Goal: Obtain resource: Obtain resource

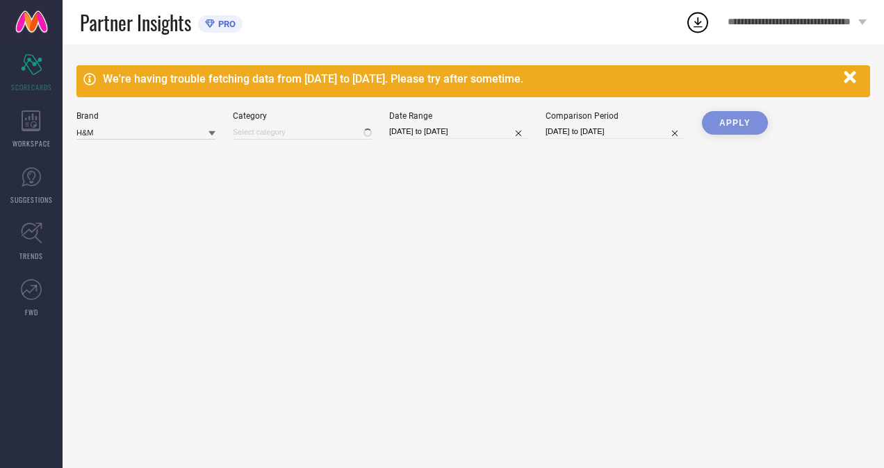
type input "All"
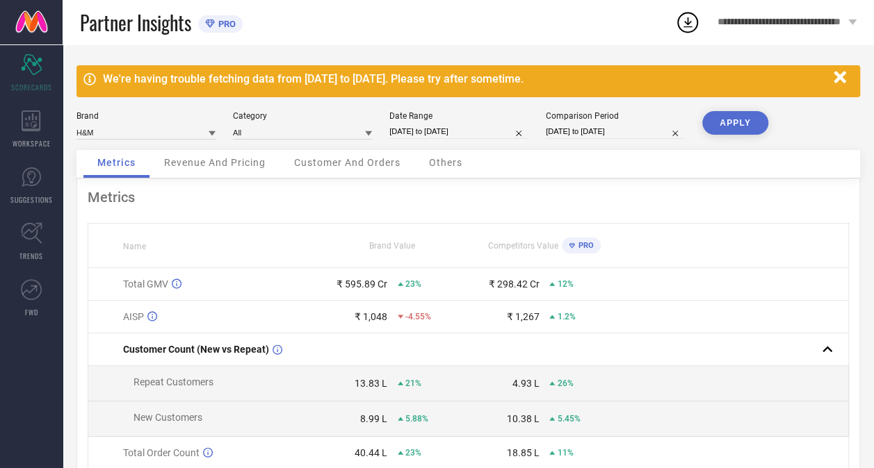
click at [239, 181] on div "Metrics Name Brand Value Competitors Value PRO Total GMV ₹ 595.89 Cr 23% ₹ 298.…" at bounding box center [467, 391] width 783 height 425
click at [259, 165] on span "Revenue And Pricing" at bounding box center [214, 162] width 101 height 11
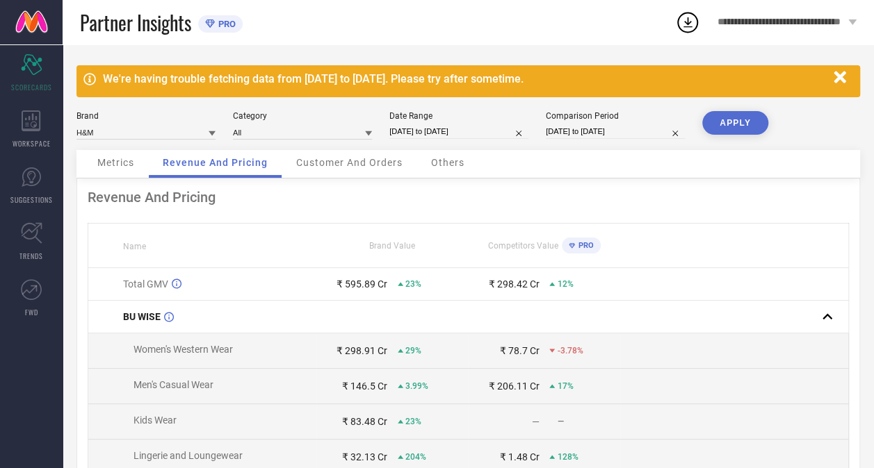
select select "11"
select select "2024"
select select "2025"
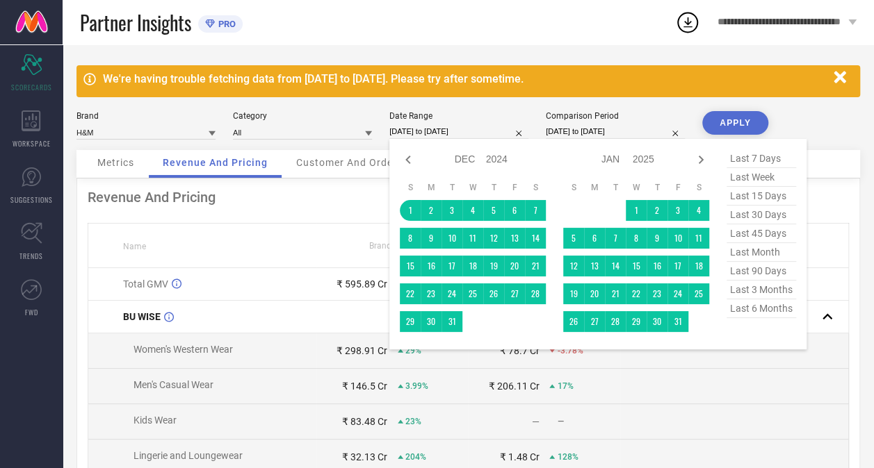
click at [443, 134] on input "01-12-2024 to 31-07-2025" at bounding box center [458, 131] width 139 height 15
click at [407, 156] on icon at bounding box center [408, 160] width 17 height 17
select select "10"
select select "2024"
select select "11"
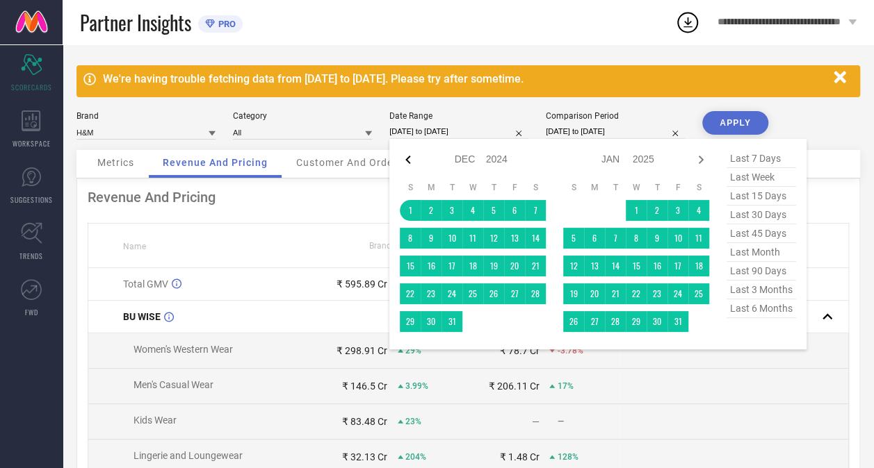
select select "2024"
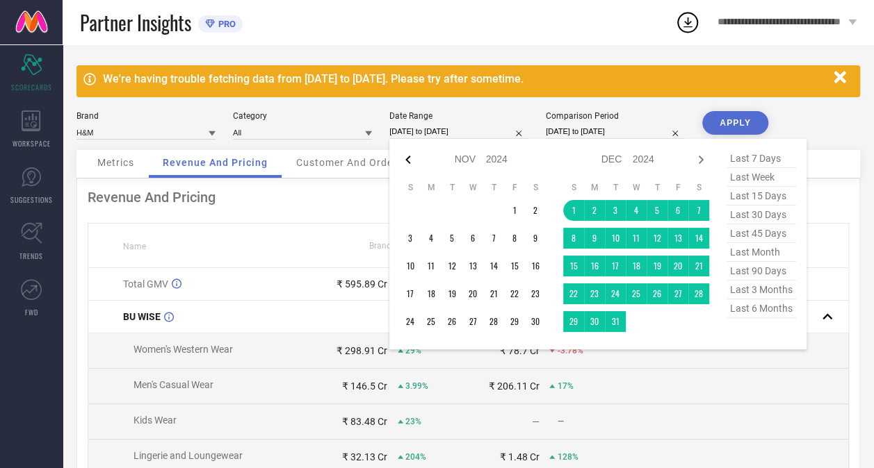
click at [411, 158] on icon at bounding box center [408, 160] width 17 height 17
select select "9"
select select "2024"
select select "10"
select select "2024"
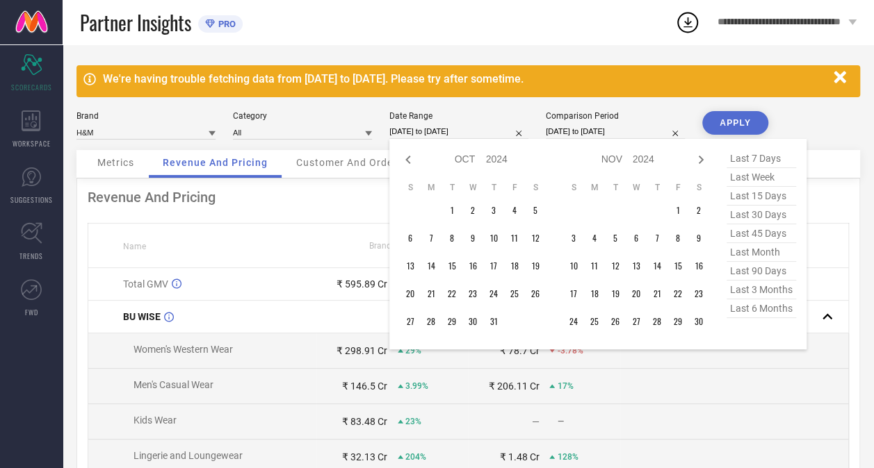
click at [411, 158] on icon at bounding box center [408, 160] width 17 height 17
select select "8"
select select "2024"
select select "9"
select select "2024"
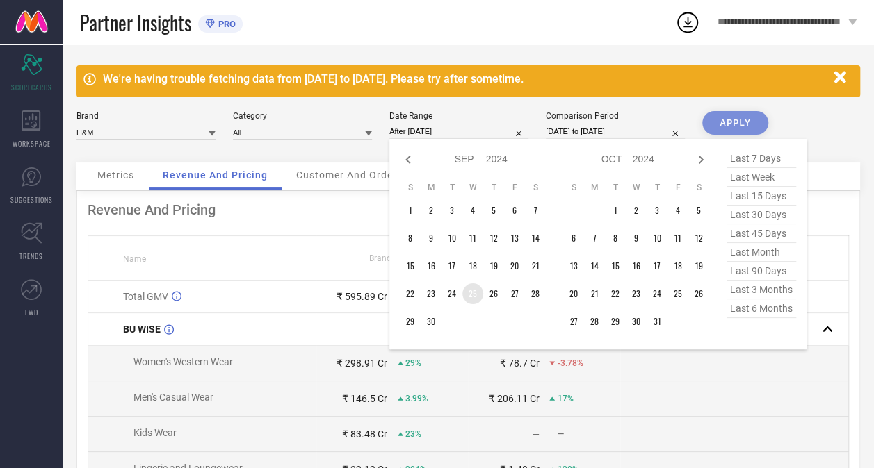
click at [478, 295] on td "25" at bounding box center [472, 294] width 21 height 21
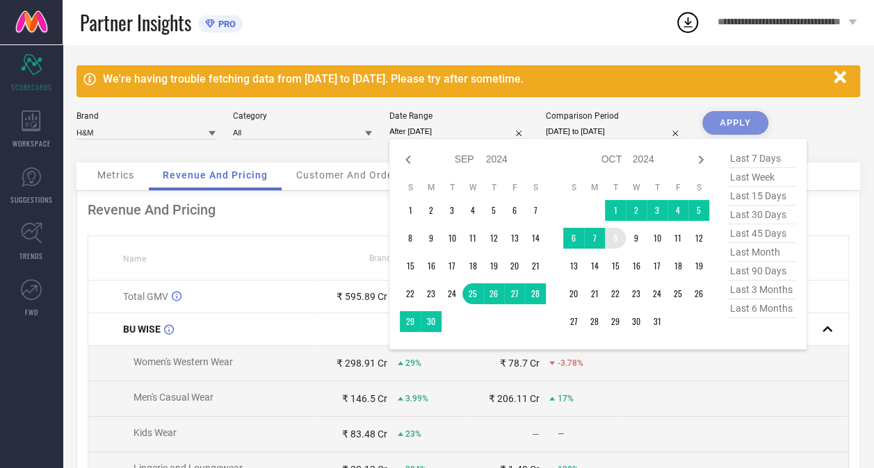
type input "[DATE] to [DATE]"
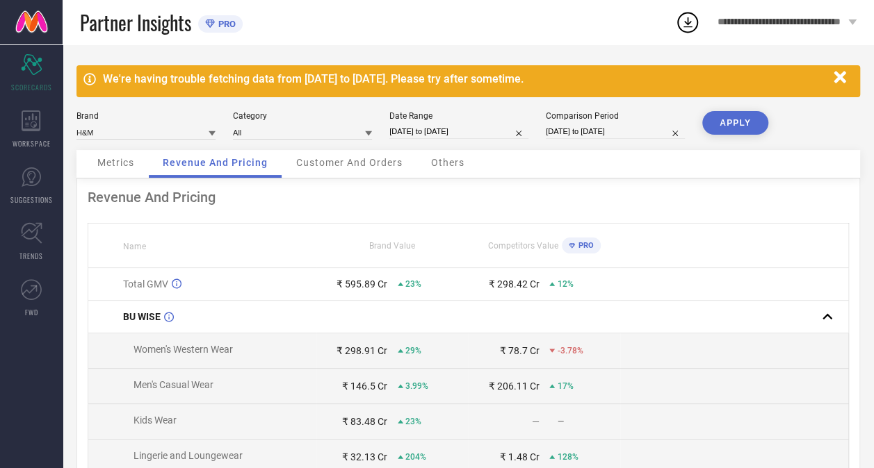
click at [702, 120] on button "APPLY" at bounding box center [735, 123] width 66 height 24
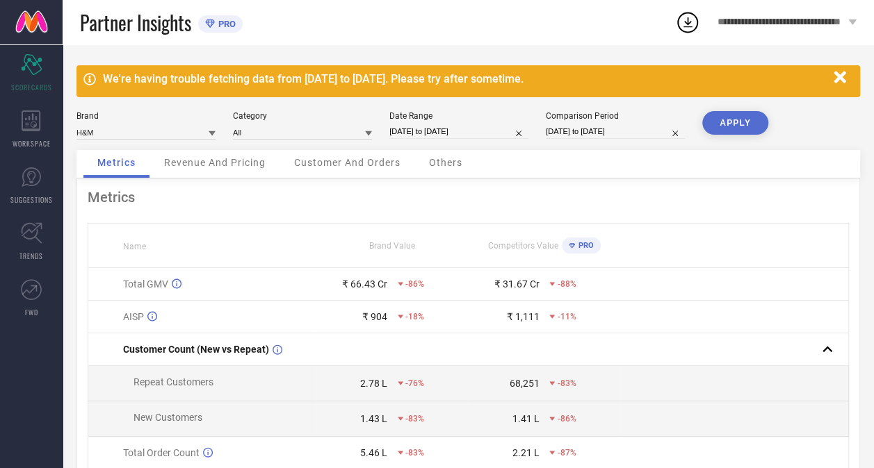
click at [840, 76] on icon "button" at bounding box center [839, 77] width 12 height 12
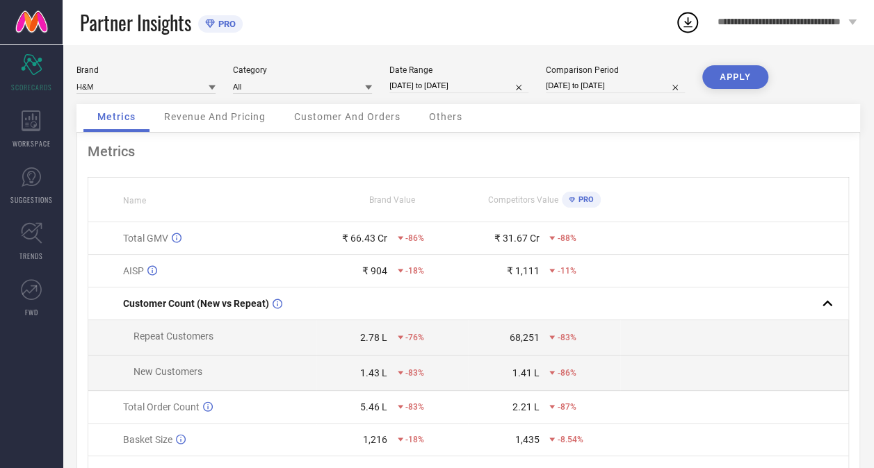
click at [250, 117] on span "Revenue And Pricing" at bounding box center [214, 116] width 101 height 11
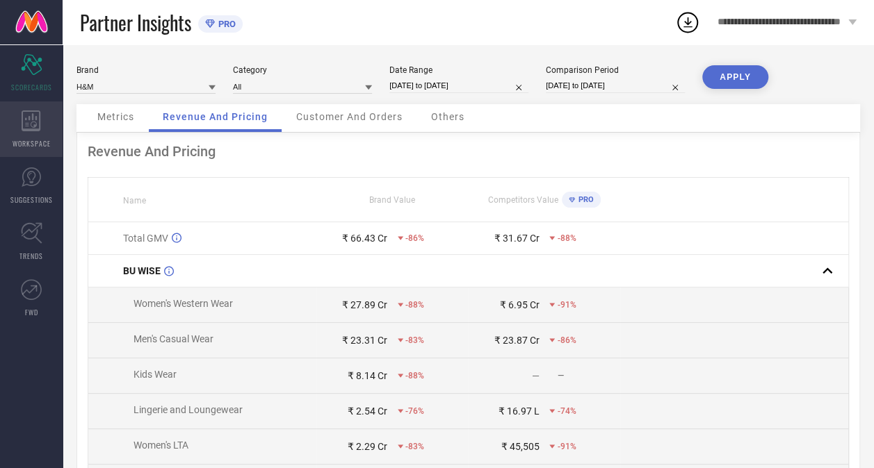
click at [27, 148] on div "WORKSPACE" at bounding box center [31, 129] width 63 height 56
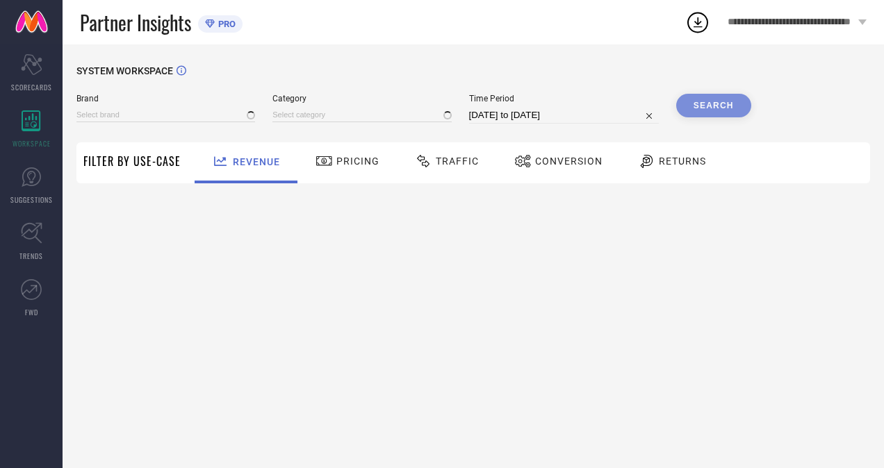
type input "H&M"
type input "All"
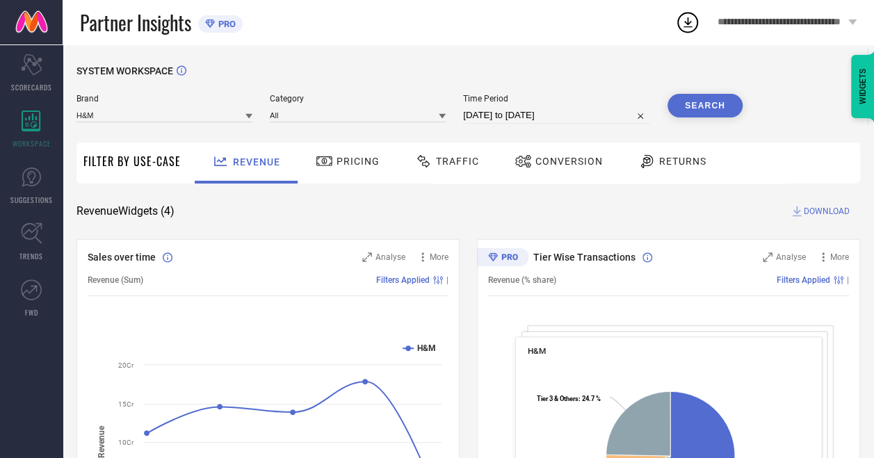
click at [524, 110] on input "[DATE] to [DATE]" at bounding box center [556, 115] width 187 height 17
select select "7"
select select "2025"
select select "8"
select select "2025"
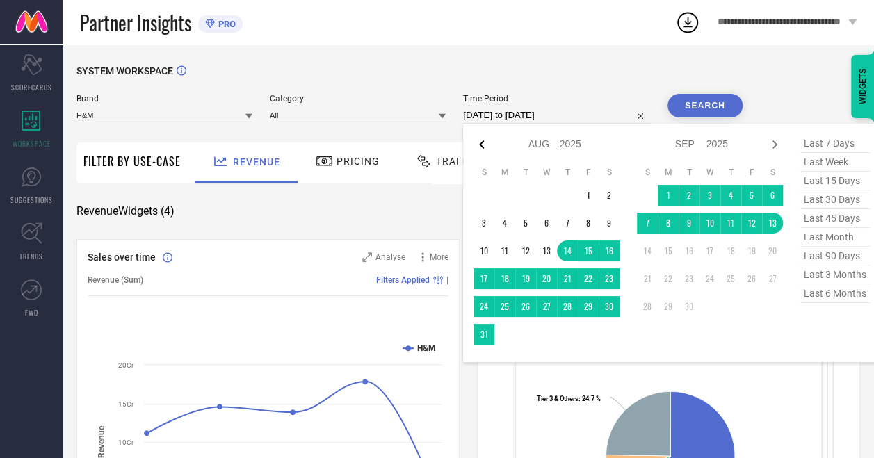
click at [488, 146] on icon at bounding box center [481, 144] width 17 height 17
select select "6"
select select "2025"
select select "7"
select select "2025"
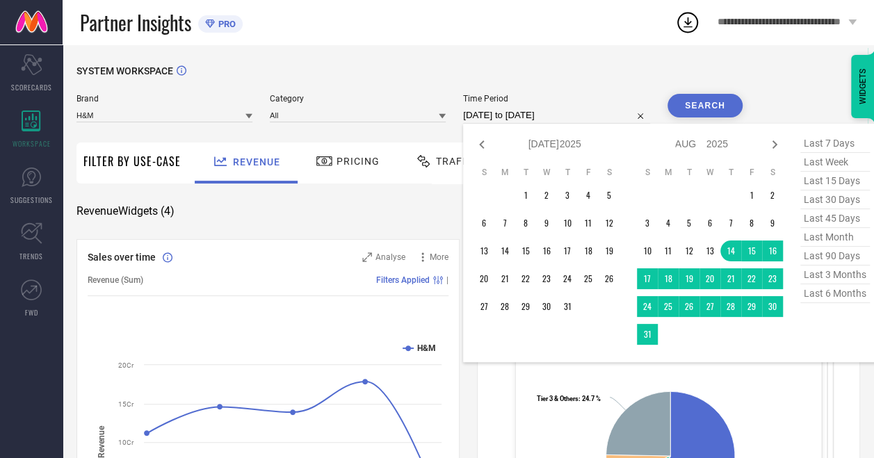
click at [488, 146] on icon at bounding box center [481, 144] width 17 height 17
select select "5"
select select "2025"
select select "6"
select select "2025"
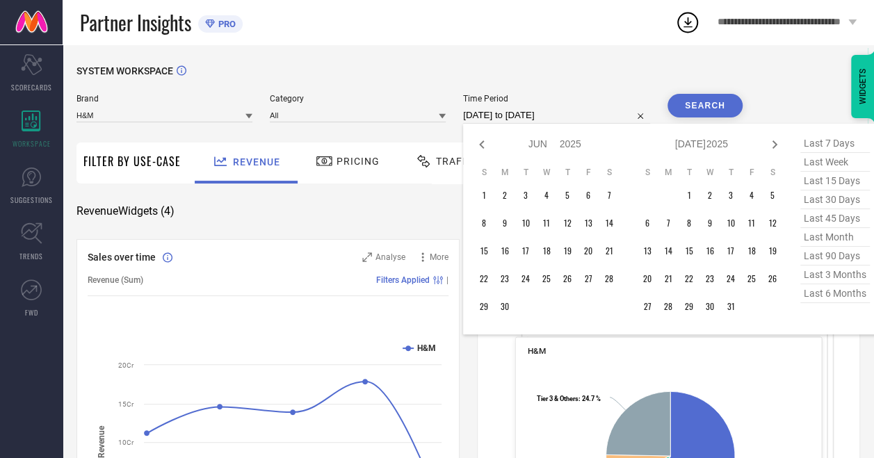
click at [488, 146] on icon at bounding box center [481, 144] width 17 height 17
select select "4"
select select "2025"
select select "5"
select select "2025"
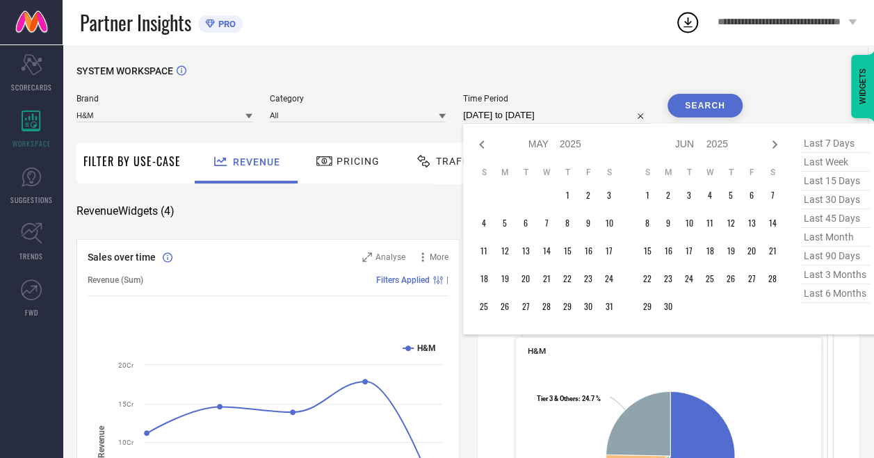
click at [488, 146] on icon at bounding box center [481, 144] width 17 height 17
select select "3"
select select "2025"
select select "4"
select select "2025"
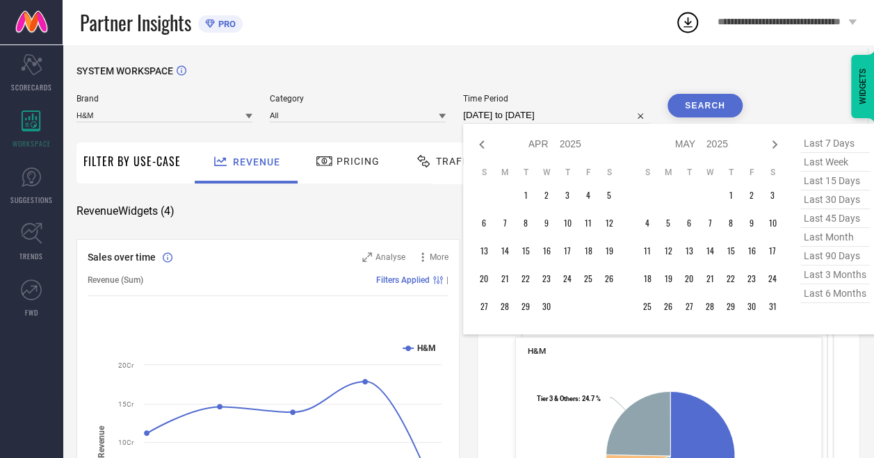
click at [488, 146] on icon at bounding box center [481, 144] width 17 height 17
select select "1"
select select "2025"
select select "2"
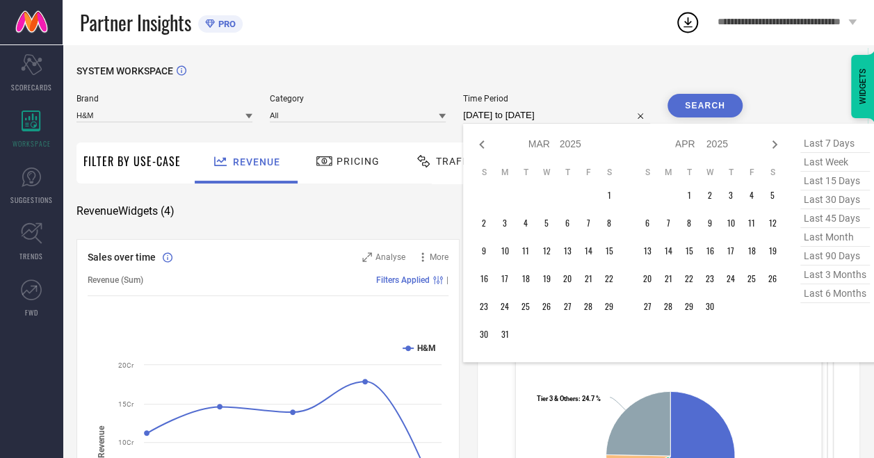
select select "2025"
click at [488, 146] on icon at bounding box center [481, 144] width 17 height 17
select select "2025"
select select "1"
select select "2025"
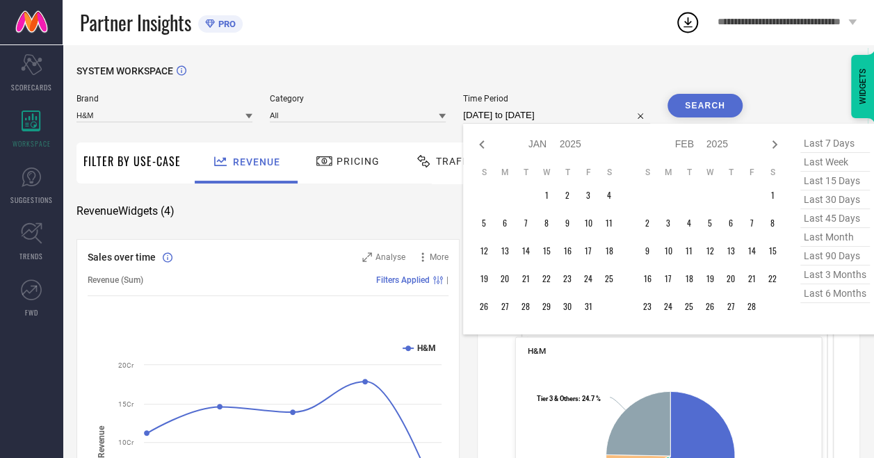
click at [488, 146] on icon at bounding box center [481, 144] width 17 height 17
select select "11"
select select "2024"
select select "2025"
click at [488, 146] on icon at bounding box center [481, 144] width 17 height 17
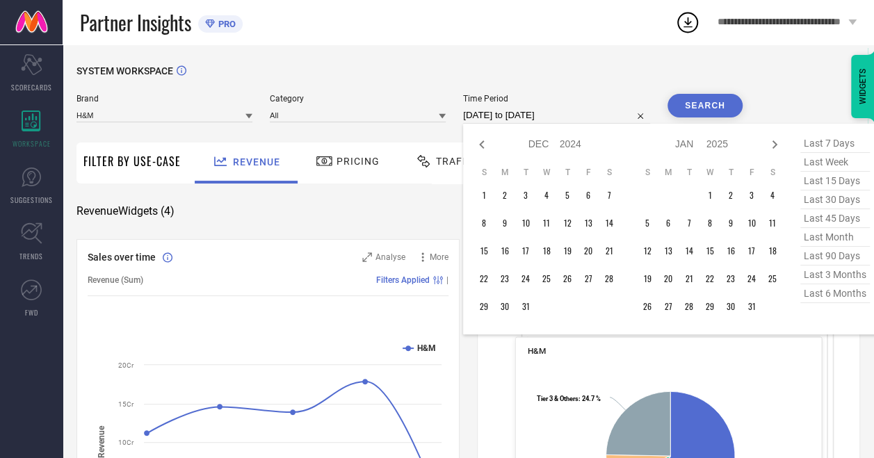
select select "10"
select select "2024"
select select "11"
select select "2024"
click at [488, 146] on icon at bounding box center [481, 144] width 17 height 17
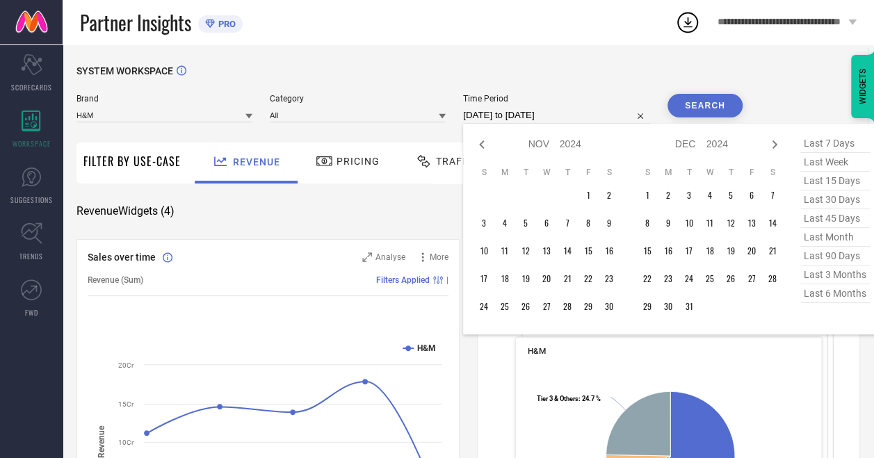
select select "9"
select select "2024"
select select "10"
select select "2024"
click at [488, 146] on icon at bounding box center [481, 144] width 17 height 17
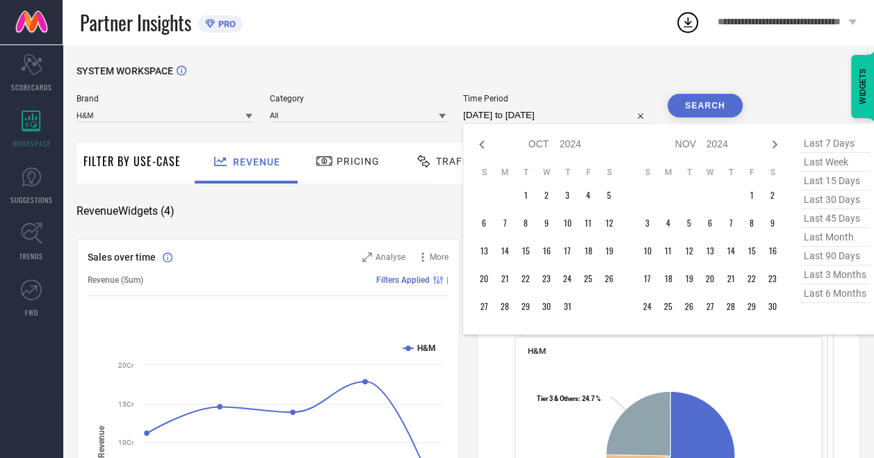
select select "8"
select select "2024"
select select "9"
select select "2024"
click at [605, 218] on td "14" at bounding box center [608, 223] width 21 height 21
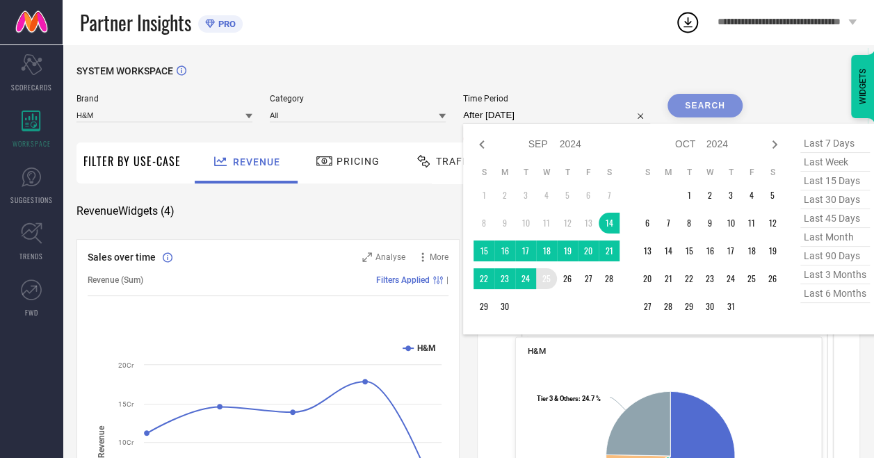
type input "14-09-2024 to 25-09-2024"
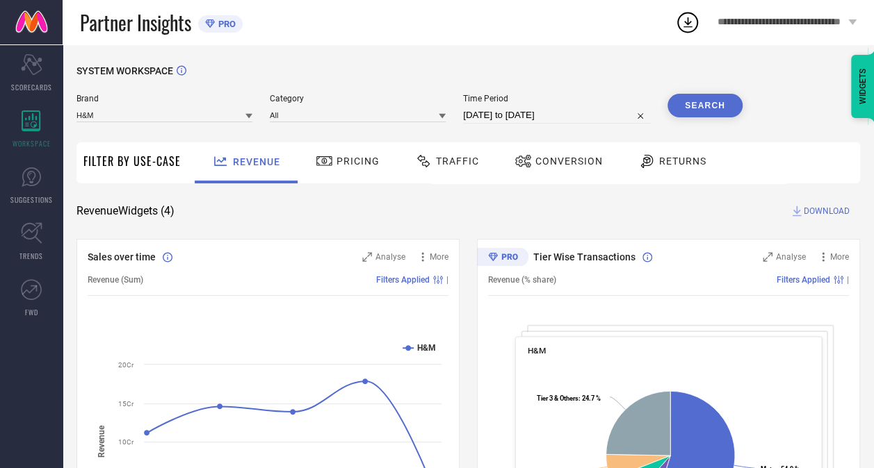
select select "8"
select select "2024"
select select "9"
select select "2024"
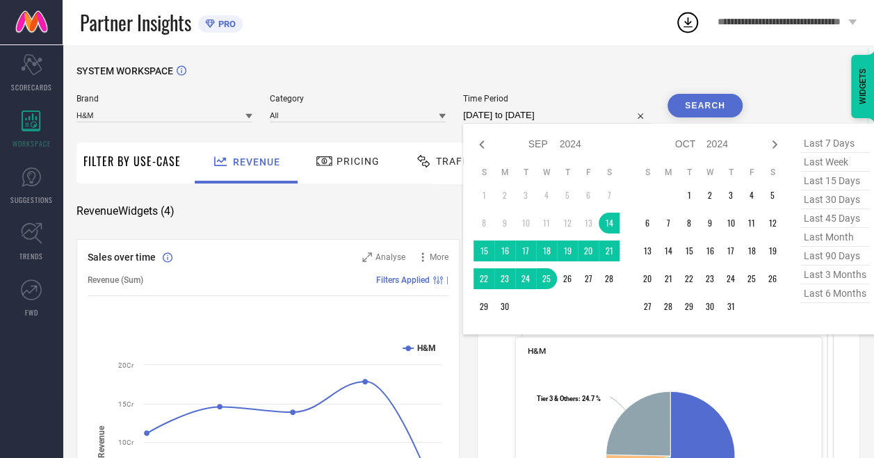
click at [528, 112] on input "14-09-2024 to 25-09-2024" at bounding box center [556, 115] width 187 height 17
click at [548, 270] on td "25" at bounding box center [546, 278] width 21 height 21
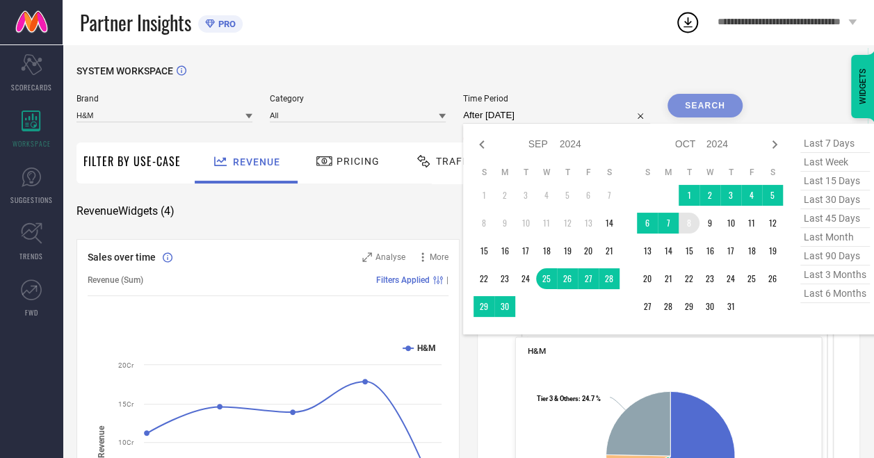
type input "[DATE] to [DATE]"
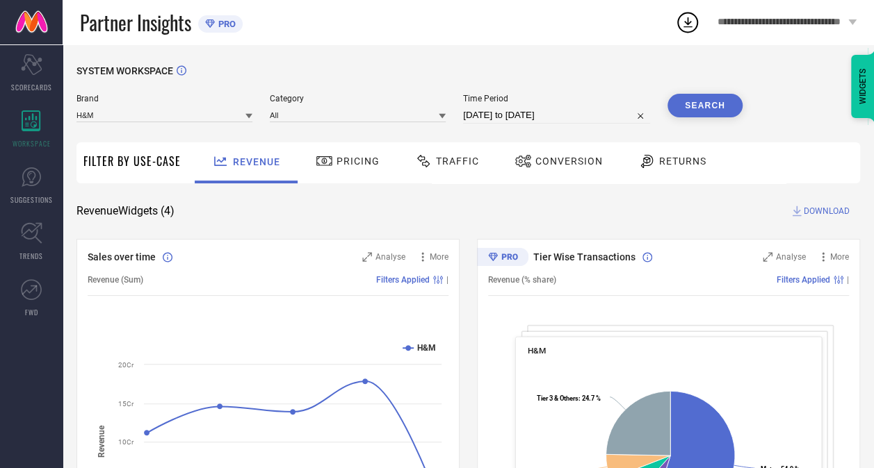
click at [716, 103] on button "Search" at bounding box center [704, 106] width 75 height 24
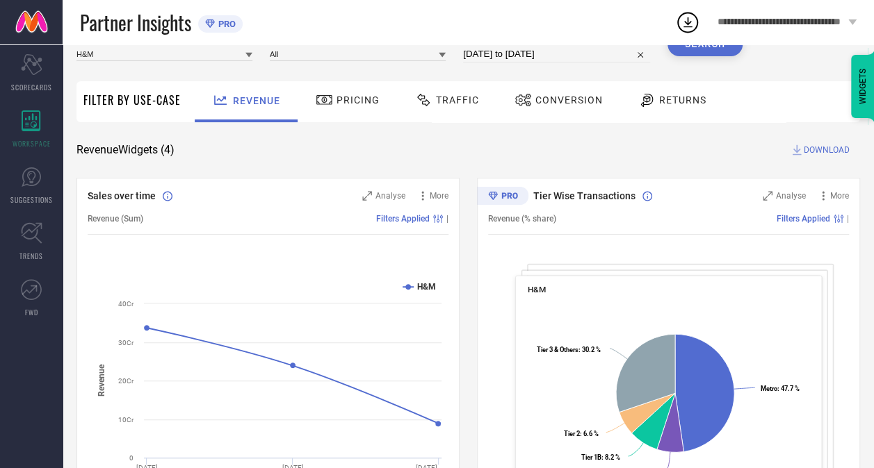
scroll to position [59, 0]
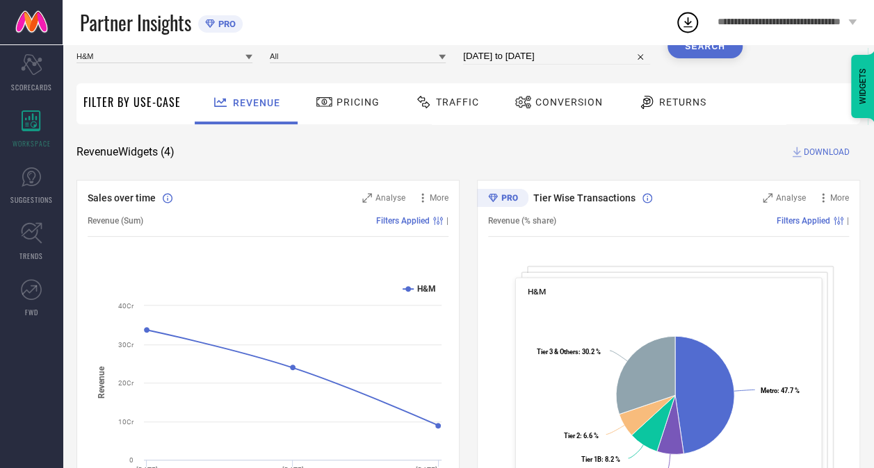
click at [806, 145] on span "DOWNLOAD" at bounding box center [826, 152] width 46 height 14
click at [696, 16] on span "1" at bounding box center [698, 13] width 4 height 9
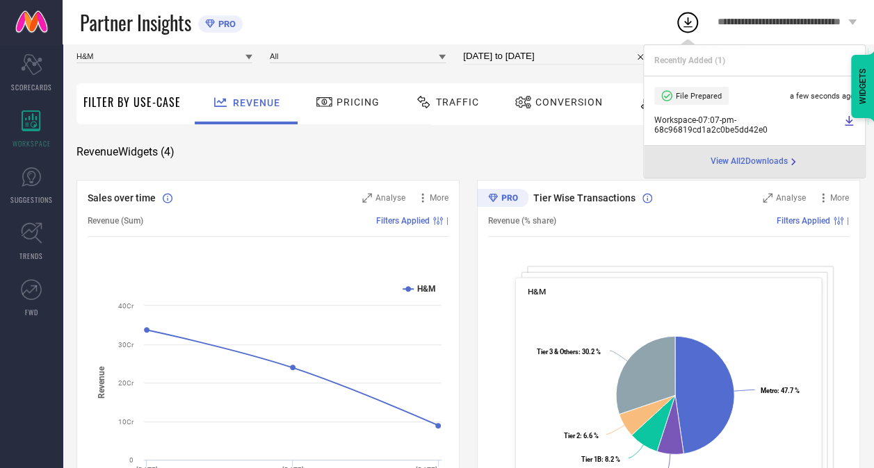
click at [844, 120] on icon at bounding box center [848, 120] width 11 height 11
click at [440, 42] on div "Partner Insights PRO" at bounding box center [377, 22] width 595 height 44
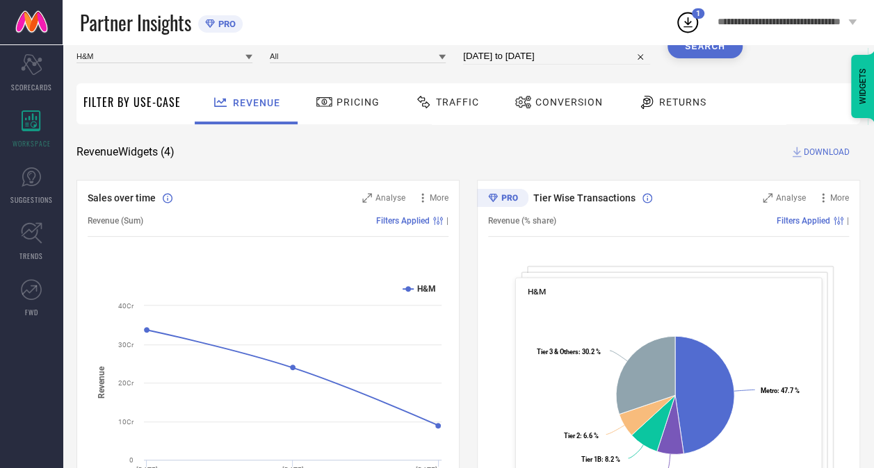
click at [358, 98] on span "Pricing" at bounding box center [357, 102] width 43 height 11
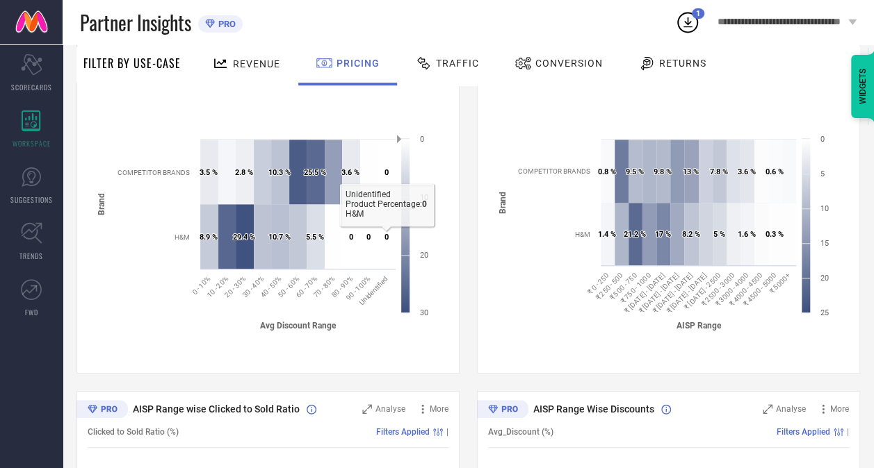
scroll to position [0, 0]
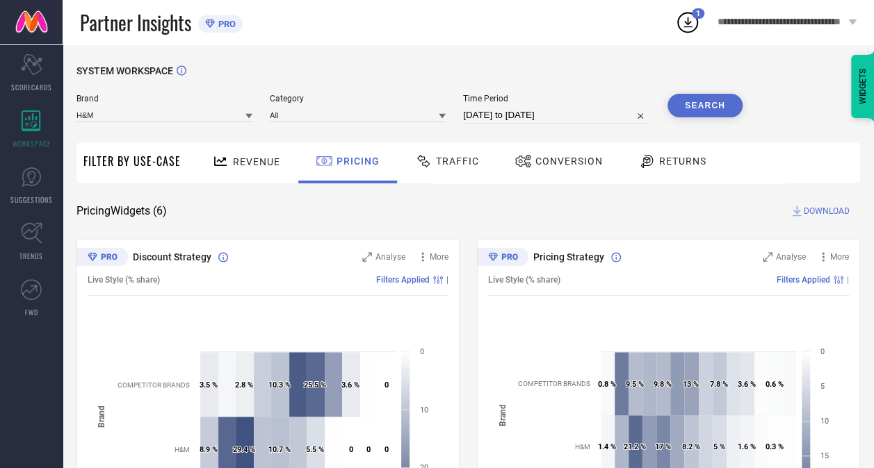
click at [831, 207] on span "DOWNLOAD" at bounding box center [826, 211] width 46 height 14
click at [695, 21] on icon at bounding box center [687, 22] width 25 height 25
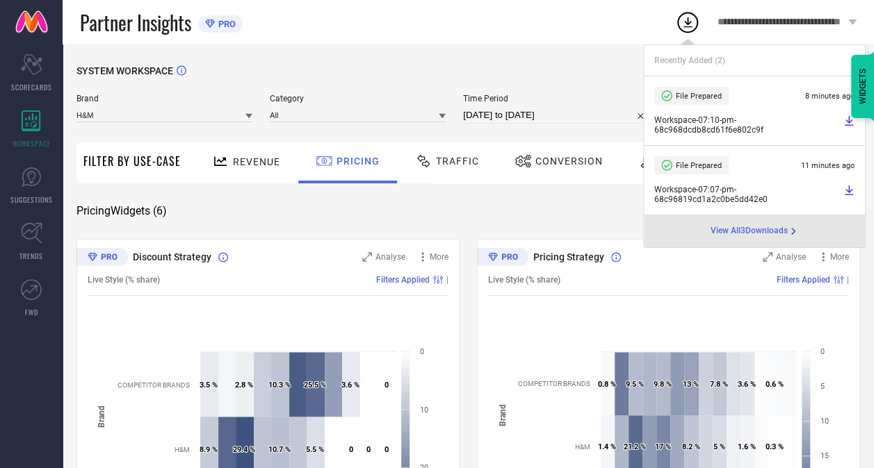
click at [852, 120] on icon at bounding box center [848, 120] width 11 height 11
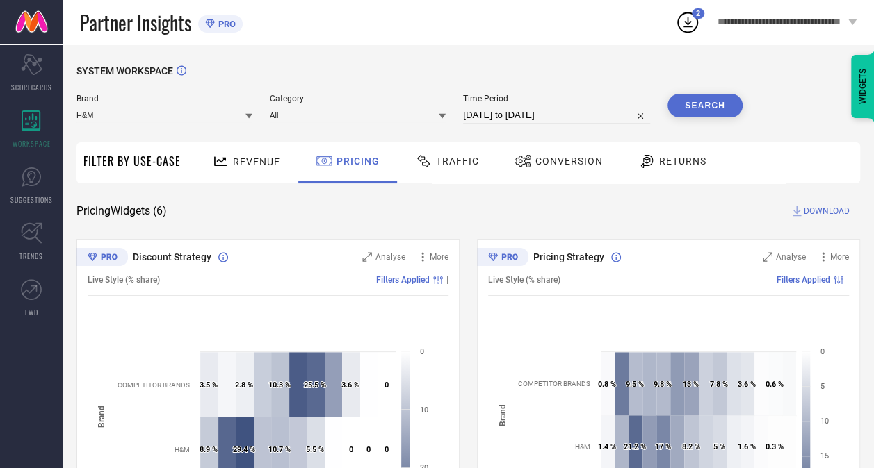
click at [806, 209] on span "DOWNLOAD" at bounding box center [826, 211] width 46 height 14
click at [691, 17] on icon at bounding box center [687, 22] width 25 height 25
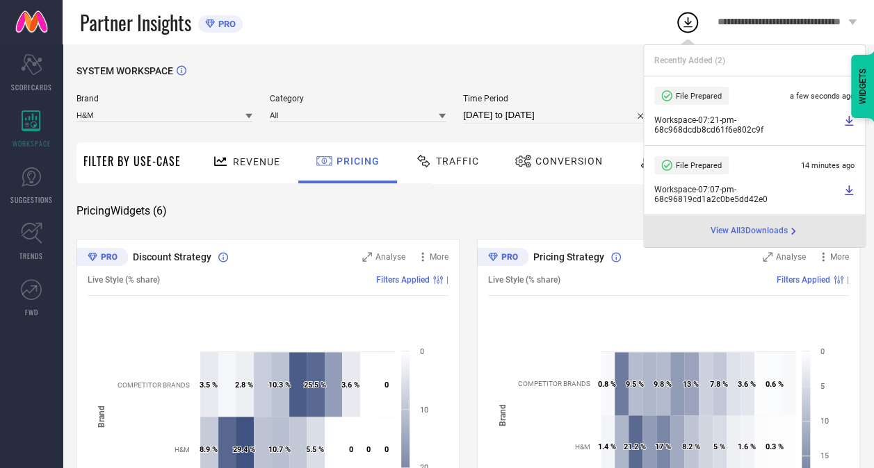
click at [462, 215] on div "Pricing Widgets ( 6 ) DOWNLOAD" at bounding box center [467, 211] width 783 height 14
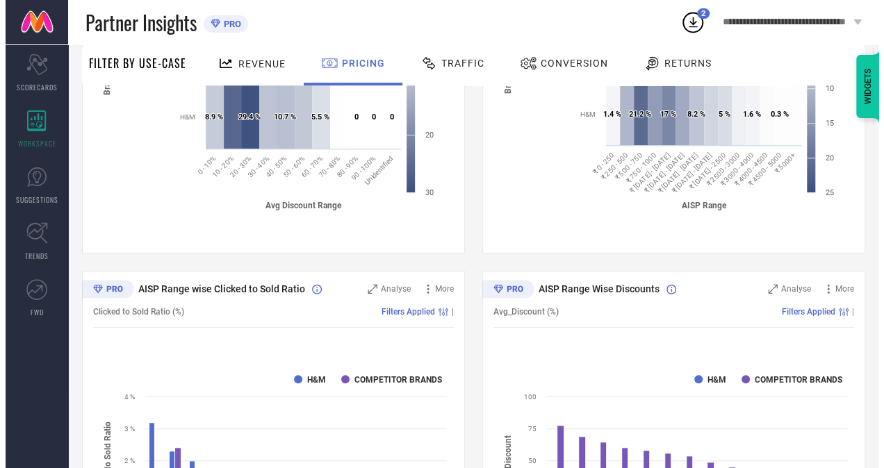
scroll to position [347, 0]
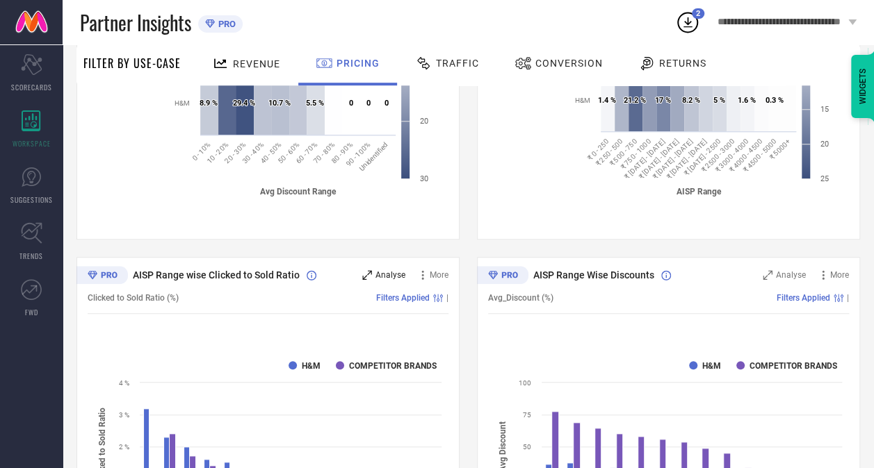
click at [362, 274] on icon at bounding box center [367, 275] width 10 height 10
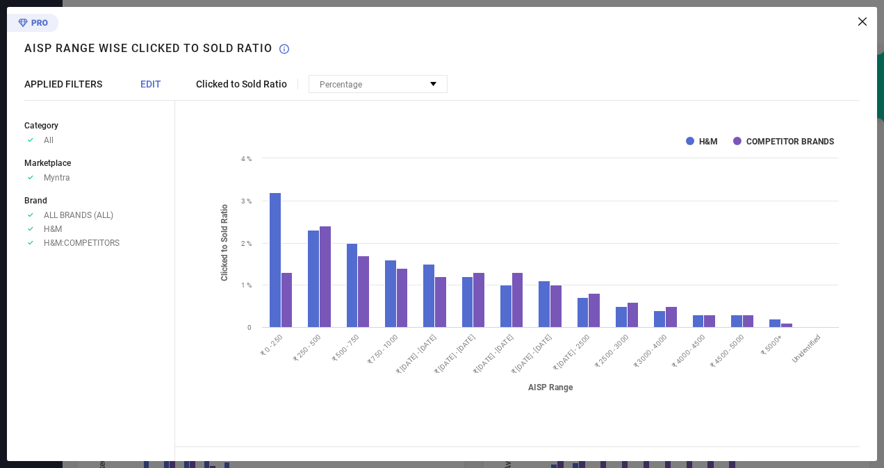
click at [253, 80] on span "Clicked to Sold Ratio" at bounding box center [241, 84] width 91 height 11
click at [146, 83] on span "EDIT" at bounding box center [150, 84] width 21 height 11
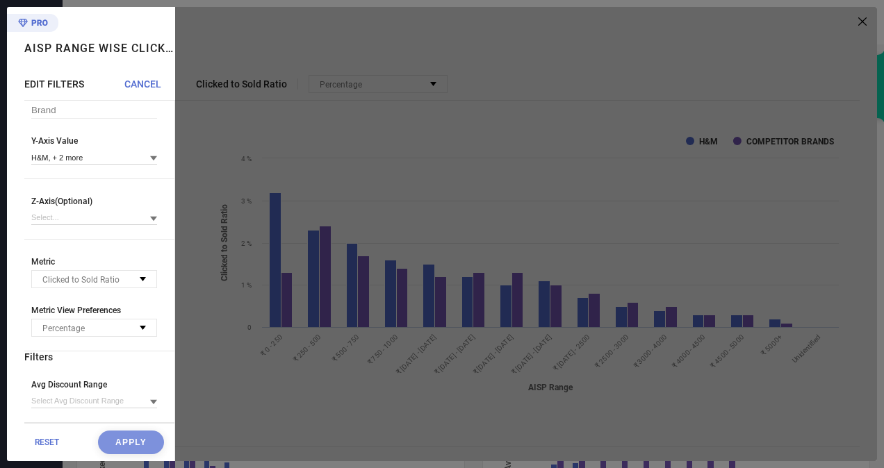
scroll to position [0, 0]
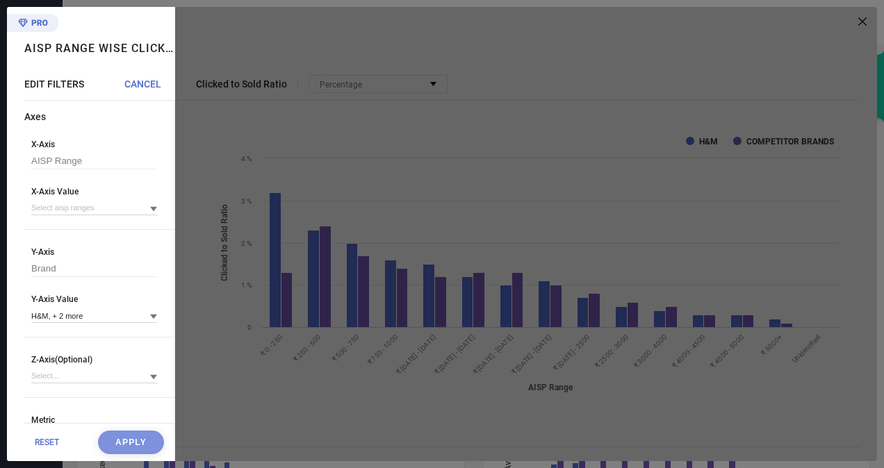
click at [405, 113] on div at bounding box center [526, 234] width 702 height 455
click at [856, 28] on div at bounding box center [526, 234] width 702 height 455
click at [422, 324] on div at bounding box center [526, 234] width 702 height 455
click at [856, 19] on div at bounding box center [526, 234] width 702 height 455
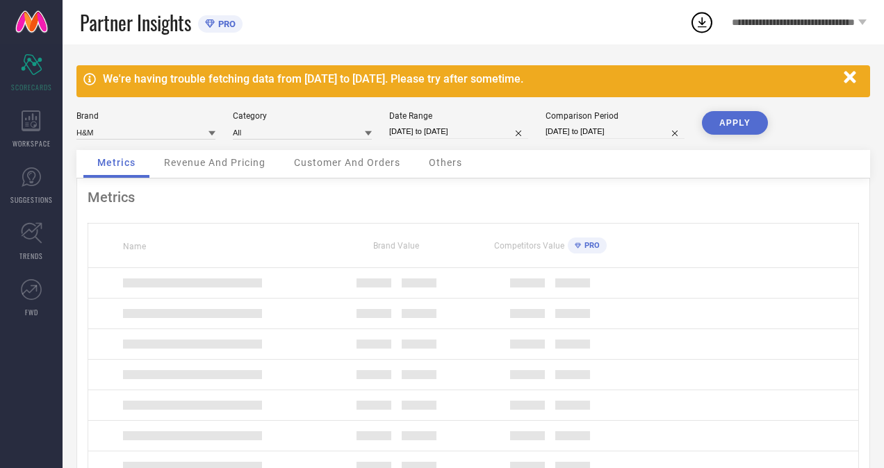
click at [37, 152] on div "WORKSPACE" at bounding box center [31, 129] width 63 height 56
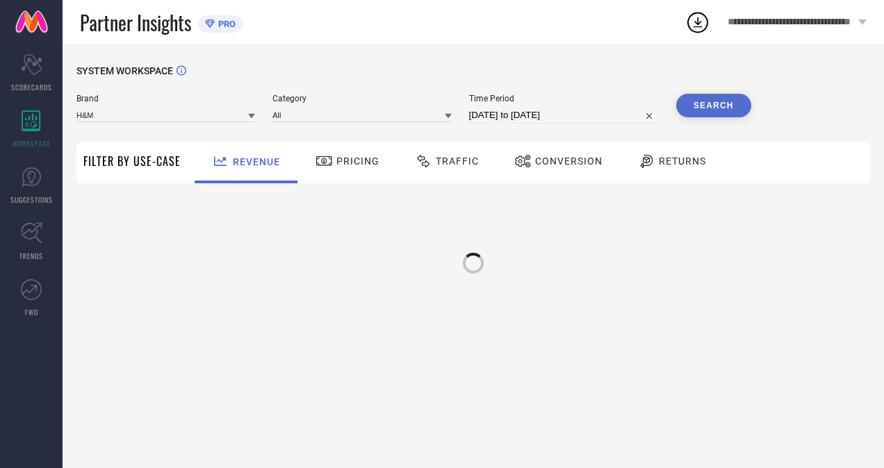
type input "H&M"
type input "All"
click at [341, 170] on div "Pricing" at bounding box center [347, 161] width 71 height 24
select select "7"
select select "2025"
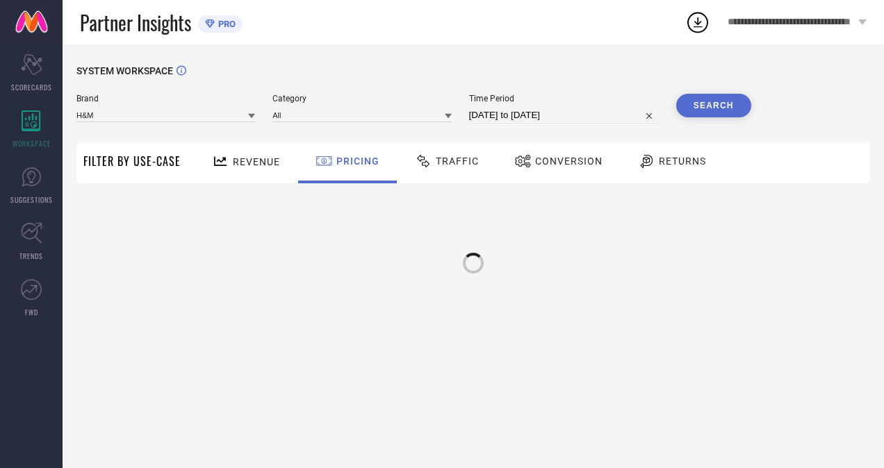
select select "8"
select select "2025"
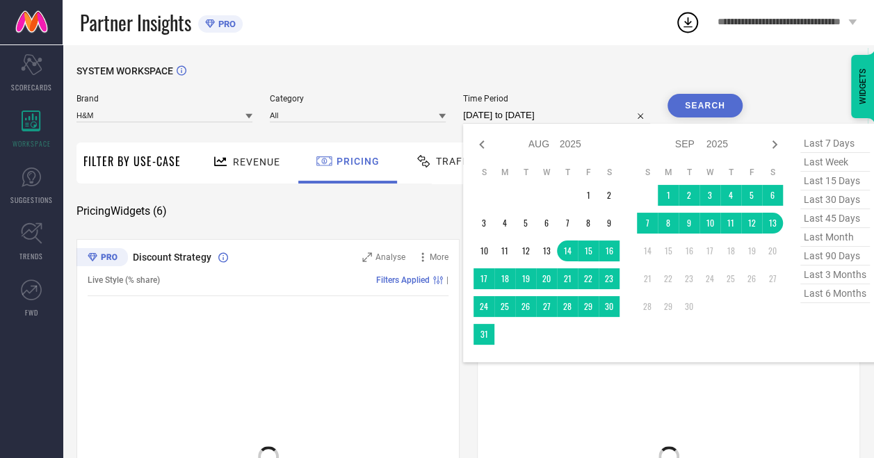
click at [492, 115] on input "[DATE] to [DATE]" at bounding box center [556, 115] width 187 height 17
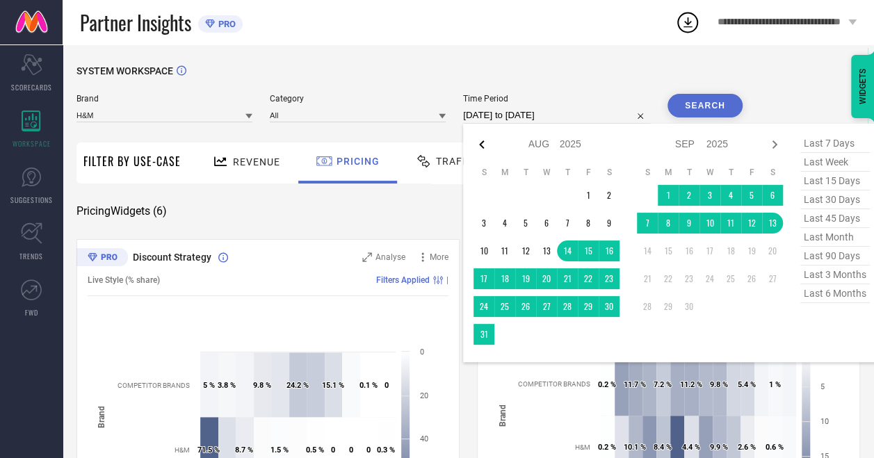
click at [475, 145] on icon at bounding box center [481, 144] width 17 height 17
select select "6"
select select "2025"
select select "7"
select select "2025"
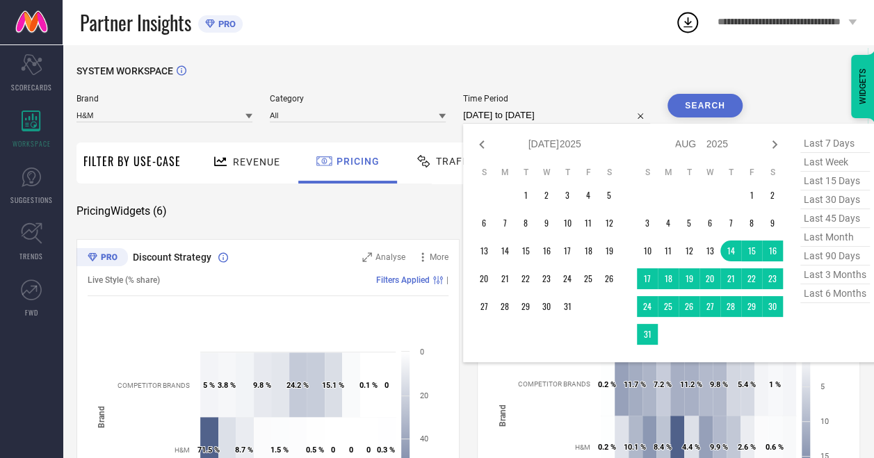
click at [475, 145] on icon at bounding box center [481, 144] width 17 height 17
select select "5"
select select "2025"
select select "6"
select select "2025"
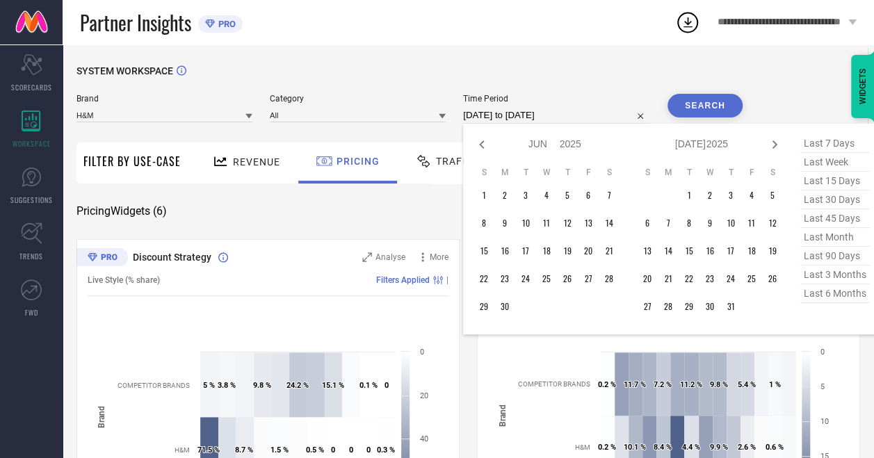
click at [475, 145] on icon at bounding box center [481, 144] width 17 height 17
select select "4"
select select "2025"
select select "5"
select select "2025"
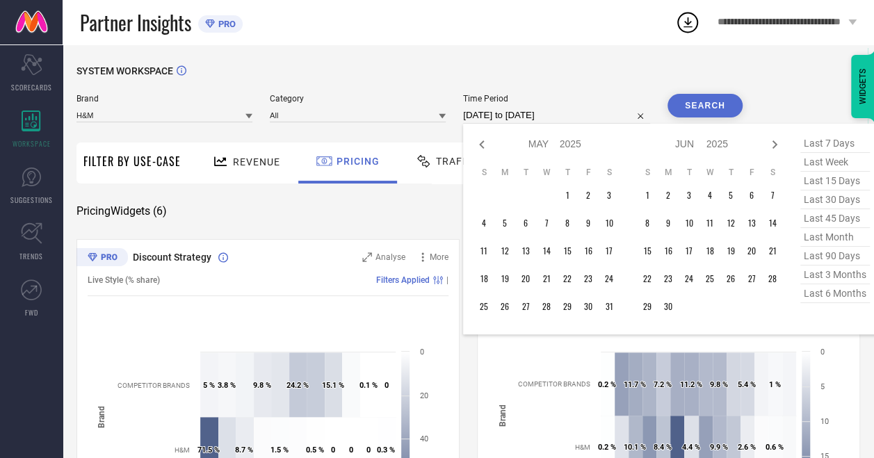
click at [475, 145] on icon at bounding box center [481, 144] width 17 height 17
select select "1"
select select "2025"
select select "2"
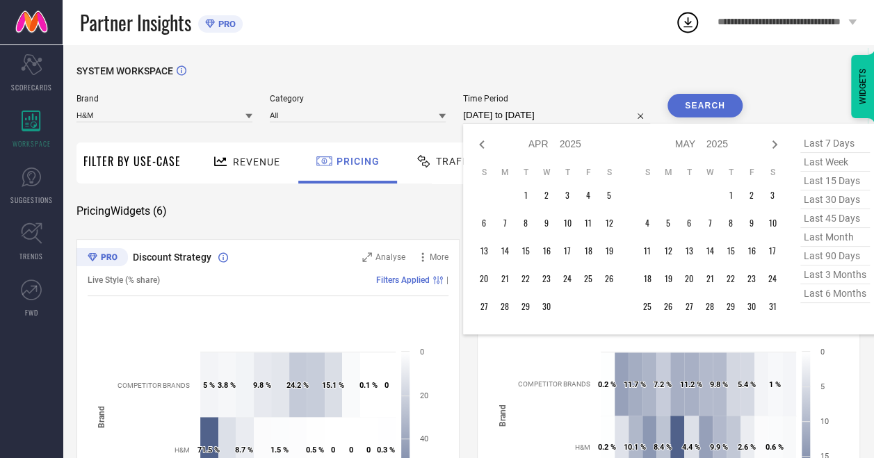
select select "2025"
click at [475, 145] on icon at bounding box center [481, 144] width 17 height 17
select select "2025"
select select "1"
select select "2025"
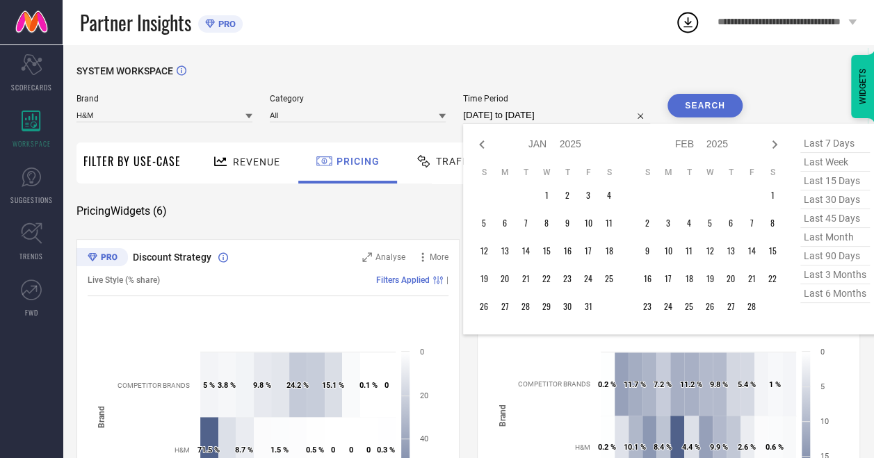
click at [475, 145] on icon at bounding box center [481, 144] width 17 height 17
select select "11"
select select "2024"
select select "2025"
click at [475, 145] on icon at bounding box center [481, 144] width 17 height 17
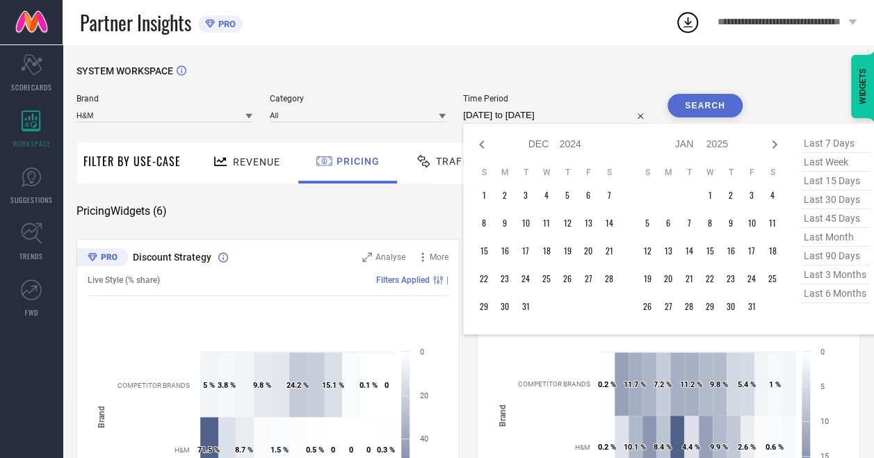
select select "10"
select select "2024"
select select "11"
select select "2024"
click at [475, 145] on icon at bounding box center [481, 144] width 17 height 17
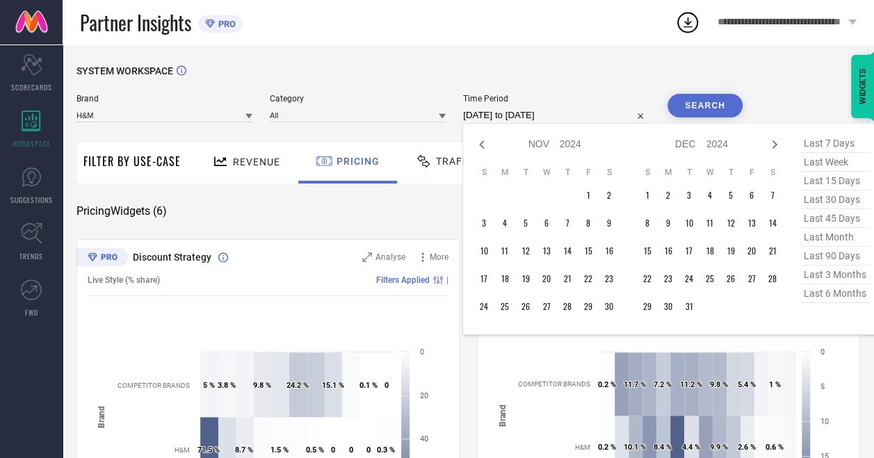
select select "9"
select select "2024"
select select "10"
select select "2024"
click at [475, 145] on icon at bounding box center [481, 144] width 17 height 17
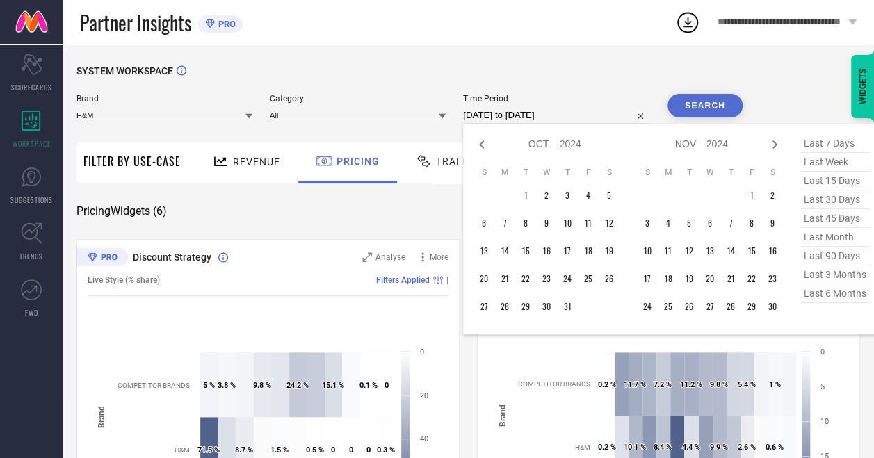
select select "8"
select select "2024"
select select "9"
select select "2024"
click at [553, 279] on td "25" at bounding box center [546, 278] width 21 height 21
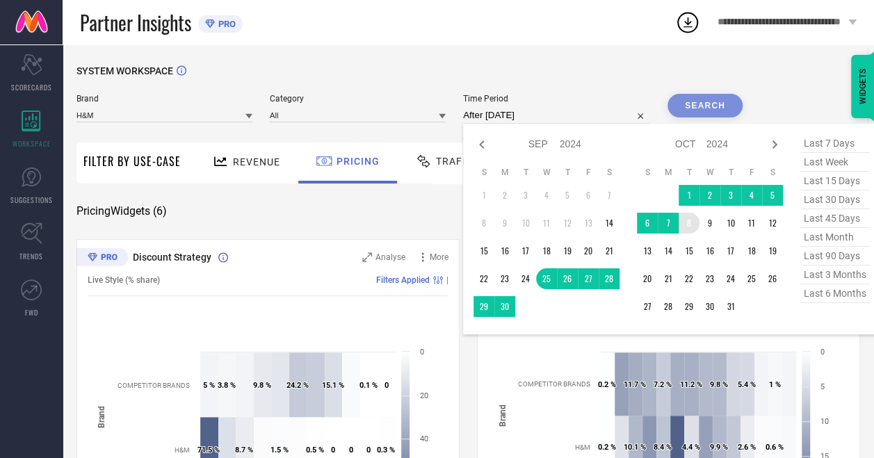
type input "[DATE] to [DATE]"
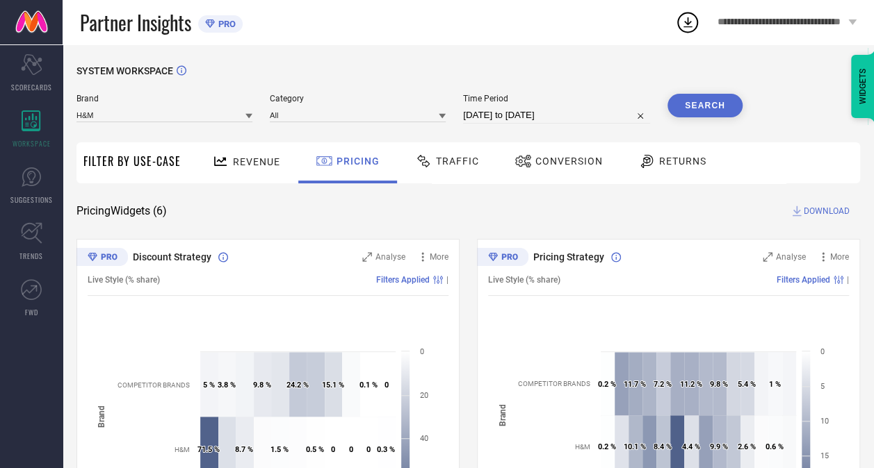
click at [708, 114] on button "Search" at bounding box center [704, 106] width 75 height 24
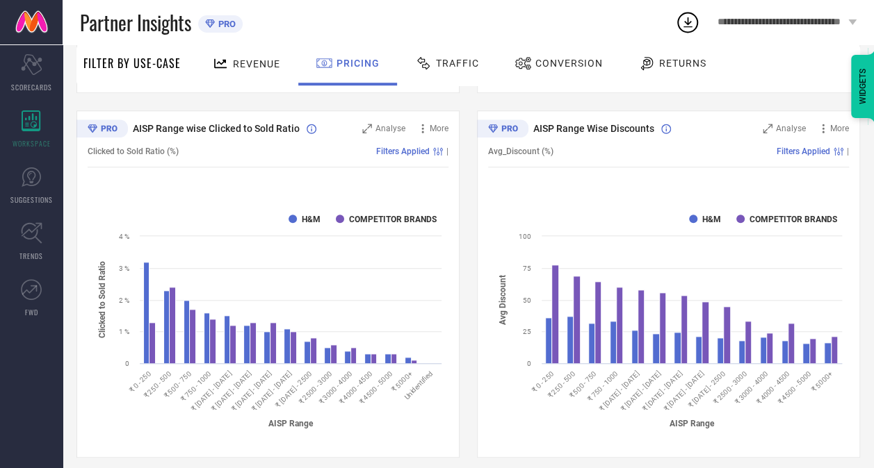
scroll to position [493, 0]
click at [822, 122] on div "AISP Range Wise Discounts Analyse More Avg_Discount (%) Filters Applied | Creat…" at bounding box center [668, 285] width 383 height 348
click at [824, 129] on icon at bounding box center [823, 129] width 14 height 14
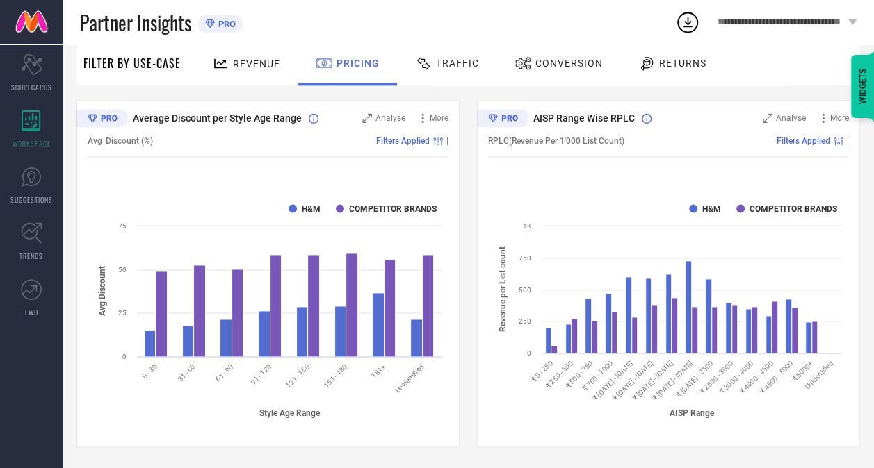
scroll to position [869, 0]
click at [791, 63] on div "Revenue Pricing Traffic Conversion Returns" at bounding box center [524, 64] width 672 height 41
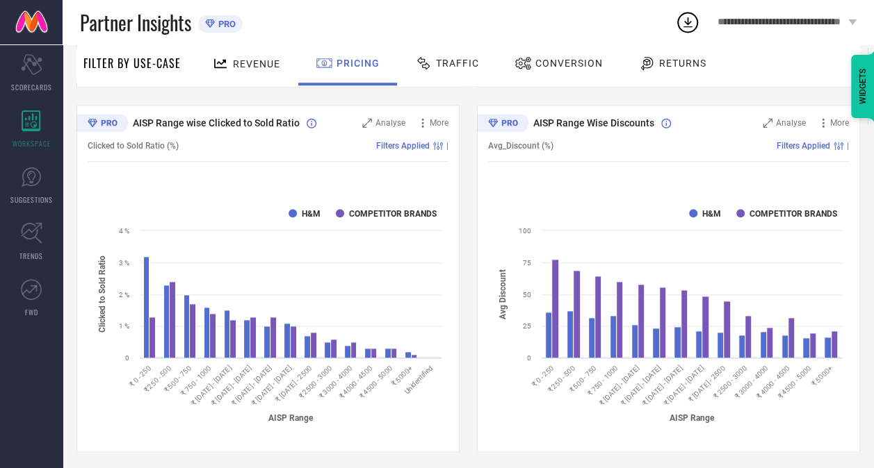
scroll to position [500, 0]
click at [795, 55] on div "Revenue Pricing Traffic Conversion Returns" at bounding box center [524, 64] width 672 height 41
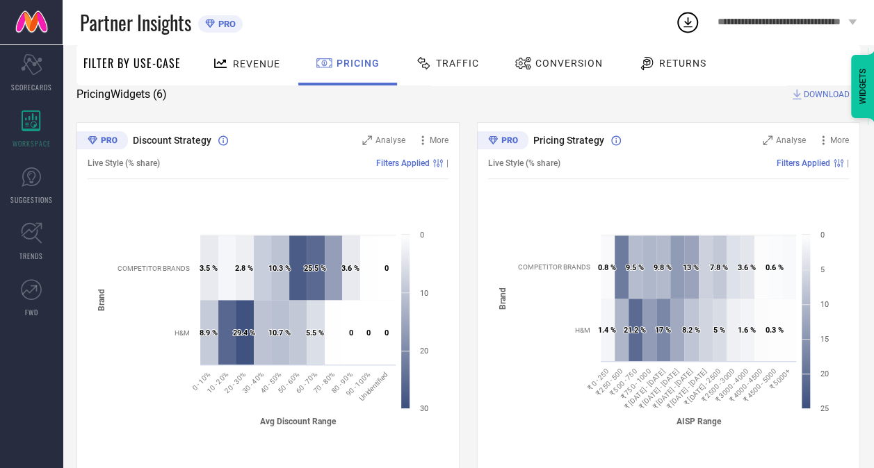
scroll to position [0, 0]
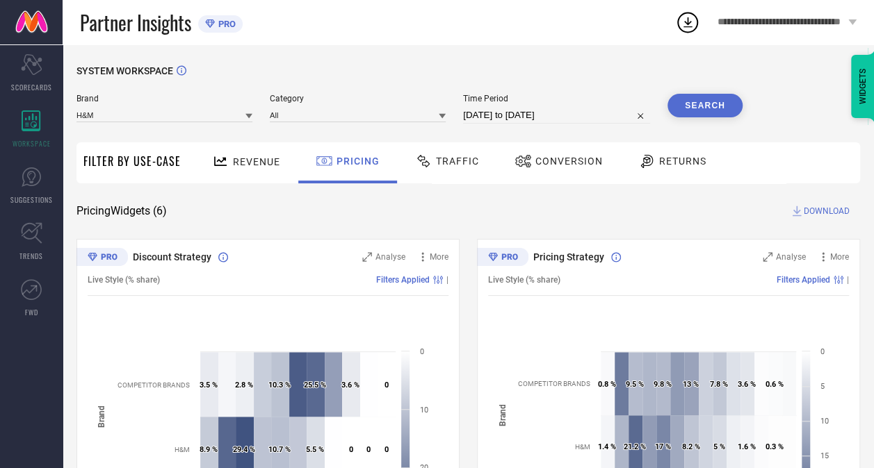
click at [546, 164] on span "Conversion" at bounding box center [568, 161] width 67 height 11
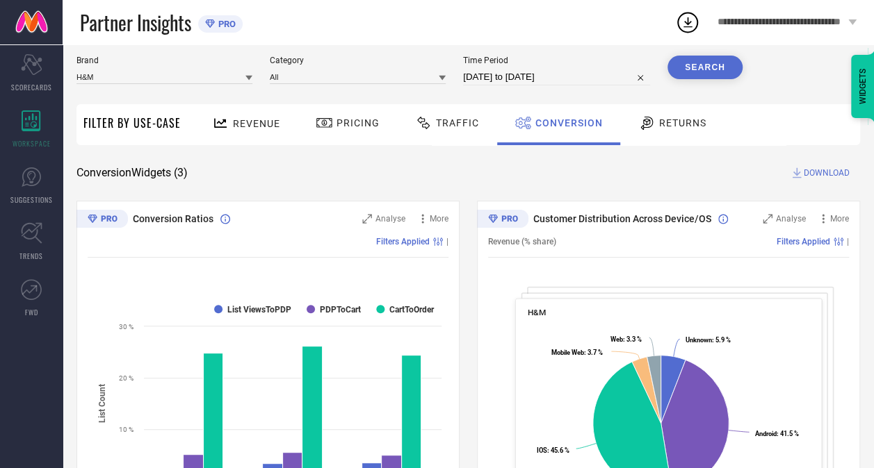
scroll to position [37, 0]
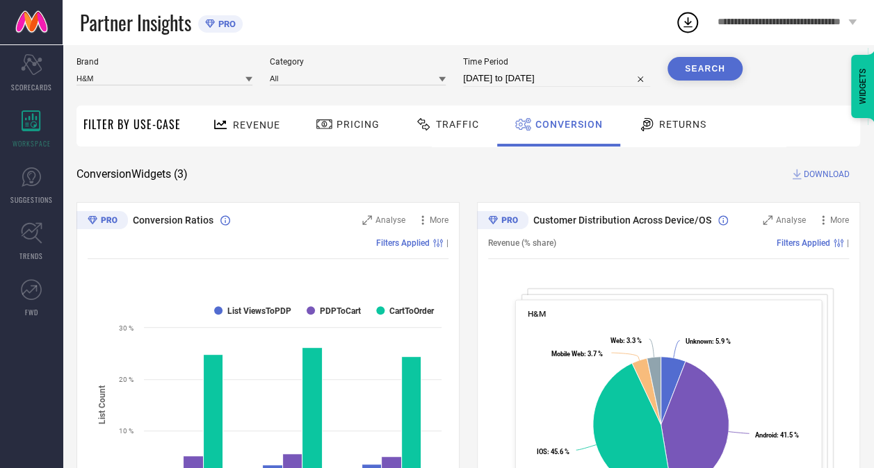
click at [815, 174] on span "DOWNLOAD" at bounding box center [826, 175] width 46 height 14
click at [692, 13] on div "1" at bounding box center [698, 13] width 13 height 10
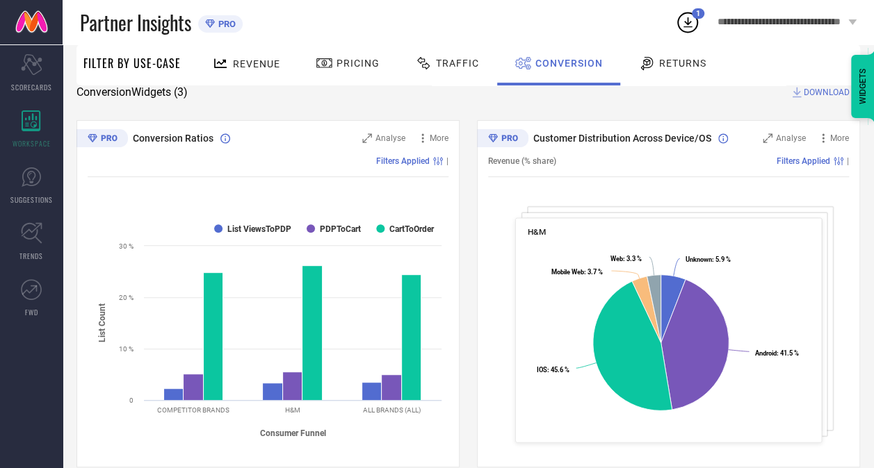
scroll to position [145, 0]
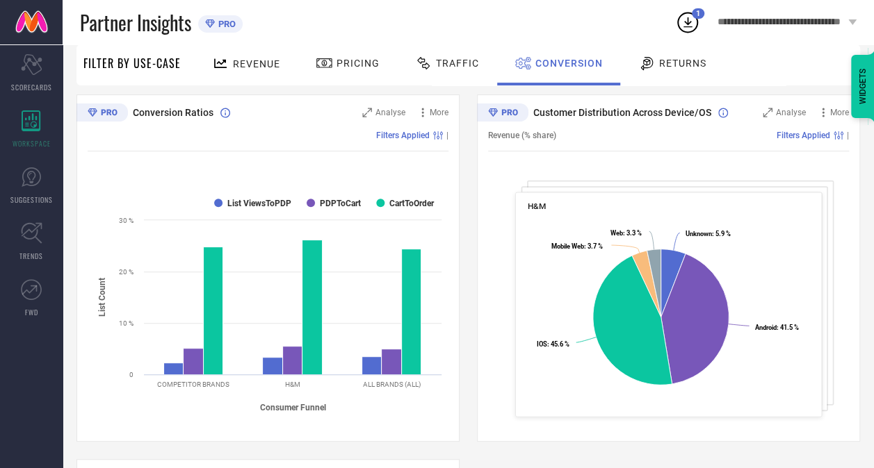
click at [688, 29] on icon at bounding box center [687, 22] width 25 height 25
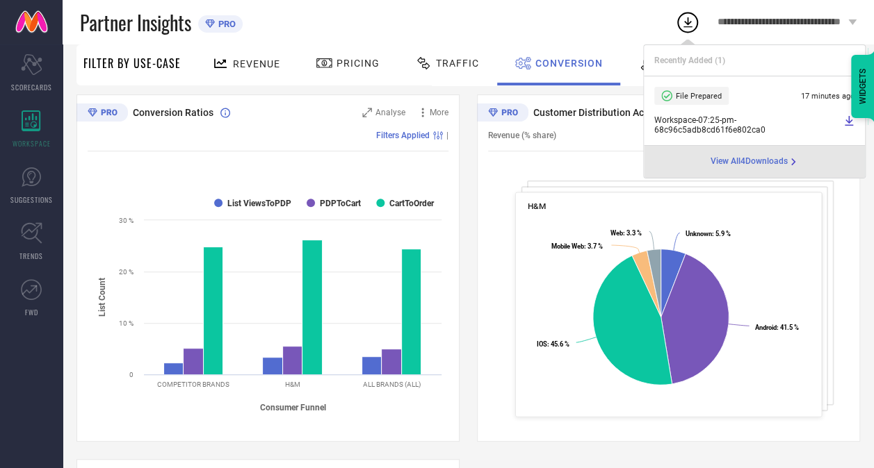
click at [726, 118] on span "Workspace - 07:25-pm - 68c96c5adb8cd61f6e802ca0" at bounding box center [747, 124] width 186 height 19
click at [849, 118] on icon at bounding box center [849, 121] width 8 height 10
click at [554, 27] on div "Partner Insights PRO" at bounding box center [377, 22] width 595 height 44
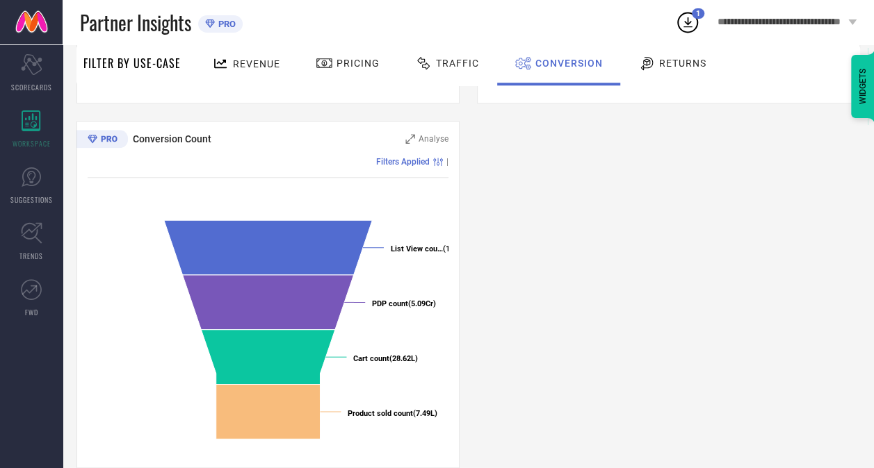
scroll to position [505, 0]
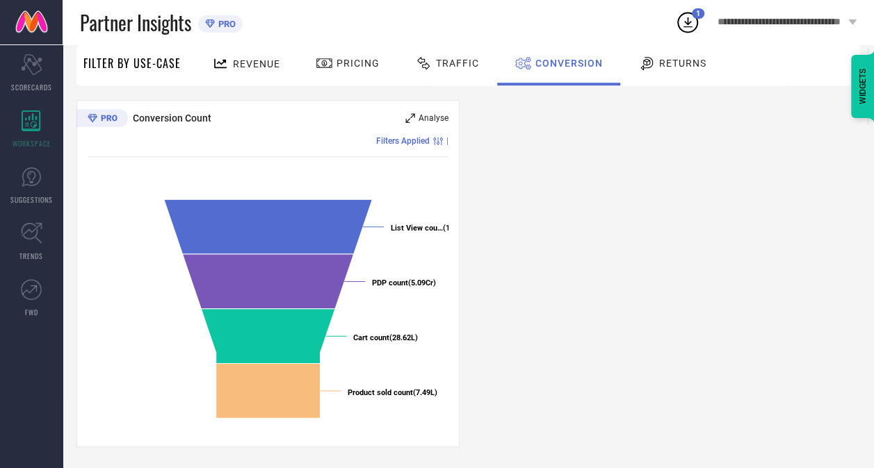
click at [411, 119] on icon at bounding box center [410, 118] width 10 height 10
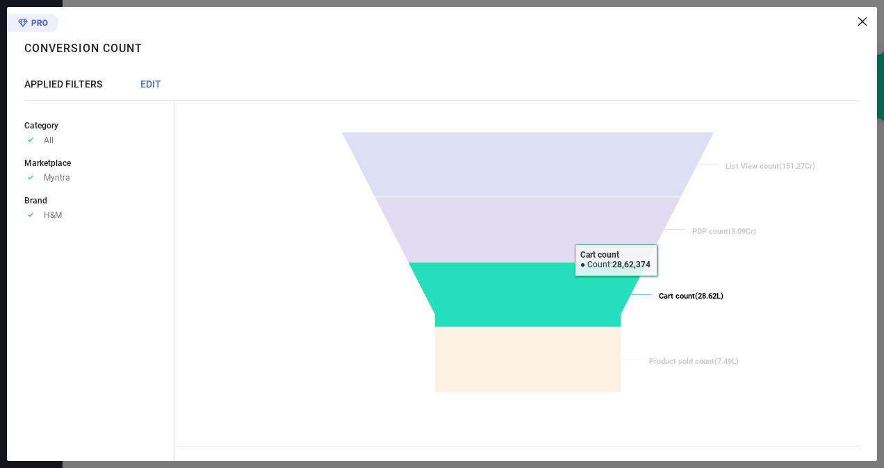
drag, startPoint x: 313, startPoint y: 120, endPoint x: 617, endPoint y: 287, distance: 346.9
click at [617, 287] on div "Created with Highcharts 9.3.3 List View count (151.27Cr) ​ List View count (151…" at bounding box center [528, 264] width 664 height 306
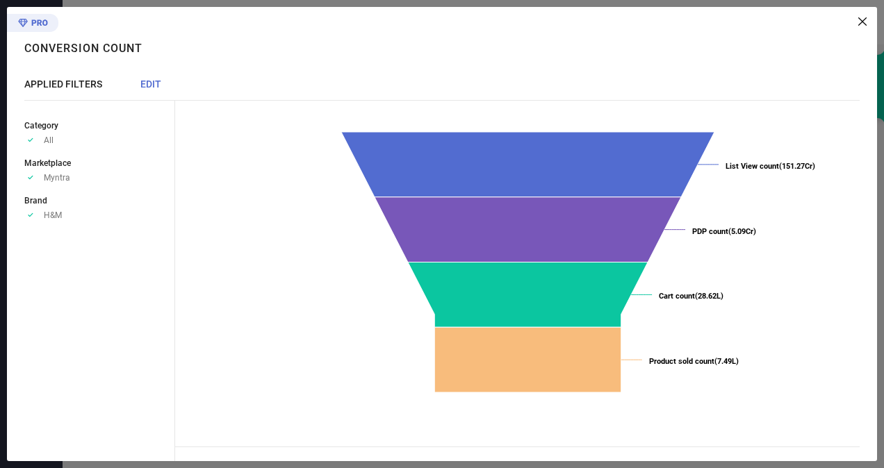
click at [858, 60] on div "Created with Highcharts 9.3.3 List View count (151.27Cr) ​ List View count (151…" at bounding box center [526, 234] width 702 height 455
click at [863, 31] on div "Created with Highcharts 9.3.3 List View count (151.27Cr) ​ List View count (151…" at bounding box center [526, 234] width 702 height 455
click at [861, 18] on icon at bounding box center [862, 21] width 8 height 8
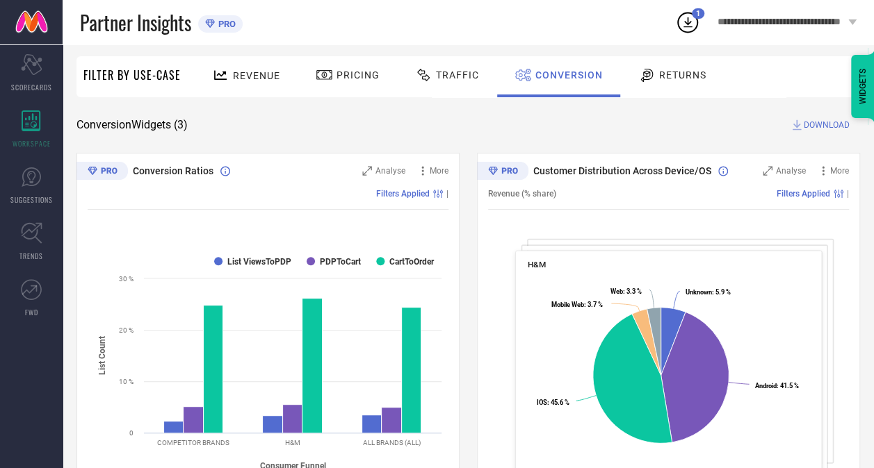
scroll to position [79, 0]
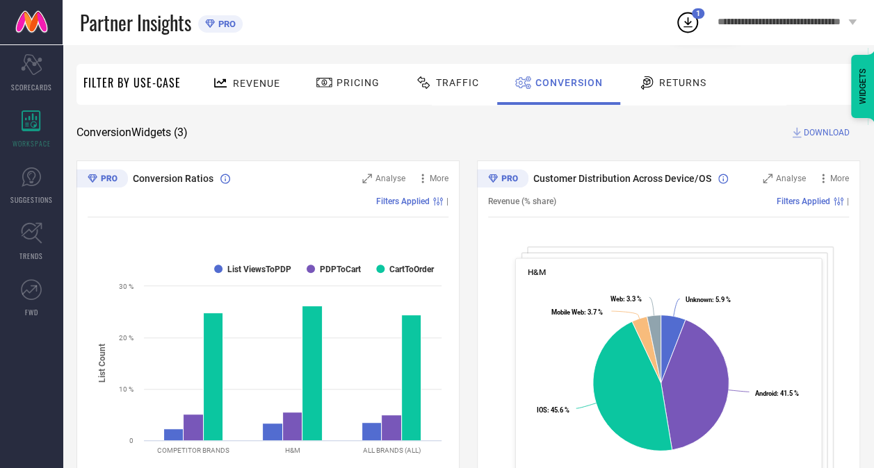
click at [666, 276] on div "H&M" at bounding box center [669, 274] width 282 height 12
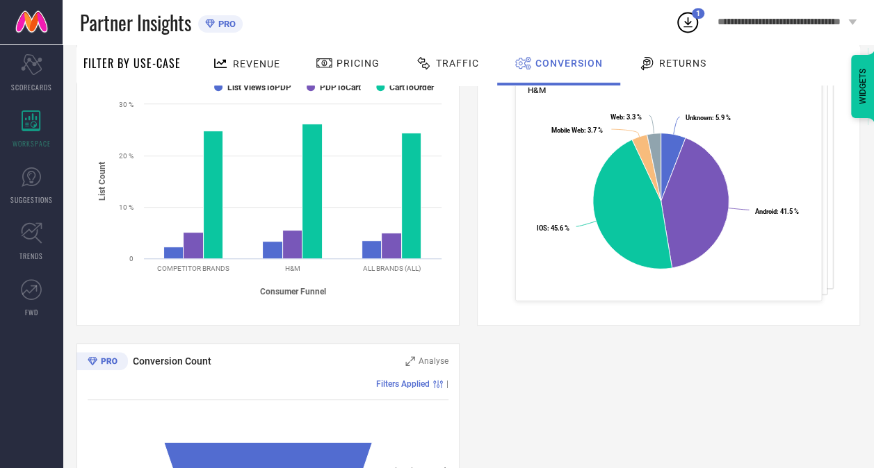
scroll to position [288, 0]
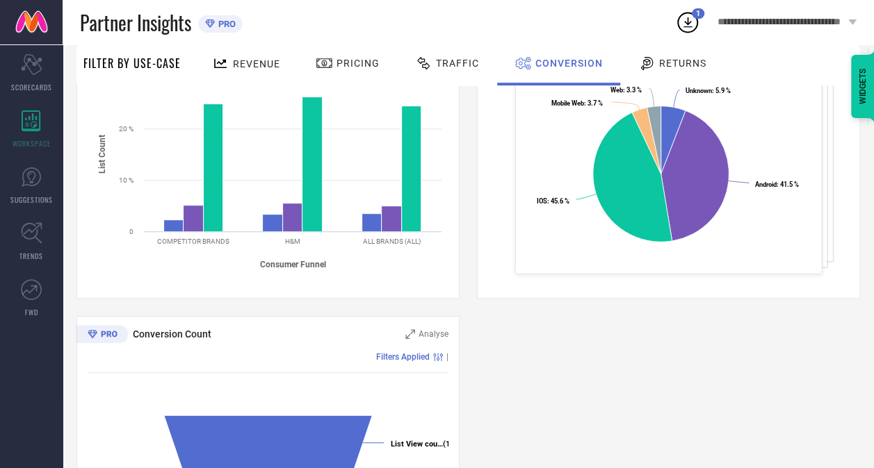
click at [749, 282] on div "Customer Distribution Across Device/OS Analyse More Revenue (% share) Filters A…" at bounding box center [668, 125] width 383 height 348
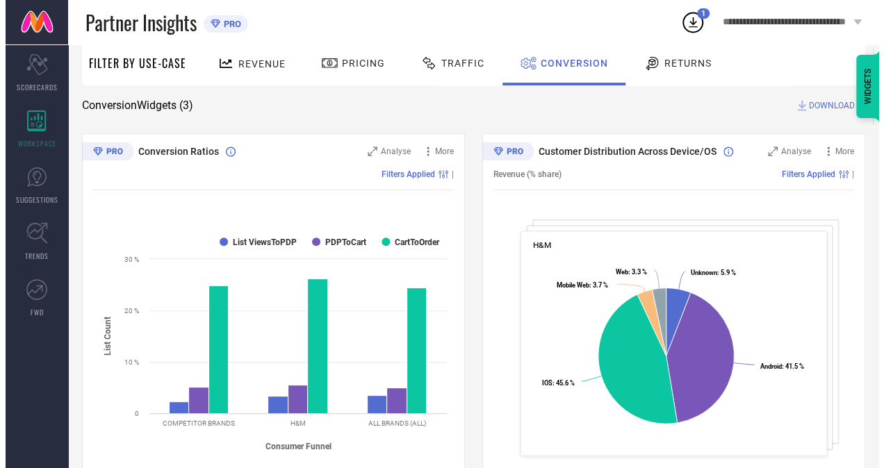
scroll to position [104, 0]
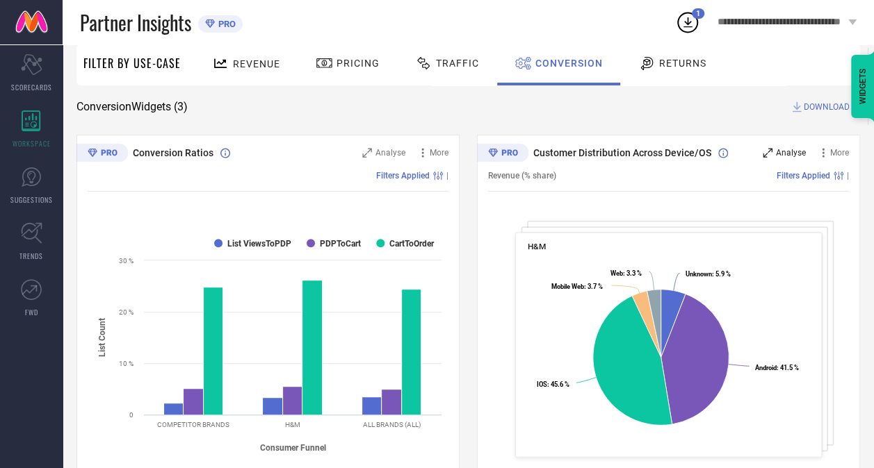
click at [781, 152] on span "Analyse" at bounding box center [791, 153] width 30 height 10
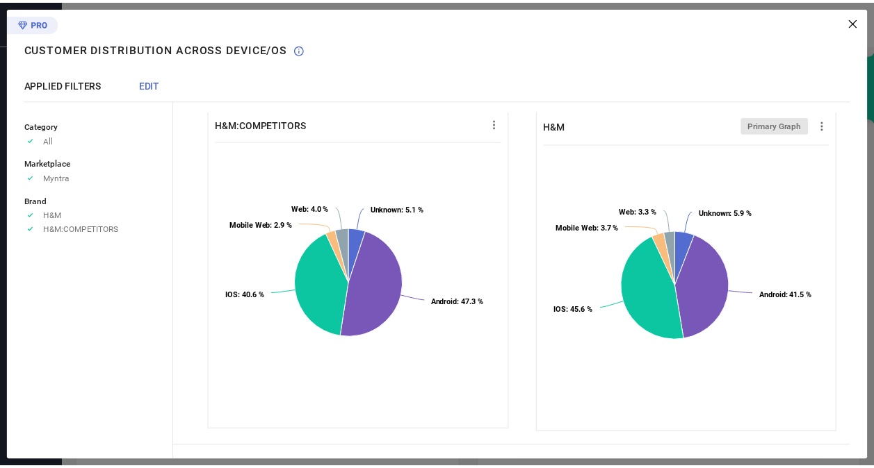
scroll to position [0, 0]
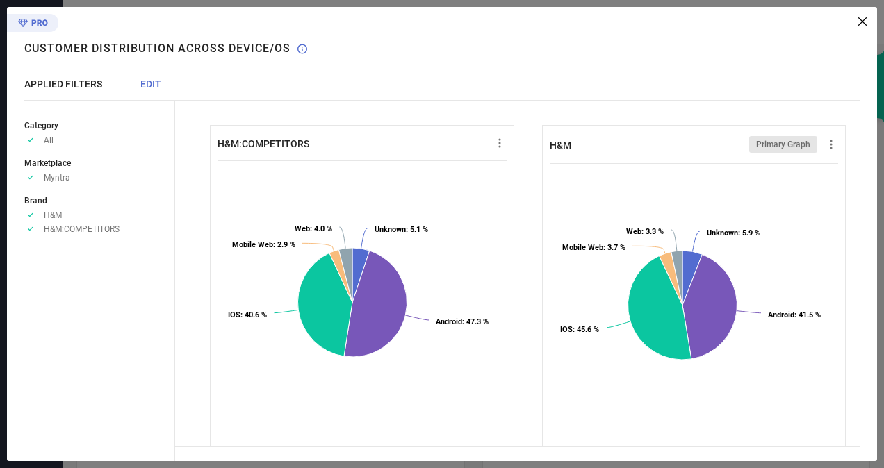
click at [861, 29] on div "H&M:COMPETITORS Created with Highcharts 9.3.3 Unknown : 5.1 % ​ Unknown : 5.1 %…" at bounding box center [526, 234] width 702 height 455
click at [866, 27] on div "H&M:COMPETITORS Created with Highcharts 9.3.3 Unknown : 5.1 % ​ Unknown : 5.1 %…" at bounding box center [526, 234] width 702 height 455
click at [858, 19] on icon at bounding box center [862, 21] width 8 height 8
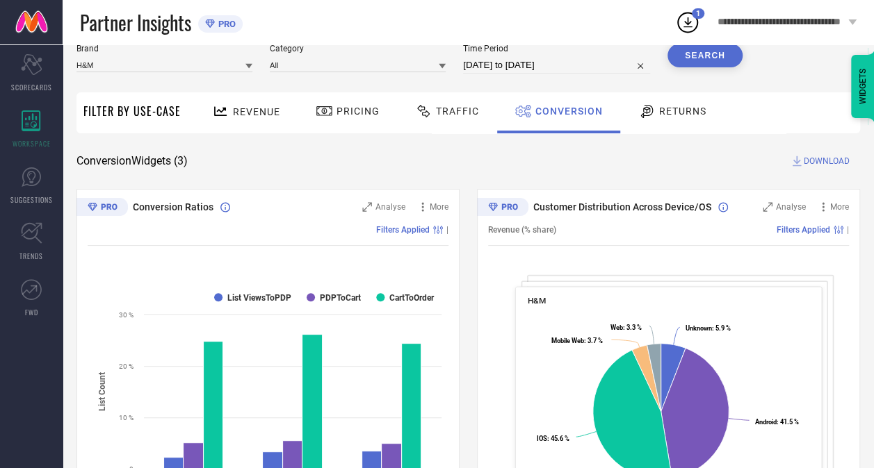
scroll to position [28, 0]
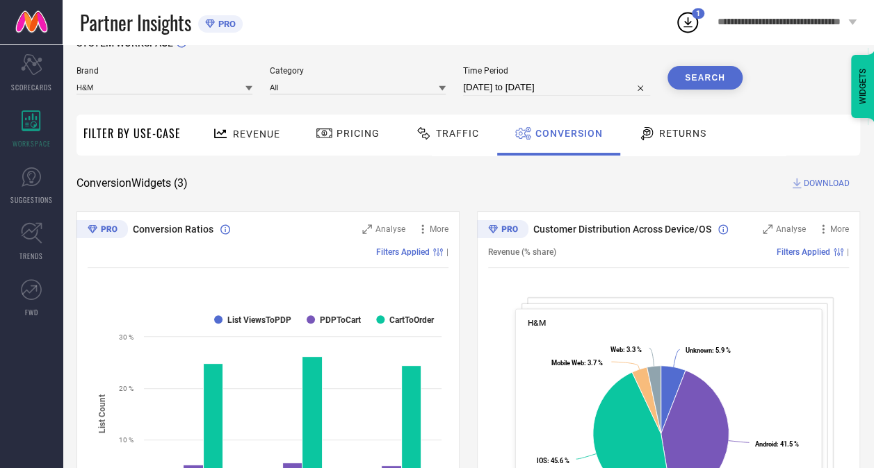
click at [681, 142] on div "Returns" at bounding box center [672, 134] width 75 height 24
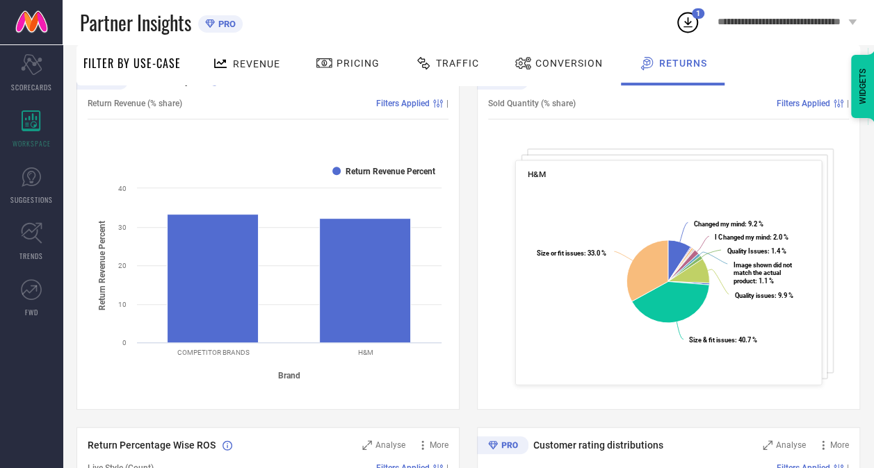
scroll to position [168, 0]
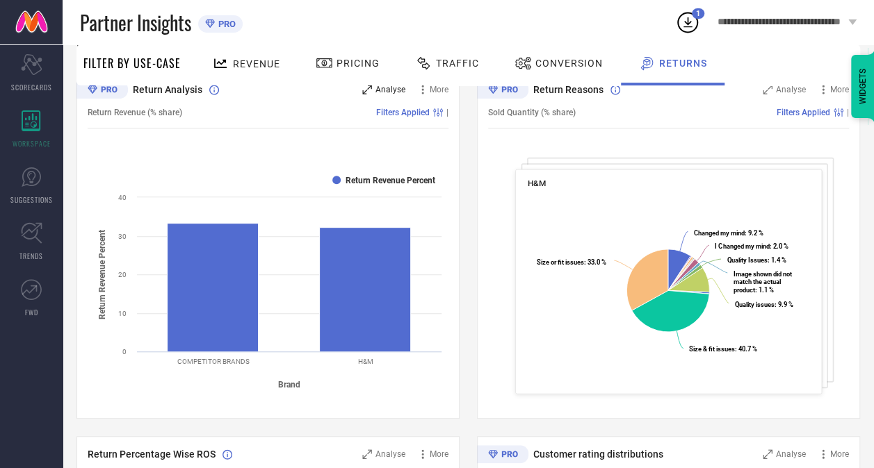
click at [370, 87] on icon at bounding box center [367, 90] width 10 height 10
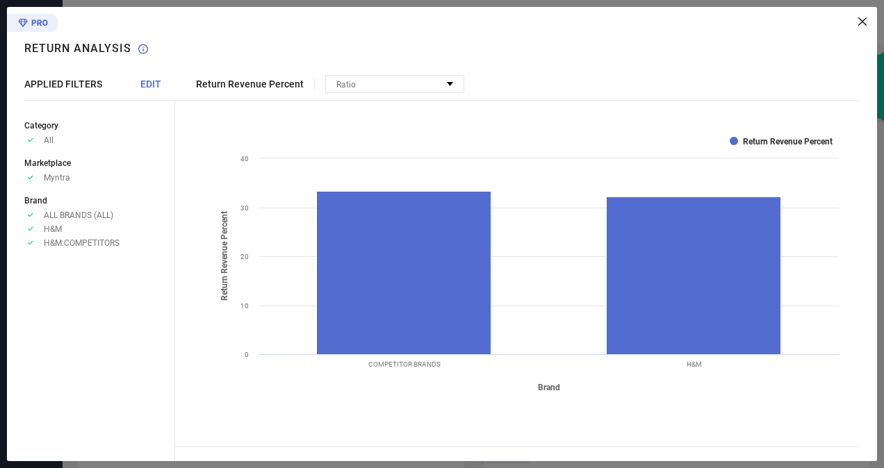
click at [861, 19] on icon at bounding box center [862, 21] width 8 height 8
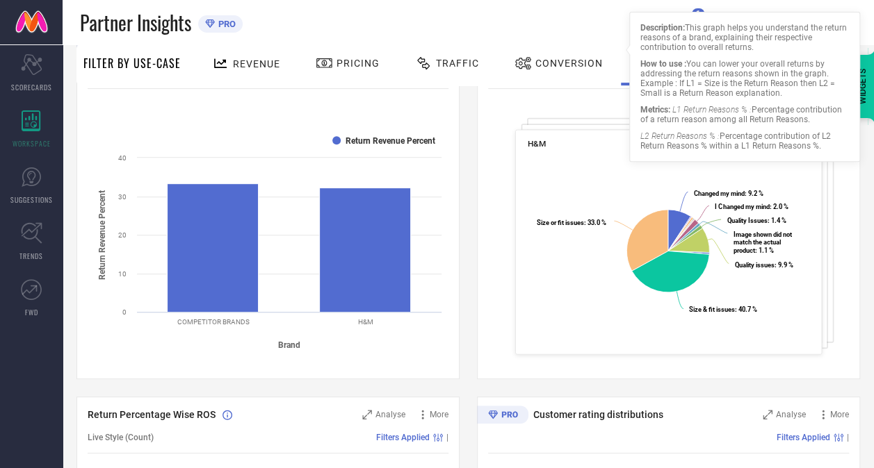
scroll to position [211, 0]
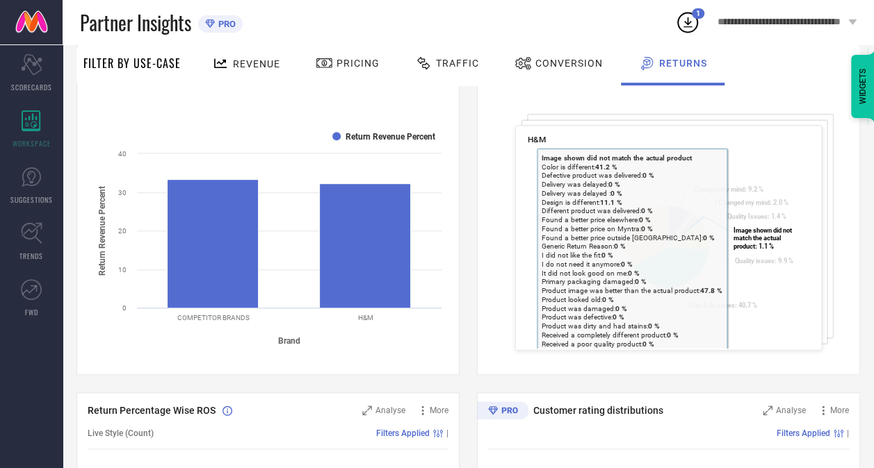
click at [735, 229] on tspan "Image shown did not ​ match the actual ​ product" at bounding box center [762, 238] width 58 height 24
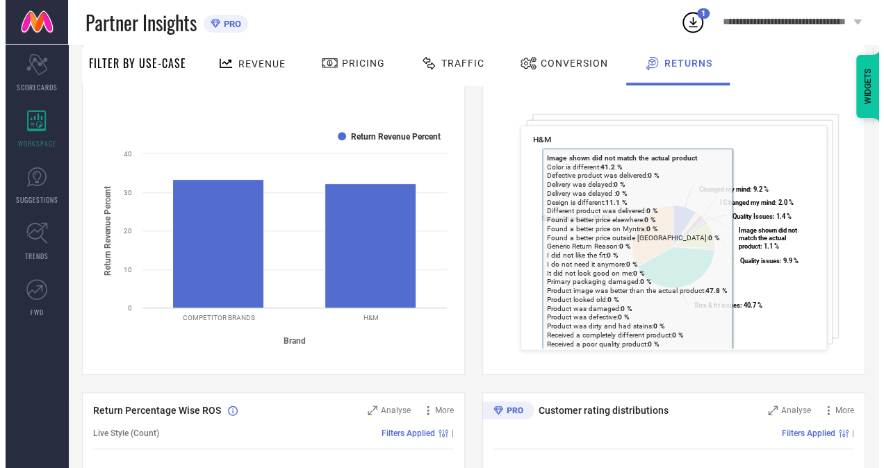
scroll to position [114, 0]
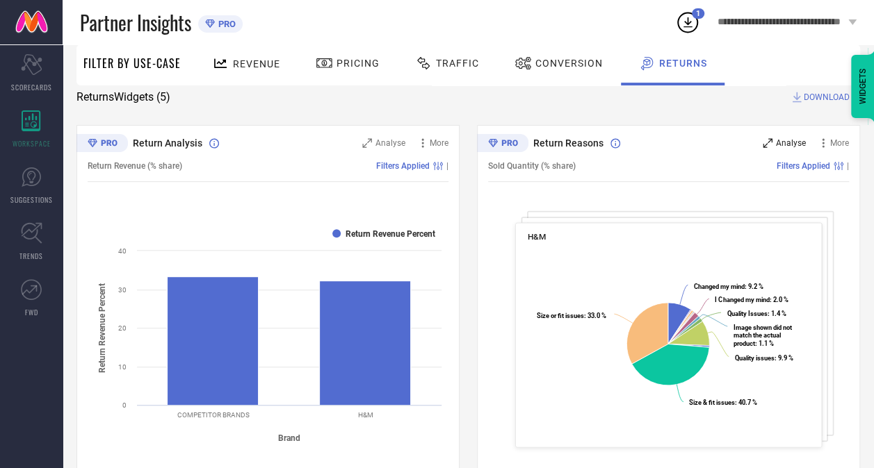
click at [767, 140] on icon at bounding box center [767, 143] width 10 height 10
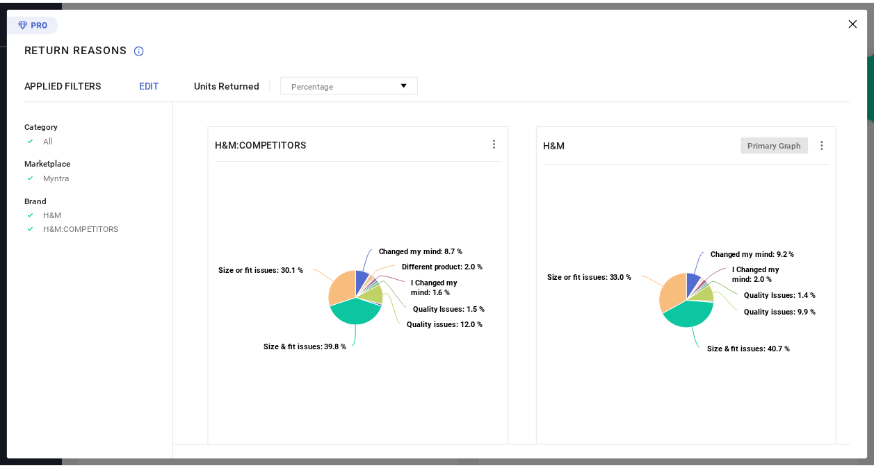
scroll to position [19, 0]
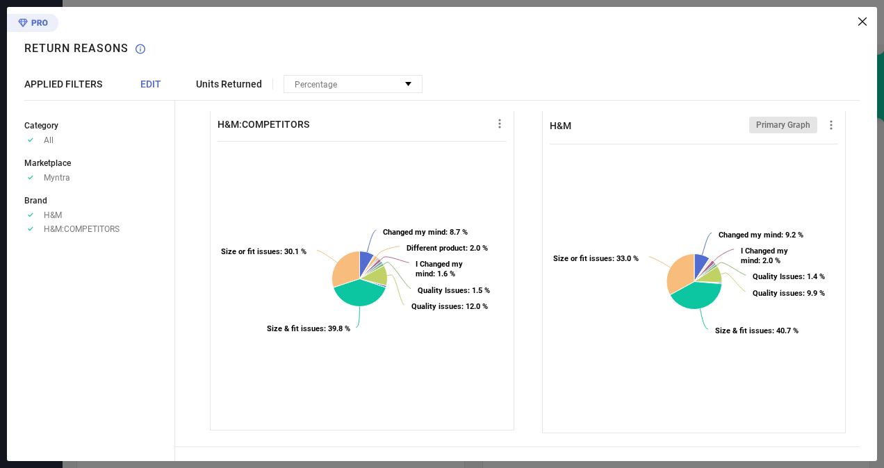
click at [865, 24] on icon at bounding box center [862, 21] width 8 height 8
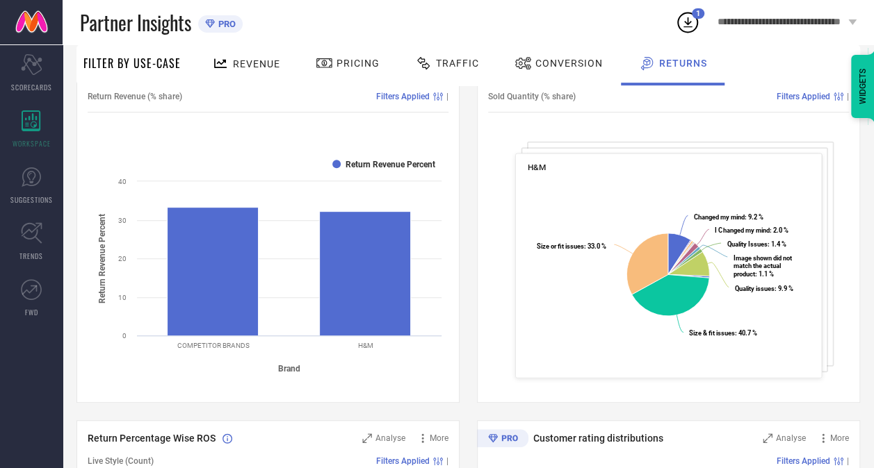
scroll to position [0, 0]
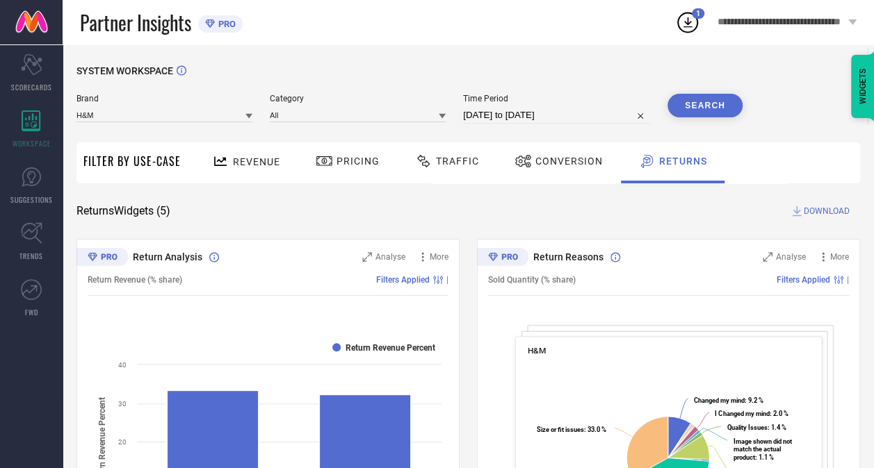
select select "8"
select select "2024"
select select "9"
select select "2024"
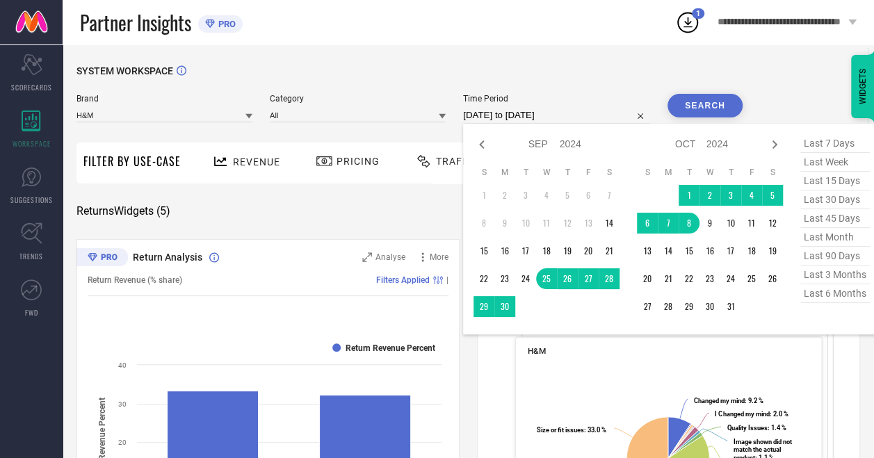
click at [530, 114] on input "[DATE] to [DATE]" at bounding box center [556, 115] width 187 height 17
click at [774, 142] on icon at bounding box center [774, 144] width 17 height 17
select select "9"
select select "2024"
select select "10"
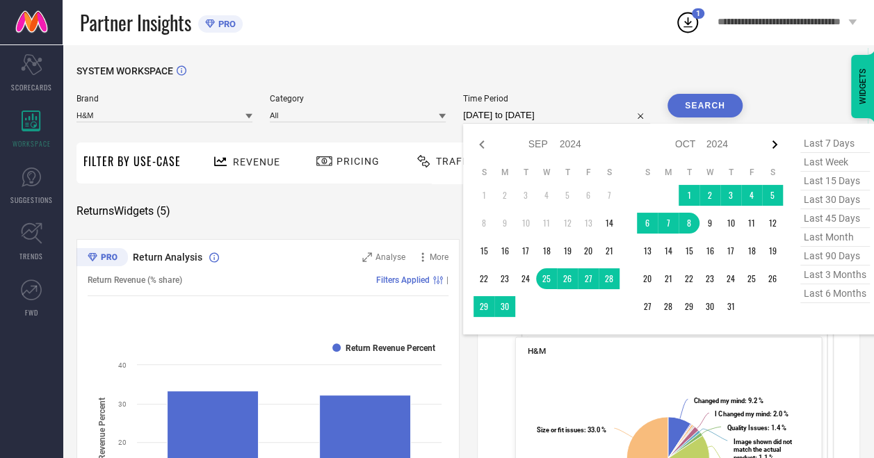
select select "2024"
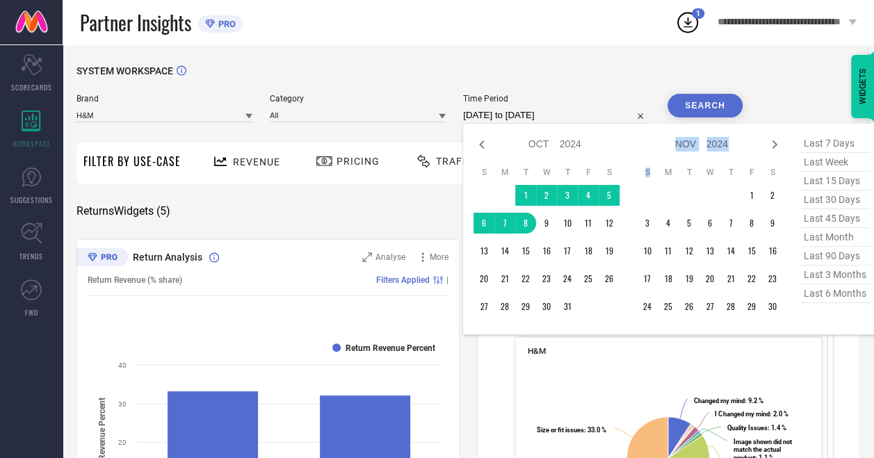
click at [774, 142] on icon at bounding box center [774, 144] width 17 height 17
select select "10"
select select "2024"
select select "11"
select select "2024"
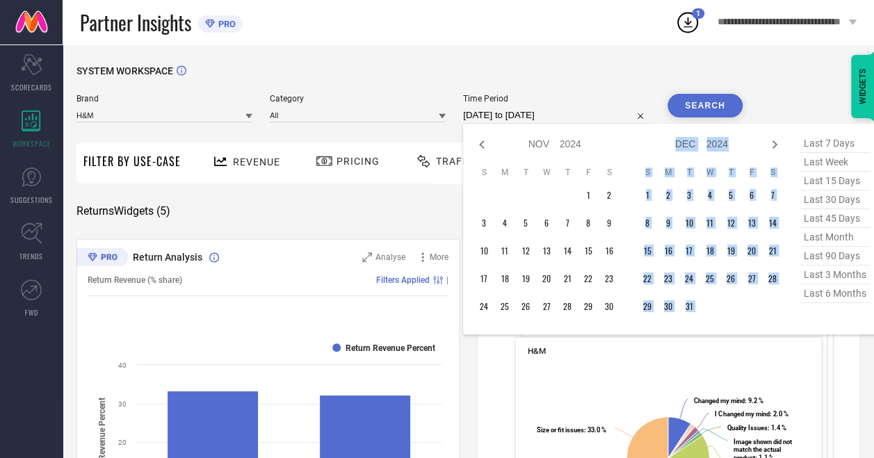
click at [774, 142] on icon at bounding box center [774, 144] width 17 height 17
select select "11"
select select "2024"
select select "2025"
click at [774, 142] on icon at bounding box center [774, 144] width 17 height 17
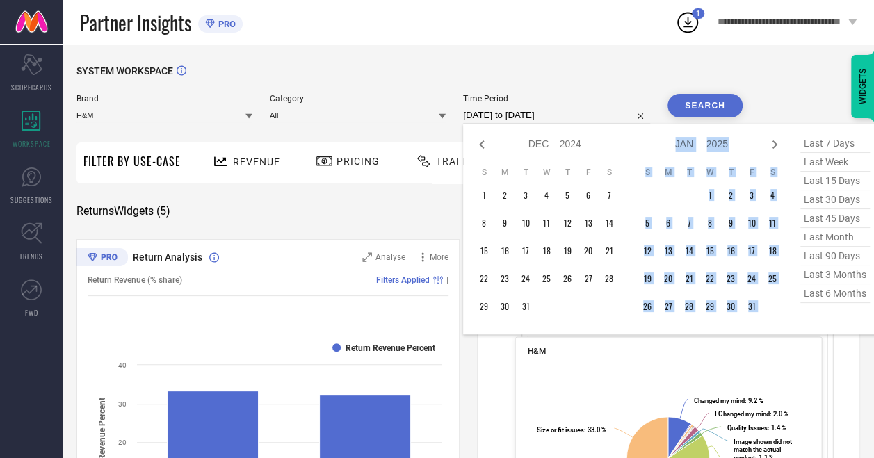
select select "2025"
select select "1"
select select "2025"
click at [774, 142] on icon at bounding box center [774, 144] width 17 height 17
select select "1"
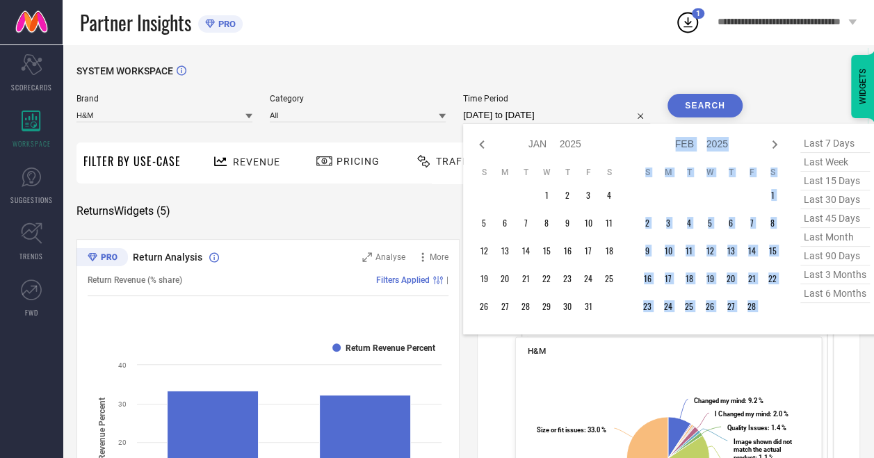
select select "2025"
select select "2"
select select "2025"
click at [774, 142] on icon at bounding box center [774, 144] width 17 height 17
select select "2"
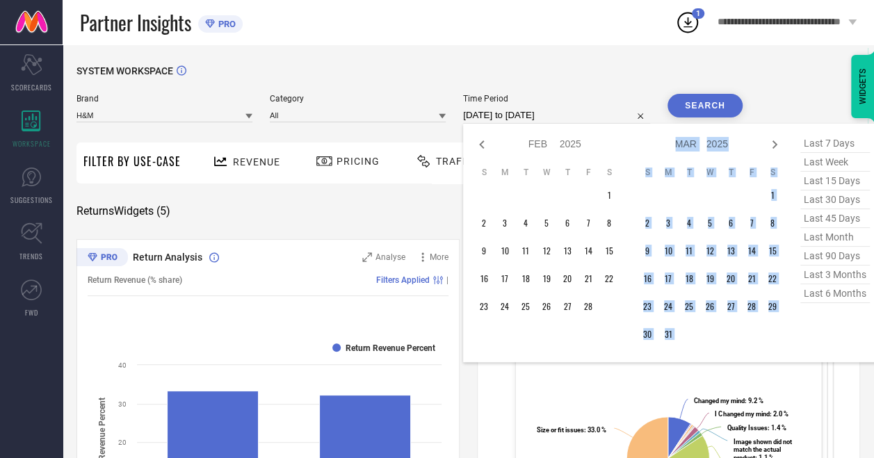
select select "2025"
select select "3"
select select "2025"
click at [774, 142] on icon at bounding box center [774, 144] width 17 height 17
select select "3"
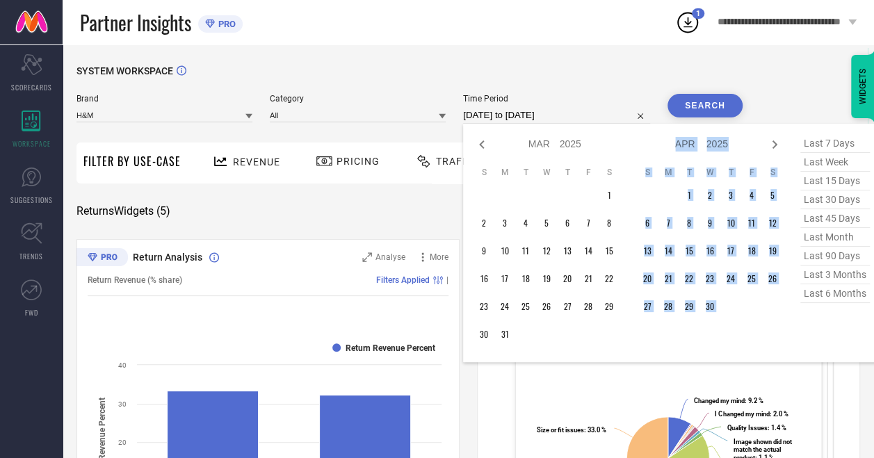
select select "2025"
select select "4"
select select "2025"
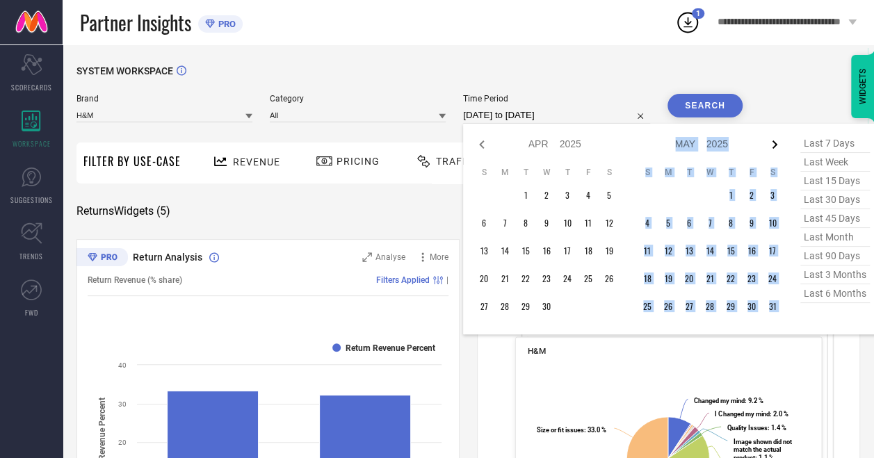
click at [774, 142] on icon at bounding box center [774, 144] width 17 height 17
select select "4"
select select "2025"
select select "5"
select select "2025"
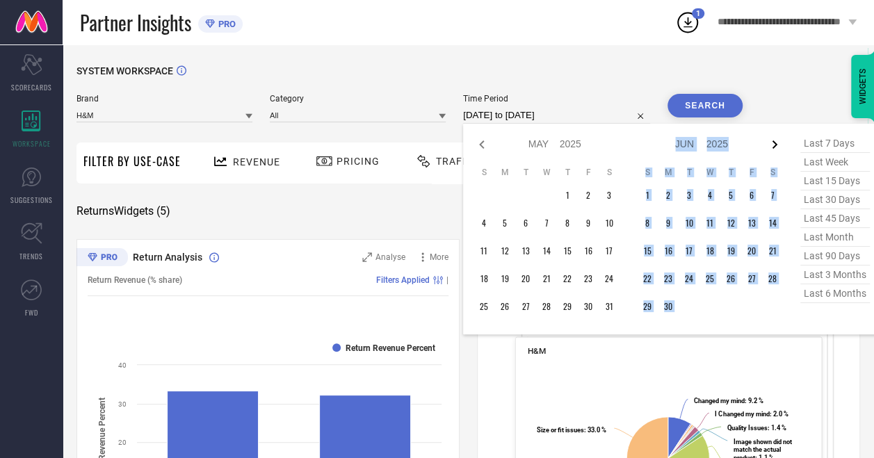
click at [774, 142] on icon at bounding box center [774, 144] width 17 height 17
select select "5"
select select "2025"
select select "6"
select select "2025"
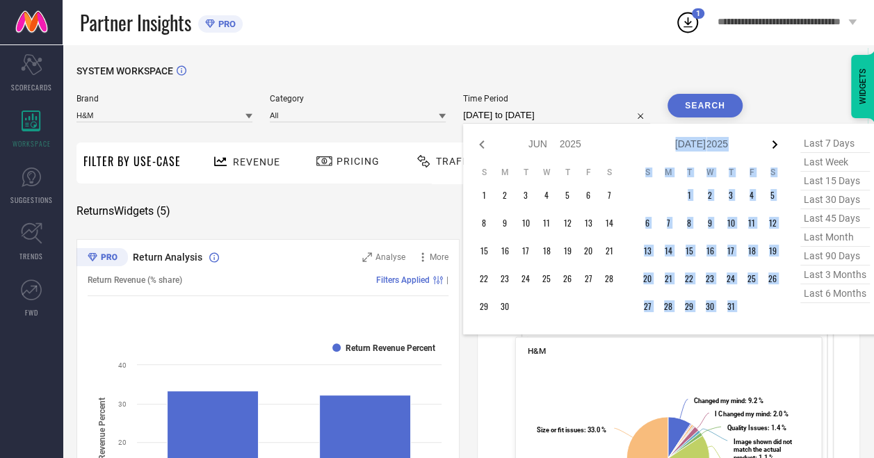
click at [774, 142] on icon at bounding box center [774, 144] width 17 height 17
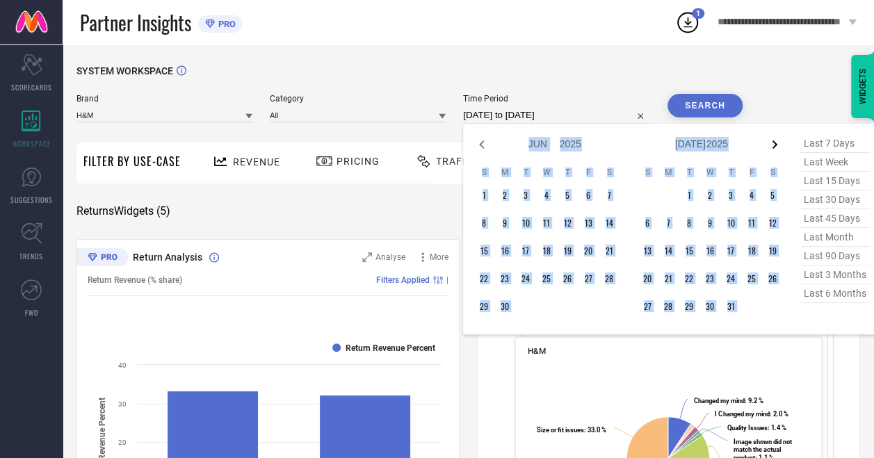
select select "7"
select select "2025"
select select "8"
select select "2025"
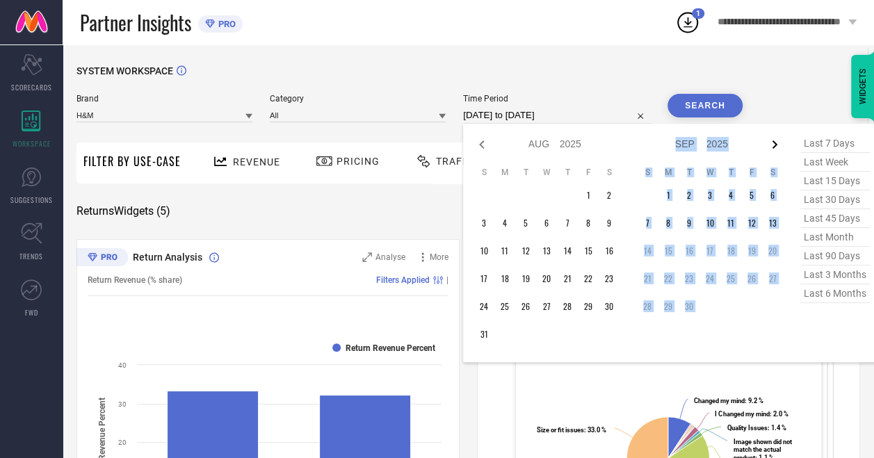
click at [774, 142] on icon at bounding box center [774, 144] width 17 height 17
select select "8"
select select "2025"
select select "9"
select select "2025"
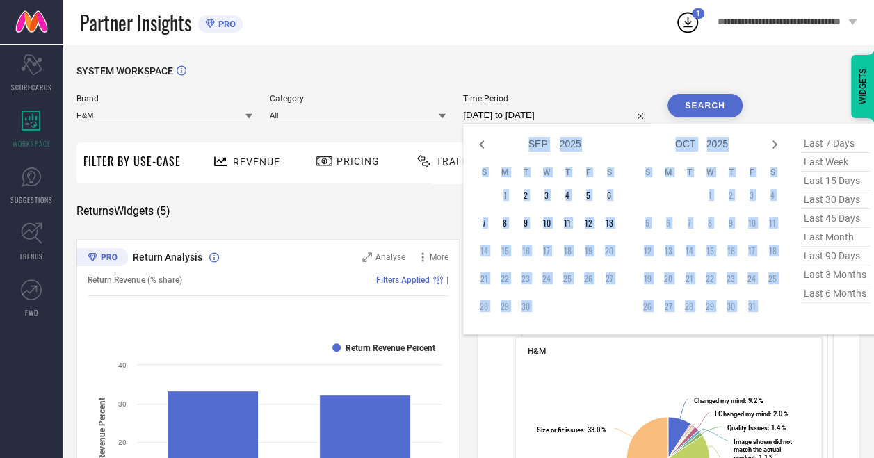
drag, startPoint x: 774, startPoint y: 142, endPoint x: 753, endPoint y: 125, distance: 26.6
click at [753, 125] on div "Jan Feb Mar Apr May Jun [DATE] Aug Sep Oct Nov [DATE] 2016 2017 2018 2019 2020 …" at bounding box center [671, 229] width 417 height 211
click at [747, 138] on div "Jan Feb Mar Apr May Jun [DATE] Aug Sep Oct Nov [DATE] 2016 2017 2018 2019 2020 …" at bounding box center [701, 144] width 129 height 20
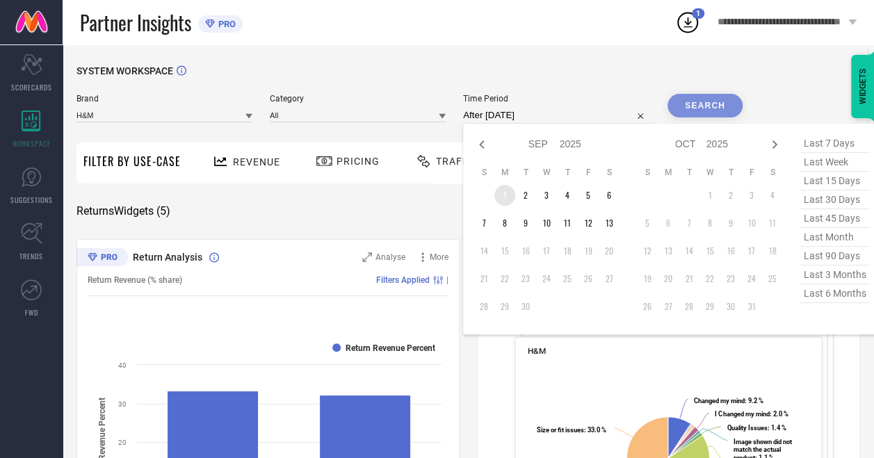
click at [503, 198] on td "1" at bounding box center [504, 195] width 21 height 21
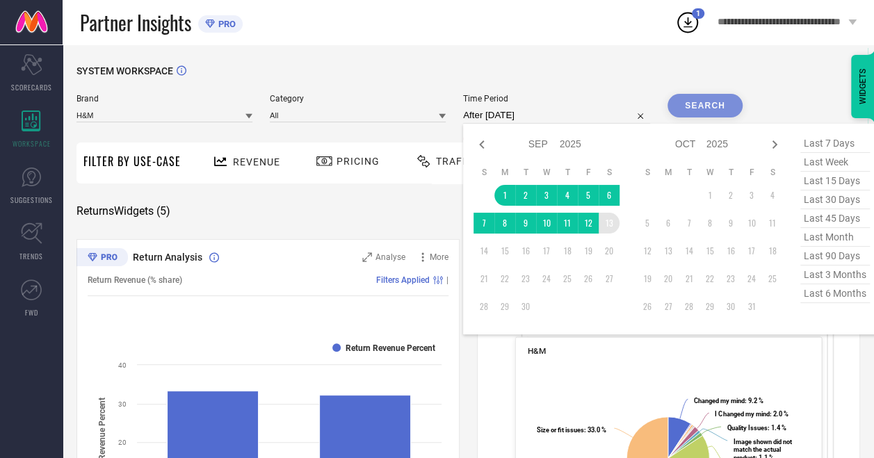
type input "[DATE] to [DATE]"
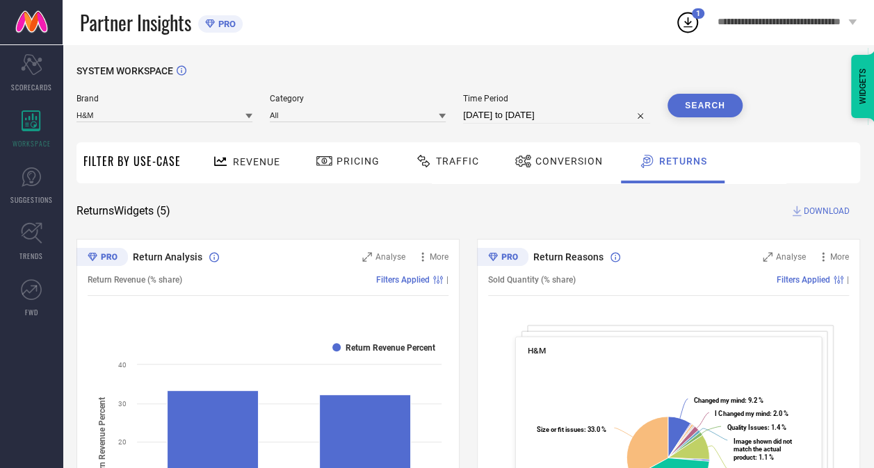
click at [700, 101] on button "Search" at bounding box center [704, 106] width 75 height 24
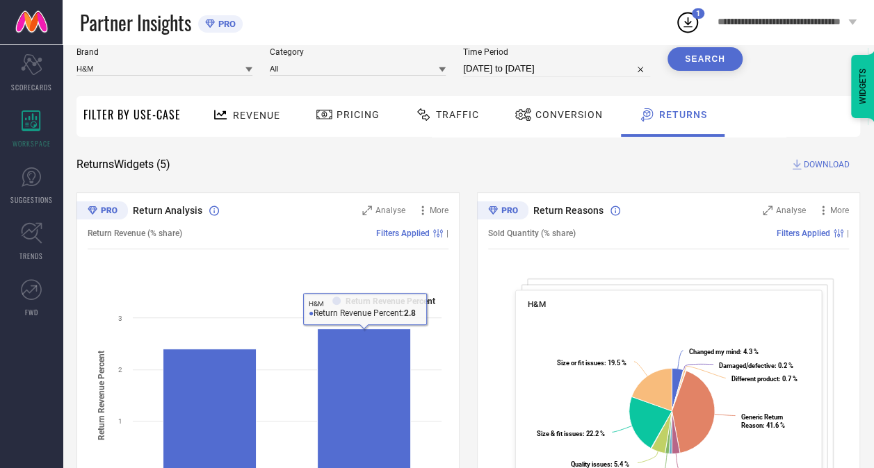
scroll to position [46, 0]
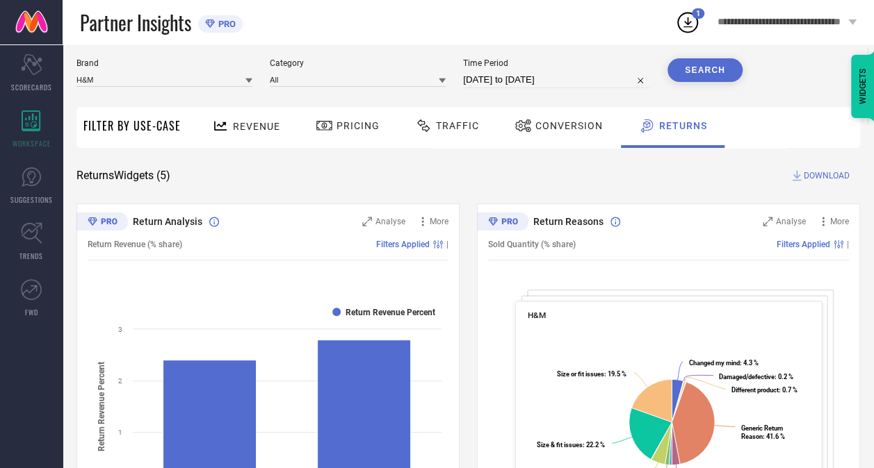
scroll to position [0, 0]
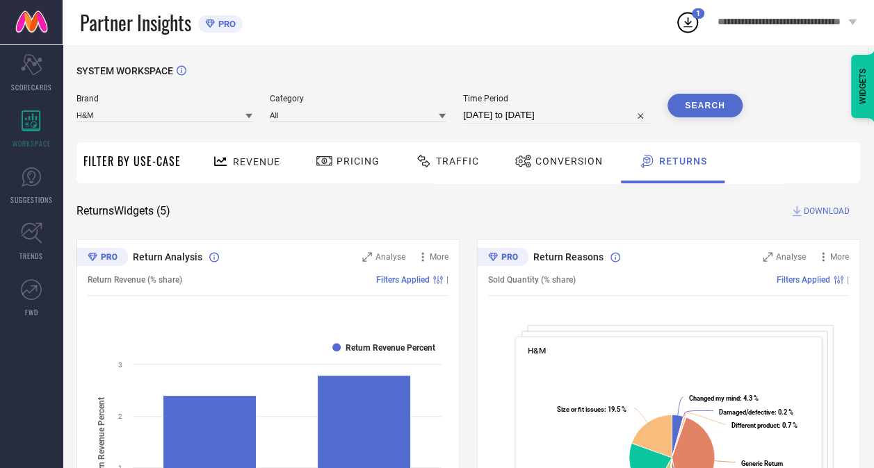
click at [819, 208] on span "DOWNLOAD" at bounding box center [826, 211] width 46 height 14
click at [592, 70] on div "SYSTEM WORKSPACE" at bounding box center [467, 79] width 783 height 28
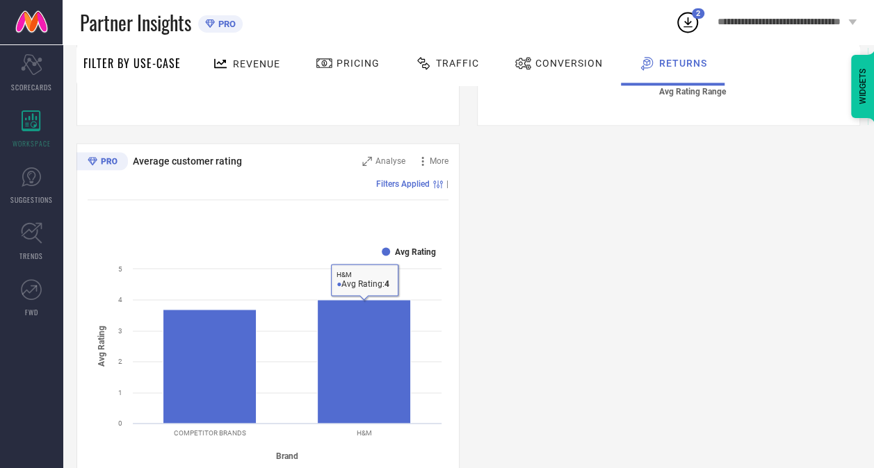
scroll to position [869, 0]
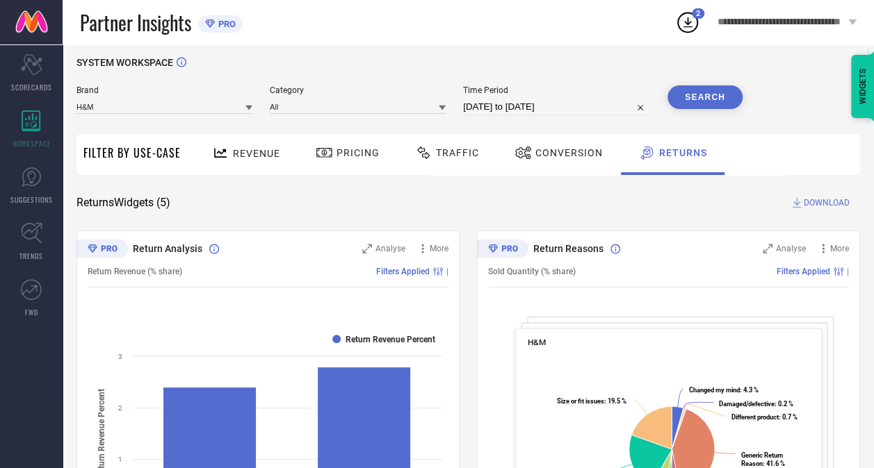
scroll to position [6, 0]
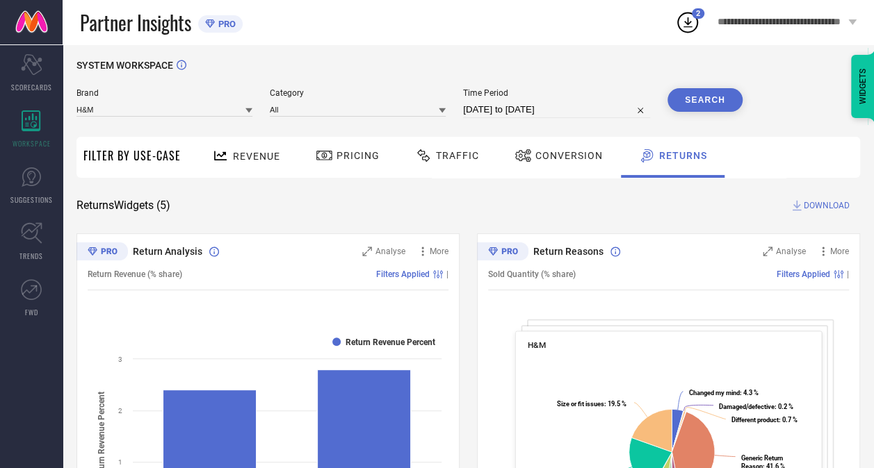
click at [569, 158] on span "Conversion" at bounding box center [568, 155] width 67 height 11
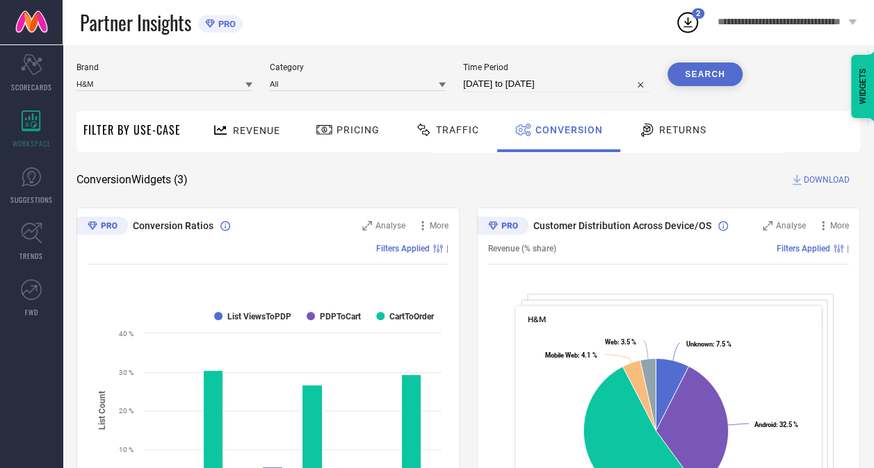
scroll to position [31, 0]
click at [827, 182] on span "DOWNLOAD" at bounding box center [826, 181] width 46 height 14
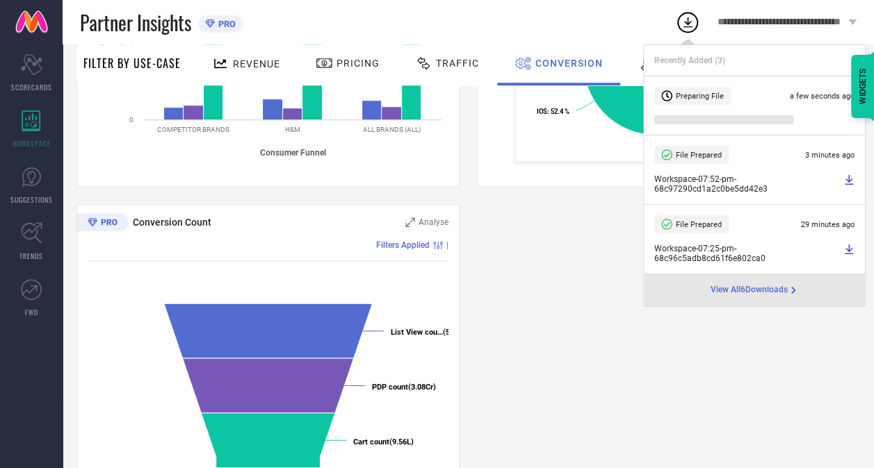
scroll to position [505, 0]
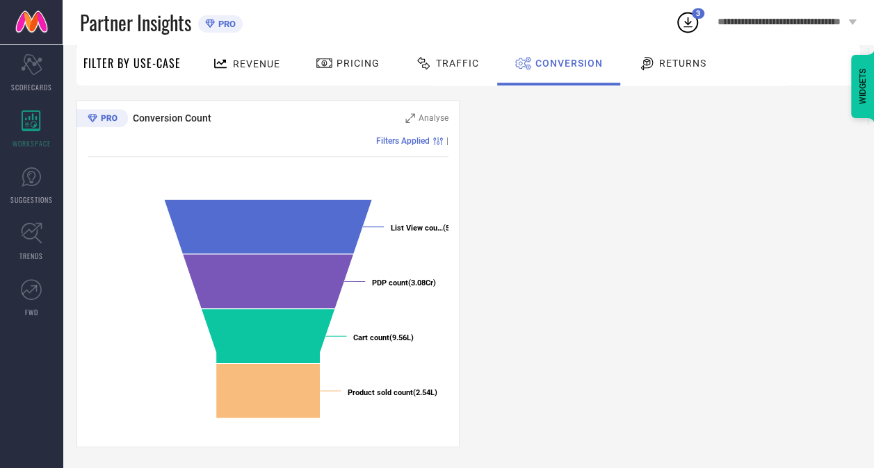
click at [680, 22] on icon at bounding box center [687, 22] width 25 height 25
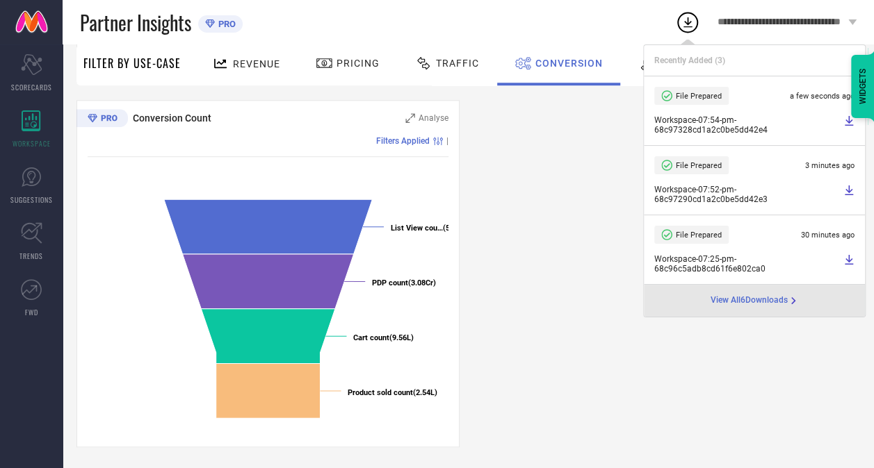
click at [844, 124] on icon at bounding box center [848, 120] width 11 height 11
click at [806, 47] on div "Recently Added ( 3 )" at bounding box center [754, 60] width 221 height 31
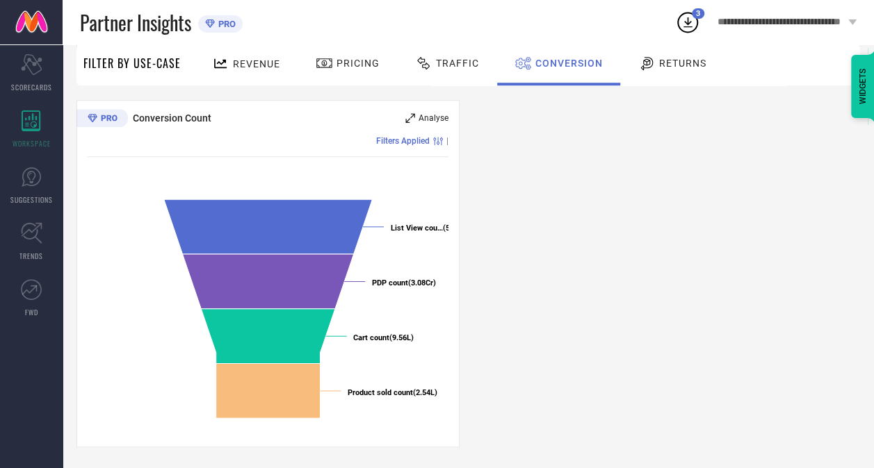
click at [413, 118] on icon at bounding box center [410, 118] width 10 height 10
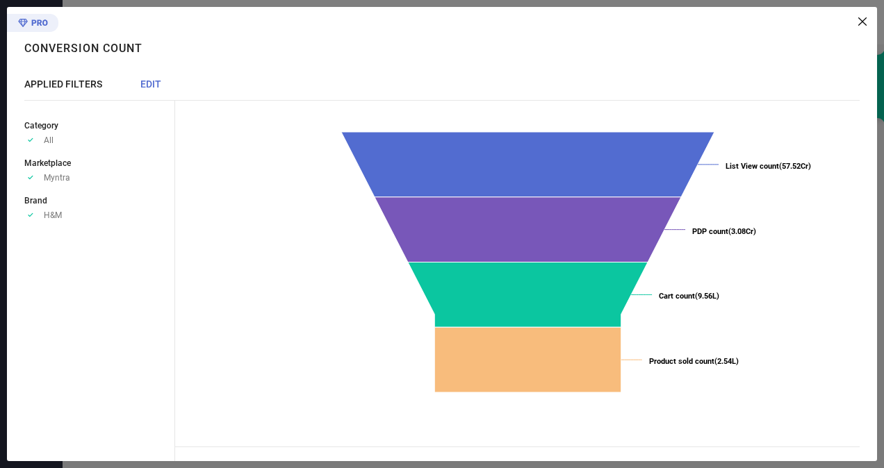
click at [862, 20] on icon at bounding box center [862, 21] width 8 height 8
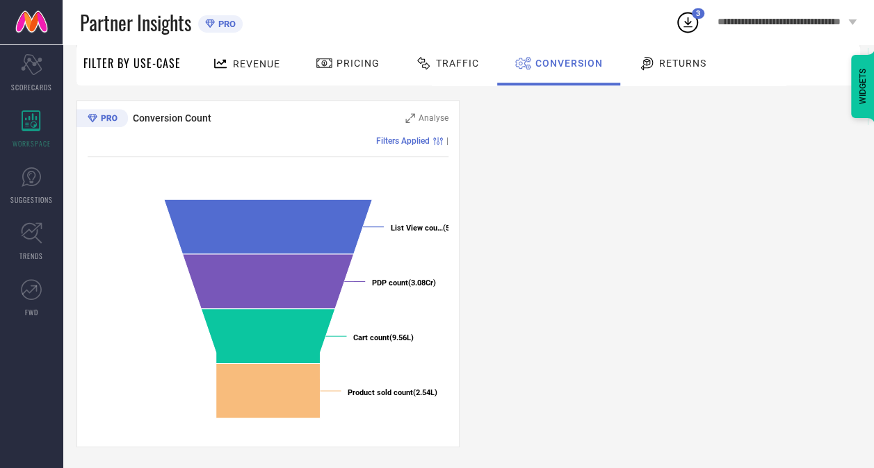
scroll to position [371, 0]
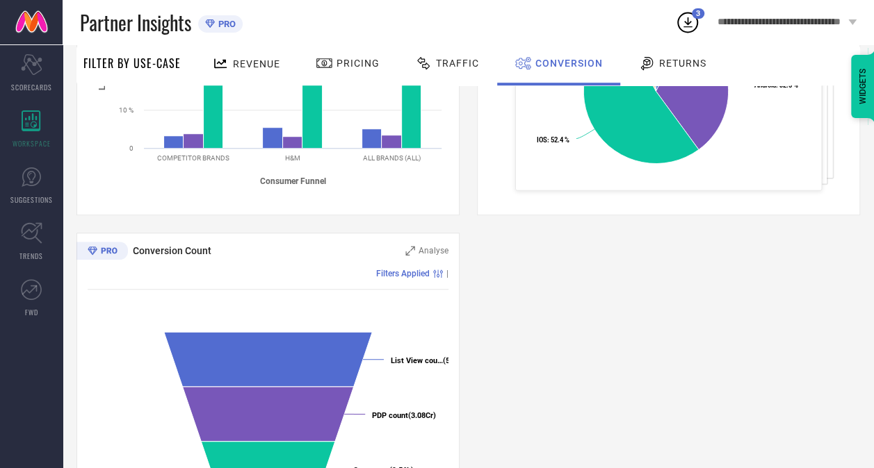
click at [427, 76] on div "Traffic" at bounding box center [447, 64] width 99 height 41
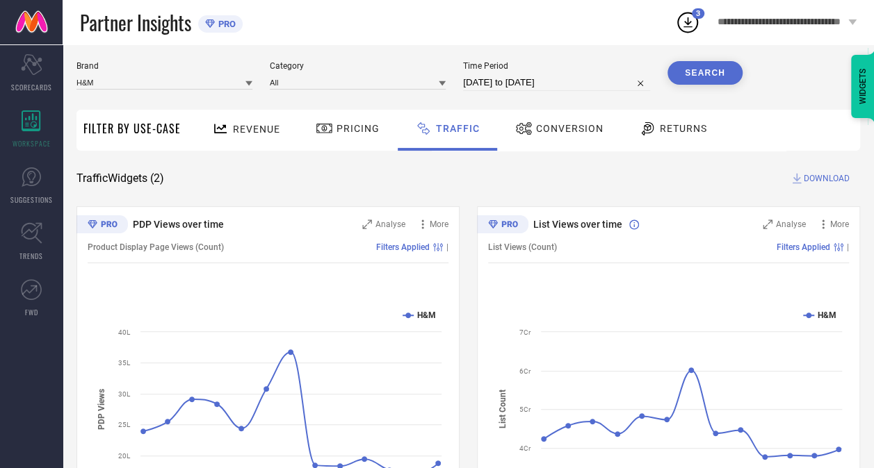
scroll to position [0, 0]
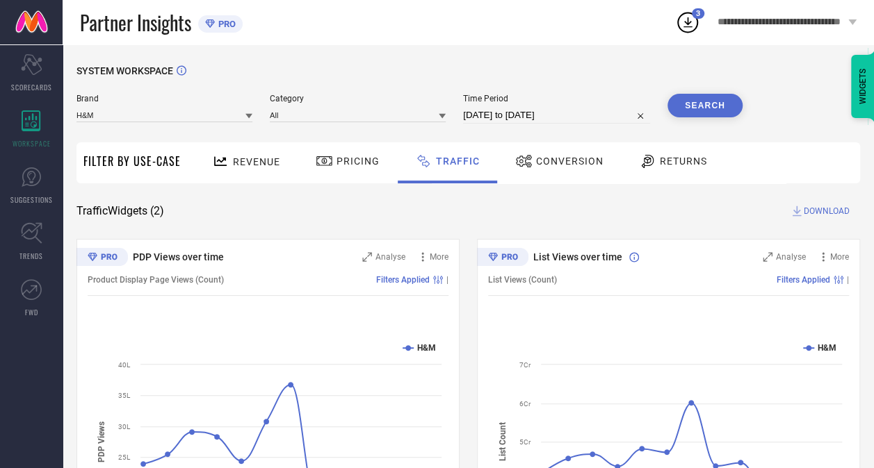
click at [587, 157] on span "Conversion" at bounding box center [569, 161] width 67 height 11
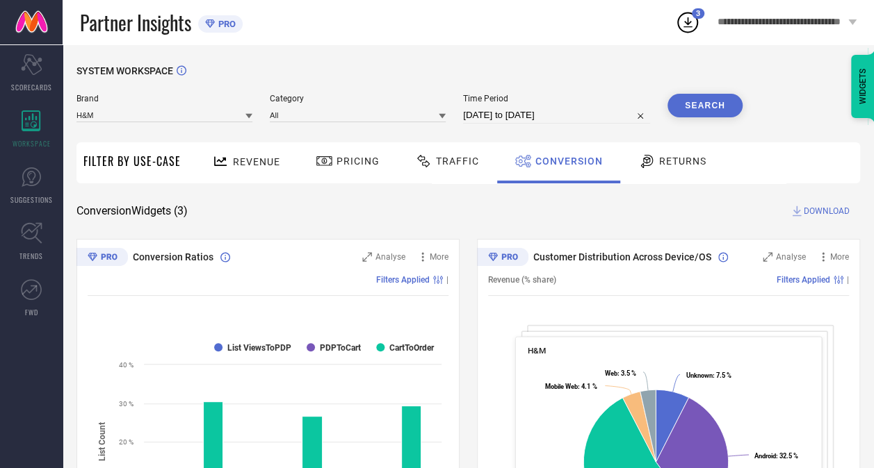
click at [467, 165] on span "Traffic" at bounding box center [457, 161] width 43 height 11
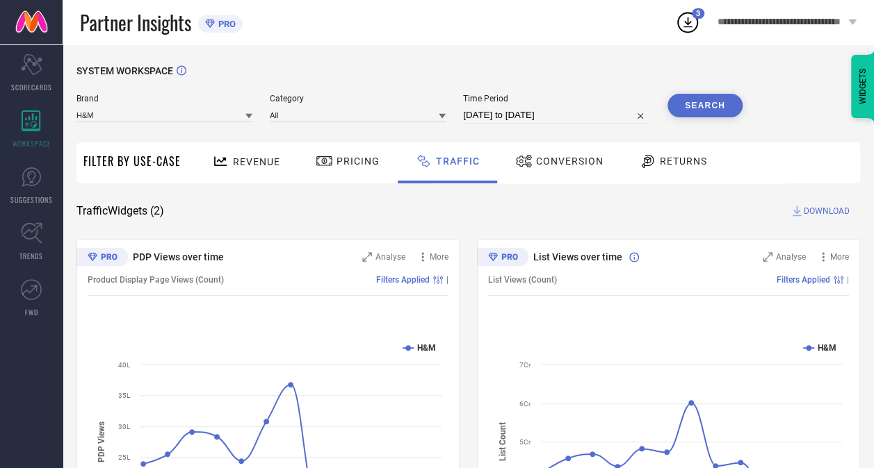
click at [847, 214] on span "DOWNLOAD" at bounding box center [826, 211] width 46 height 14
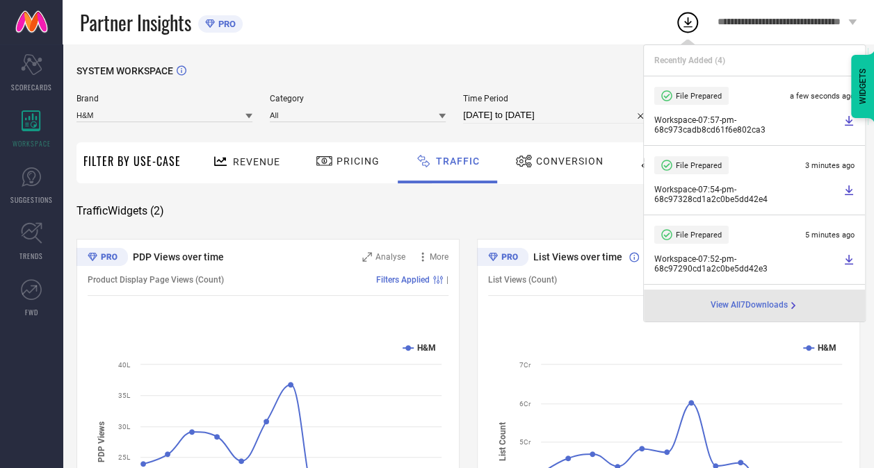
click at [346, 154] on div "Pricing" at bounding box center [347, 161] width 71 height 24
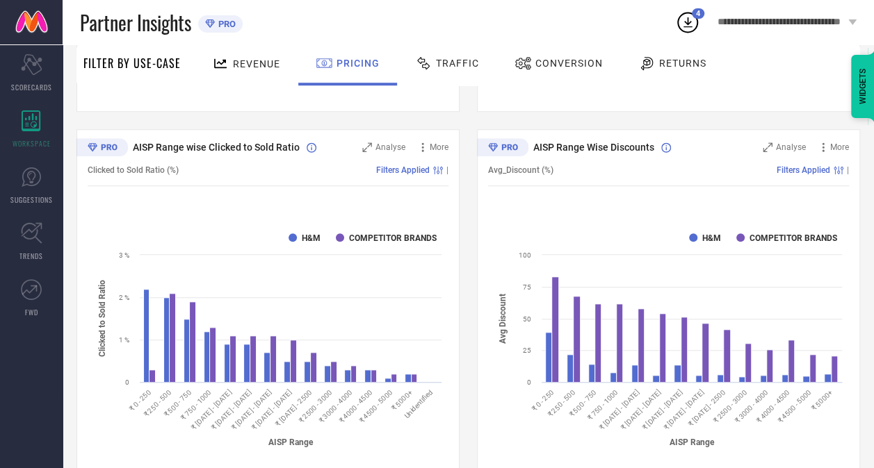
scroll to position [484, 0]
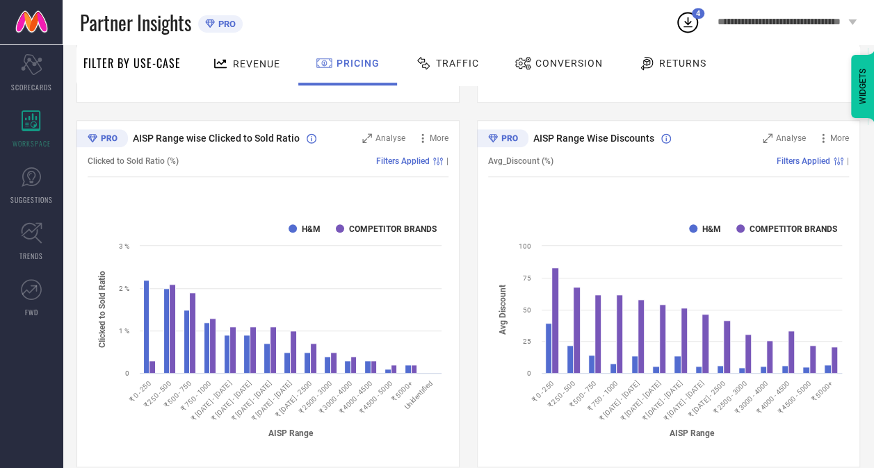
click at [851, 326] on div "AISP Range Wise Discounts Analyse More Avg_Discount (%) Filters Applied | Creat…" at bounding box center [668, 294] width 383 height 348
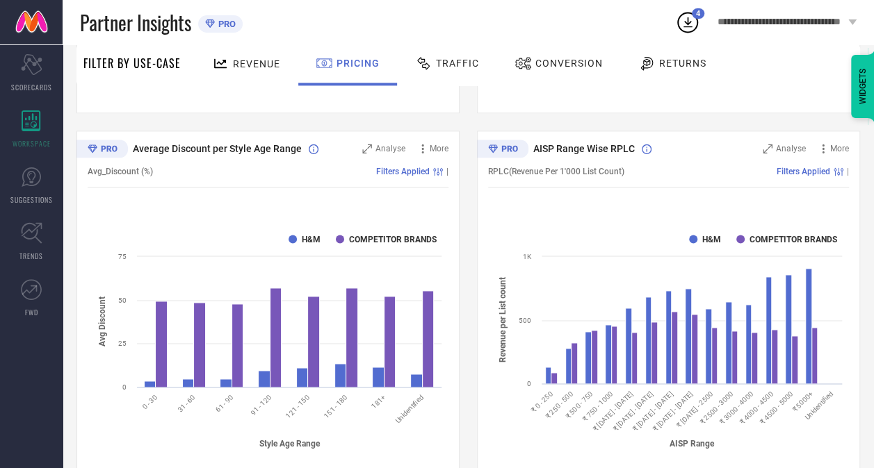
scroll to position [840, 0]
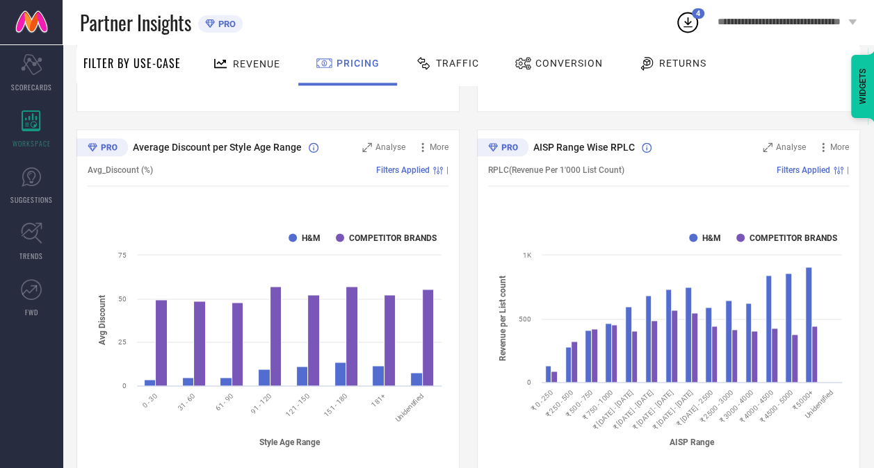
click at [812, 74] on div "Revenue Pricing Traffic Conversion Returns" at bounding box center [524, 64] width 672 height 41
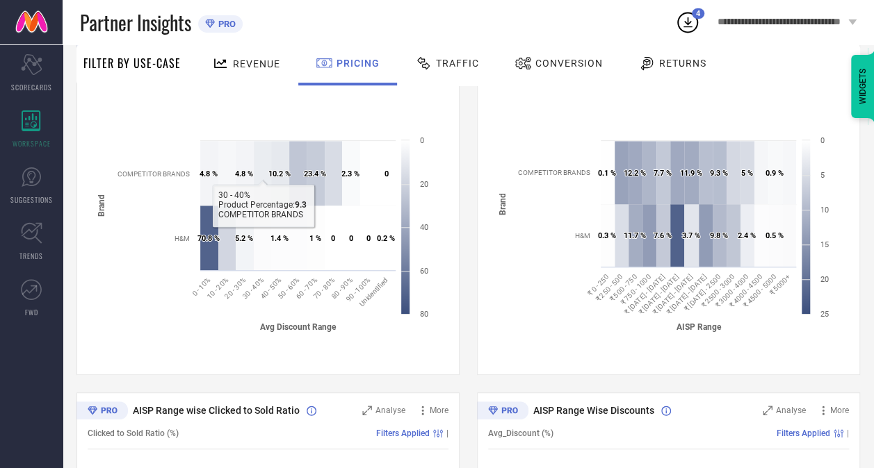
scroll to position [205, 0]
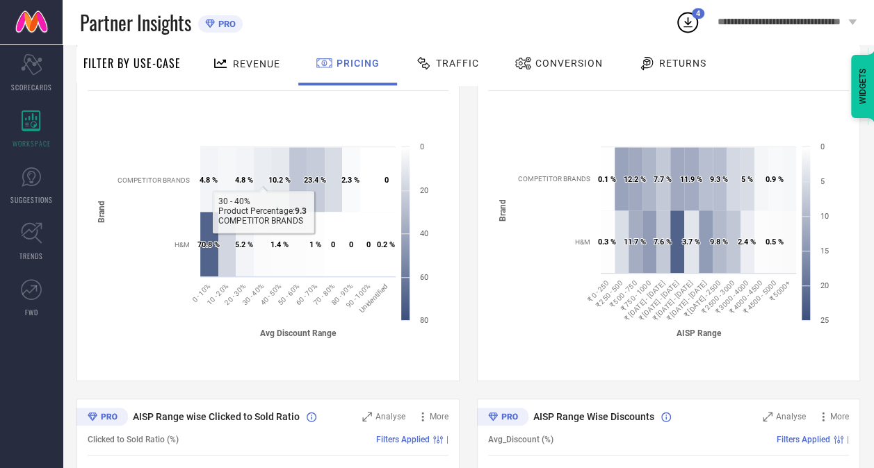
click at [269, 75] on div "Revenue" at bounding box center [246, 63] width 75 height 24
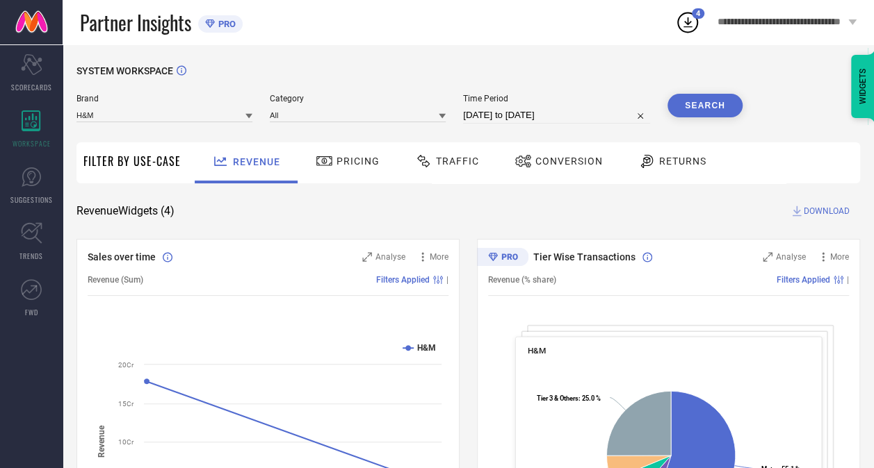
click at [822, 213] on span "DOWNLOAD" at bounding box center [826, 211] width 46 height 14
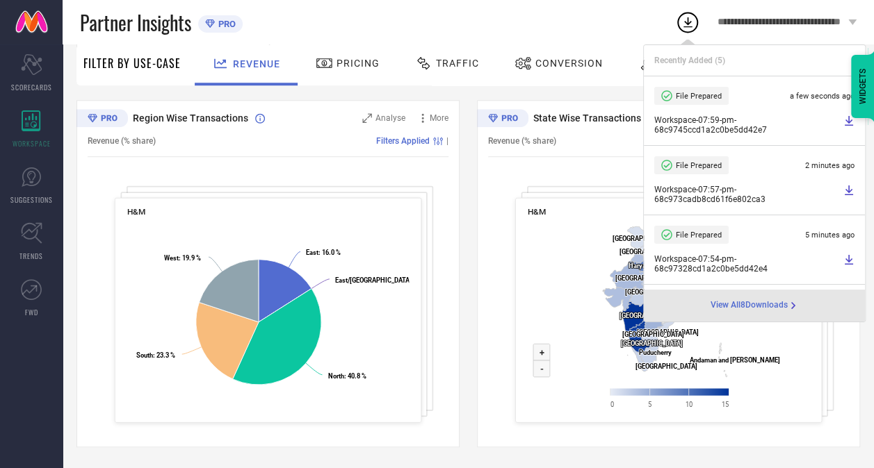
scroll to position [451, 0]
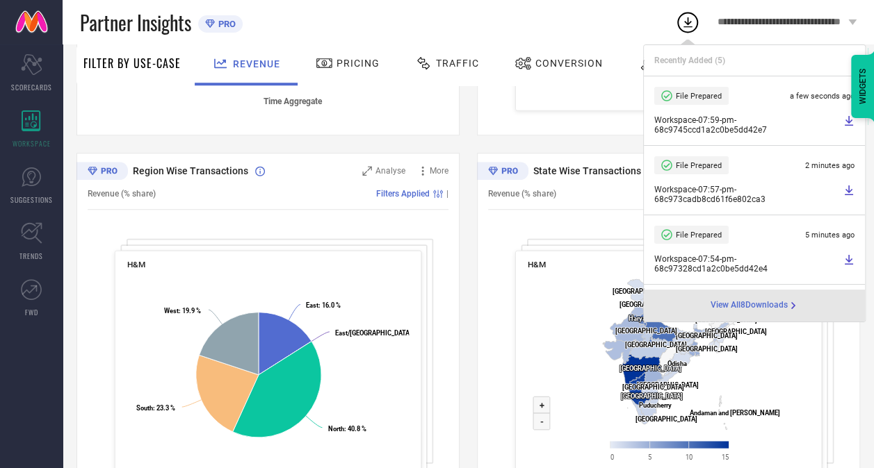
click at [348, 30] on div "Partner Insights PRO" at bounding box center [377, 22] width 595 height 44
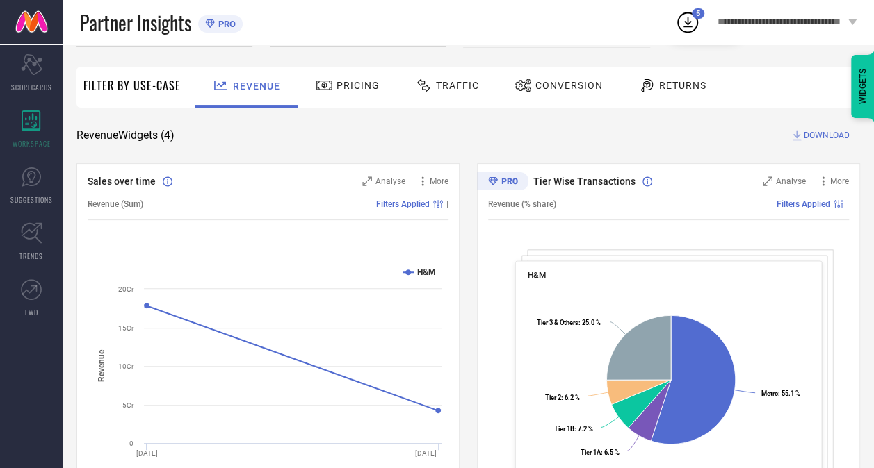
scroll to position [0, 0]
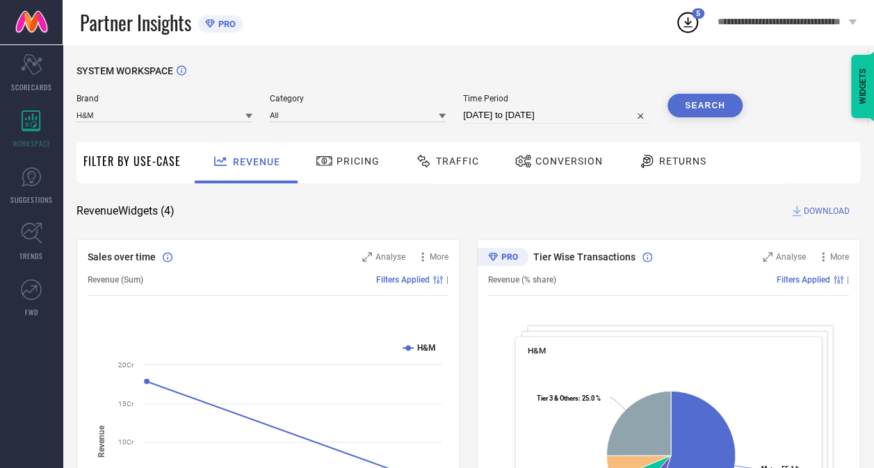
select select "8"
select select "2025"
select select "9"
select select "2025"
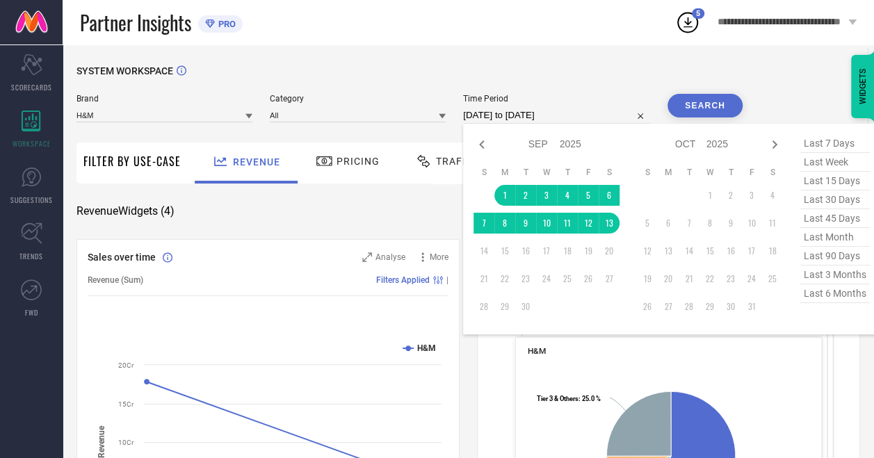
click at [531, 114] on input "[DATE] to [DATE]" at bounding box center [556, 115] width 187 height 17
click at [488, 143] on icon at bounding box center [481, 144] width 17 height 17
select select "7"
select select "2025"
select select "8"
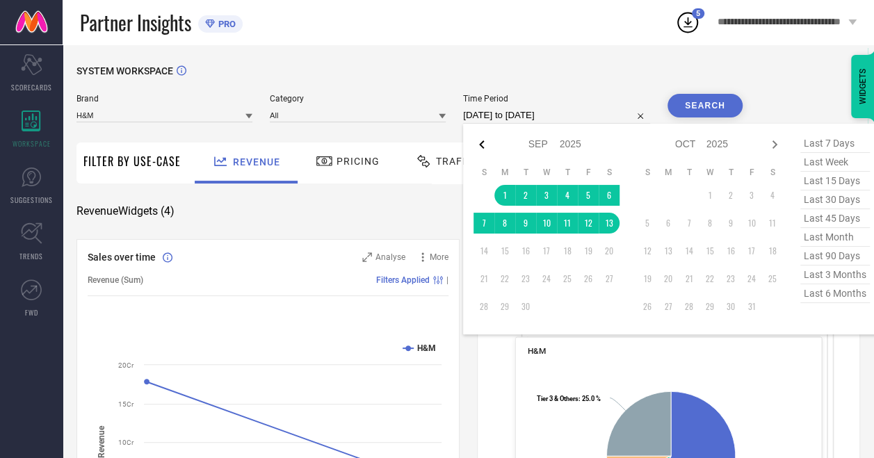
select select "2025"
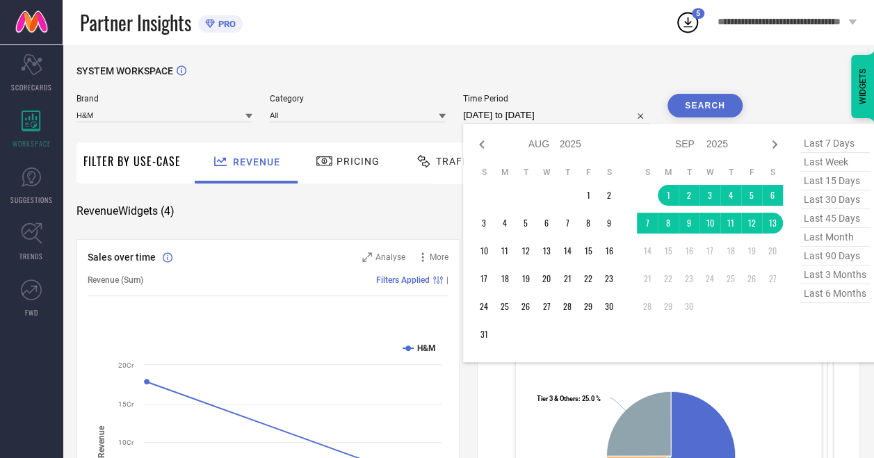
click at [488, 143] on icon at bounding box center [481, 144] width 17 height 17
select select "6"
select select "2025"
select select "7"
select select "2025"
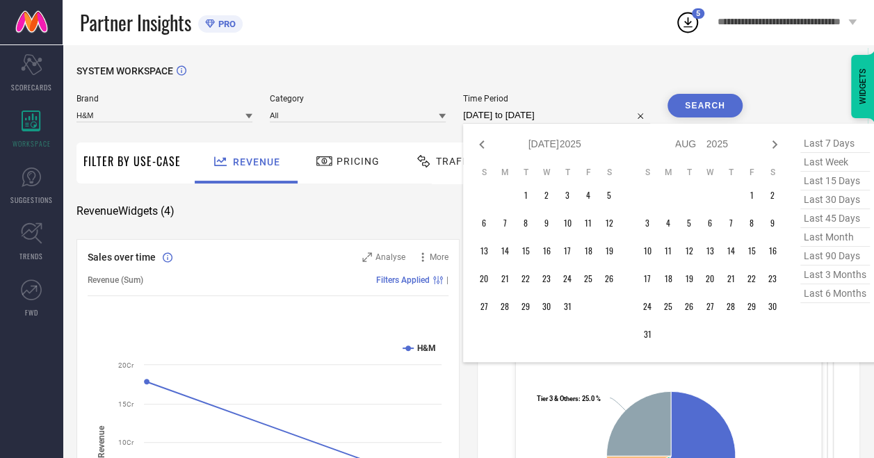
click at [488, 143] on icon at bounding box center [481, 144] width 17 height 17
select select "5"
select select "2025"
select select "6"
select select "2025"
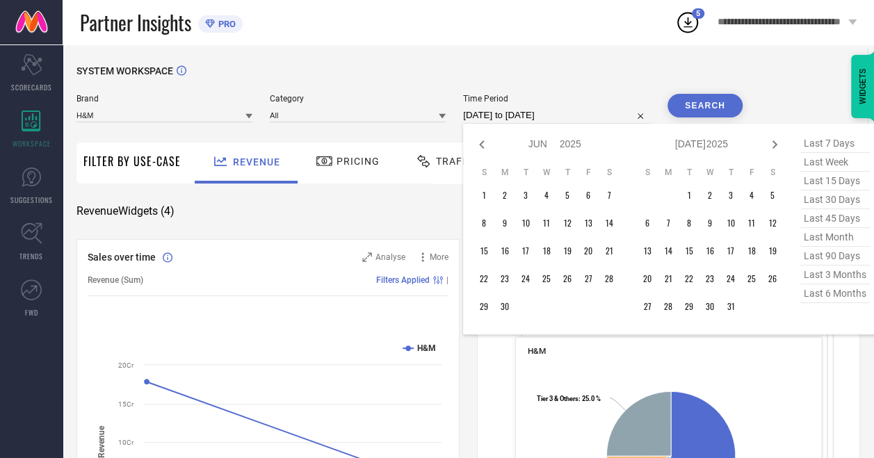
click at [488, 143] on icon at bounding box center [481, 144] width 17 height 17
select select "4"
select select "2025"
select select "5"
select select "2025"
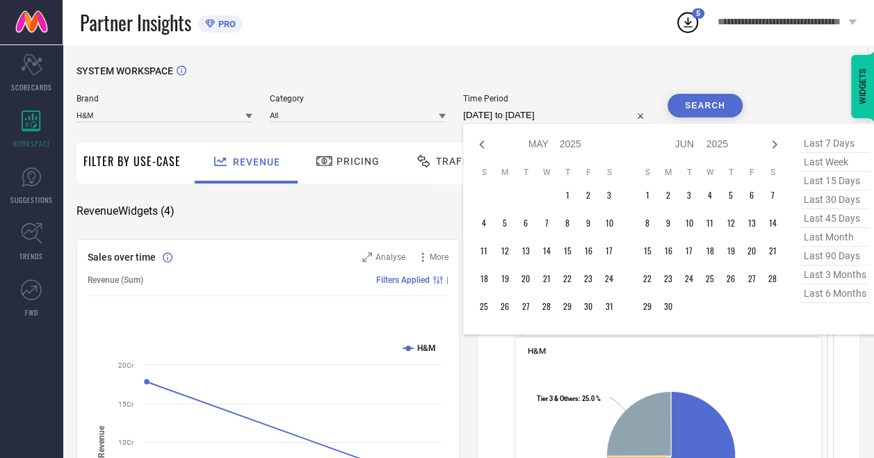
click at [488, 143] on icon at bounding box center [481, 144] width 17 height 17
select select "3"
select select "2025"
select select "4"
select select "2025"
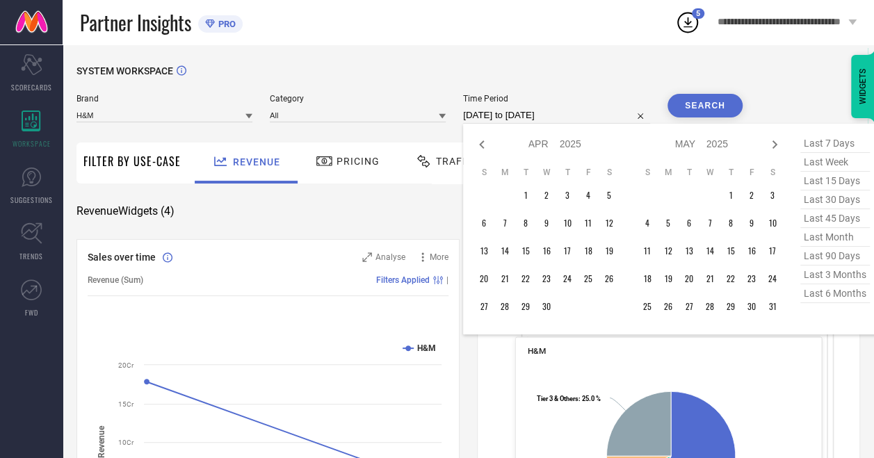
click at [488, 143] on icon at bounding box center [481, 144] width 17 height 17
select select "1"
select select "2025"
select select "2"
select select "2025"
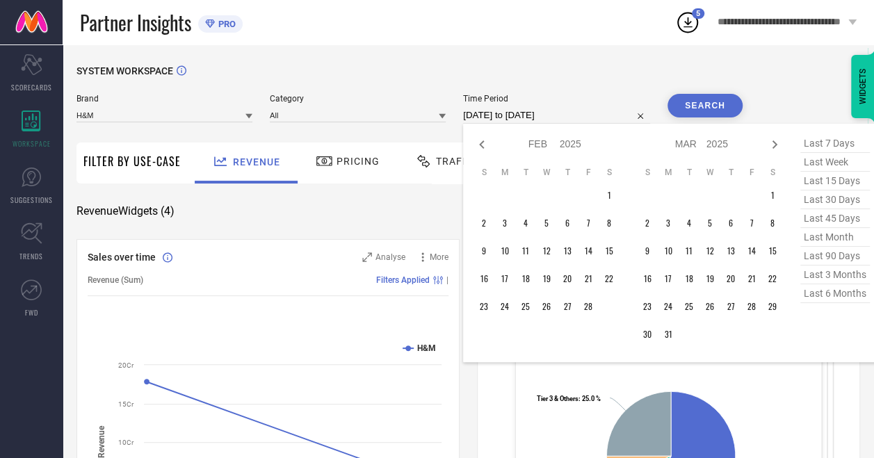
click at [488, 143] on icon at bounding box center [481, 144] width 17 height 17
select select "2025"
select select "1"
select select "2025"
click at [488, 143] on icon at bounding box center [481, 144] width 17 height 17
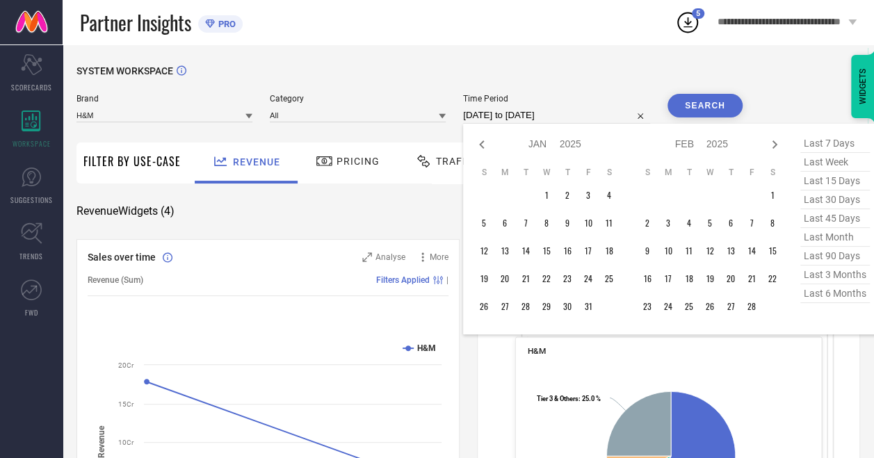
select select "11"
select select "2024"
select select "2025"
click at [488, 143] on icon at bounding box center [481, 144] width 17 height 17
select select "10"
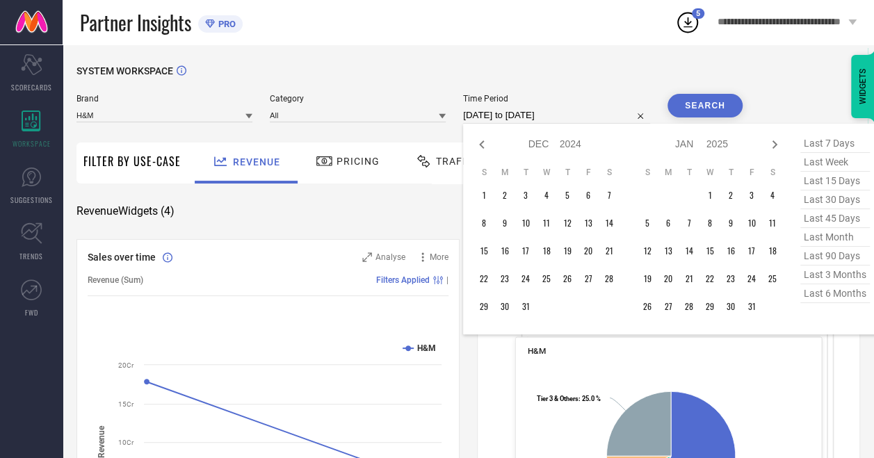
select select "2024"
select select "11"
select select "2024"
click at [488, 143] on icon at bounding box center [481, 144] width 17 height 17
select select "9"
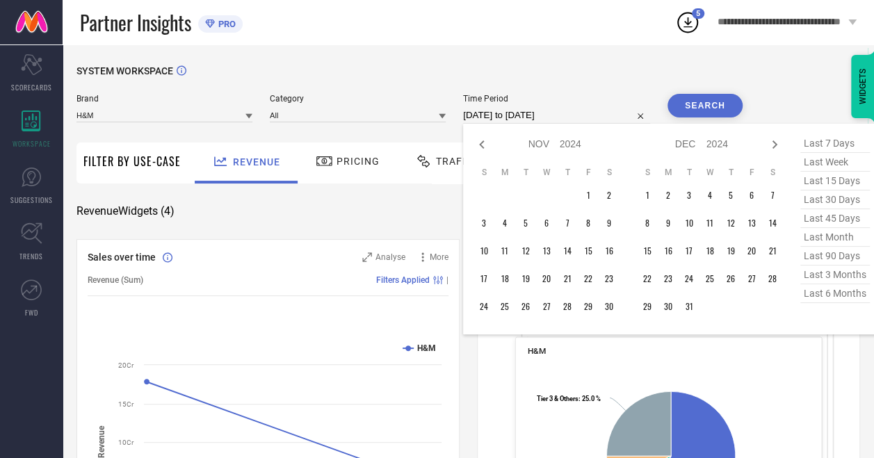
select select "2024"
select select "10"
select select "2024"
click at [488, 143] on icon at bounding box center [481, 144] width 17 height 17
select select "8"
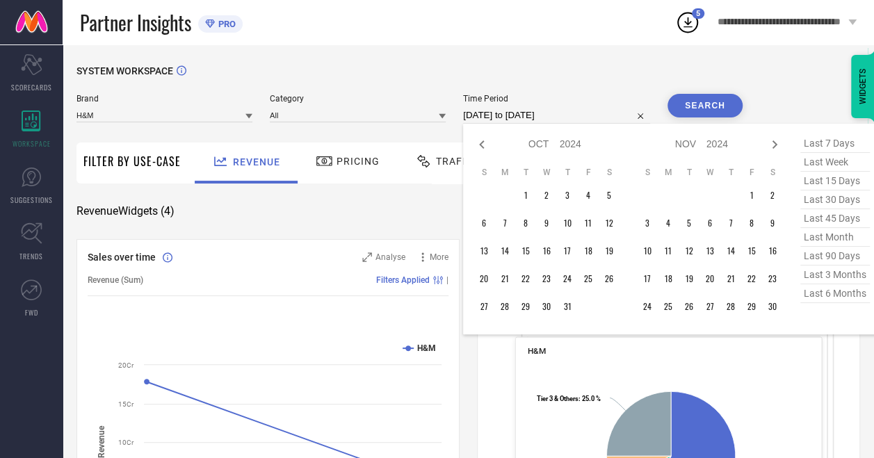
select select "2024"
select select "9"
select select "2024"
click at [548, 276] on td "25" at bounding box center [546, 278] width 21 height 21
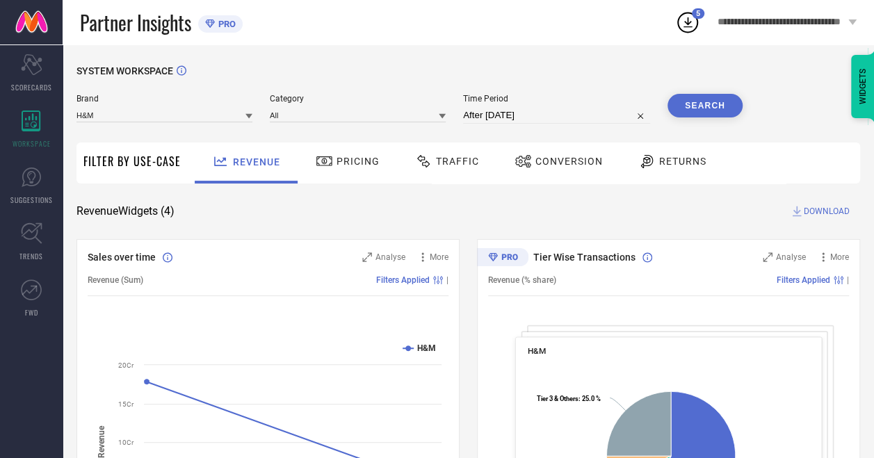
type input "[DATE] to [DATE]"
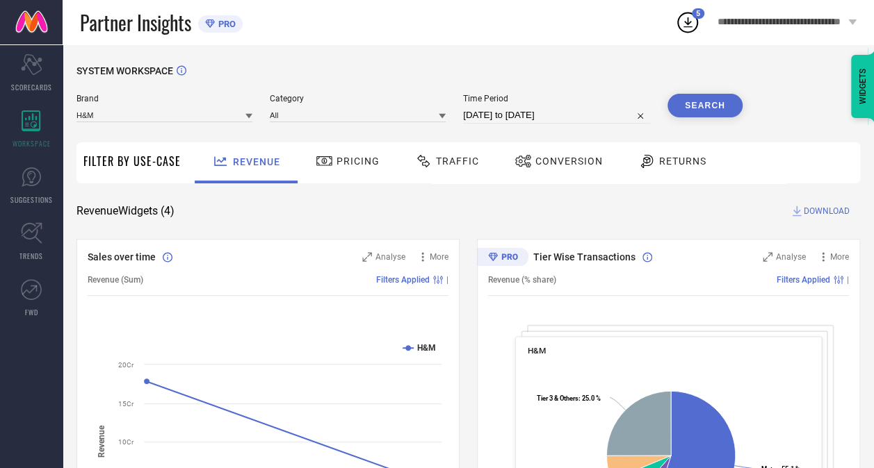
click at [694, 104] on button "Search" at bounding box center [704, 106] width 75 height 24
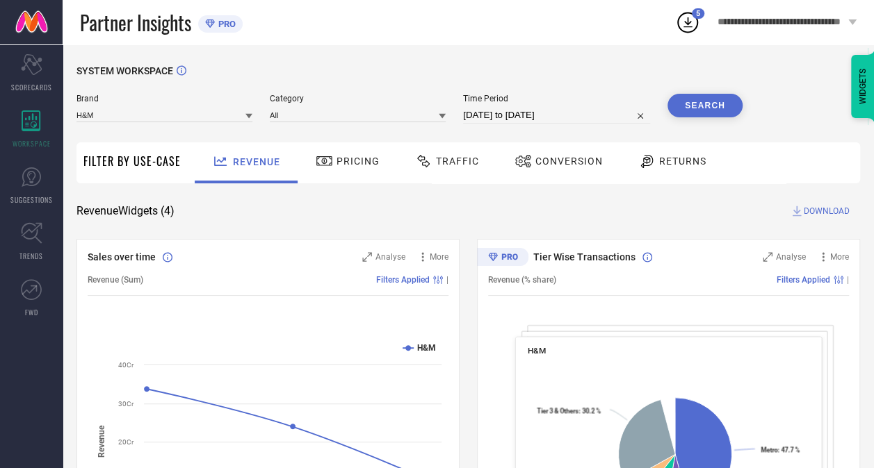
click at [685, 149] on div "Returns" at bounding box center [672, 162] width 103 height 41
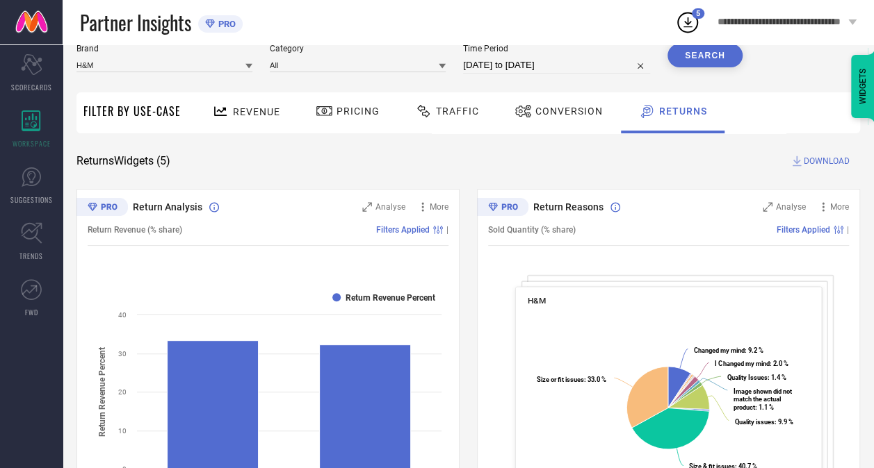
scroll to position [79, 0]
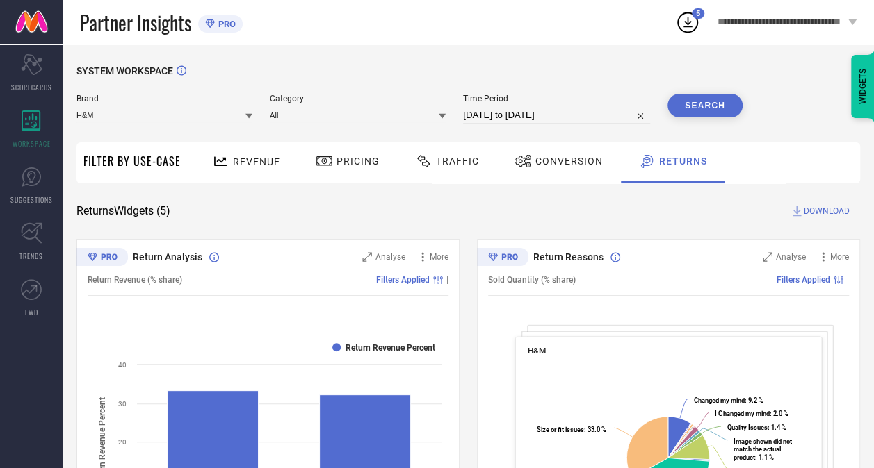
click at [827, 210] on span "DOWNLOAD" at bounding box center [826, 211] width 46 height 14
click at [690, 21] on icon at bounding box center [687, 22] width 25 height 25
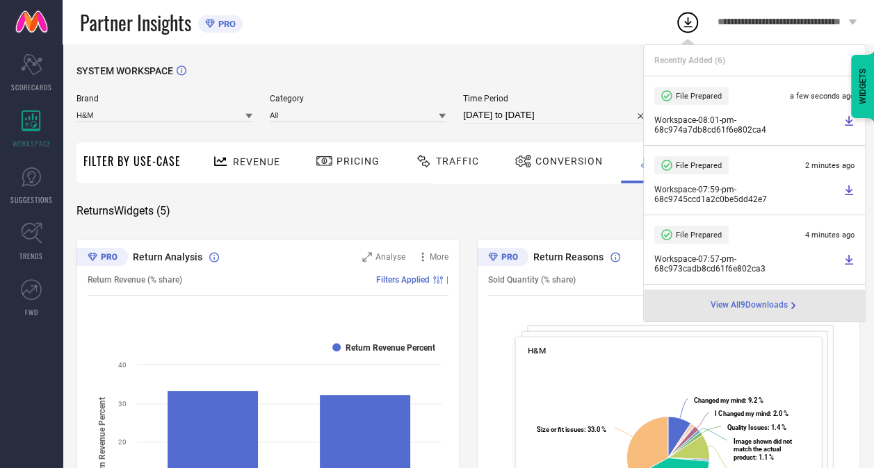
click at [843, 123] on icon at bounding box center [848, 120] width 11 height 11
click at [506, 19] on div "Partner Insights PRO" at bounding box center [377, 22] width 595 height 44
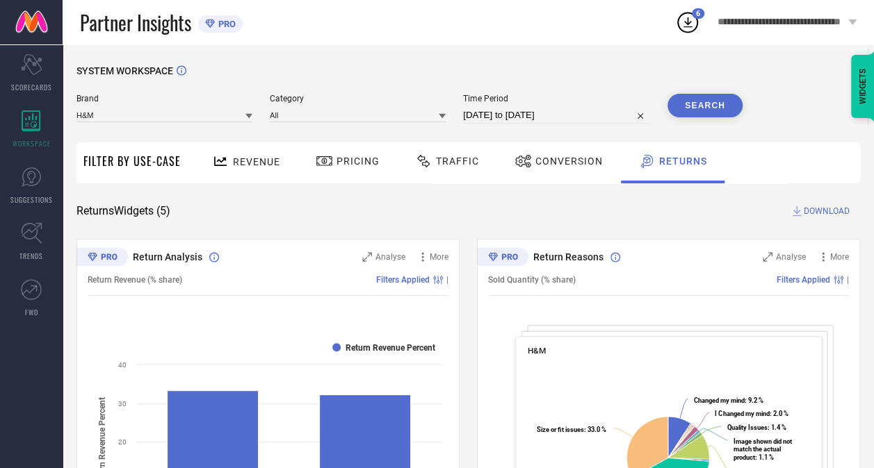
click at [690, 24] on icon at bounding box center [687, 22] width 25 height 25
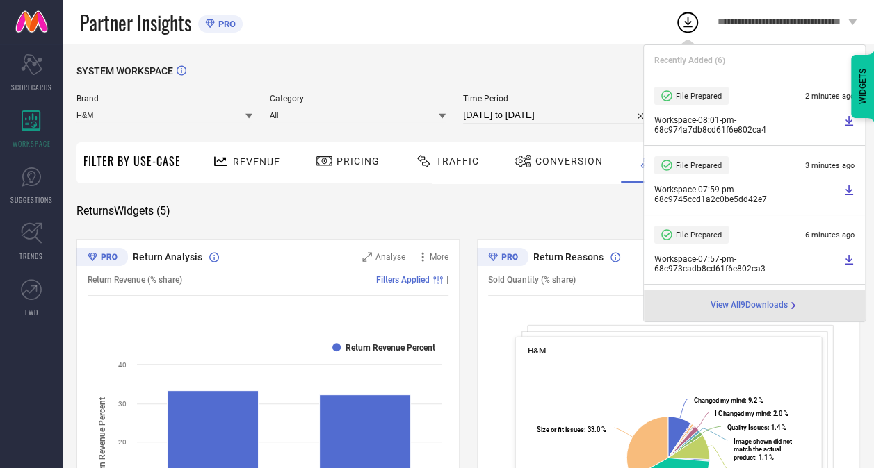
click at [623, 70] on div "SYSTEM WORKSPACE" at bounding box center [467, 79] width 783 height 28
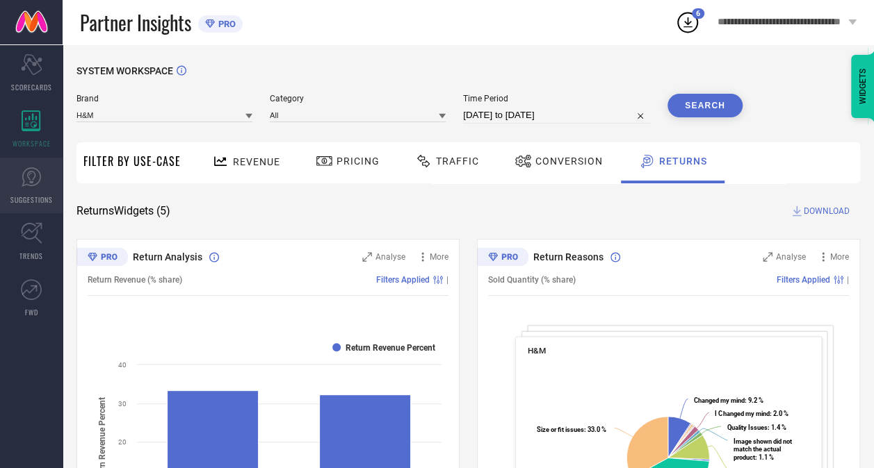
click at [49, 188] on link "SUGGESTIONS" at bounding box center [31, 186] width 63 height 56
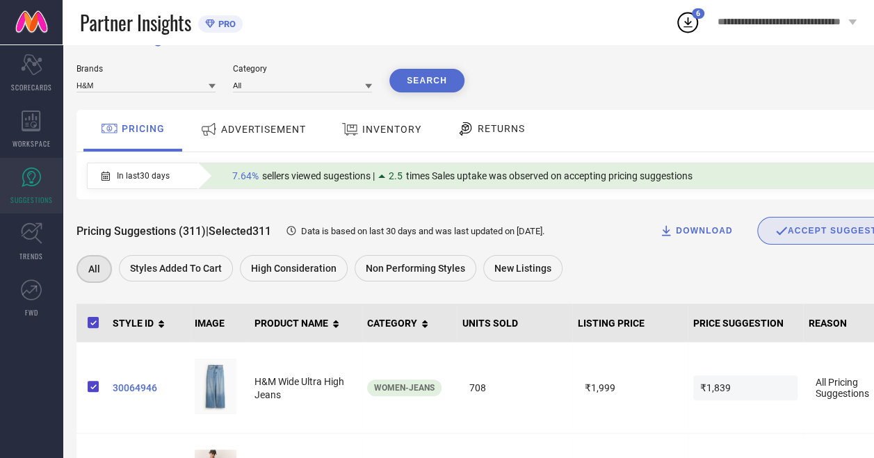
scroll to position [32, 0]
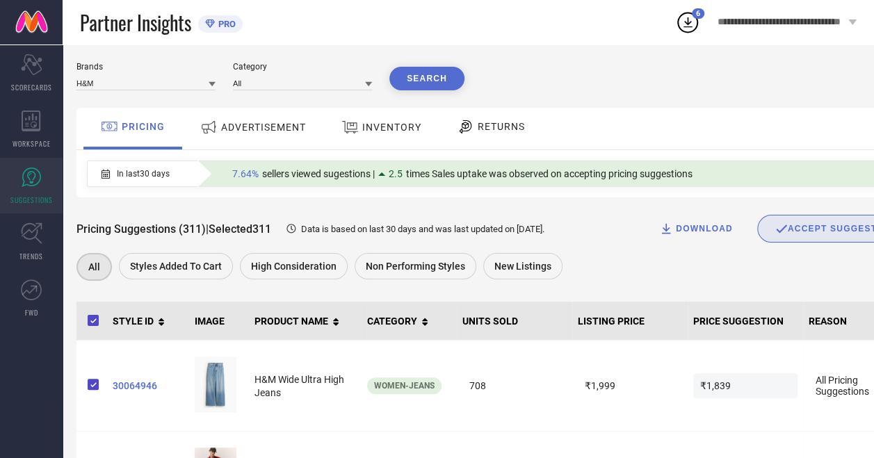
click at [659, 236] on div "DOWNLOAD" at bounding box center [696, 229] width 74 height 14
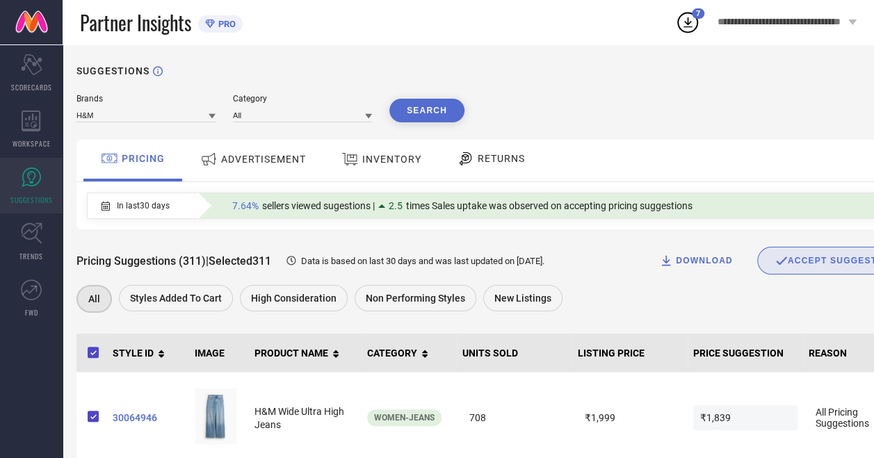
click at [412, 10] on div "Partner Insights PRO" at bounding box center [377, 22] width 595 height 44
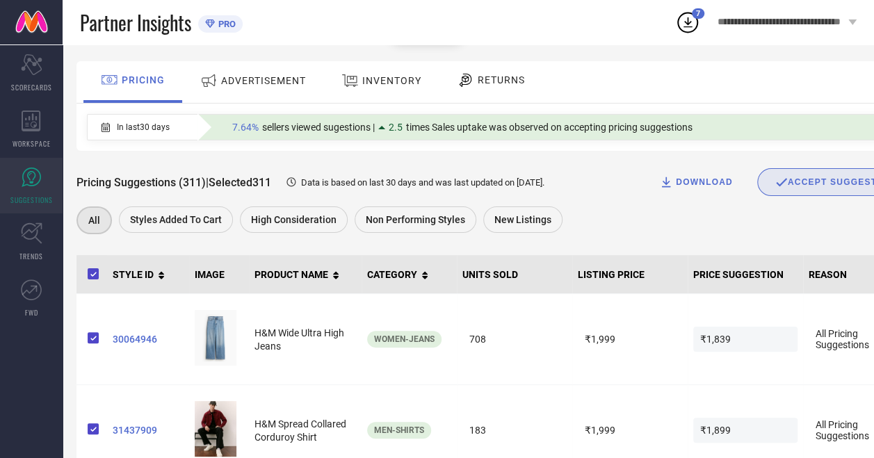
scroll to position [81, 0]
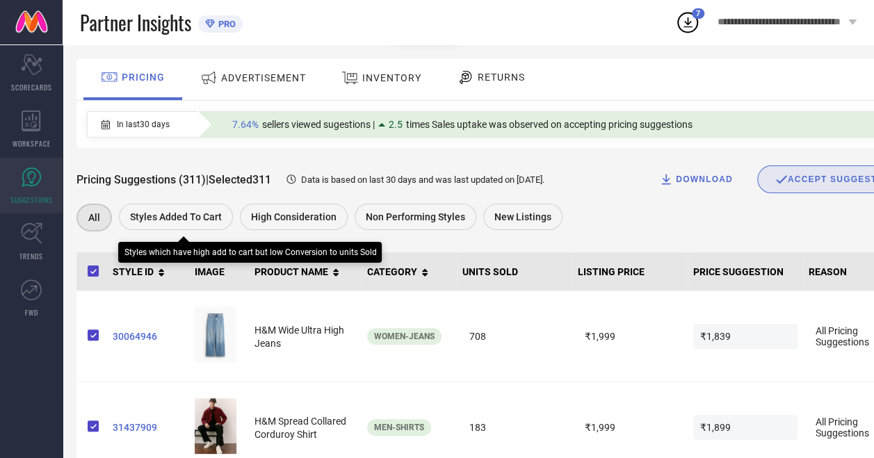
click at [182, 214] on span "Styles Added To Cart" at bounding box center [176, 216] width 92 height 11
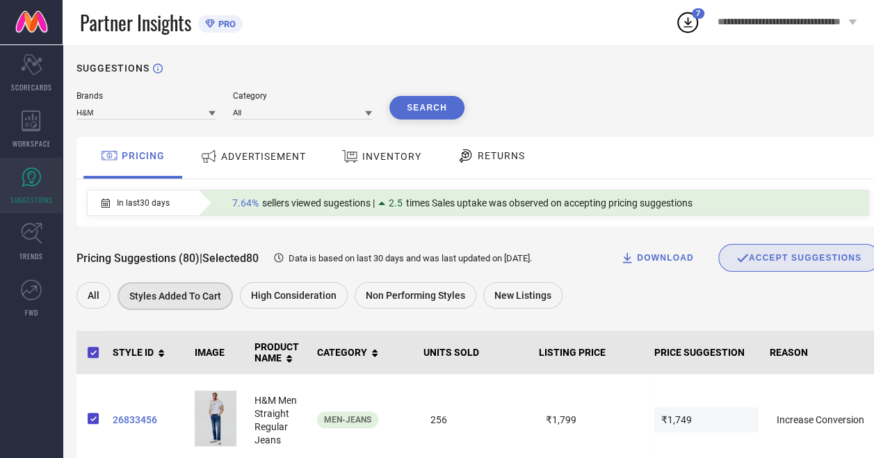
scroll to position [4, 0]
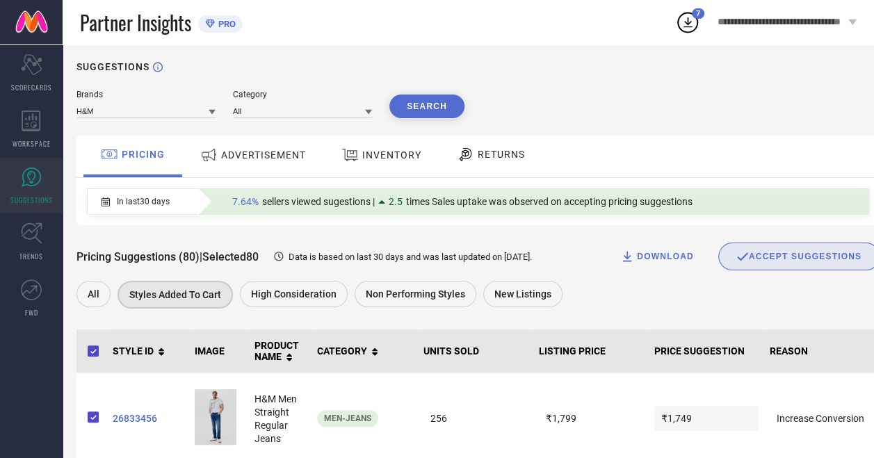
click at [381, 158] on span "INVENTORY" at bounding box center [391, 154] width 59 height 11
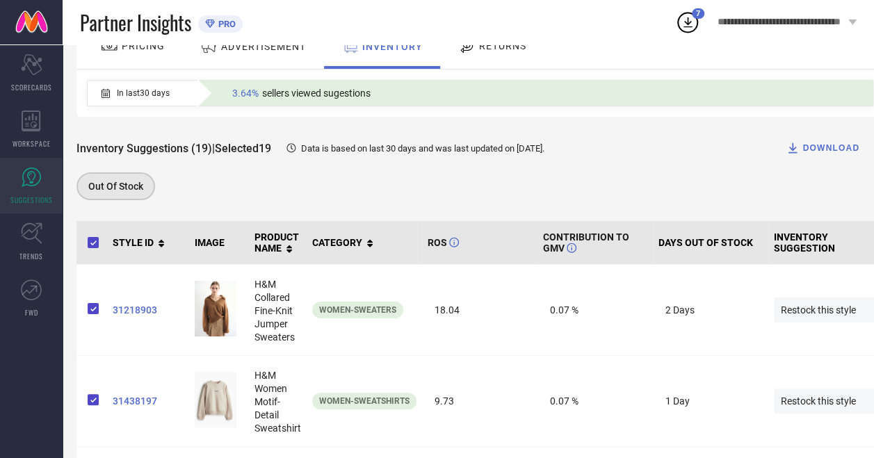
scroll to position [117, 0]
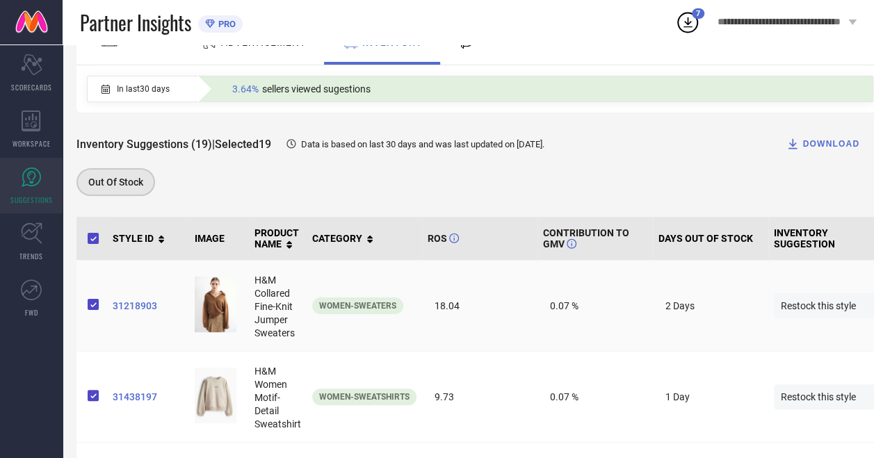
click at [219, 319] on img at bounding box center [216, 305] width 42 height 56
click at [142, 304] on span "31218903" at bounding box center [148, 305] width 71 height 11
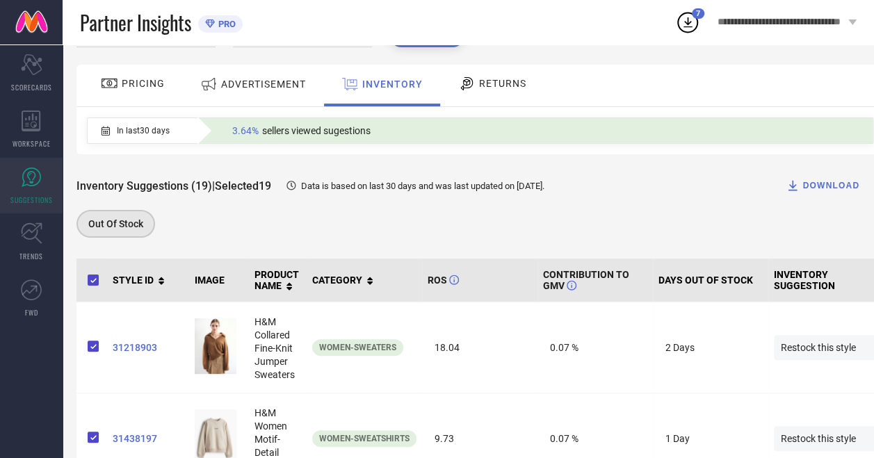
scroll to position [74, 0]
click at [493, 73] on div "RETURNS" at bounding box center [492, 84] width 75 height 24
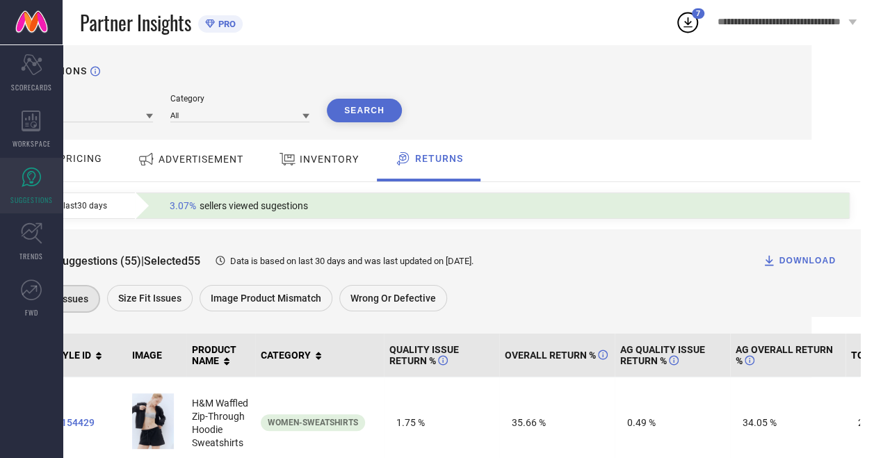
scroll to position [0, 0]
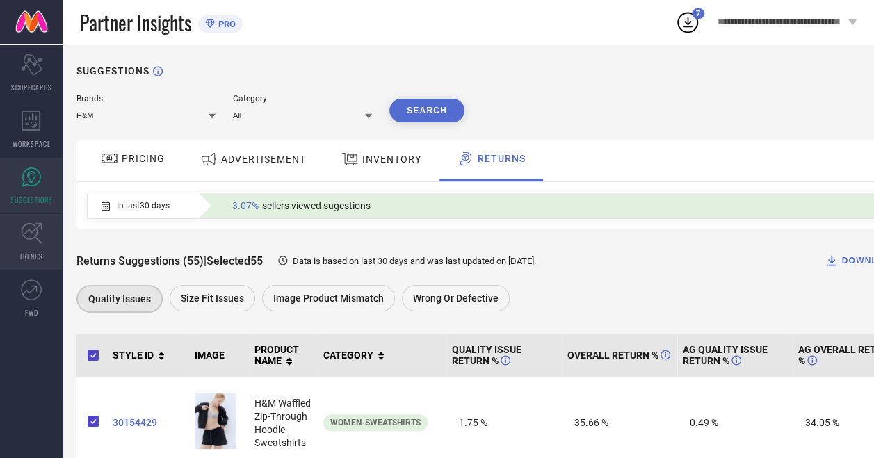
click at [43, 236] on link "TRENDS" at bounding box center [31, 242] width 63 height 56
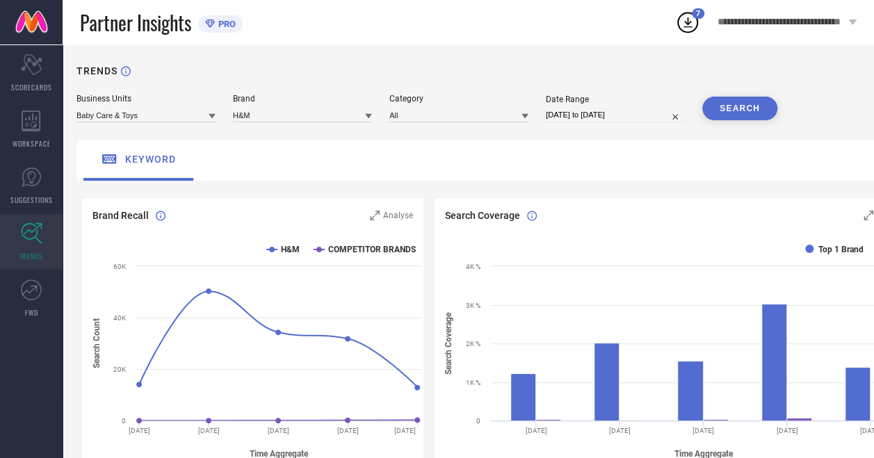
select select "7"
select select "2025"
select select "8"
select select "2025"
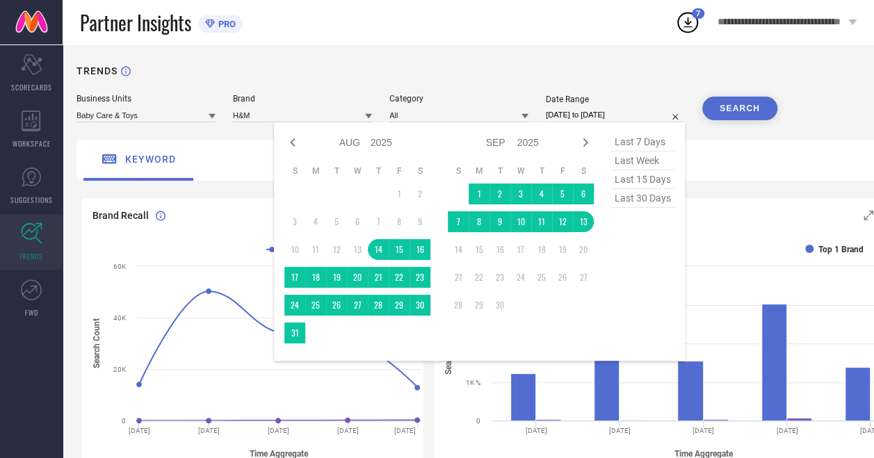
click at [585, 113] on input "[DATE] to [DATE]" at bounding box center [615, 115] width 139 height 15
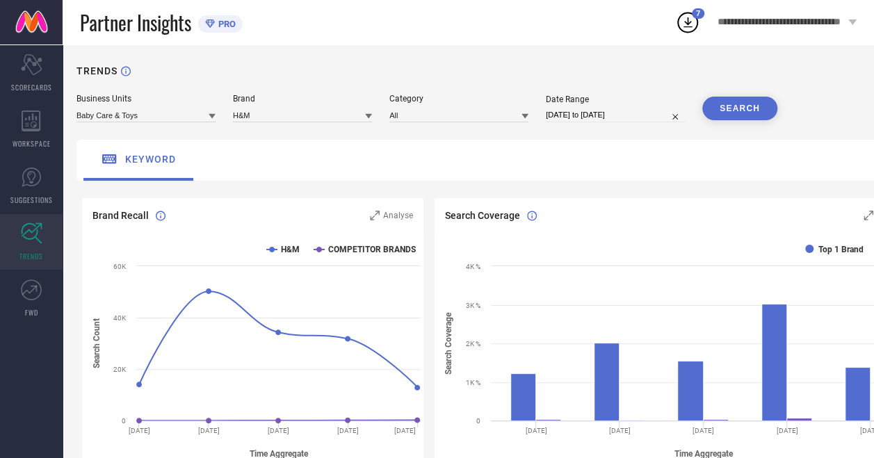
click at [744, 104] on button "SEARCH" at bounding box center [739, 109] width 75 height 24
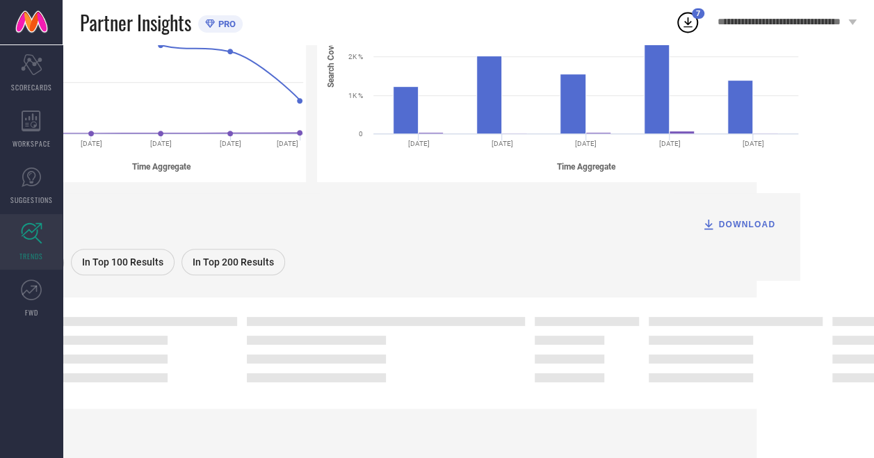
scroll to position [289, 0]
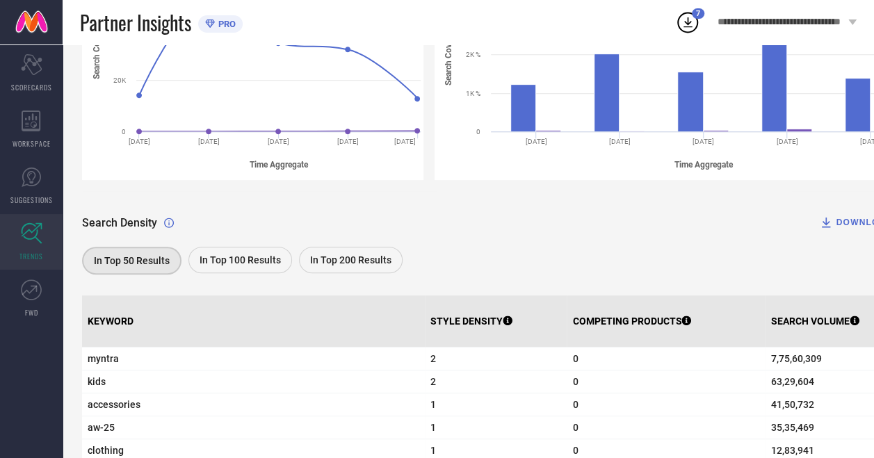
click at [238, 269] on div "In Top 100 Results" at bounding box center [240, 260] width 104 height 26
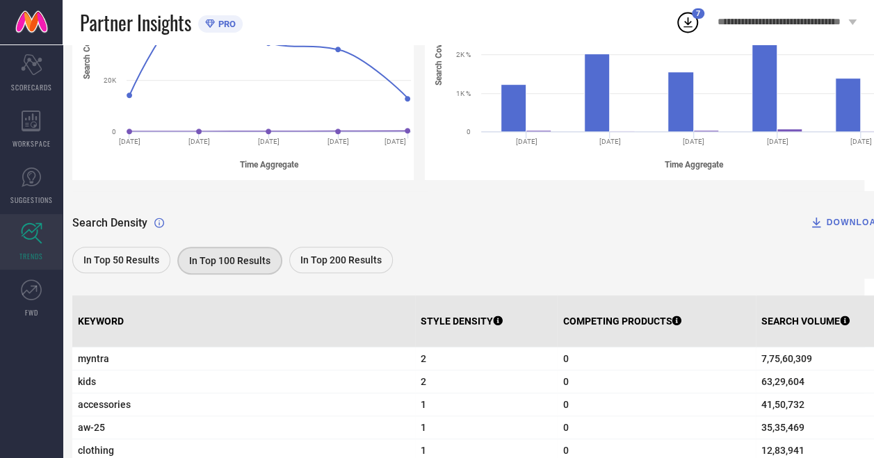
scroll to position [256, 10]
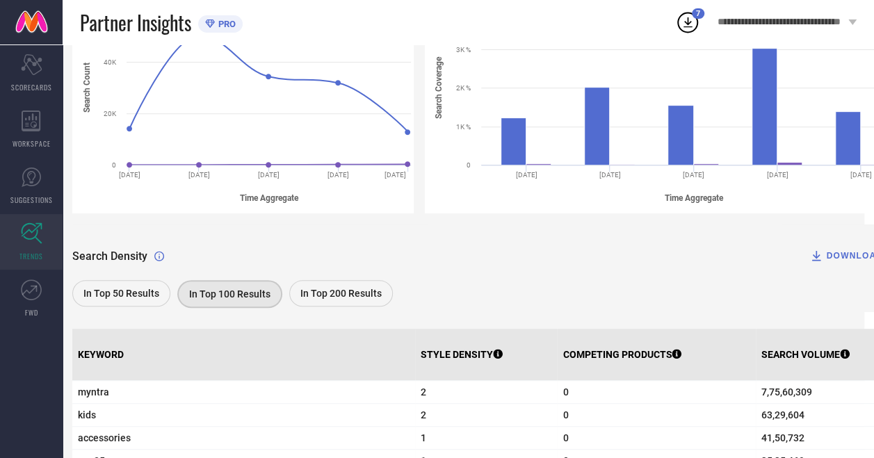
click at [850, 255] on div "DOWNLOAD" at bounding box center [846, 256] width 74 height 14
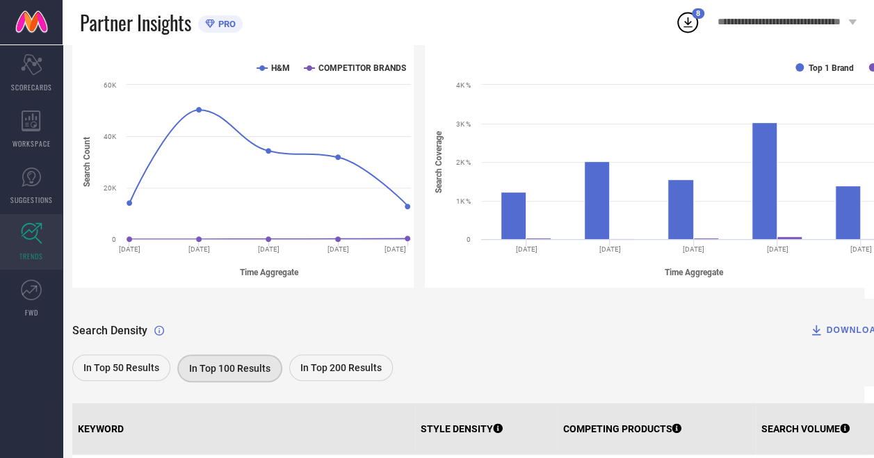
scroll to position [180, 10]
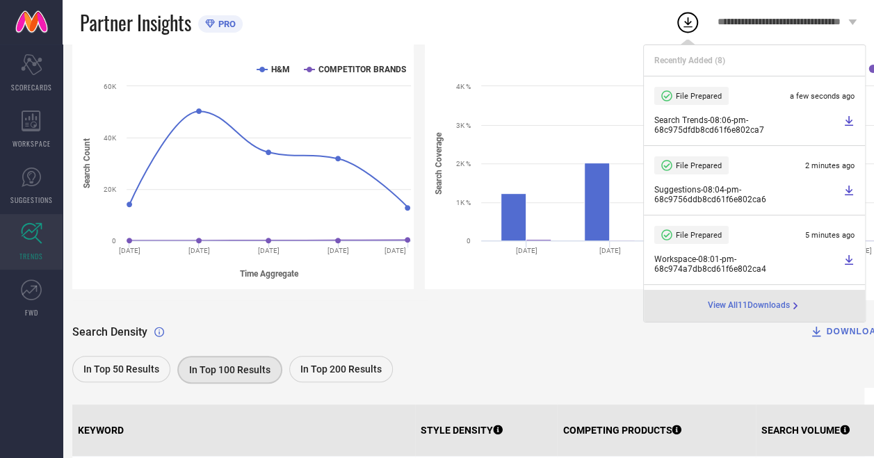
click at [470, 39] on div "Partner Insights PRO" at bounding box center [377, 22] width 595 height 44
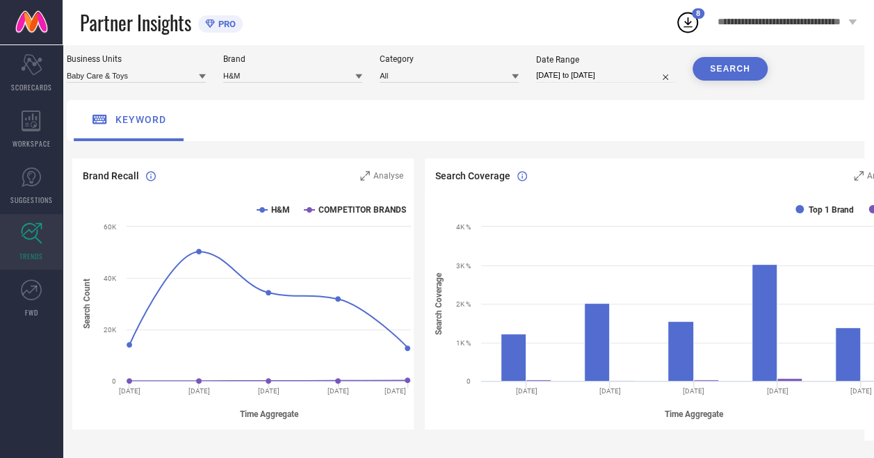
scroll to position [0, 10]
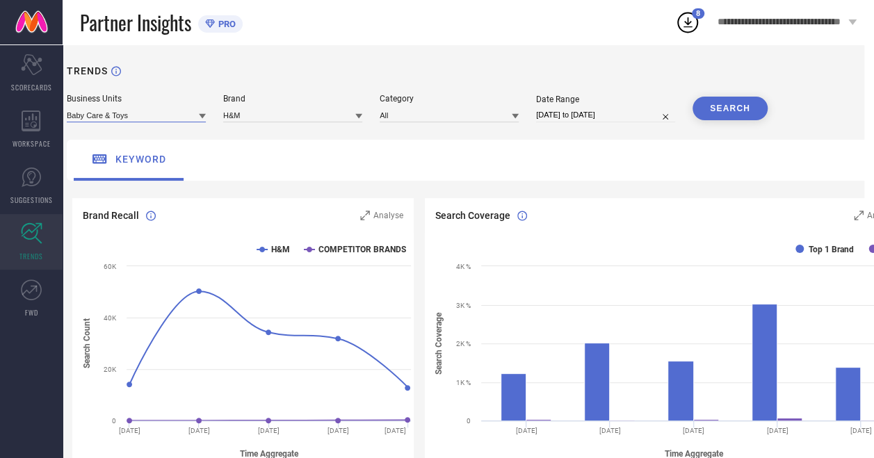
click at [182, 118] on input at bounding box center [136, 115] width 139 height 15
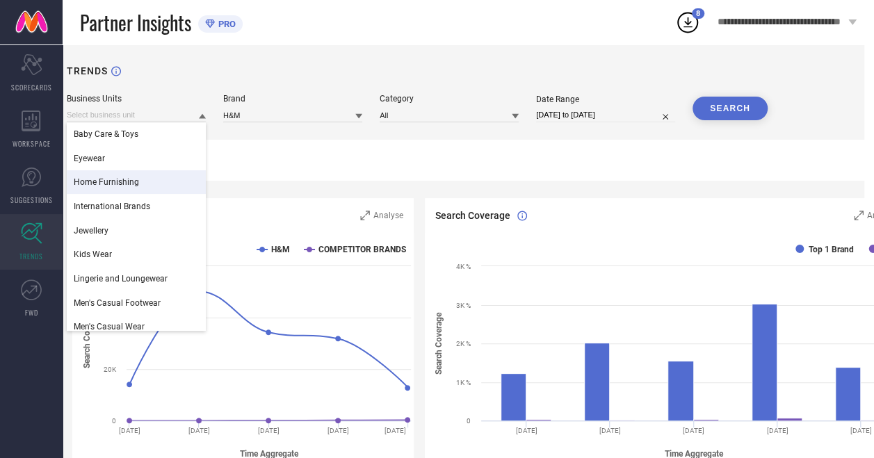
click at [159, 182] on div "Home Furnishing" at bounding box center [136, 182] width 139 height 24
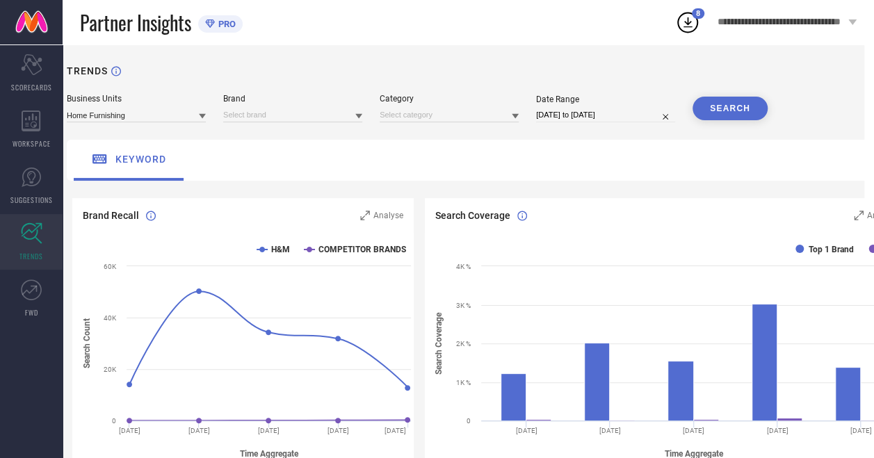
click at [743, 117] on button "SEARCH" at bounding box center [729, 109] width 75 height 24
click at [743, 105] on div "SEARCH" at bounding box center [729, 109] width 75 height 24
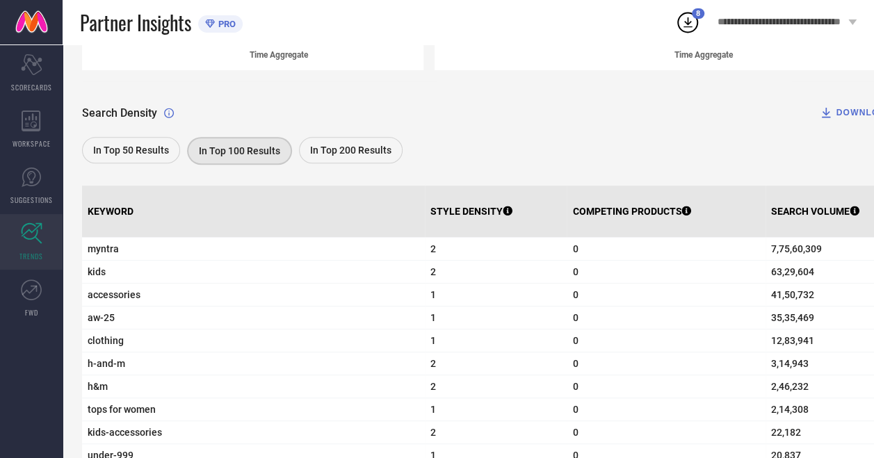
scroll to position [398, 0]
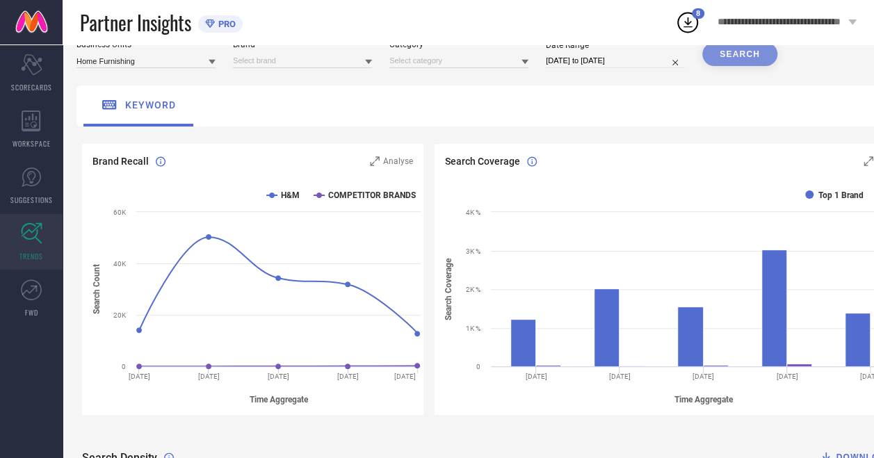
scroll to position [0, 0]
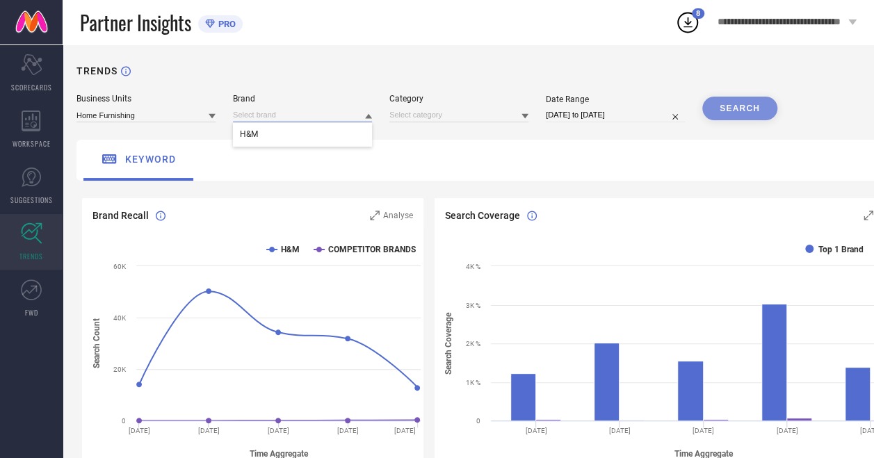
click at [288, 115] on input at bounding box center [302, 115] width 139 height 15
click at [316, 142] on div "H&M" at bounding box center [302, 134] width 139 height 24
click at [721, 113] on div "SEARCH" at bounding box center [739, 109] width 75 height 24
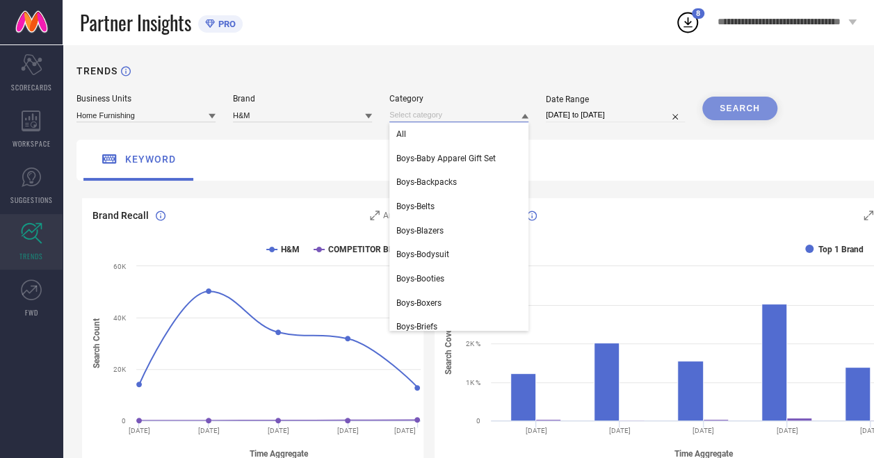
click at [500, 122] on input at bounding box center [458, 115] width 139 height 15
click at [482, 137] on div "All" at bounding box center [458, 134] width 139 height 24
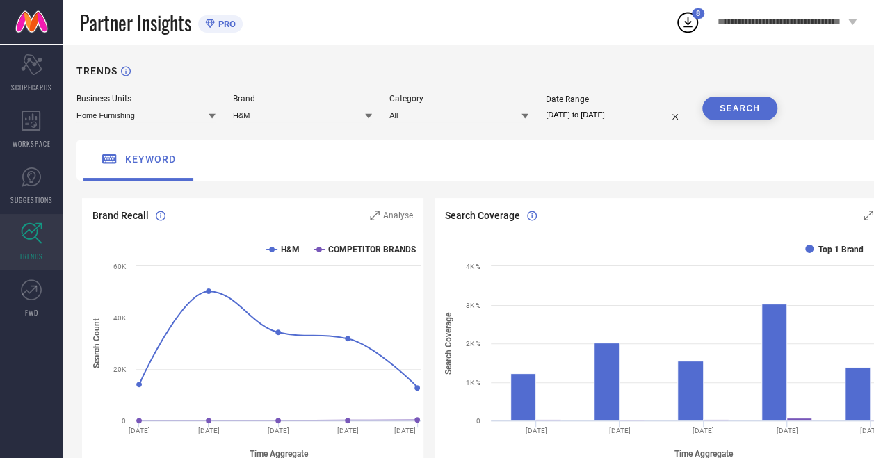
click at [717, 110] on button "SEARCH" at bounding box center [739, 109] width 75 height 24
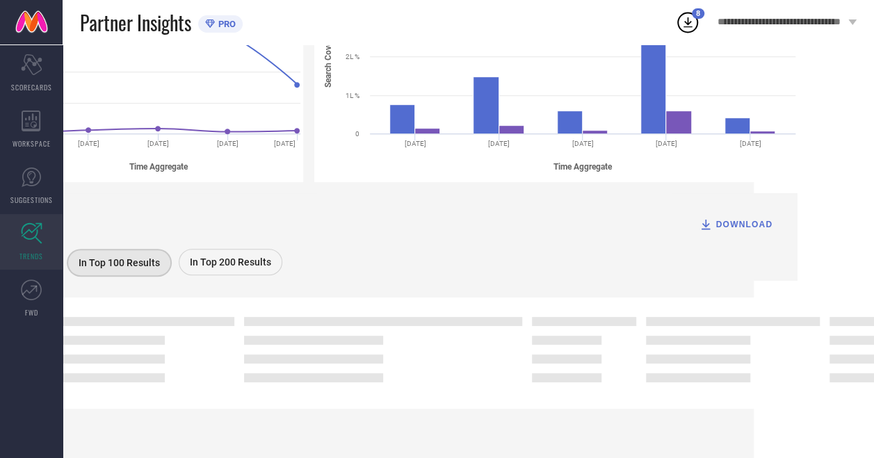
scroll to position [289, 0]
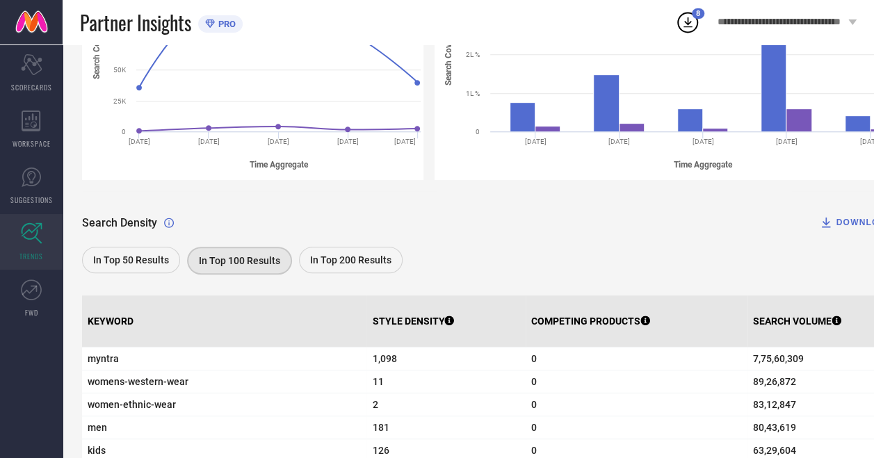
click at [721, 272] on div "In Top 50 Results In Top 100 Results In Top 200 Results" at bounding box center [492, 262] width 821 height 31
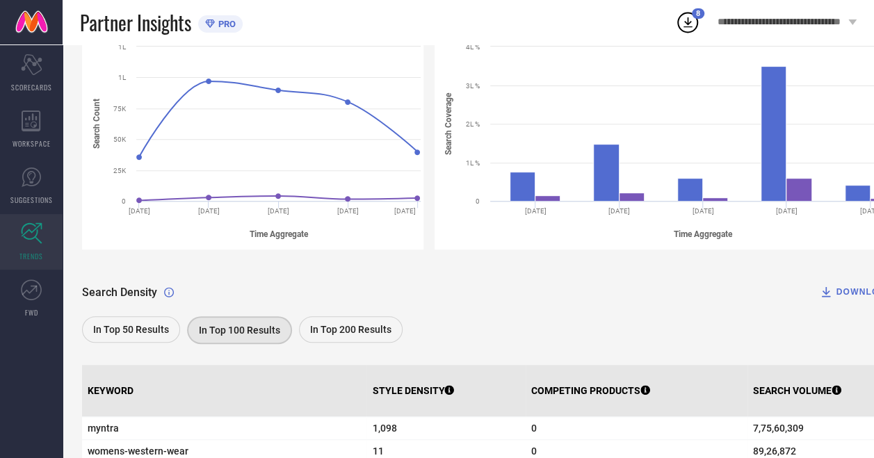
scroll to position [219, 0]
click at [852, 283] on button "DOWNLOAD" at bounding box center [855, 293] width 108 height 28
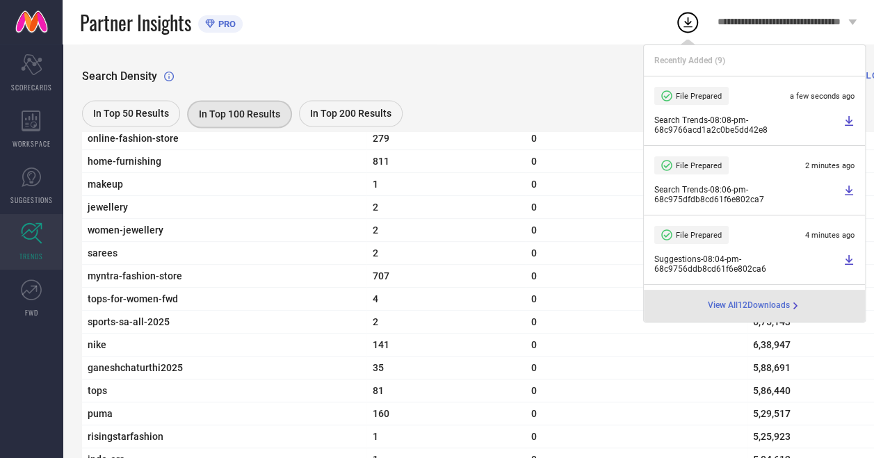
scroll to position [1065, 0]
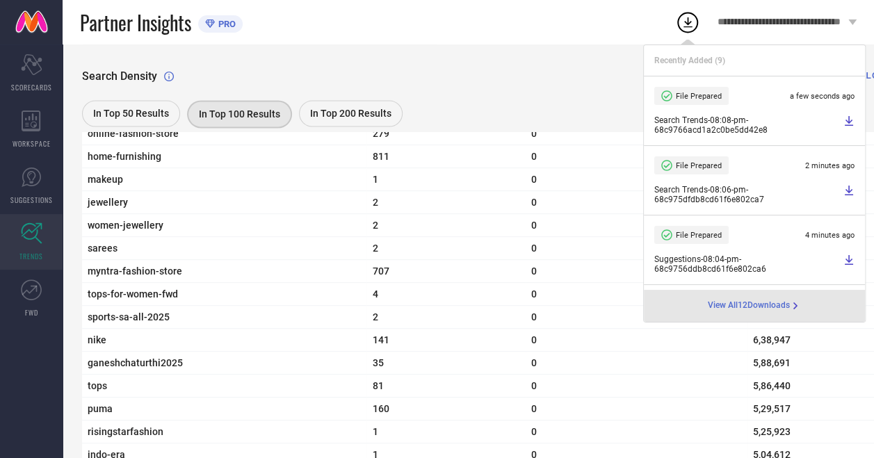
click at [457, 17] on div "Partner Insights PRO" at bounding box center [377, 22] width 595 height 44
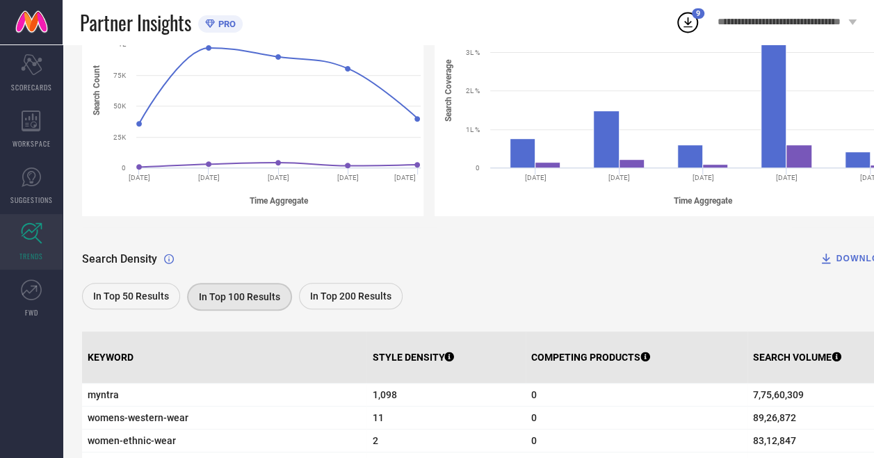
scroll to position [0, 0]
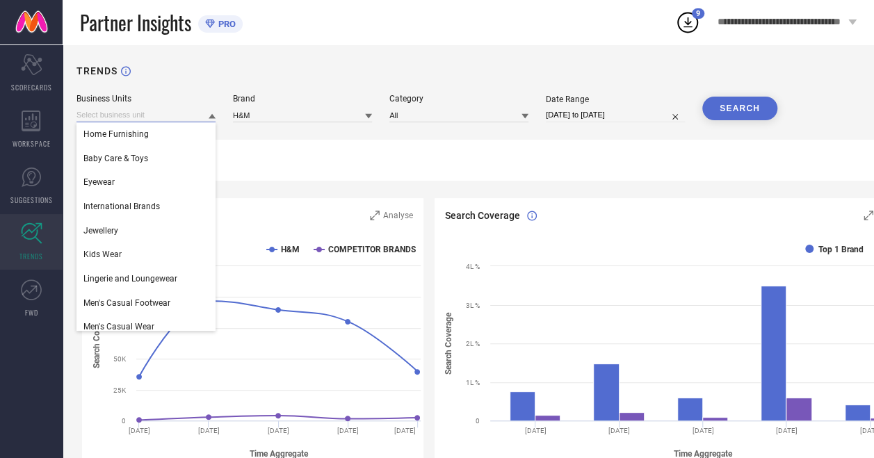
click at [172, 117] on input at bounding box center [145, 115] width 139 height 15
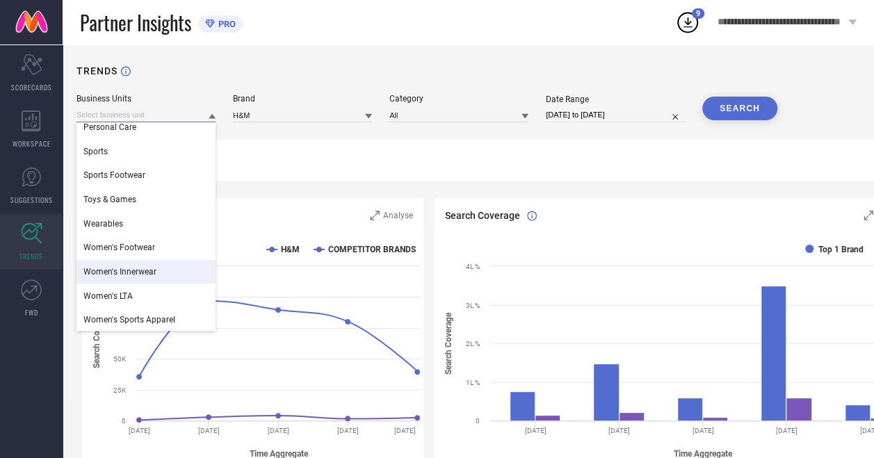
scroll to position [321, 0]
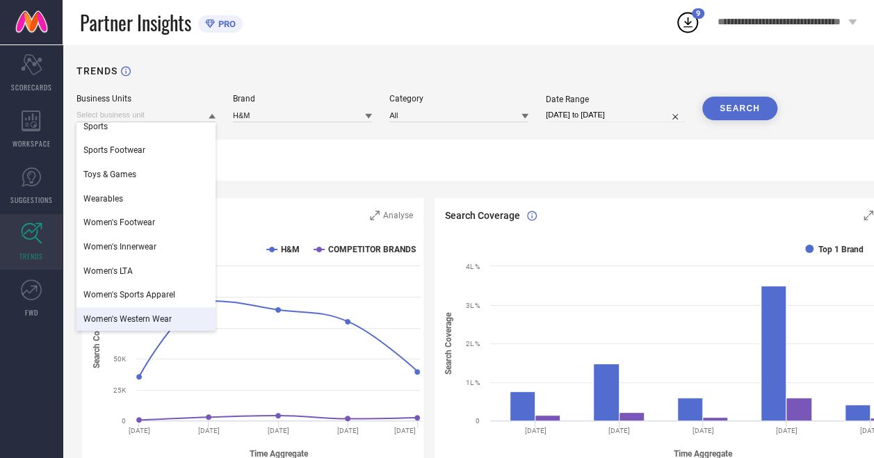
click at [156, 321] on span "Women's Western Wear" at bounding box center [127, 319] width 88 height 10
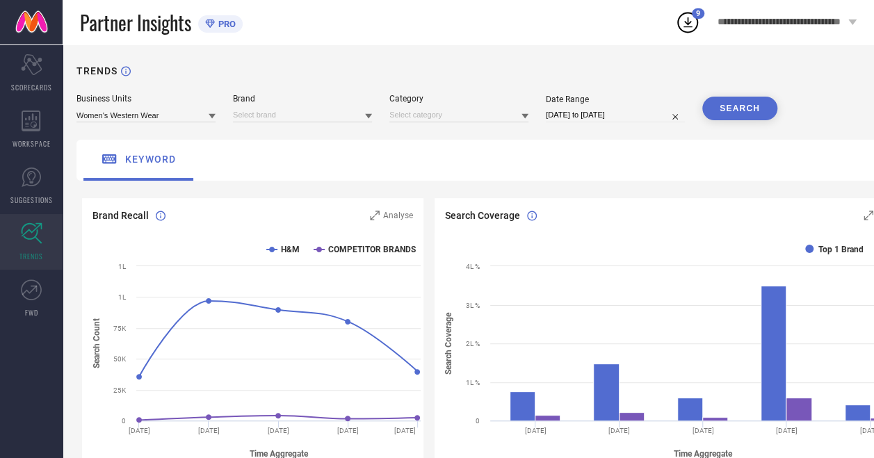
click at [730, 112] on button "SEARCH" at bounding box center [739, 109] width 75 height 24
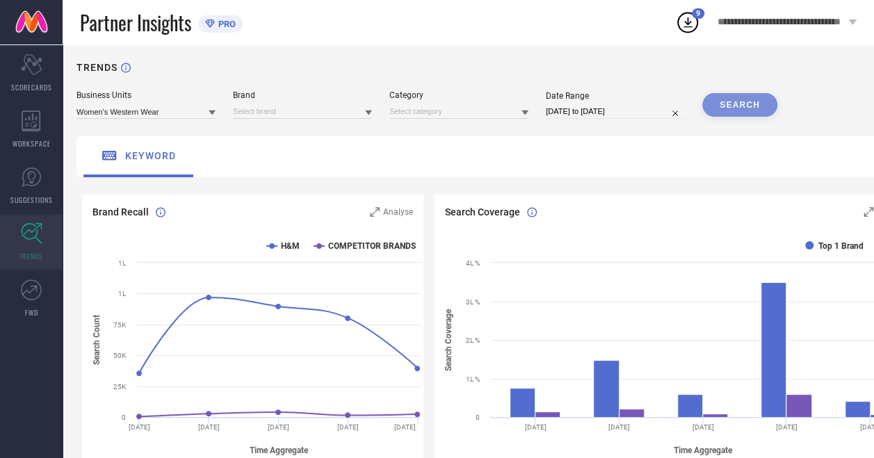
scroll to position [0, 0]
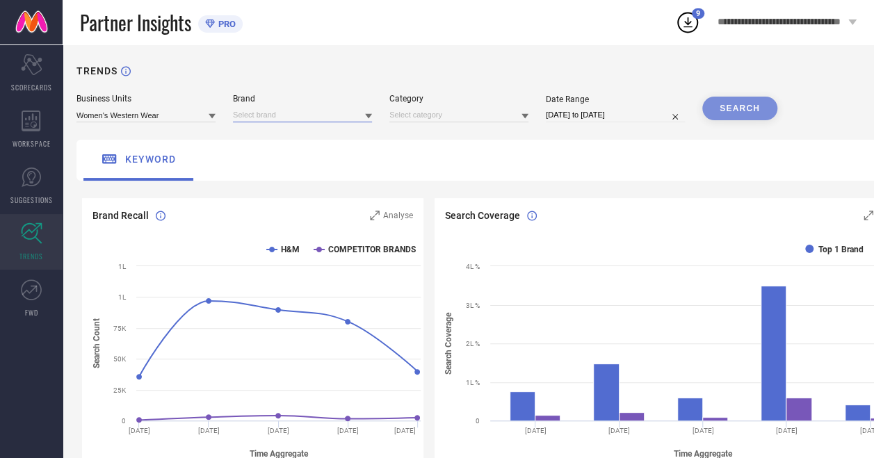
click at [338, 117] on input at bounding box center [302, 115] width 139 height 15
click at [335, 136] on div "H&M" at bounding box center [302, 134] width 139 height 24
click at [424, 108] on input at bounding box center [458, 115] width 139 height 15
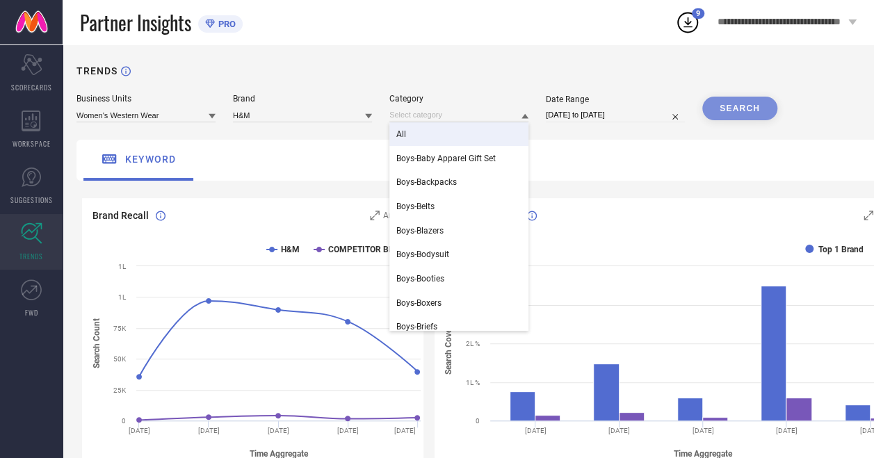
click at [436, 139] on div "All" at bounding box center [458, 134] width 139 height 24
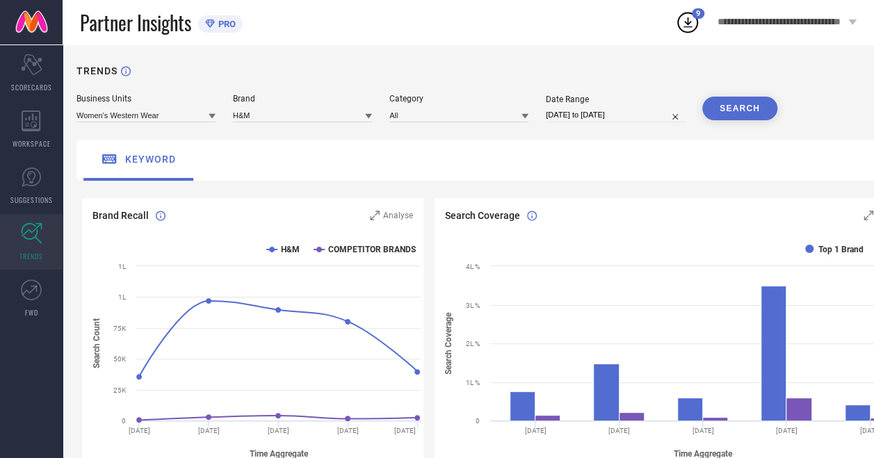
click at [733, 104] on button "SEARCH" at bounding box center [739, 109] width 75 height 24
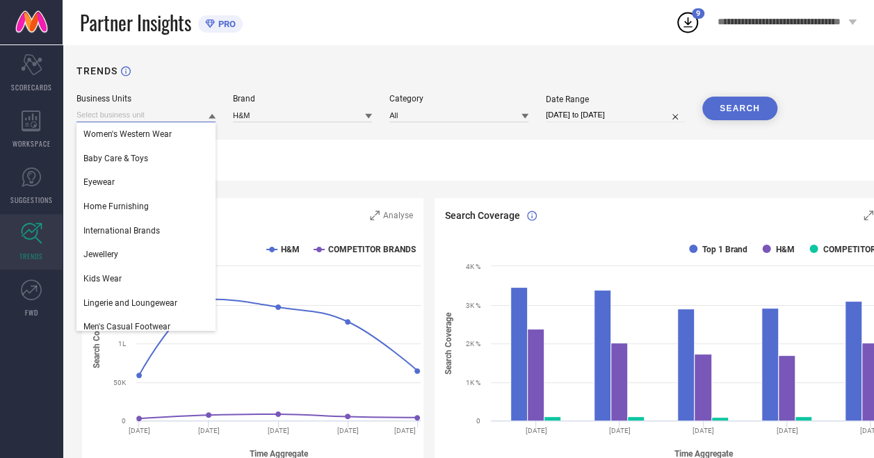
click at [207, 120] on input at bounding box center [145, 115] width 139 height 15
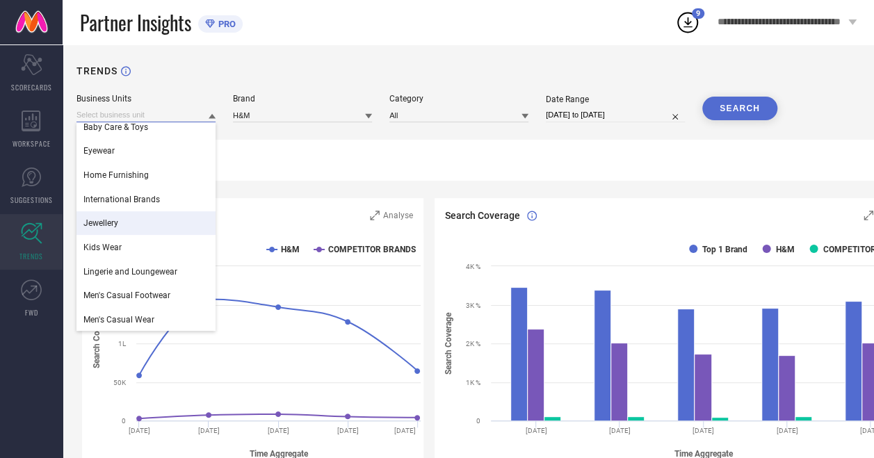
scroll to position [32, 0]
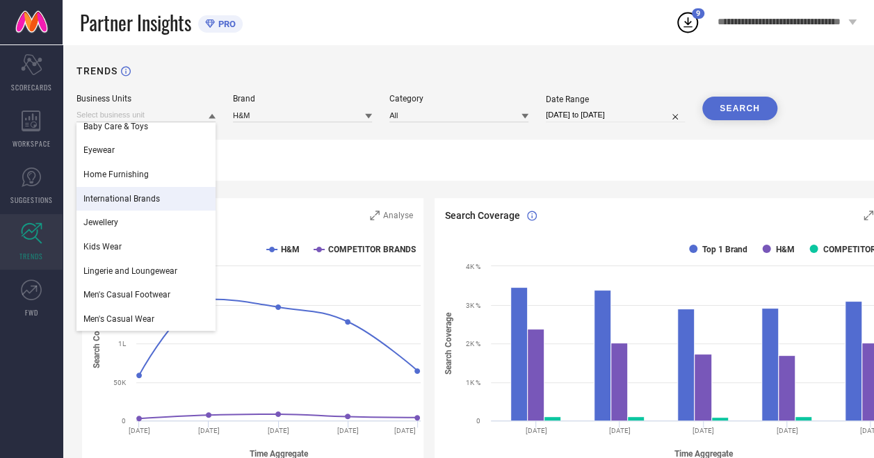
click at [166, 206] on div "International Brands" at bounding box center [145, 199] width 139 height 24
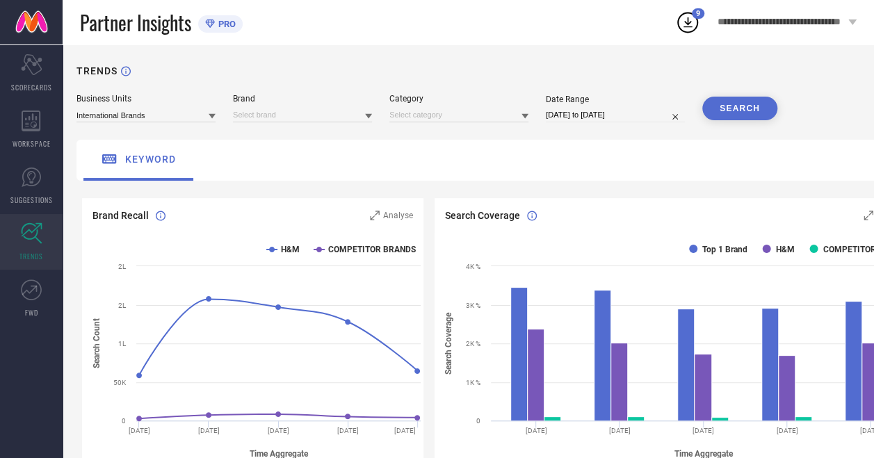
click at [373, 104] on div "Business Units International Brands Brand Category Date Range [DATE] to [DATE] …" at bounding box center [499, 108] width 846 height 28
click at [370, 111] on div at bounding box center [368, 115] width 7 height 13
click at [336, 142] on div "H&M" at bounding box center [302, 134] width 139 height 24
click at [460, 121] on input at bounding box center [458, 115] width 139 height 15
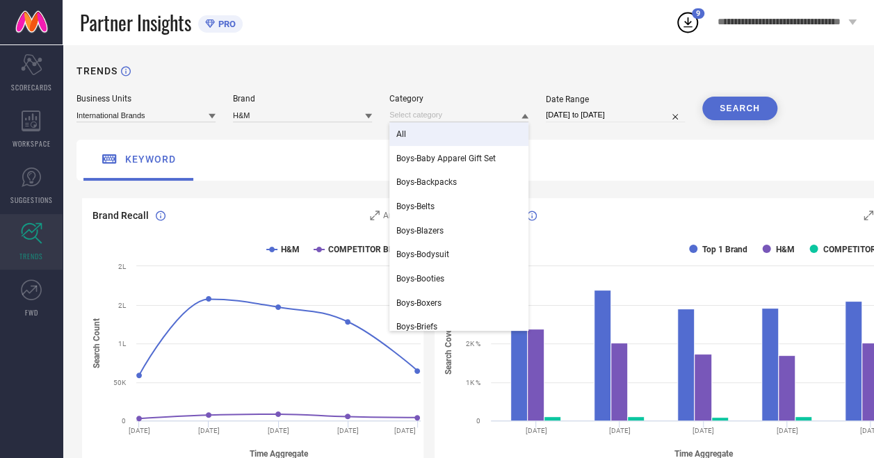
click at [462, 135] on div "All" at bounding box center [458, 134] width 139 height 24
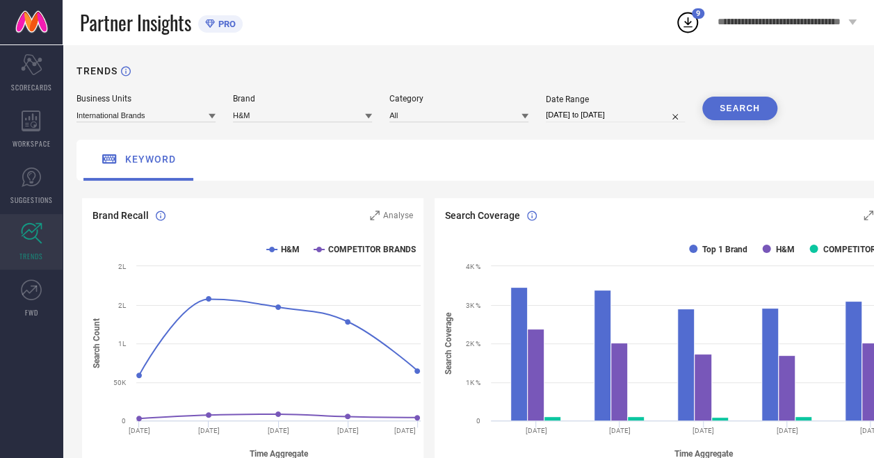
click at [751, 107] on button "SEARCH" at bounding box center [739, 109] width 75 height 24
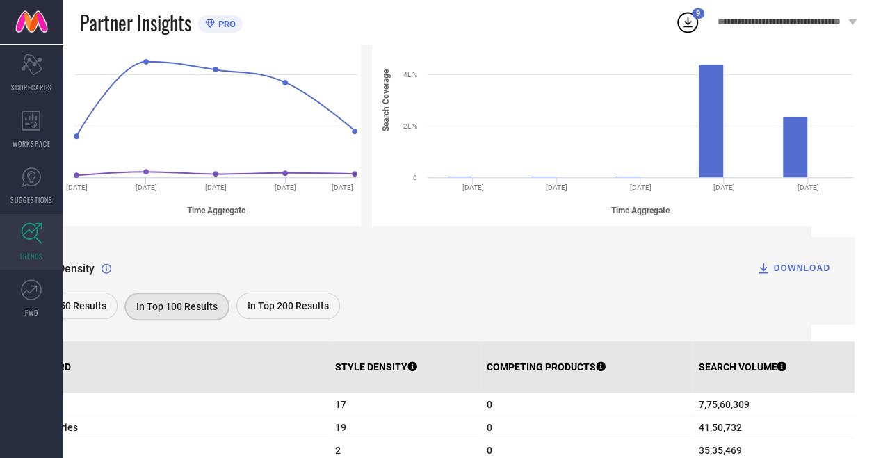
scroll to position [245, 72]
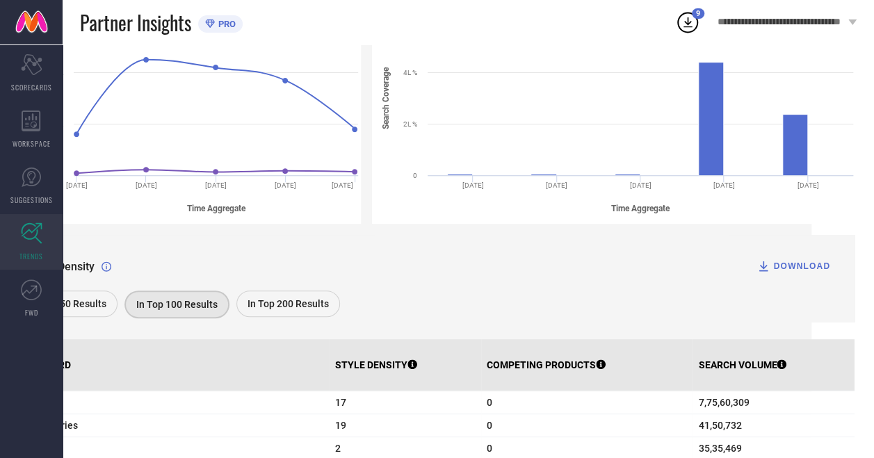
click at [785, 265] on div "DOWNLOAD" at bounding box center [793, 266] width 74 height 14
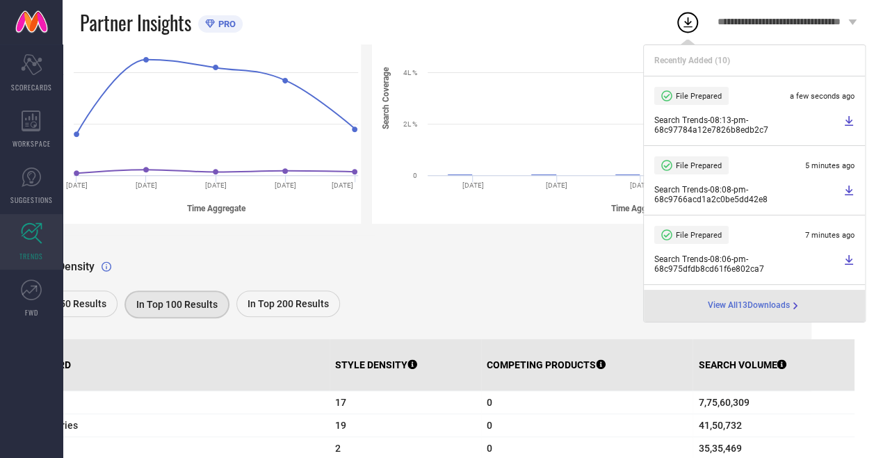
click at [428, 295] on div "In Top 50 Results In Top 100 Results In Top 200 Results" at bounding box center [429, 306] width 821 height 31
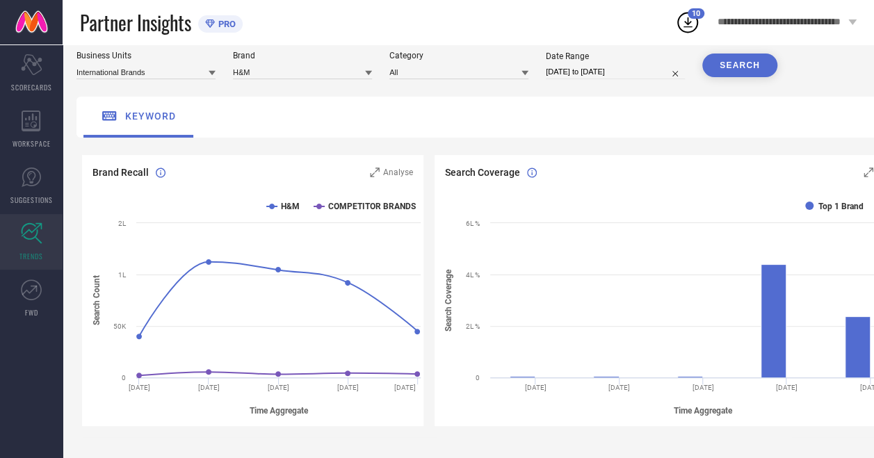
scroll to position [0, 0]
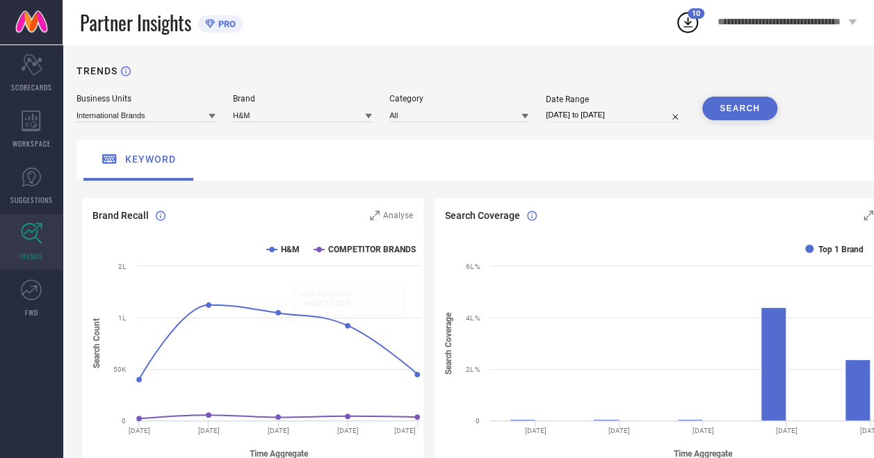
select select "7"
select select "2025"
select select "8"
select select "2025"
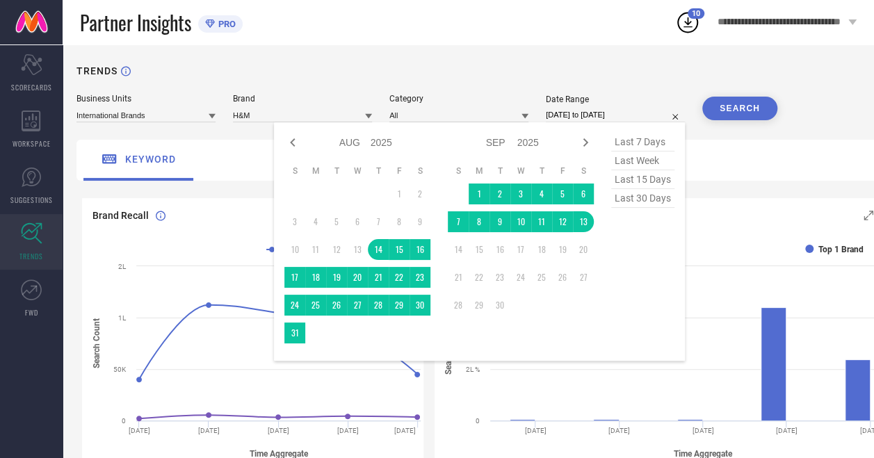
click at [571, 113] on input "[DATE] to [DATE]" at bounding box center [615, 115] width 139 height 15
click at [295, 149] on icon at bounding box center [292, 142] width 17 height 17
select select "6"
select select "2025"
select select "7"
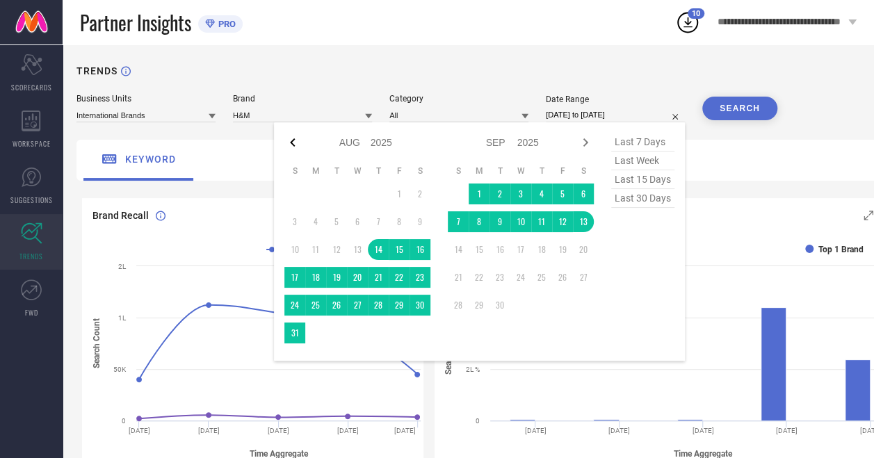
select select "2025"
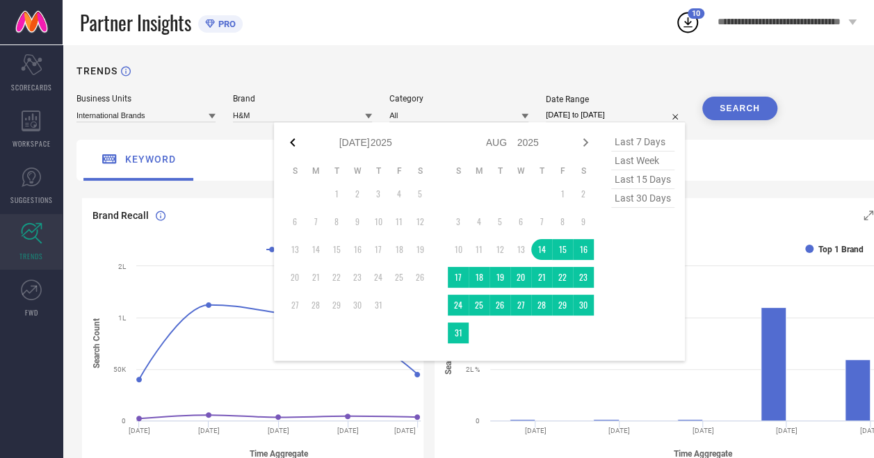
click at [295, 149] on icon at bounding box center [292, 142] width 17 height 17
select select "5"
select select "2025"
select select "6"
select select "2025"
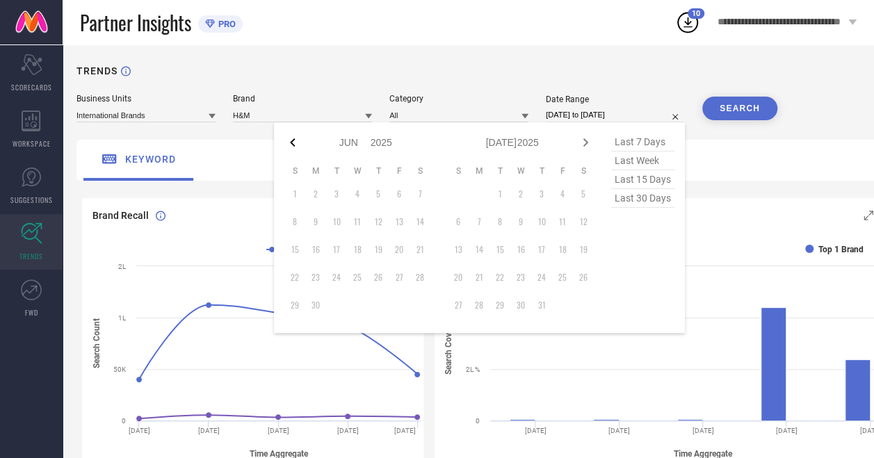
click at [295, 149] on icon at bounding box center [292, 142] width 17 height 17
select select "4"
select select "2025"
select select "5"
select select "2025"
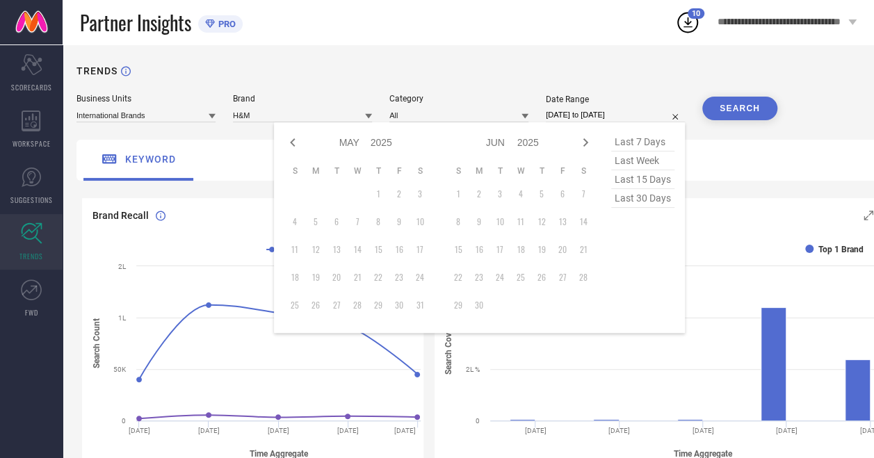
click at [426, 303] on td "31" at bounding box center [419, 305] width 21 height 21
click at [583, 138] on icon at bounding box center [585, 142] width 17 height 17
select select "5"
select select "2025"
select select "6"
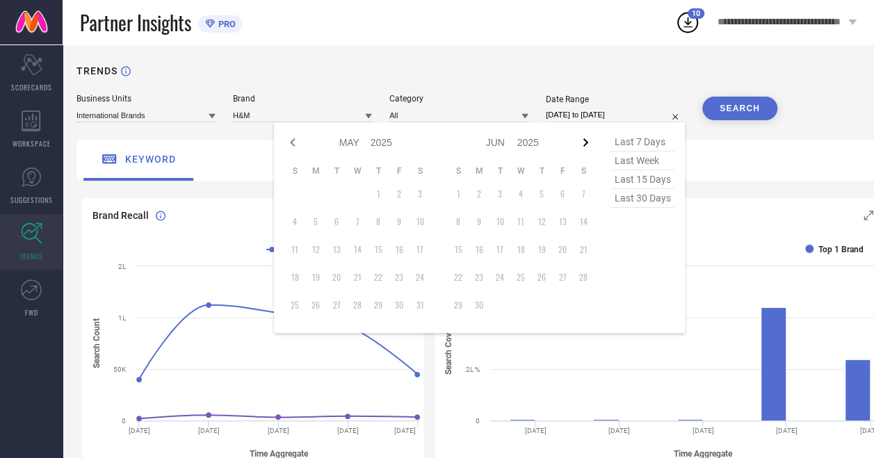
select select "2025"
click at [588, 140] on icon at bounding box center [585, 142] width 17 height 17
select select "6"
select select "2025"
select select "7"
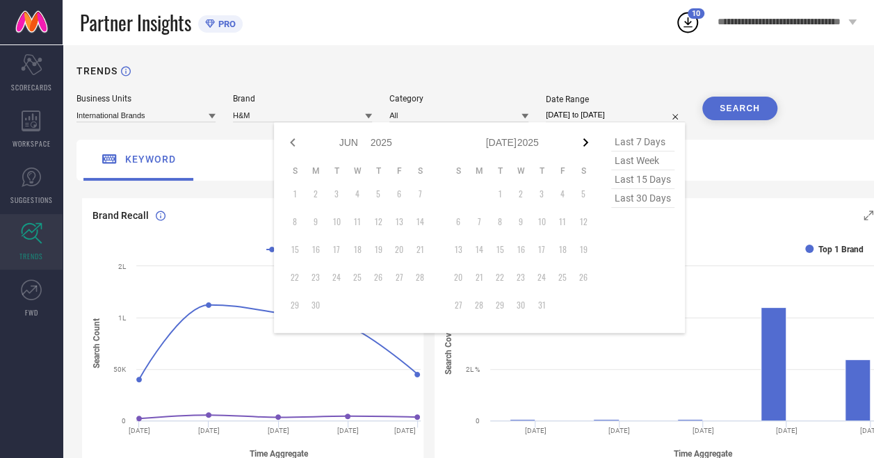
select select "2025"
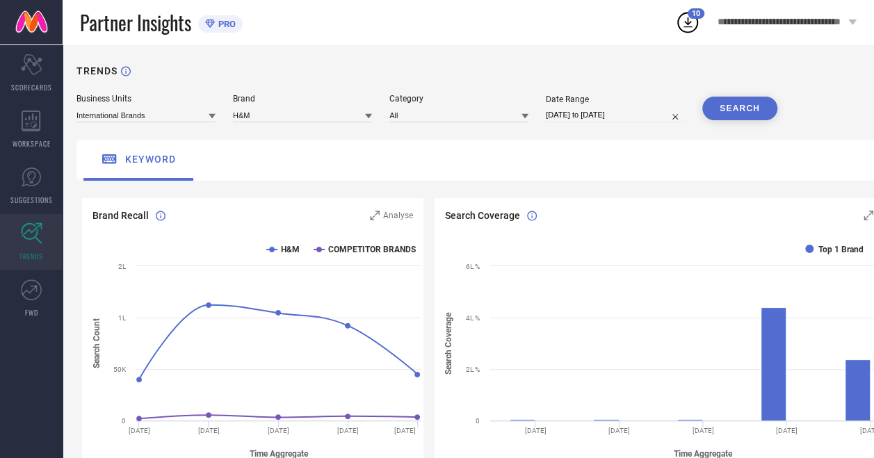
select select "7"
select select "2025"
select select "8"
select select "2025"
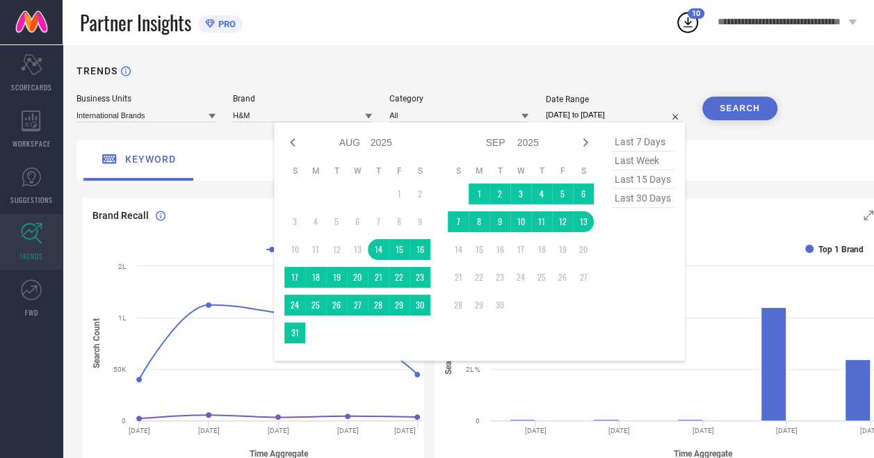
click at [589, 115] on input "[DATE] to [DATE]" at bounding box center [615, 115] width 139 height 15
click at [635, 199] on span "last 30 days" at bounding box center [642, 198] width 63 height 19
type input "[DATE] to [DATE]"
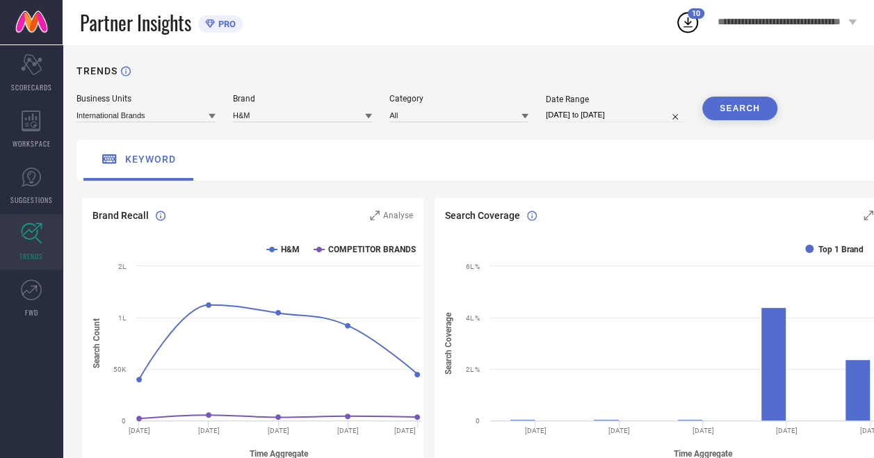
click at [600, 111] on input "[DATE] to [DATE]" at bounding box center [615, 115] width 139 height 15
select select "7"
select select "2025"
select select "8"
select select "2025"
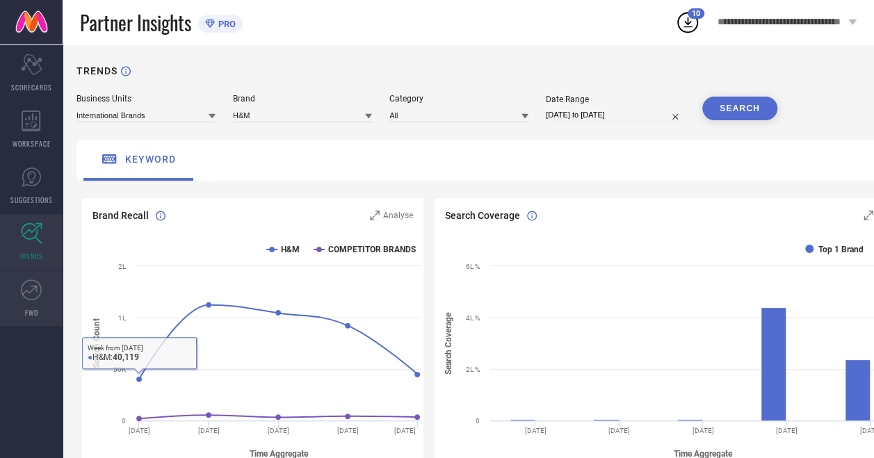
click at [24, 298] on icon at bounding box center [31, 289] width 21 height 21
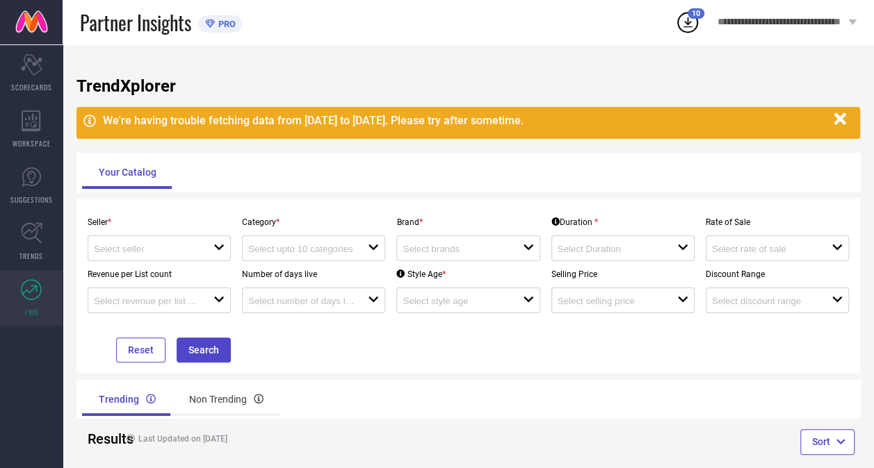
click at [838, 125] on icon "button" at bounding box center [839, 119] width 17 height 17
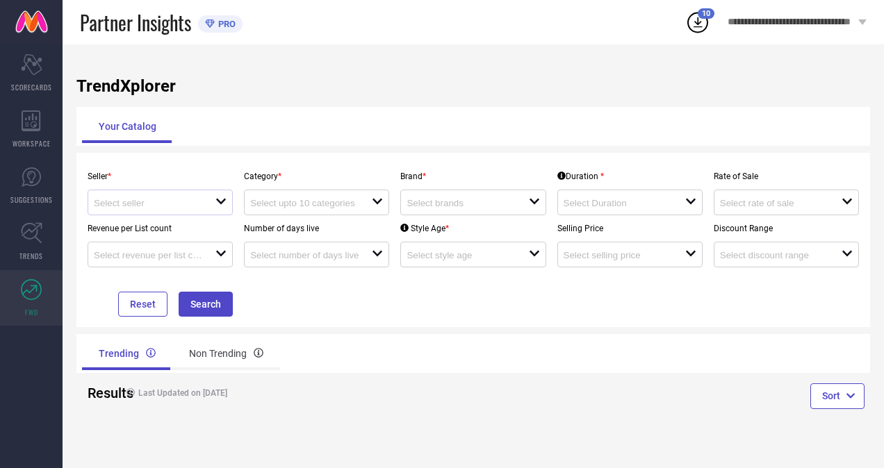
click at [225, 202] on icon "open" at bounding box center [220, 201] width 11 height 11
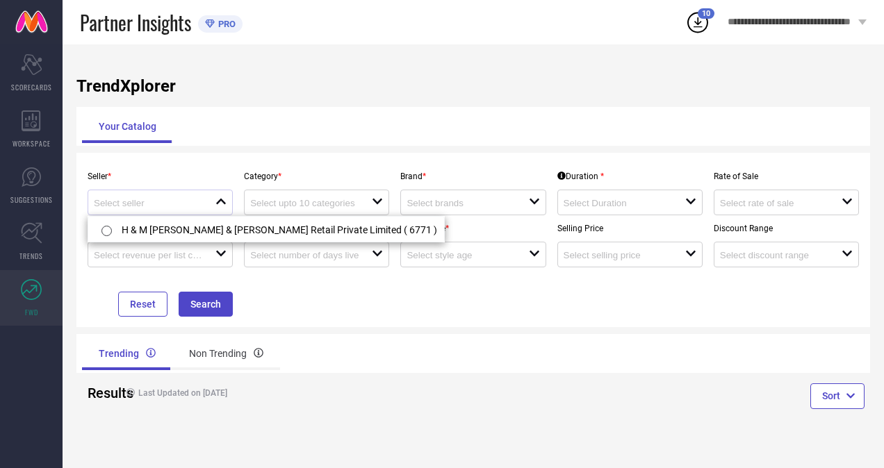
click at [225, 202] on icon "close" at bounding box center [220, 201] width 11 height 11
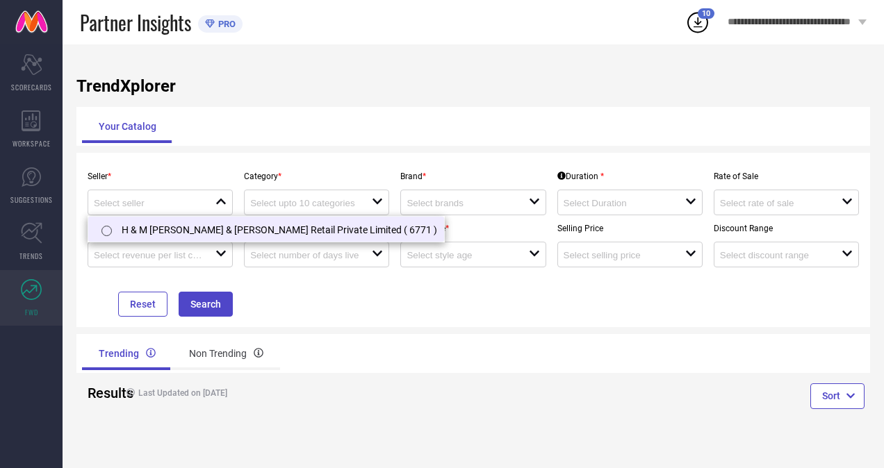
click at [229, 225] on li "H & M [PERSON_NAME] & [PERSON_NAME] Retail Private Limited ( 6771 )" at bounding box center [266, 229] width 356 height 25
type input "H & M [PERSON_NAME] & [PERSON_NAME] Retail Private Limited ( 6771 )"
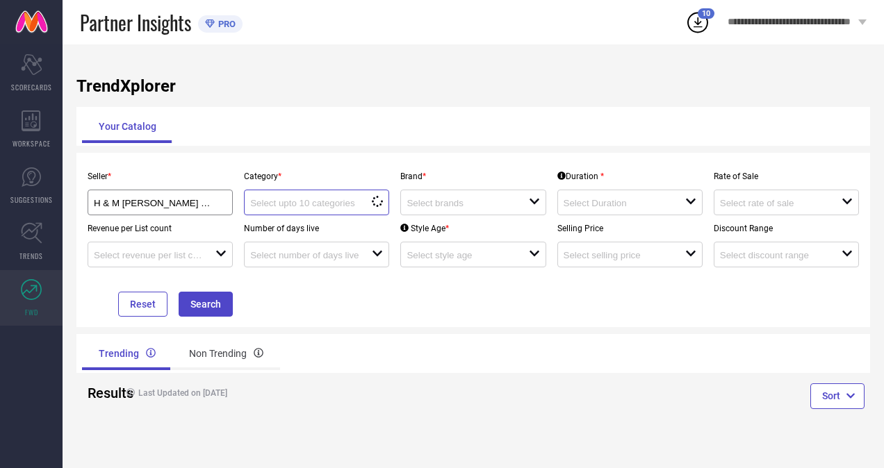
click at [336, 207] on input at bounding box center [305, 203] width 110 height 10
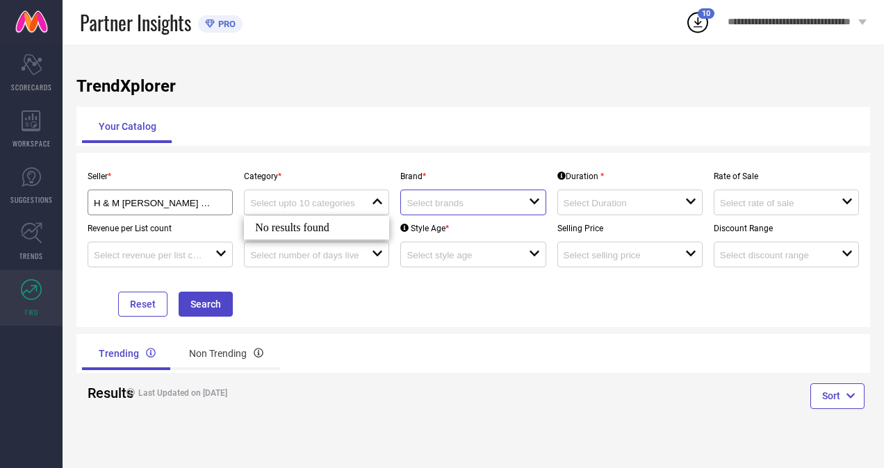
click at [449, 202] on input at bounding box center [462, 203] width 110 height 10
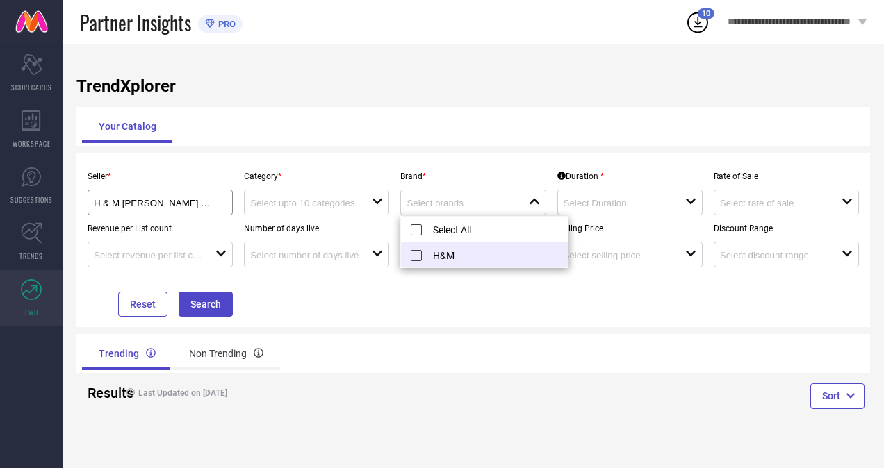
click at [459, 252] on li "H&M" at bounding box center [484, 255] width 167 height 25
type input "H&M"
click at [617, 202] on input at bounding box center [619, 203] width 110 height 10
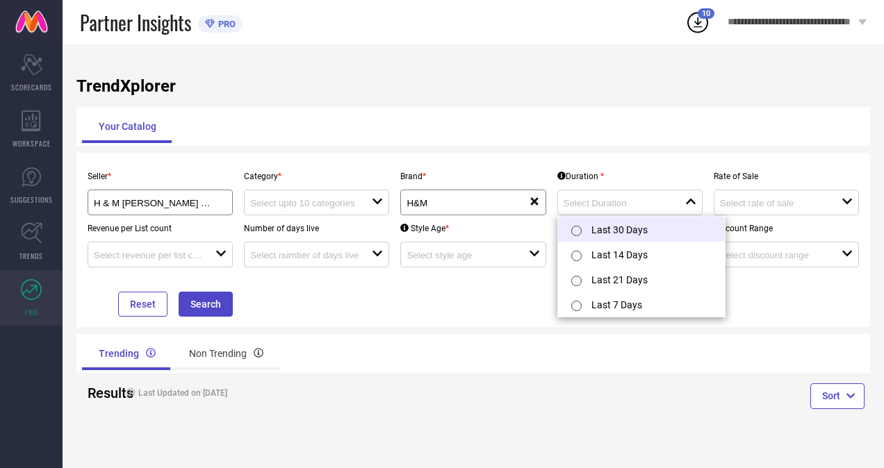
click at [625, 234] on li "Last 30 Days" at bounding box center [641, 229] width 167 height 25
type input "Last 30 Days"
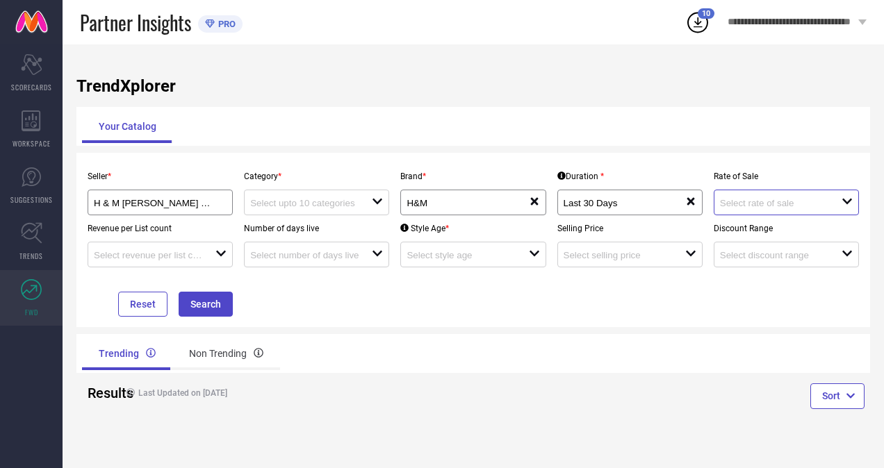
click at [743, 201] on input at bounding box center [775, 203] width 110 height 10
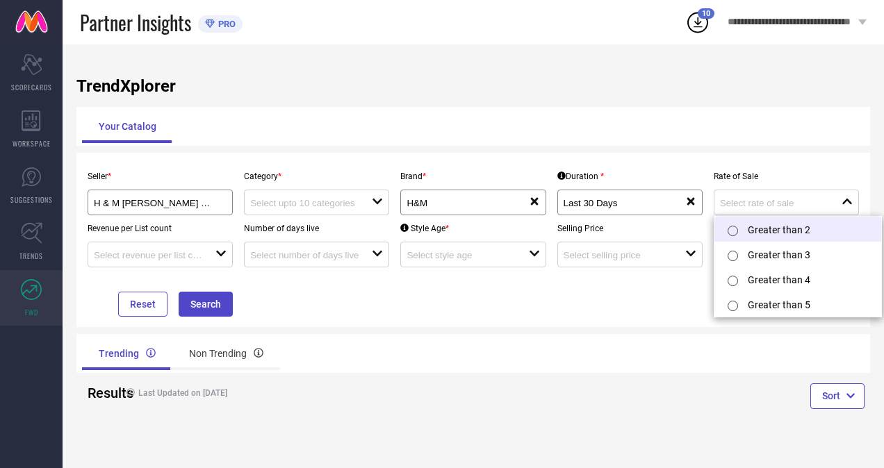
click at [753, 240] on li "Greater than 2" at bounding box center [798, 229] width 167 height 25
type input "Greater than 2"
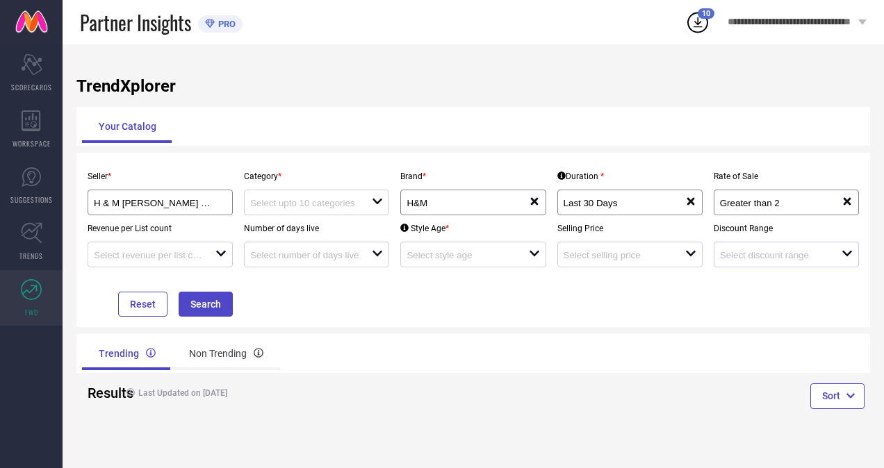
click at [753, 247] on div "open" at bounding box center [786, 255] width 145 height 26
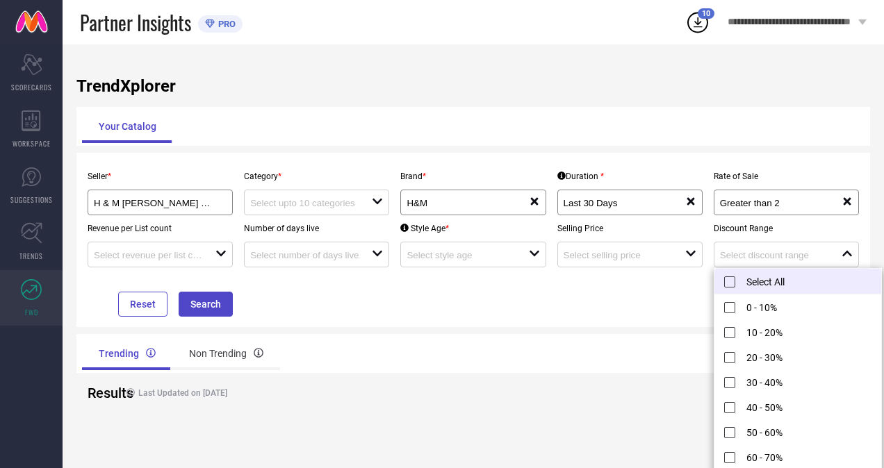
click at [751, 281] on li "Select All" at bounding box center [798, 282] width 167 height 26
type input "0 - 10%, + 10 more"
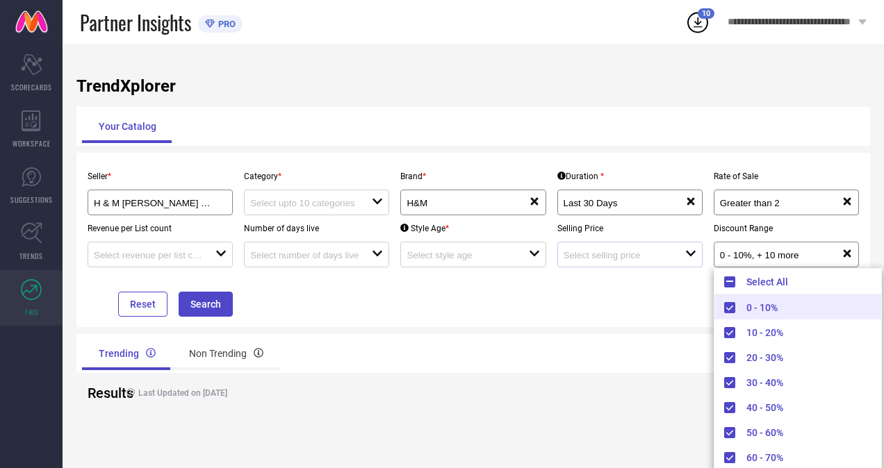
click at [642, 263] on div "open" at bounding box center [629, 255] width 145 height 26
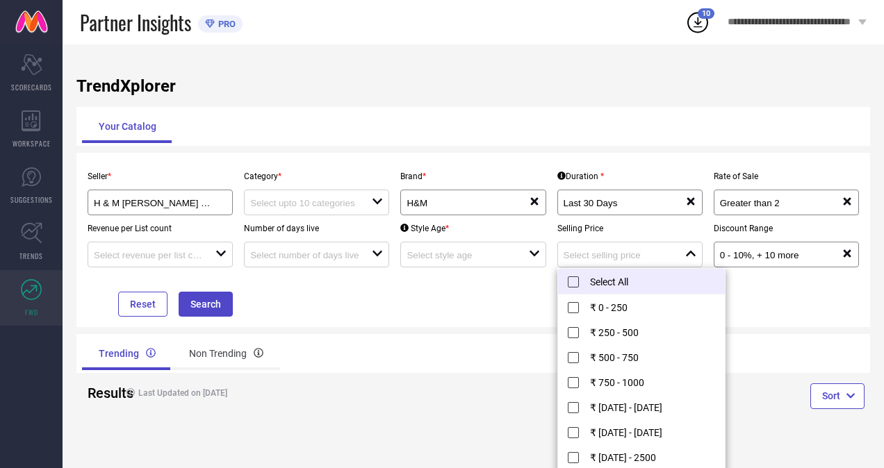
click at [635, 285] on li "Select All" at bounding box center [641, 282] width 167 height 26
type input "₹ 0 - 250, + 11 more"
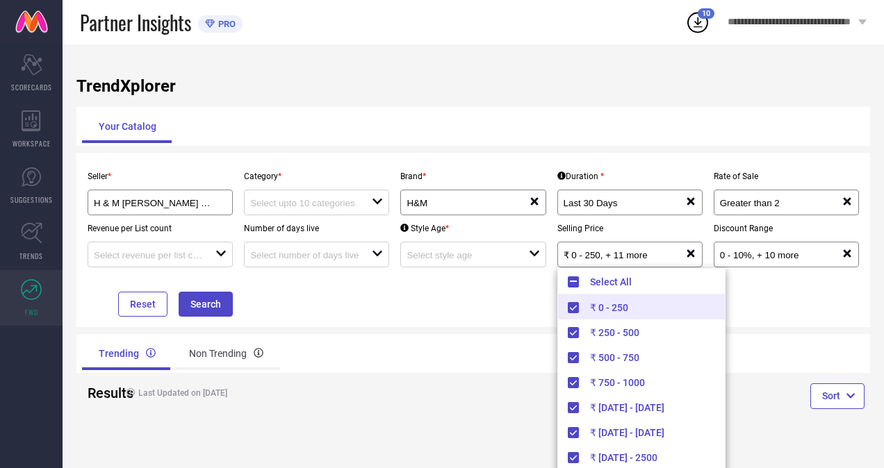
click at [480, 240] on div "Style Age * open" at bounding box center [473, 241] width 156 height 52
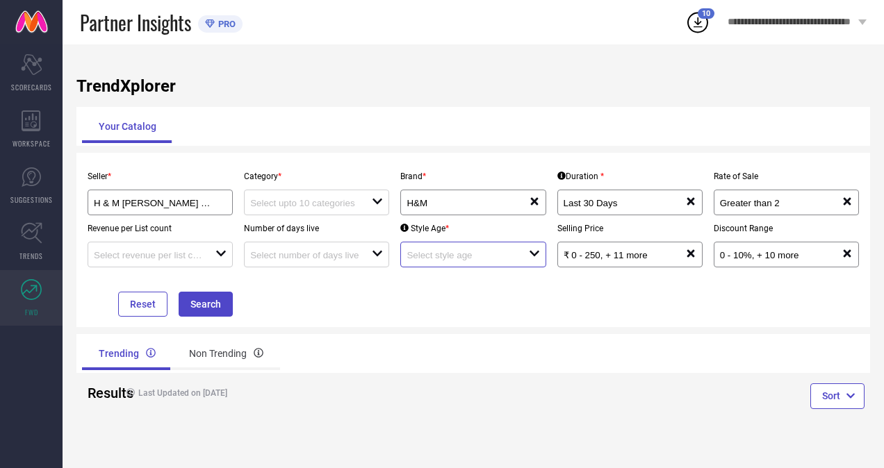
click at [473, 256] on input at bounding box center [462, 255] width 110 height 10
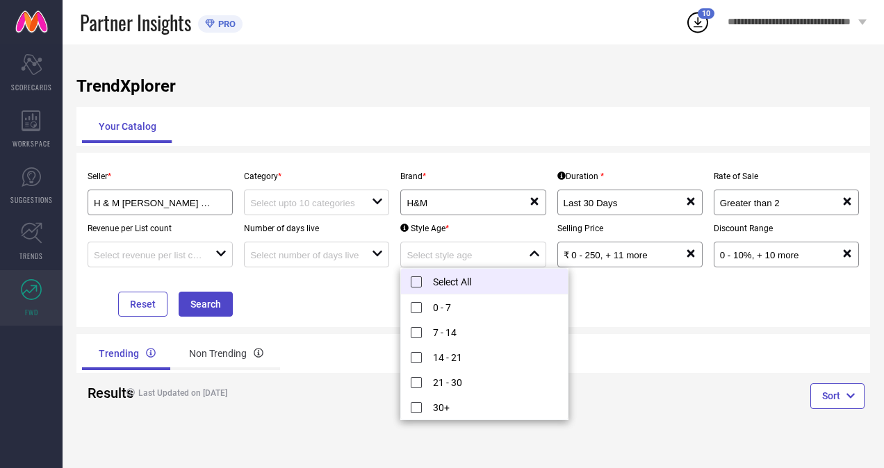
click at [473, 282] on li "Select All" at bounding box center [484, 282] width 167 height 26
type input "0 - 7, + 4 more"
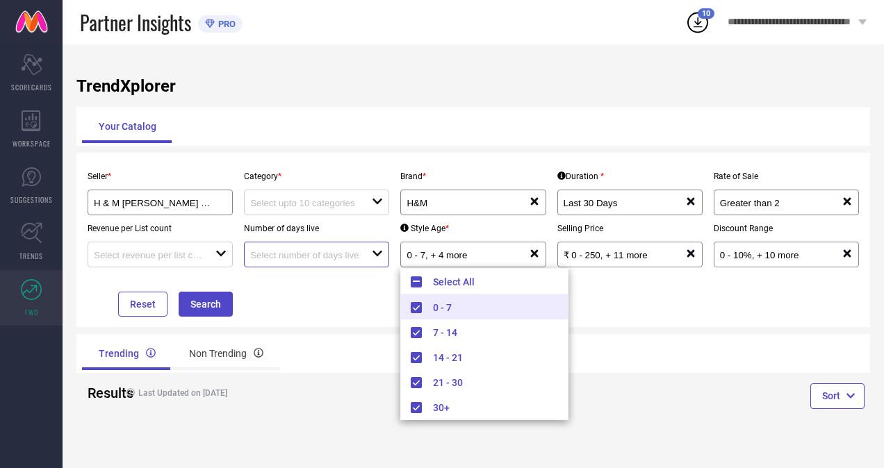
click at [359, 259] on input at bounding box center [305, 255] width 110 height 10
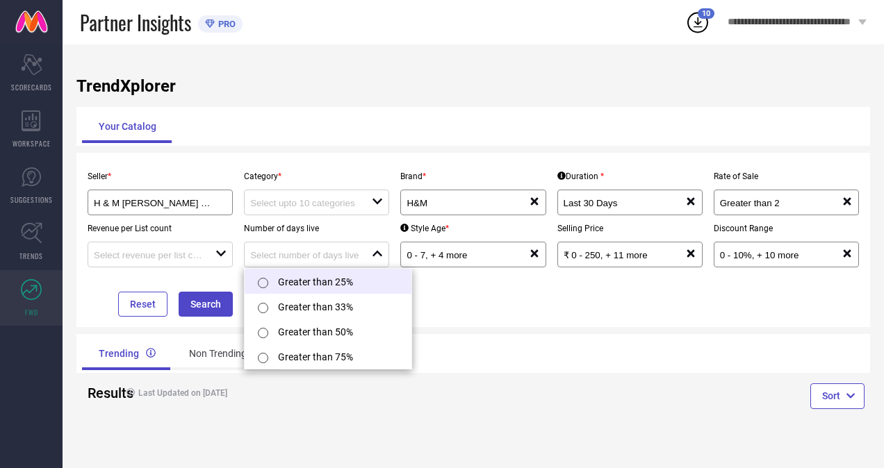
click at [359, 277] on li "Greater than 25%" at bounding box center [328, 281] width 167 height 25
type input "Greater than 25%"
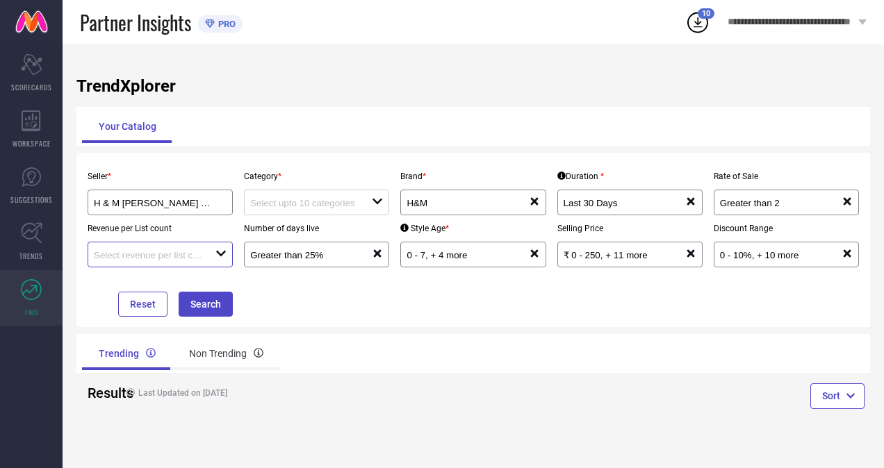
click at [202, 253] on input at bounding box center [149, 255] width 110 height 10
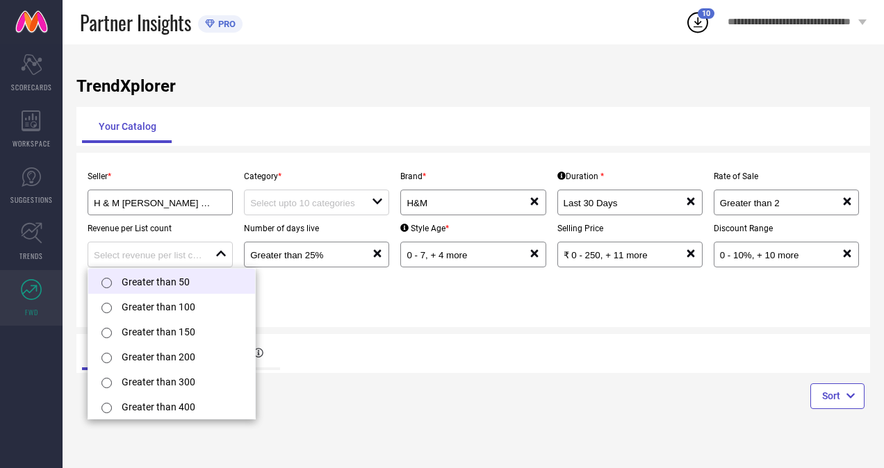
click at [204, 284] on li "Greater than 50" at bounding box center [171, 281] width 167 height 25
type input "Greater than 50"
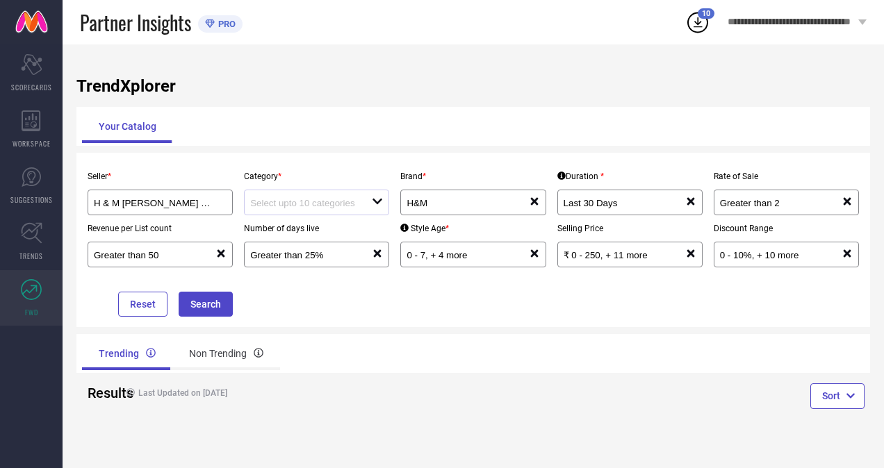
click at [381, 204] on icon "open" at bounding box center [377, 201] width 13 height 13
click at [365, 229] on div "No results found" at bounding box center [316, 228] width 145 height 24
click at [301, 307] on div "Seller * H & M [PERSON_NAME] & [PERSON_NAME] Retail Private Limited ( 6771 ) Ca…" at bounding box center [473, 240] width 783 height 154
click at [228, 305] on button "Search" at bounding box center [206, 304] width 54 height 25
click at [229, 354] on div "Non Trending" at bounding box center [226, 353] width 108 height 33
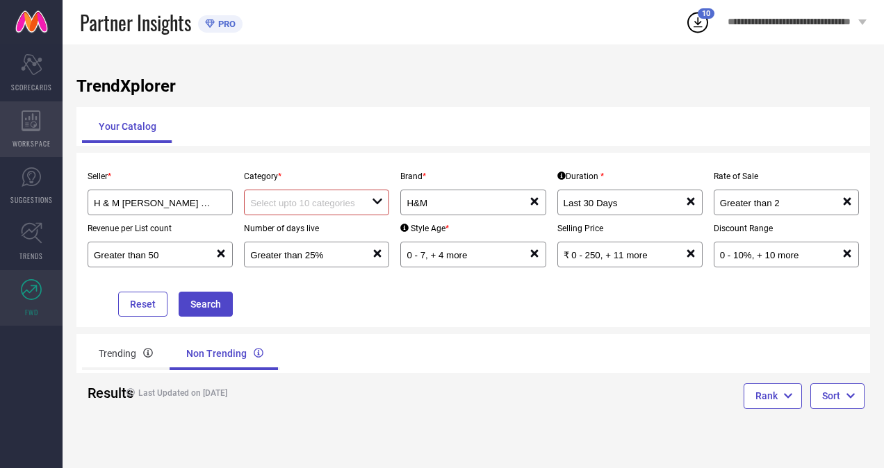
click at [49, 121] on div "WORKSPACE" at bounding box center [31, 129] width 63 height 56
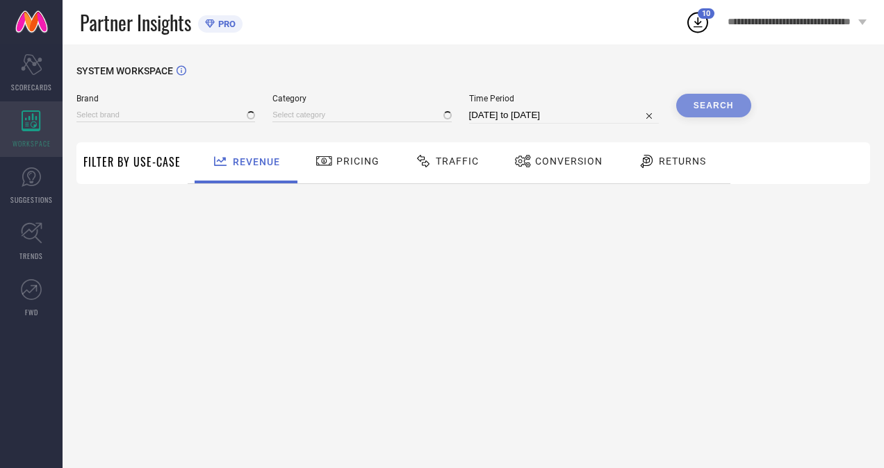
type input "H&M"
type input "All"
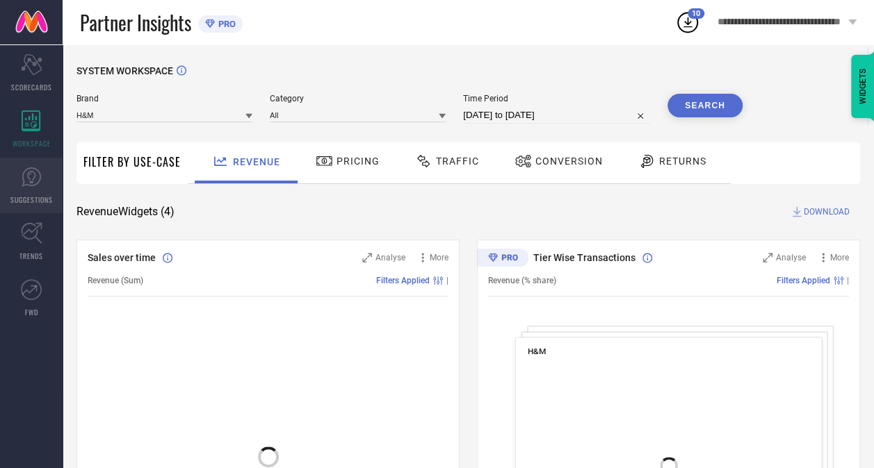
click at [48, 183] on link "SUGGESTIONS" at bounding box center [31, 186] width 63 height 56
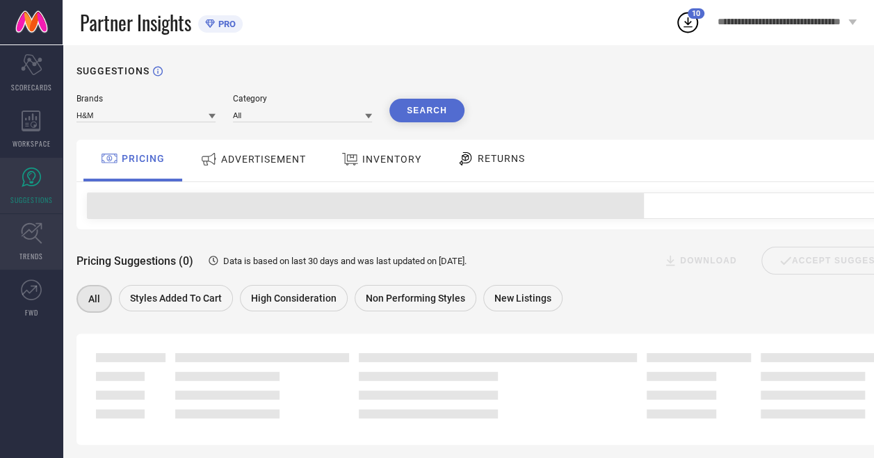
click at [45, 249] on link "TRENDS" at bounding box center [31, 242] width 63 height 56
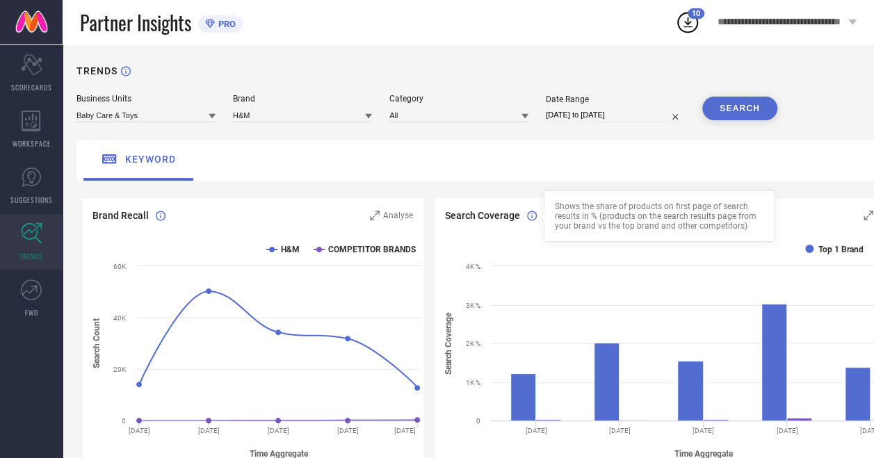
click at [537, 217] on div at bounding box center [542, 216] width 11 height 11
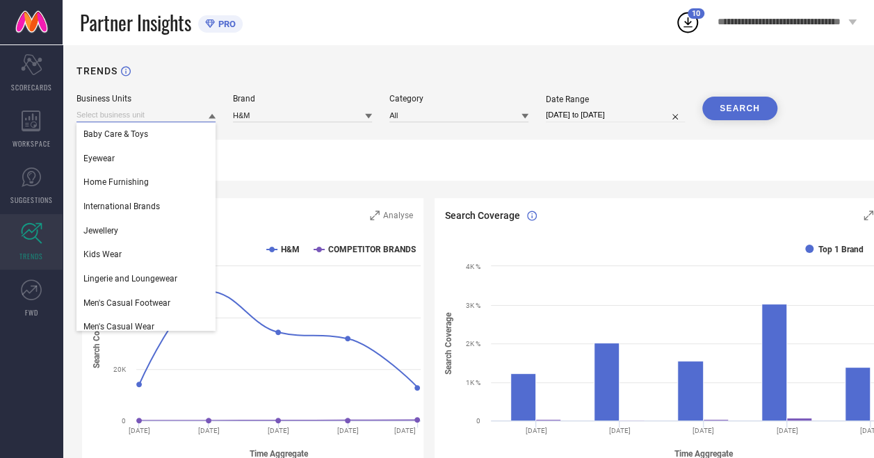
click at [164, 114] on input at bounding box center [145, 115] width 139 height 15
click at [161, 163] on div "Eyewear" at bounding box center [145, 159] width 139 height 24
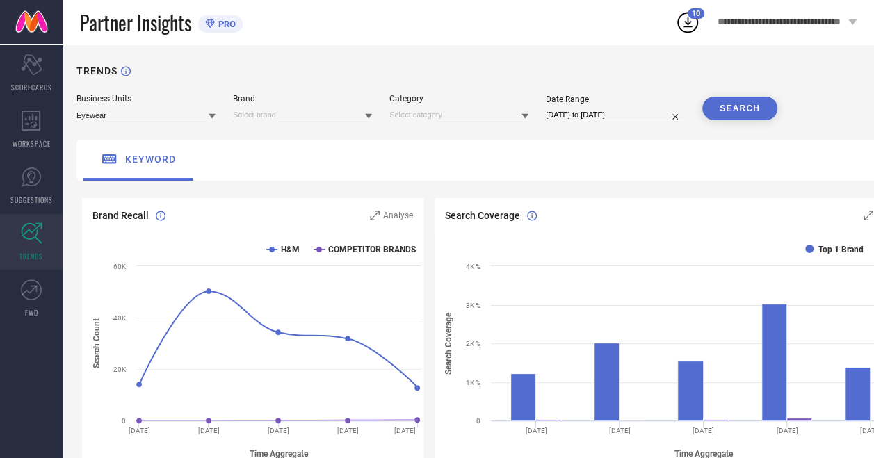
click at [723, 111] on button "SEARCH" at bounding box center [739, 109] width 75 height 24
click at [302, 122] on input at bounding box center [302, 115] width 139 height 15
click at [302, 133] on div "H&M" at bounding box center [302, 134] width 139 height 24
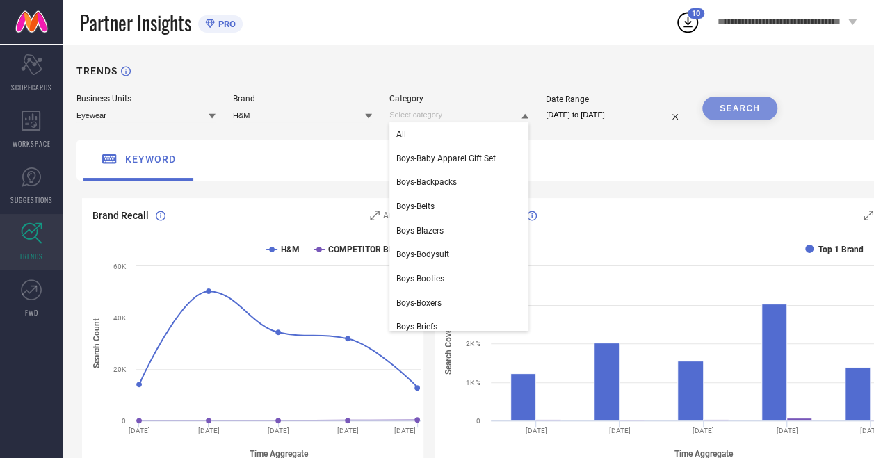
click at [470, 115] on input at bounding box center [458, 115] width 139 height 15
click at [466, 138] on div "All" at bounding box center [458, 134] width 139 height 24
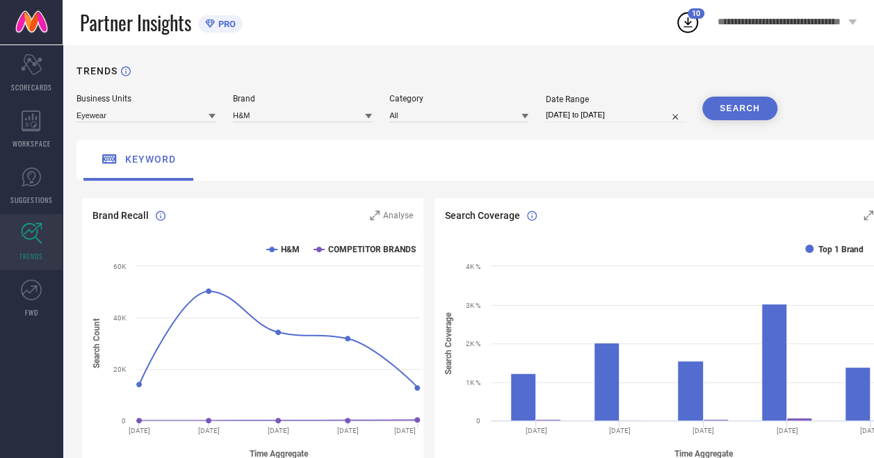
click at [748, 116] on button "SEARCH" at bounding box center [739, 109] width 75 height 24
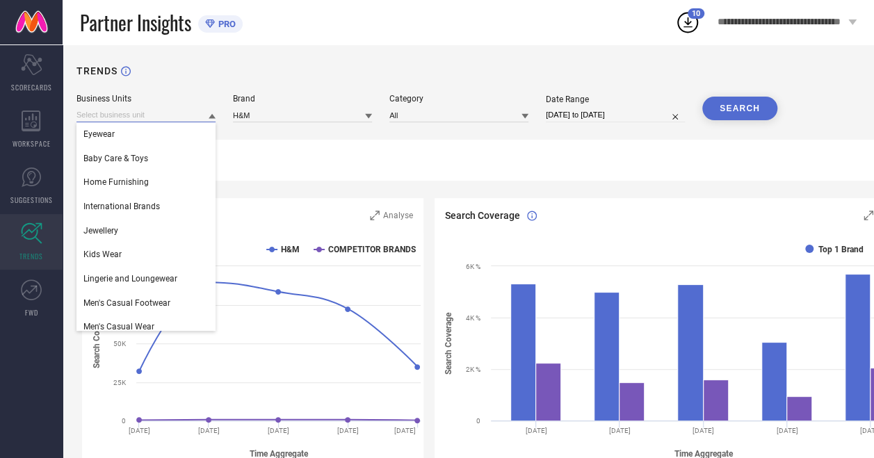
click at [108, 117] on input at bounding box center [145, 115] width 139 height 15
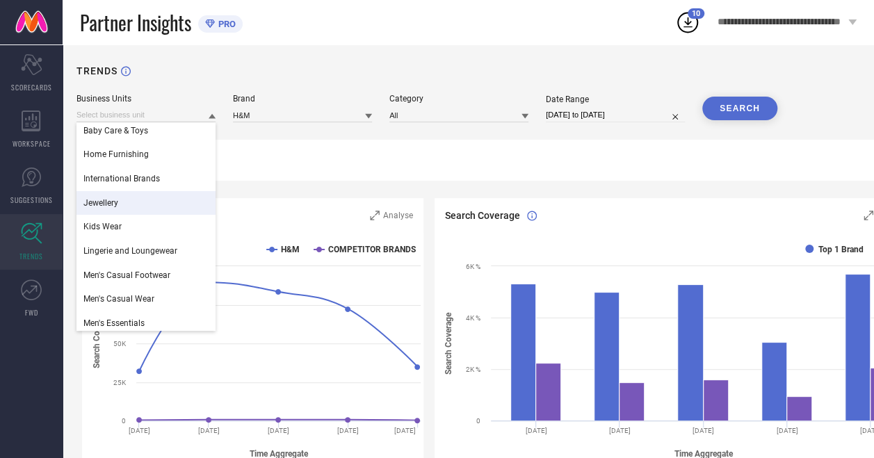
click at [177, 214] on div "Jewellery" at bounding box center [145, 203] width 139 height 24
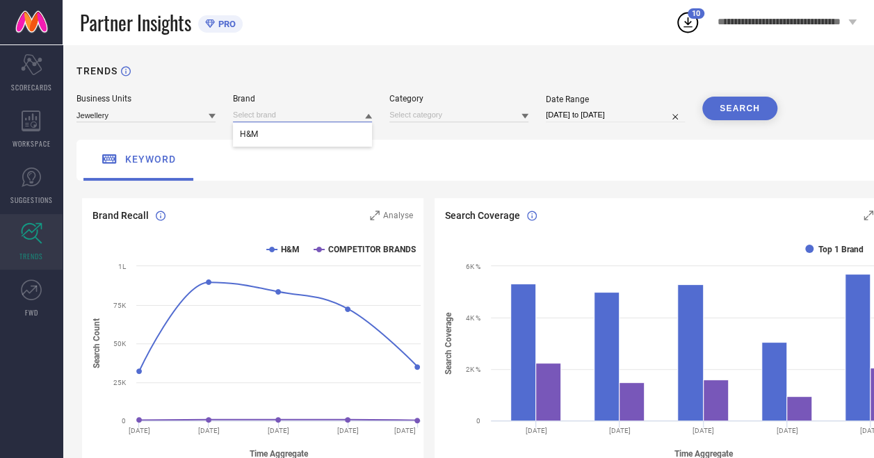
click at [322, 118] on input at bounding box center [302, 115] width 139 height 15
click at [325, 145] on div "H&M" at bounding box center [302, 134] width 139 height 24
click at [477, 114] on input at bounding box center [458, 115] width 139 height 15
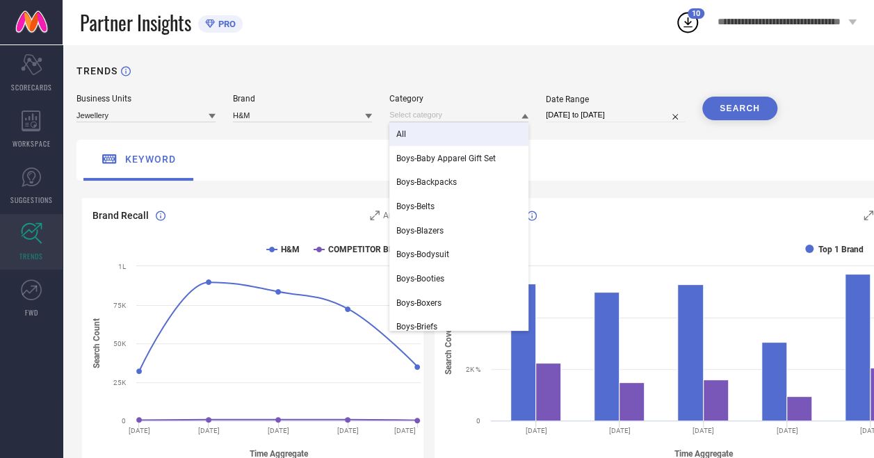
click at [478, 141] on div "All" at bounding box center [458, 134] width 139 height 24
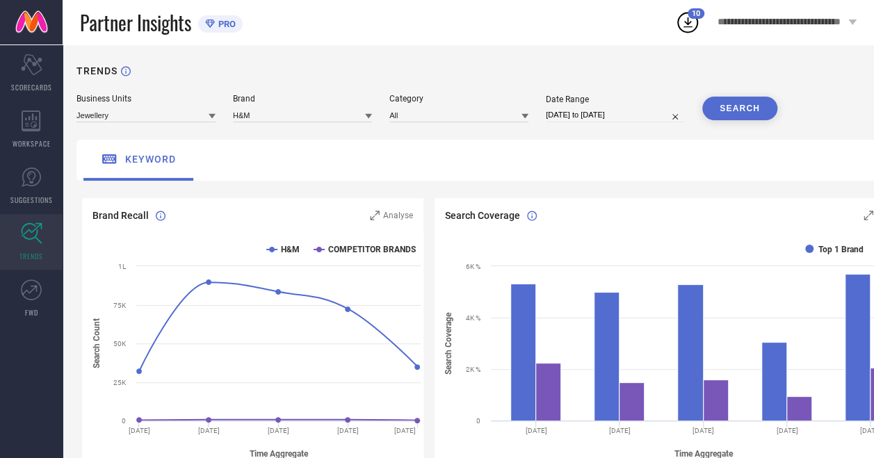
click at [745, 106] on button "SEARCH" at bounding box center [739, 109] width 75 height 24
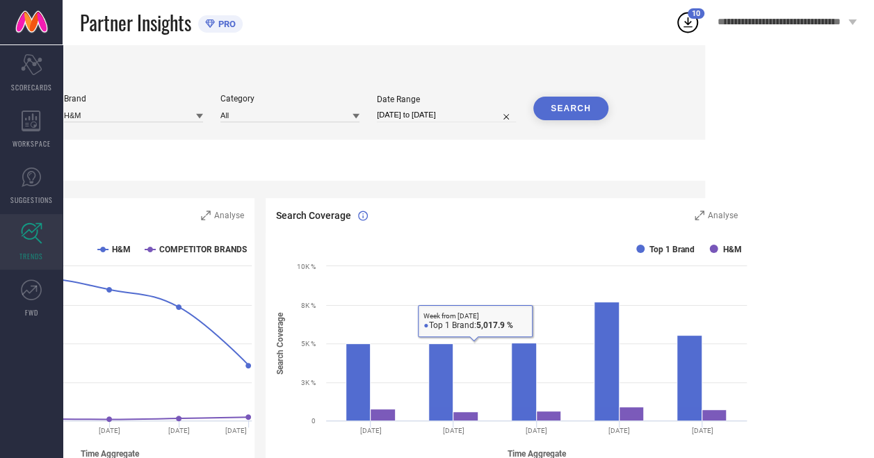
scroll to position [0, 0]
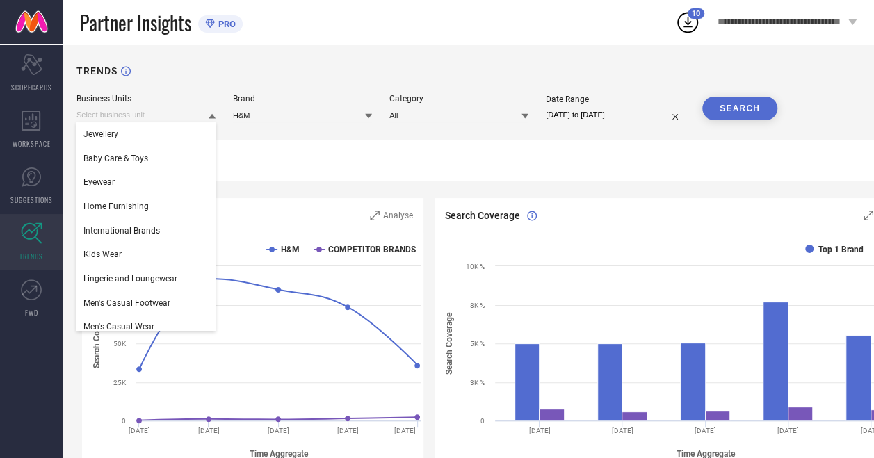
click at [144, 115] on input at bounding box center [145, 115] width 139 height 15
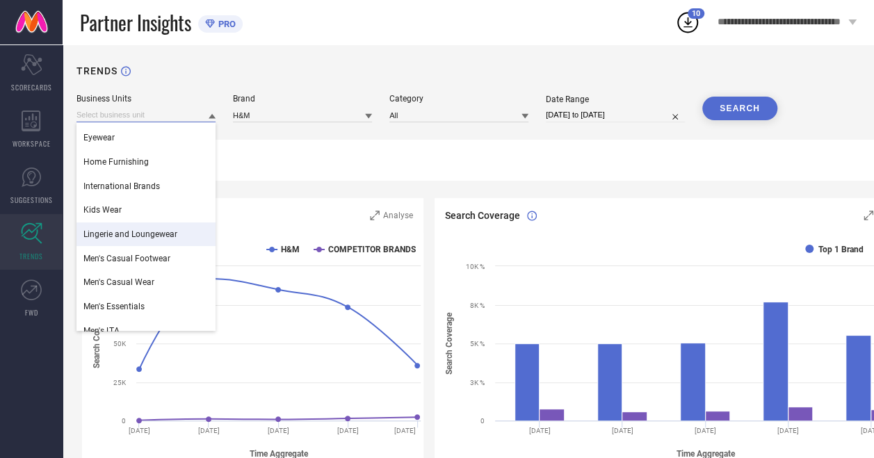
scroll to position [85, 0]
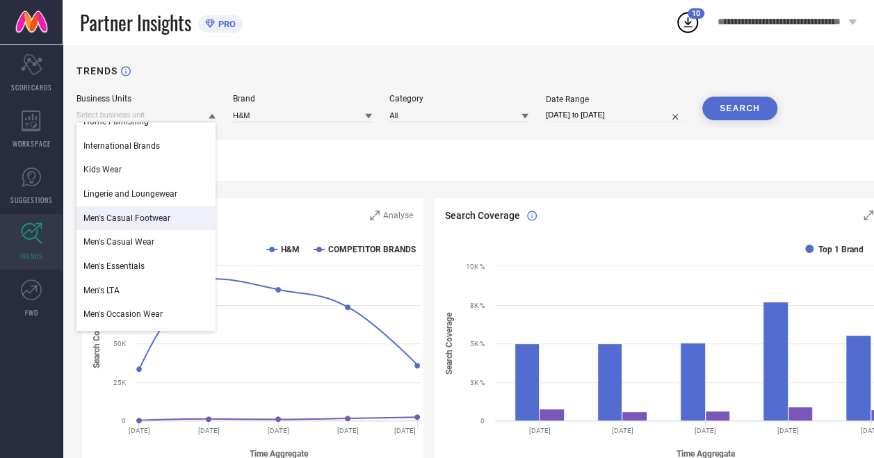
click at [168, 217] on span "Men's Casual Footwear" at bounding box center [126, 218] width 87 height 10
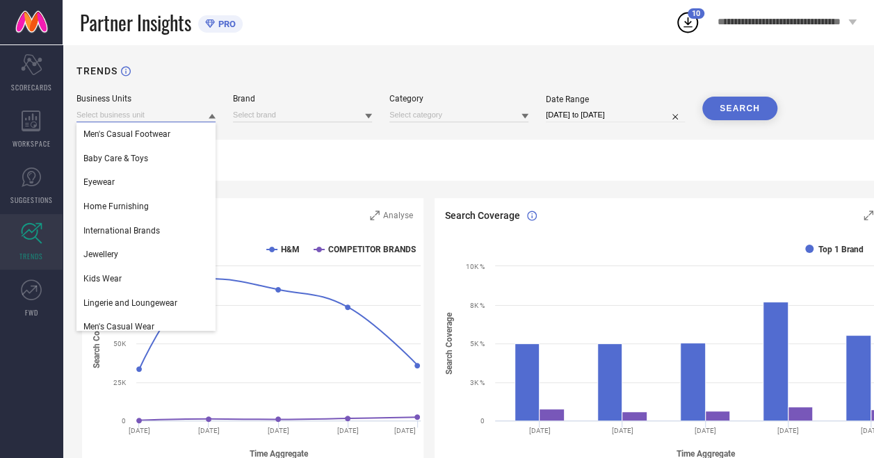
click at [177, 117] on input at bounding box center [145, 115] width 139 height 15
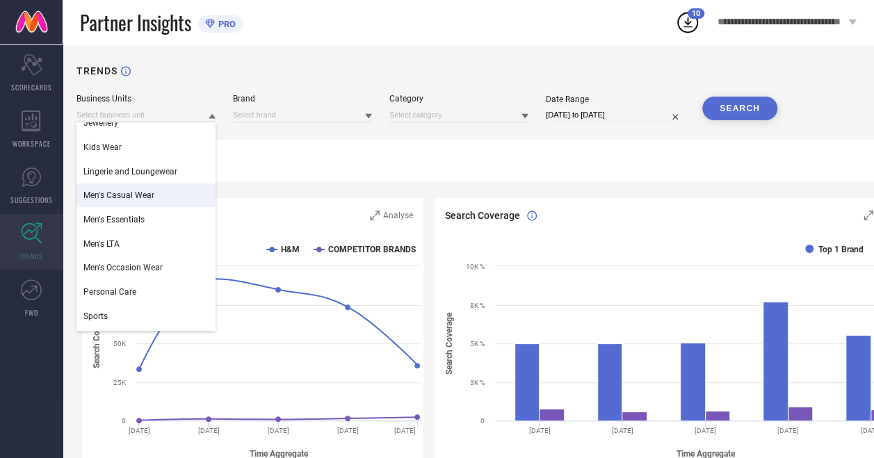
click at [166, 199] on div "Men's Casual Wear" at bounding box center [145, 195] width 139 height 24
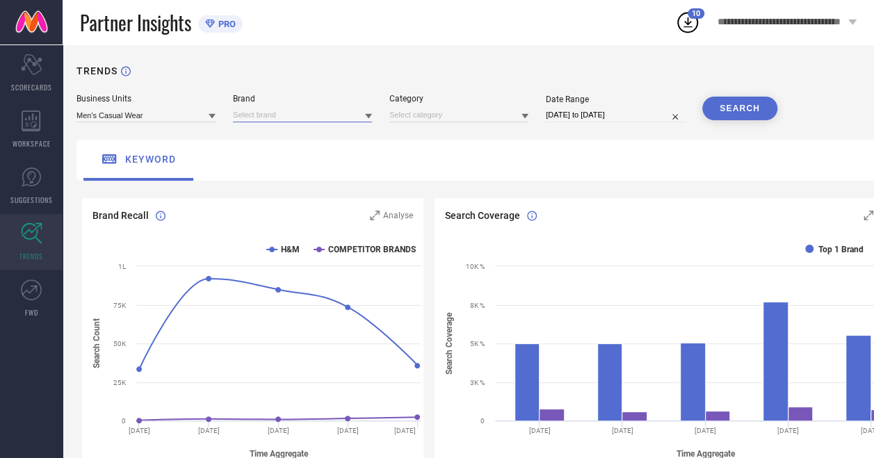
click at [303, 120] on input at bounding box center [302, 115] width 139 height 15
click at [309, 142] on div "H&M" at bounding box center [302, 134] width 139 height 24
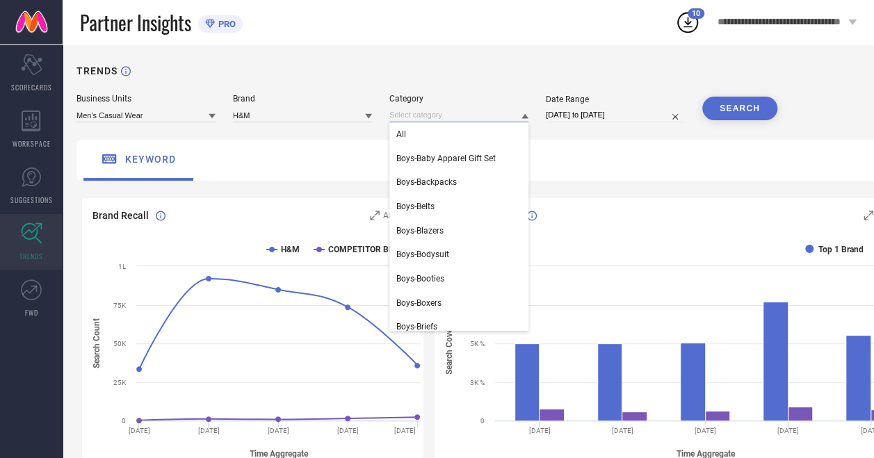
click at [400, 119] on input at bounding box center [458, 115] width 139 height 15
click at [414, 141] on div "All" at bounding box center [458, 134] width 139 height 24
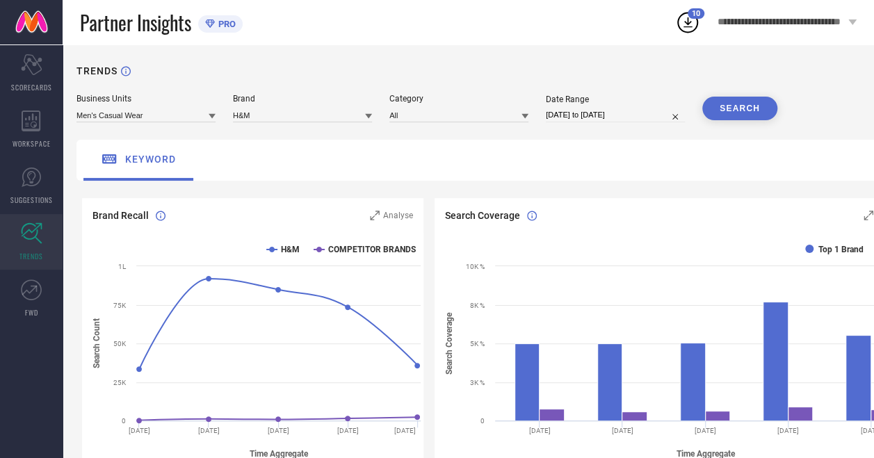
click at [702, 108] on button "SEARCH" at bounding box center [739, 109] width 75 height 24
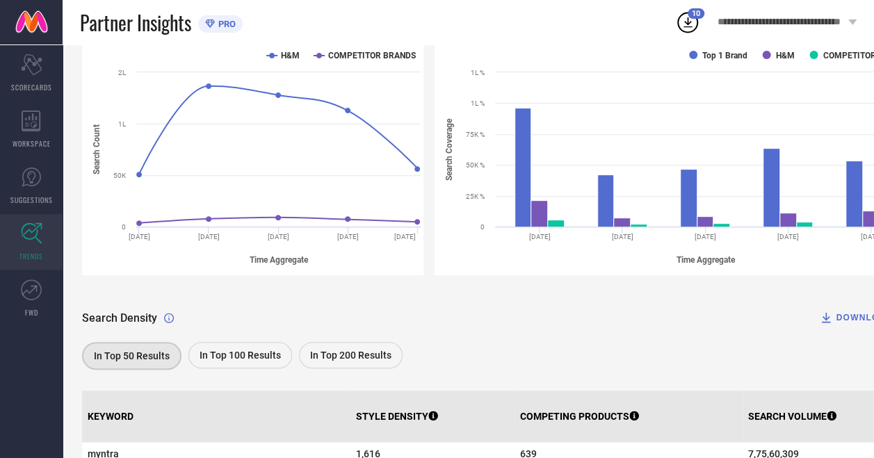
scroll to position [197, 0]
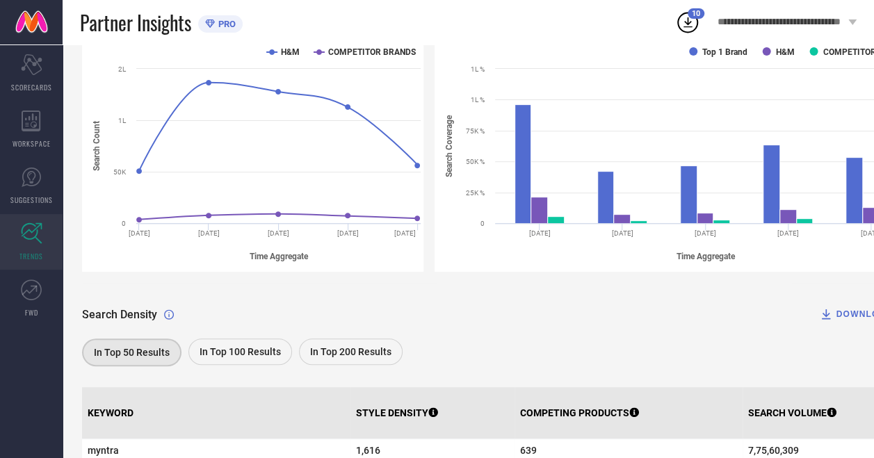
click at [240, 346] on div "In Top 100 Results" at bounding box center [240, 351] width 104 height 26
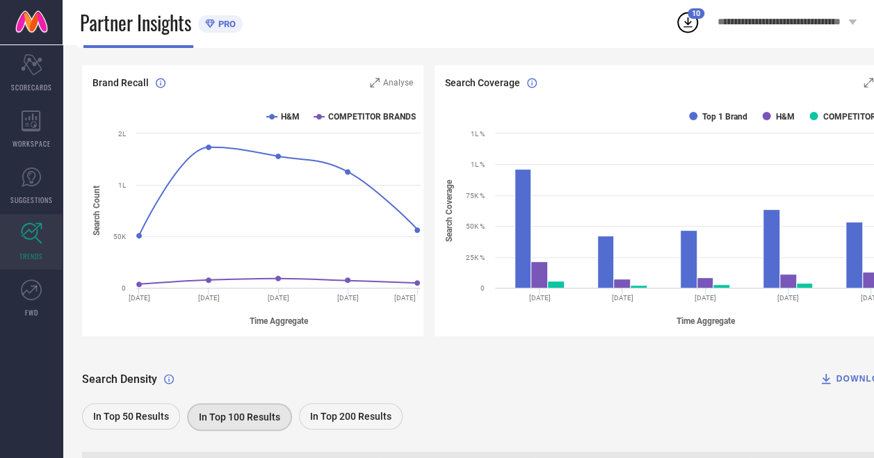
scroll to position [0, 0]
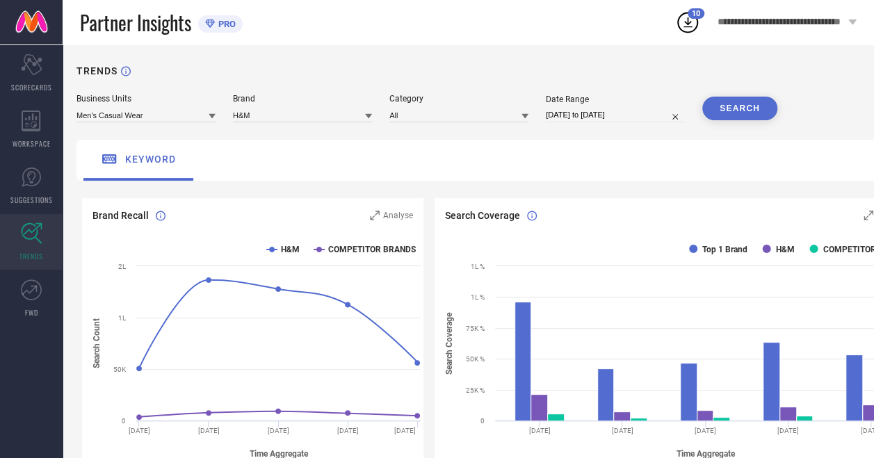
click at [211, 116] on icon at bounding box center [212, 116] width 7 height 5
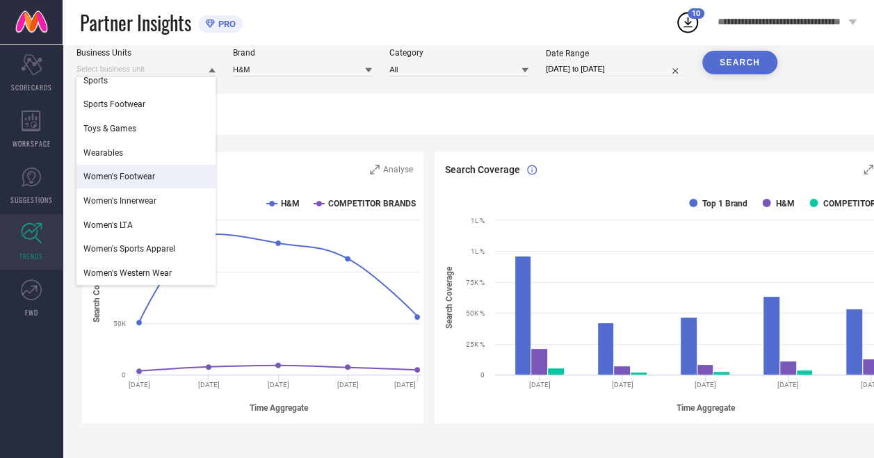
scroll to position [47, 0]
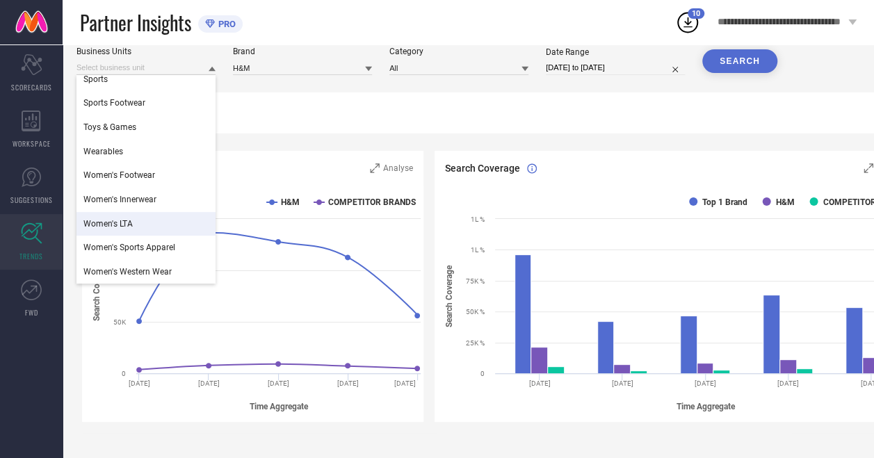
click at [170, 231] on div "Women's LTA" at bounding box center [145, 224] width 139 height 24
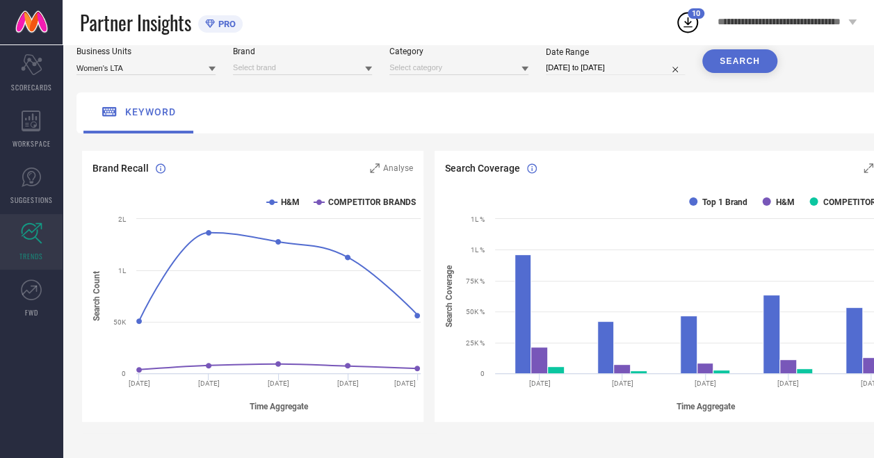
click at [753, 64] on button "SEARCH" at bounding box center [739, 61] width 75 height 24
click at [333, 75] on input at bounding box center [302, 67] width 139 height 15
click at [328, 92] on div "H&M" at bounding box center [302, 87] width 139 height 24
click at [399, 69] on input at bounding box center [458, 67] width 139 height 15
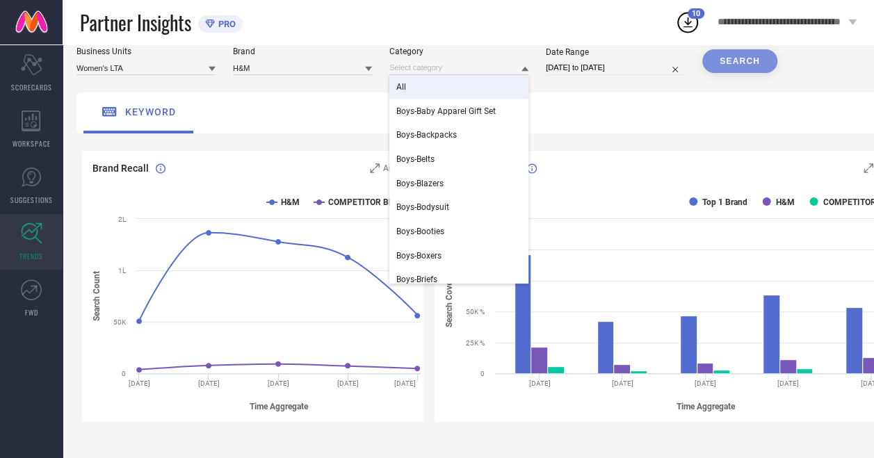
click at [410, 88] on div "All" at bounding box center [458, 87] width 139 height 24
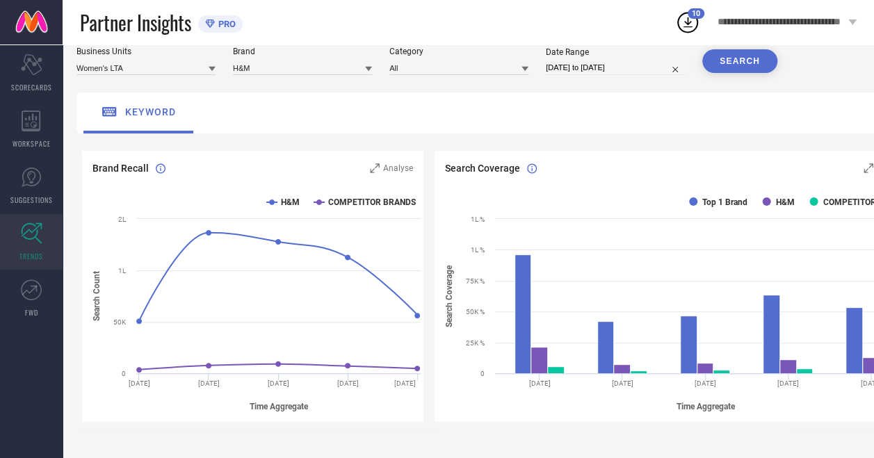
click at [731, 54] on button "SEARCH" at bounding box center [739, 61] width 75 height 24
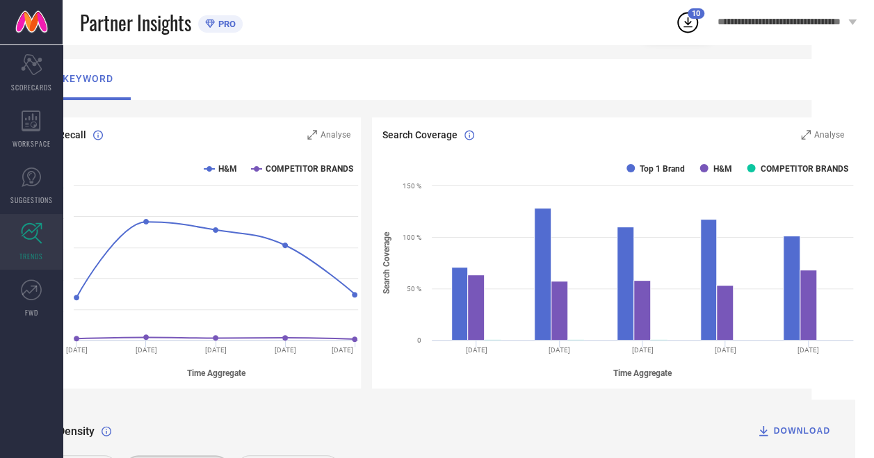
scroll to position [81, 72]
click at [842, 139] on span "Analyse" at bounding box center [829, 135] width 30 height 10
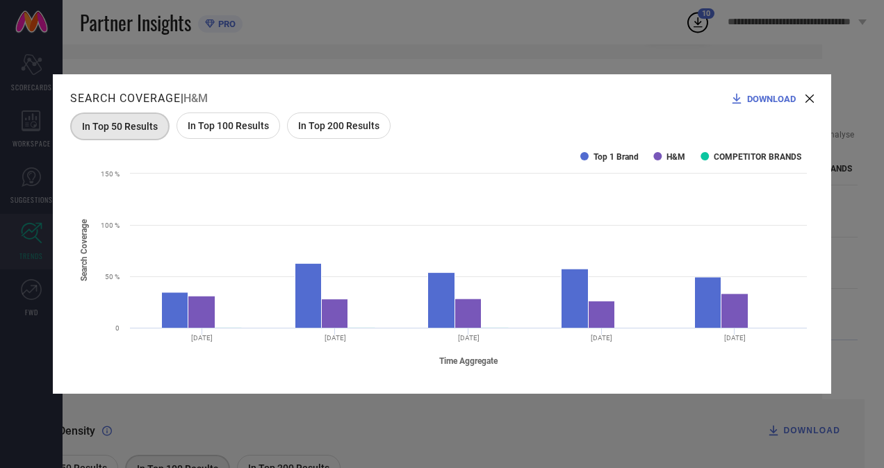
click at [806, 100] on icon at bounding box center [810, 99] width 8 height 8
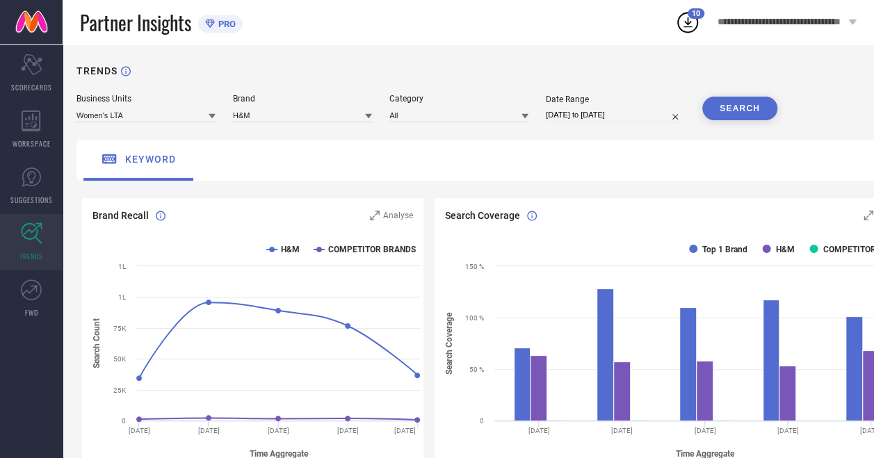
scroll to position [0, 72]
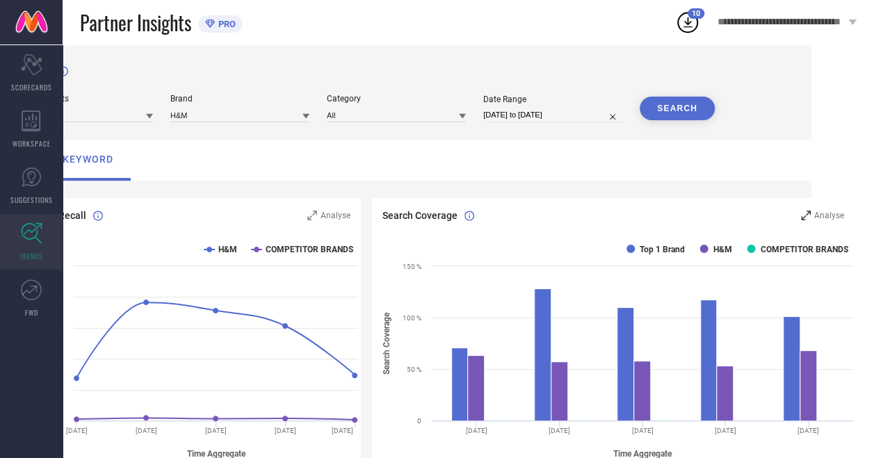
click at [803, 213] on icon at bounding box center [806, 216] width 10 height 10
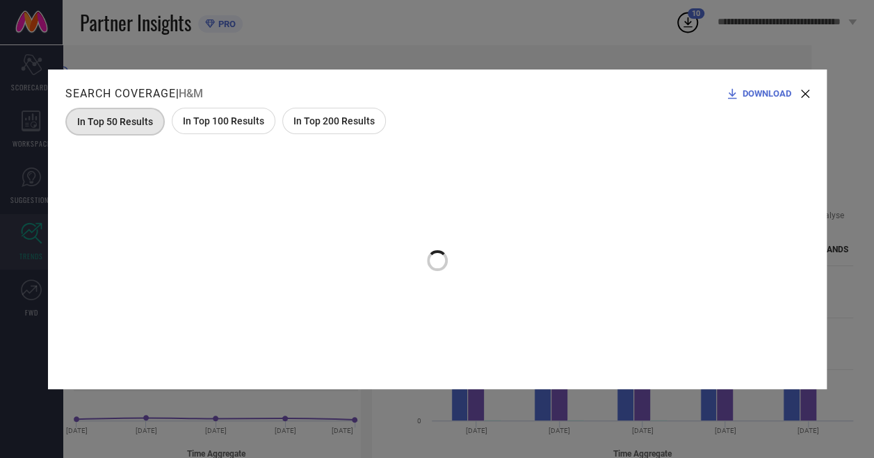
scroll to position [0, 62]
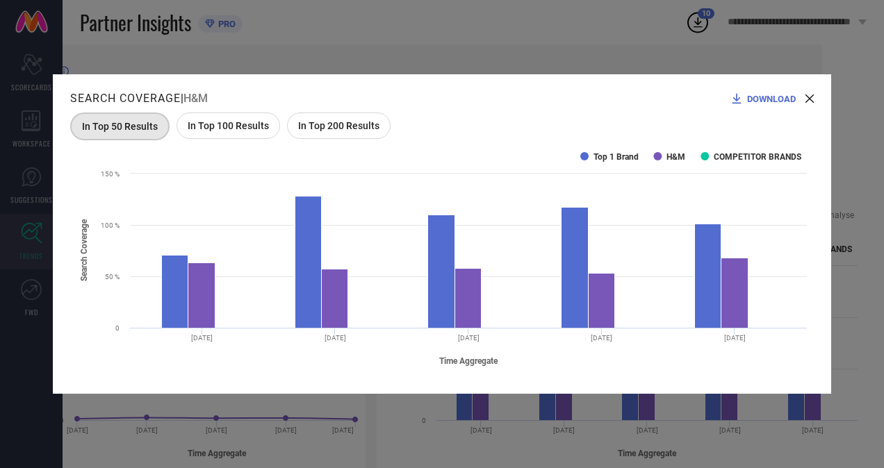
click at [814, 99] on div "Search Coverage | H&M DOWNLOAD In Top 50 Results In Top 100 Results In Top 200 …" at bounding box center [442, 234] width 778 height 320
click at [803, 96] on div "DOWNLOAD" at bounding box center [772, 99] width 84 height 14
click at [814, 98] on div "Search Coverage | H&M DOWNLOAD In Top 50 Results In Top 100 Results In Top 200 …" at bounding box center [442, 234] width 778 height 320
click at [810, 97] on icon at bounding box center [810, 99] width 8 height 8
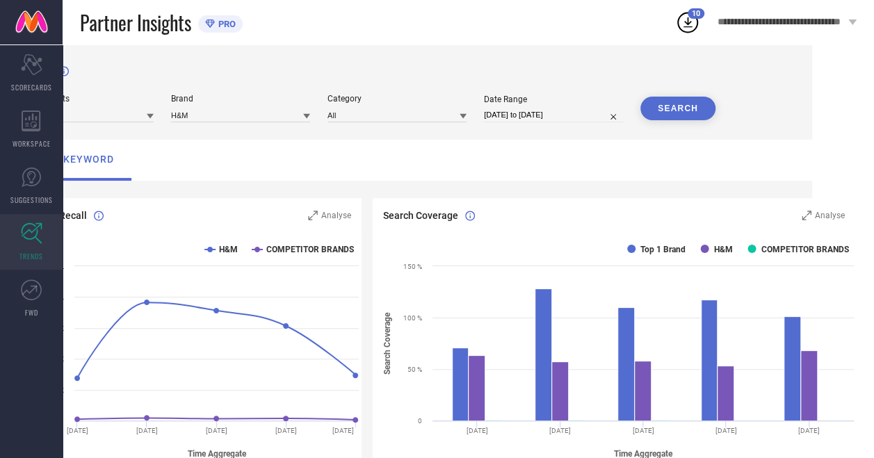
scroll to position [0, 0]
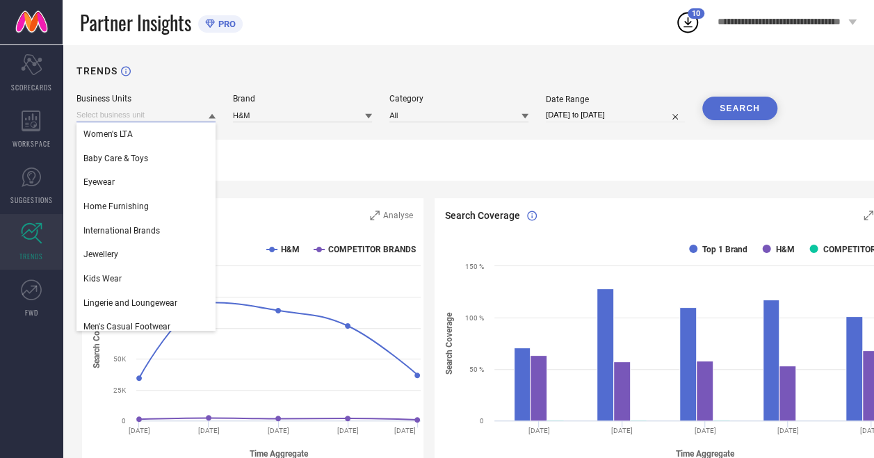
click at [122, 110] on input at bounding box center [145, 115] width 139 height 15
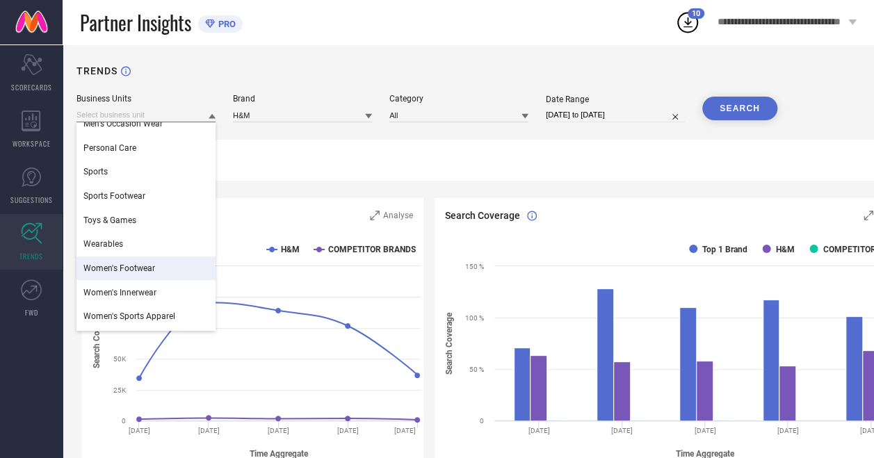
scroll to position [321, 0]
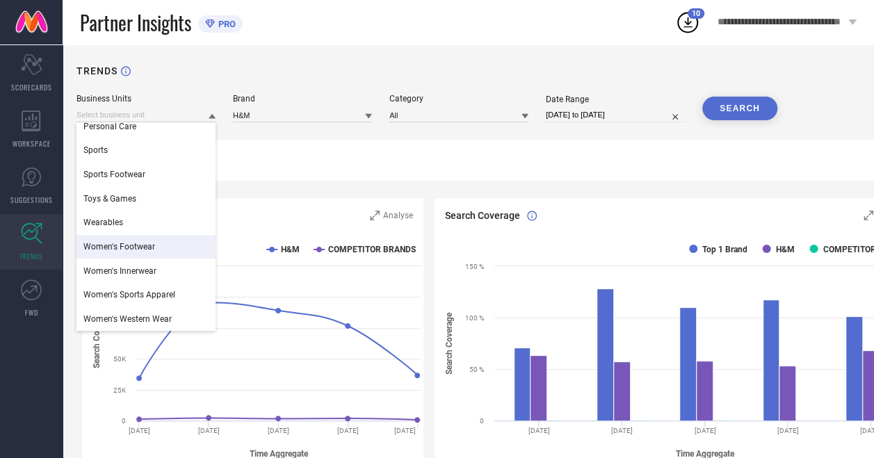
click at [158, 249] on div "Women's Footwear" at bounding box center [145, 247] width 139 height 24
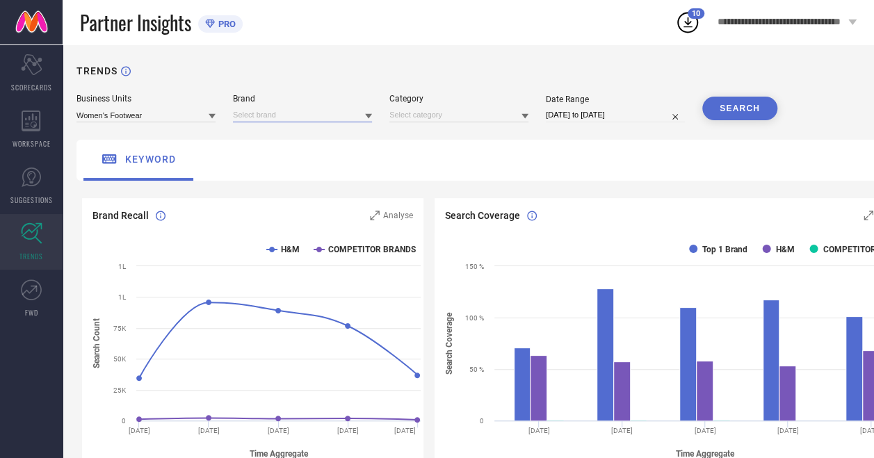
click at [278, 120] on input at bounding box center [302, 115] width 139 height 15
click at [283, 142] on div "H&M" at bounding box center [302, 134] width 139 height 24
click at [412, 113] on input at bounding box center [458, 115] width 139 height 15
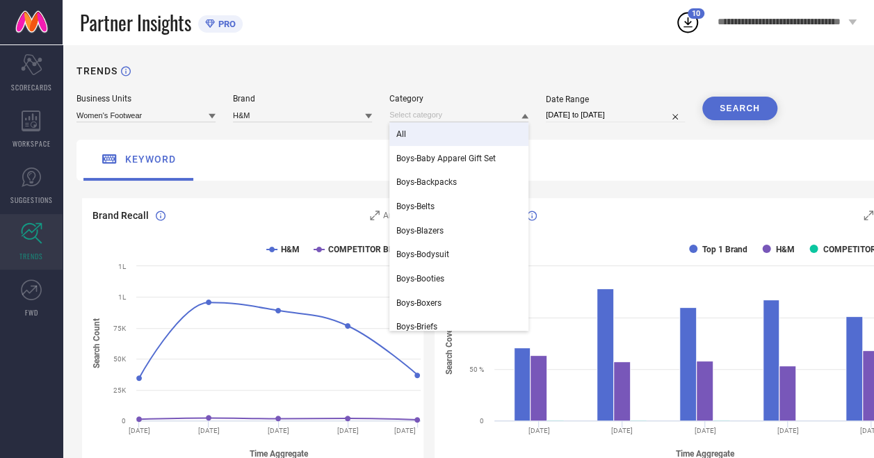
click at [421, 133] on div "All" at bounding box center [458, 134] width 139 height 24
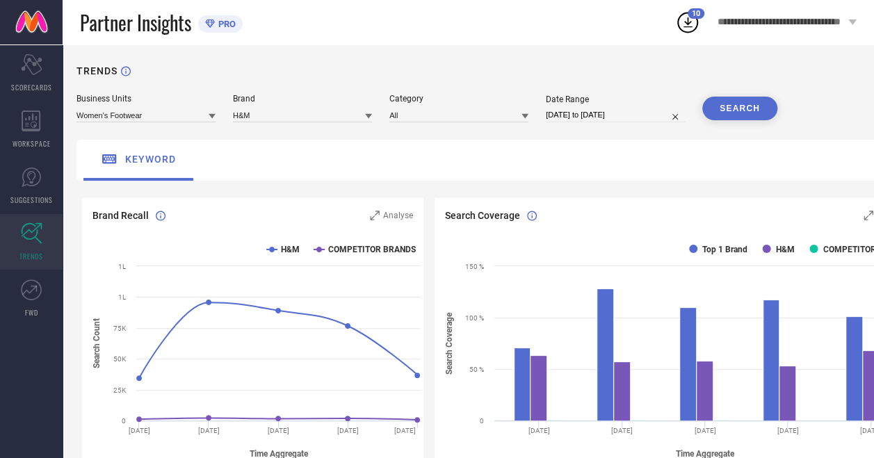
click at [769, 108] on button "SEARCH" at bounding box center [739, 109] width 75 height 24
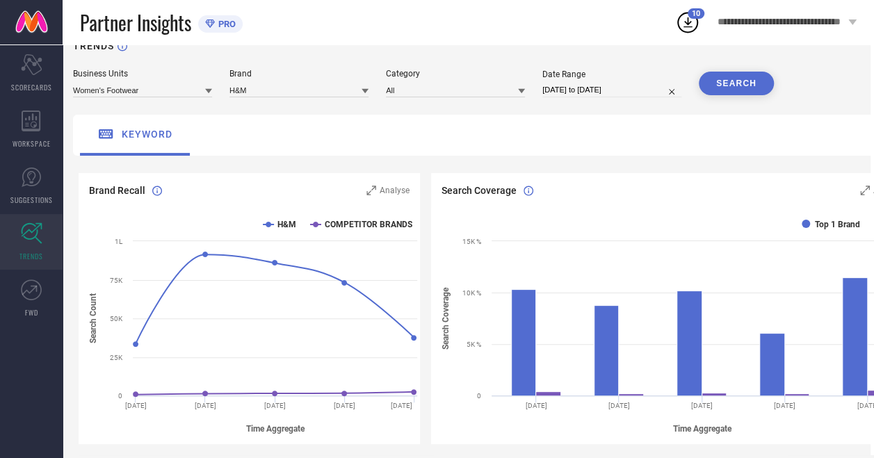
scroll to position [25, 0]
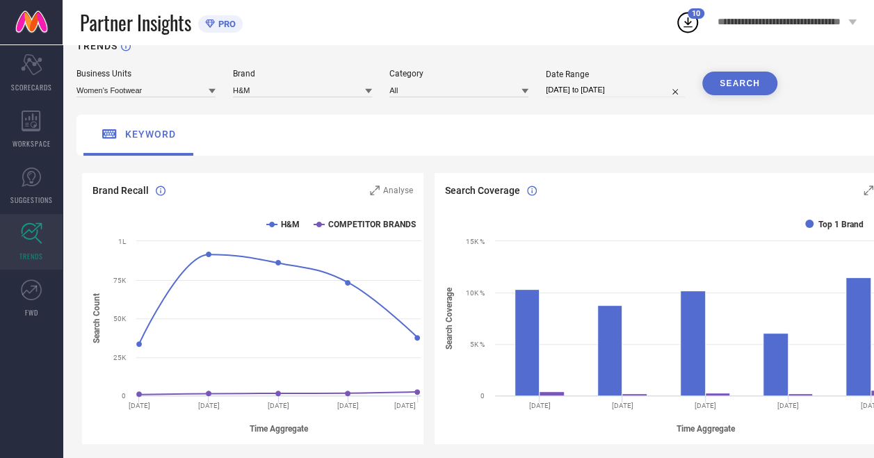
click at [188, 96] on input at bounding box center [145, 90] width 139 height 15
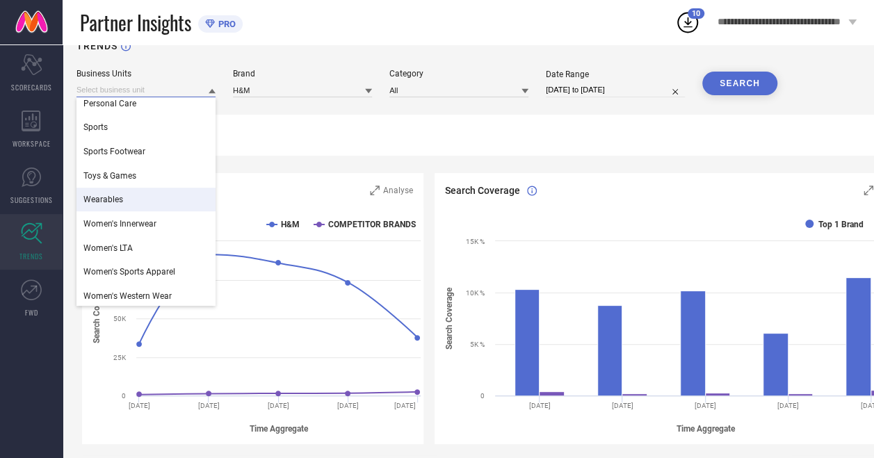
scroll to position [321, 0]
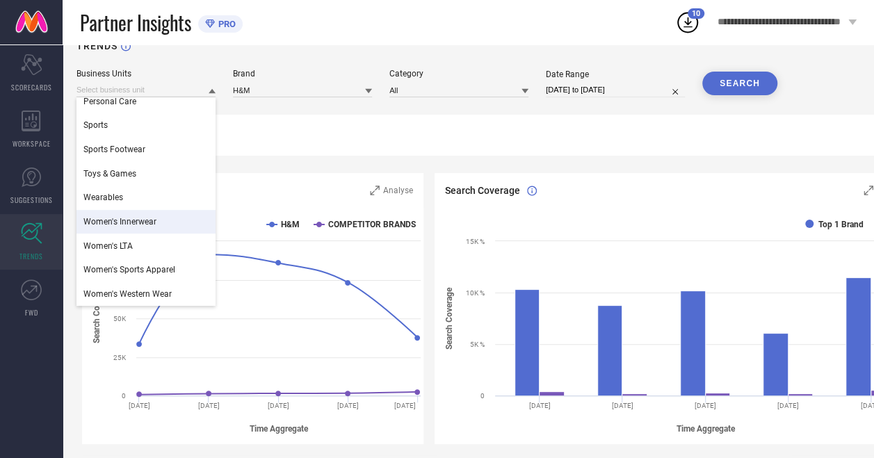
click at [156, 228] on div "Women's Innerwear" at bounding box center [145, 222] width 139 height 24
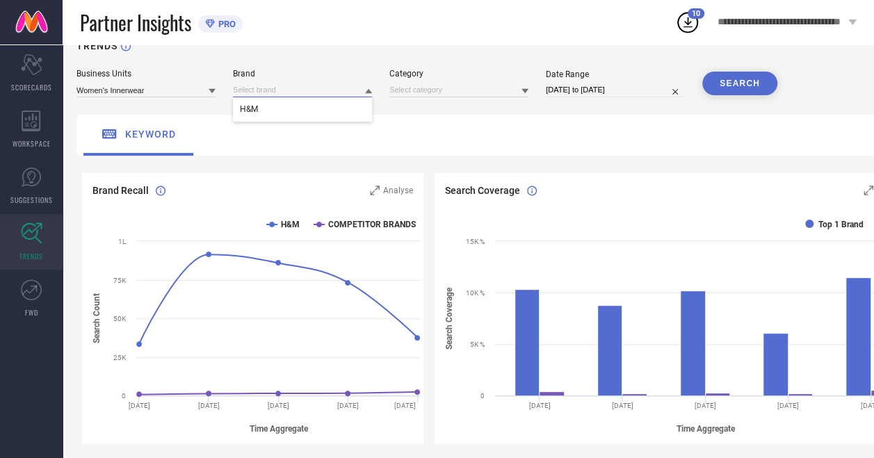
click at [318, 93] on input at bounding box center [302, 90] width 139 height 15
click at [320, 113] on div "H&M" at bounding box center [302, 109] width 139 height 24
click at [418, 95] on input at bounding box center [458, 90] width 139 height 15
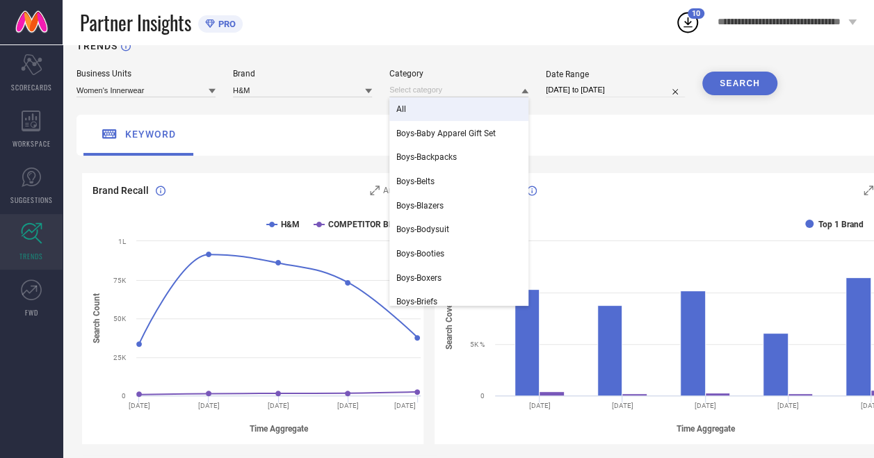
click at [426, 110] on div "All" at bounding box center [458, 109] width 139 height 24
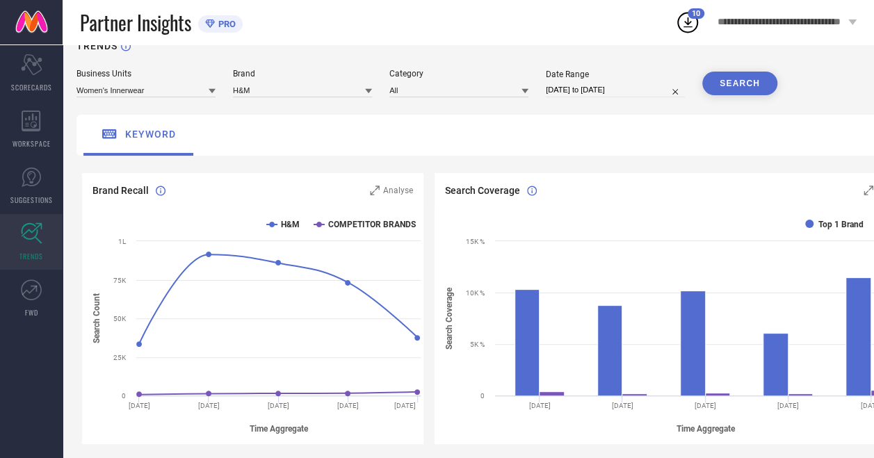
click at [749, 89] on button "SEARCH" at bounding box center [739, 84] width 75 height 24
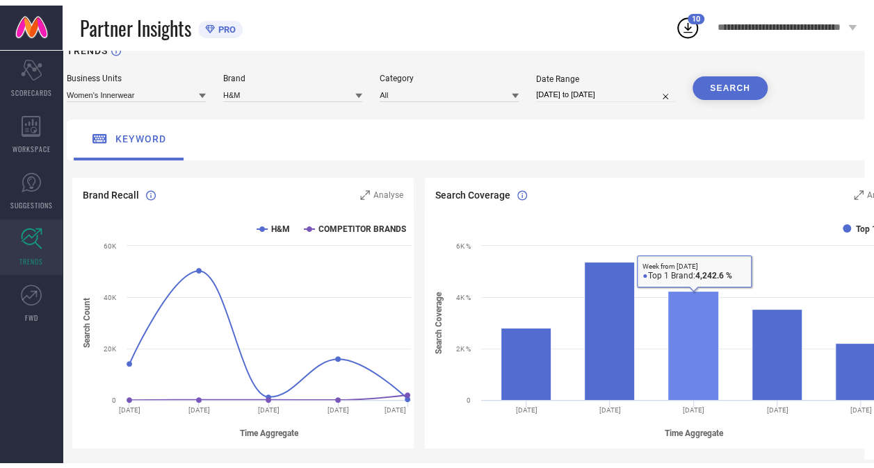
scroll to position [26, 0]
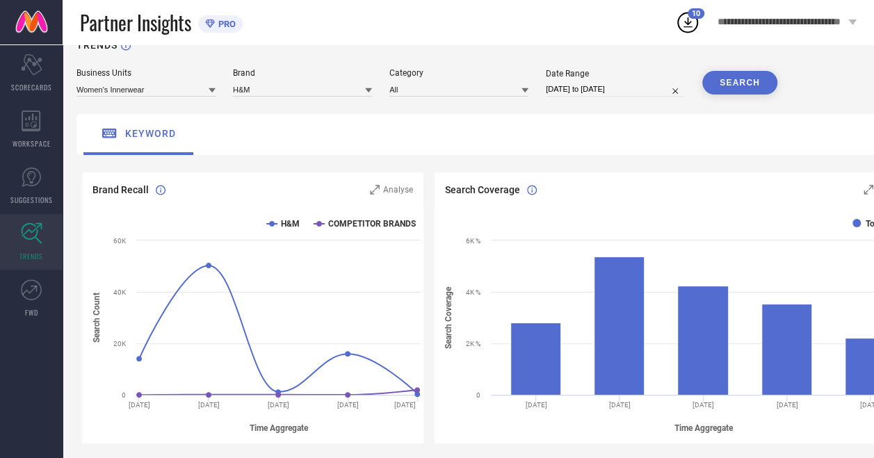
click at [731, 82] on button "SEARCH" at bounding box center [739, 83] width 75 height 24
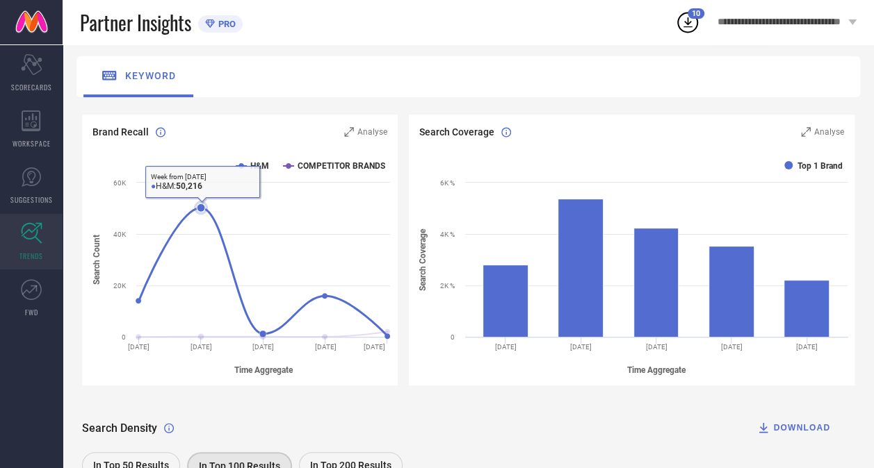
scroll to position [0, 0]
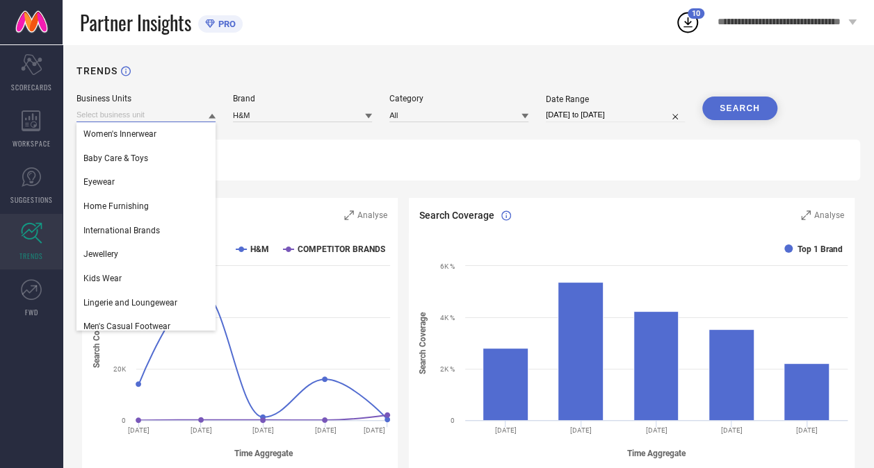
click at [160, 110] on input at bounding box center [145, 115] width 139 height 15
click at [238, 88] on div "TRENDS" at bounding box center [467, 79] width 783 height 28
click at [167, 120] on input at bounding box center [145, 115] width 139 height 15
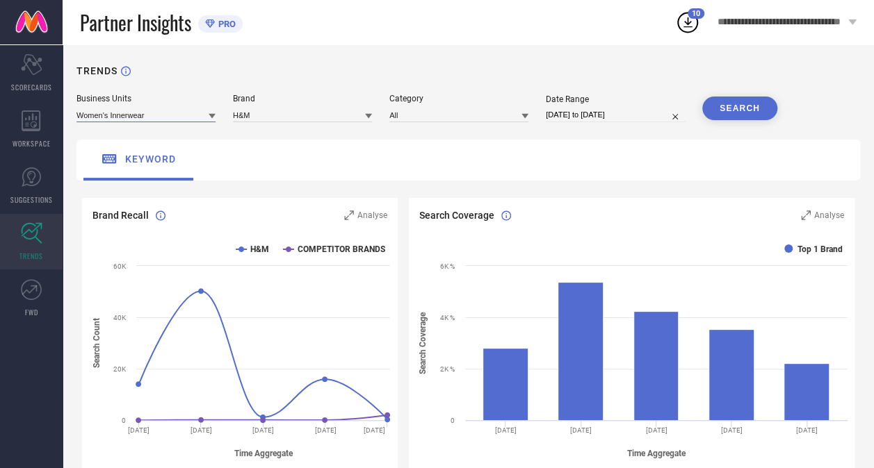
click at [167, 120] on input at bounding box center [145, 115] width 139 height 15
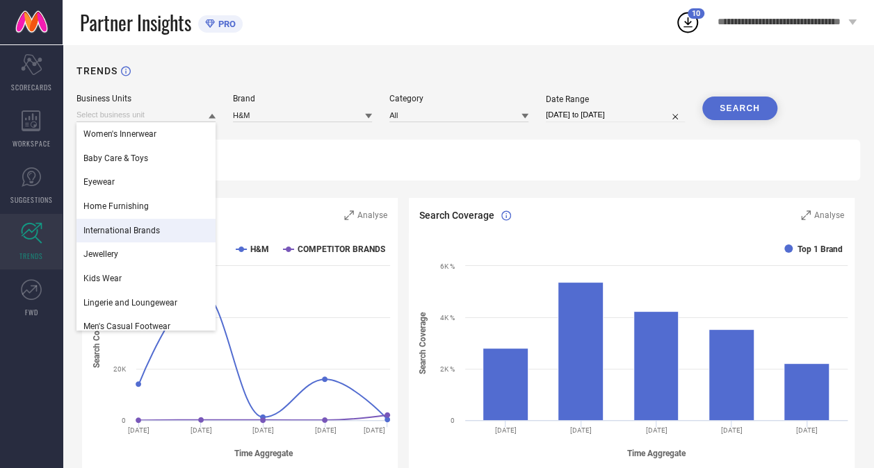
click at [164, 240] on div "International Brands" at bounding box center [145, 231] width 139 height 24
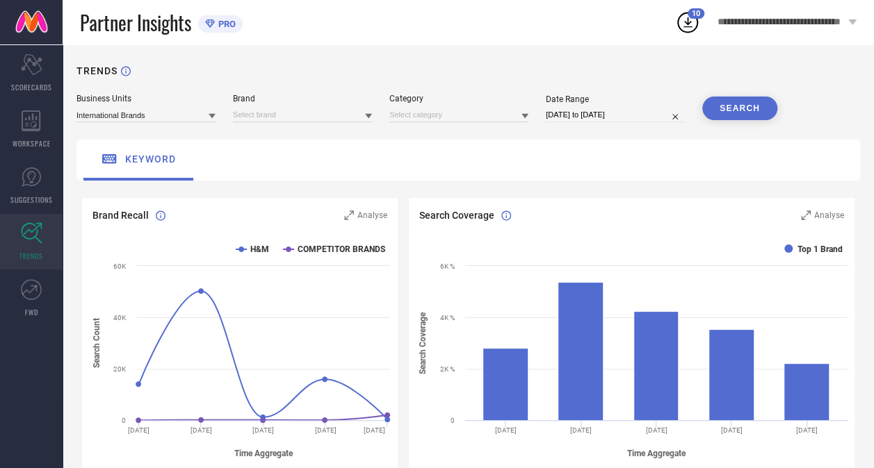
click at [733, 100] on button "SEARCH" at bounding box center [739, 109] width 75 height 24
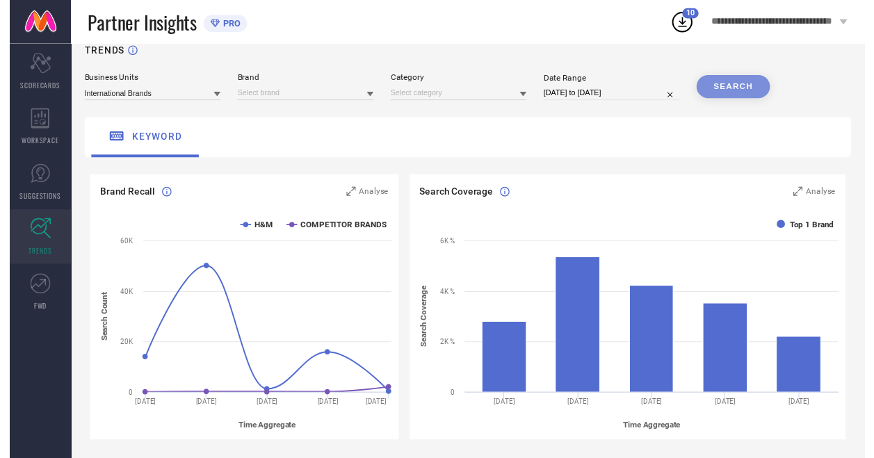
scroll to position [19, 0]
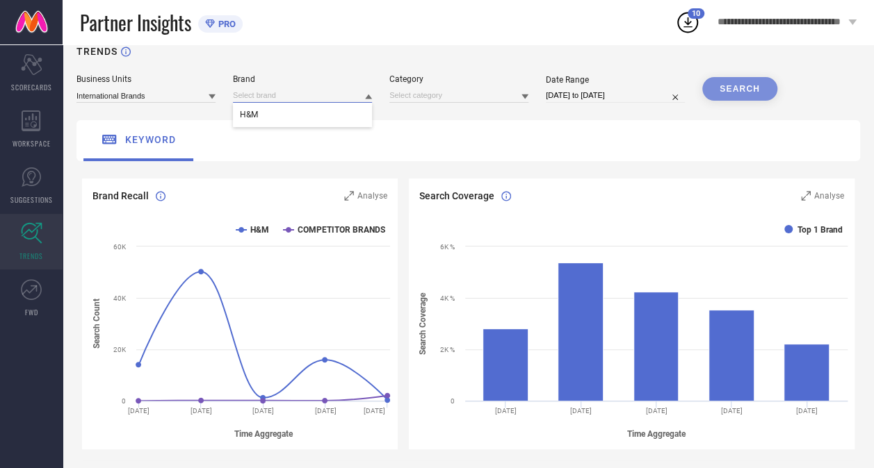
click at [317, 95] on input at bounding box center [302, 95] width 139 height 15
click at [316, 114] on div "H&M" at bounding box center [302, 115] width 139 height 24
click at [403, 99] on input at bounding box center [458, 95] width 139 height 15
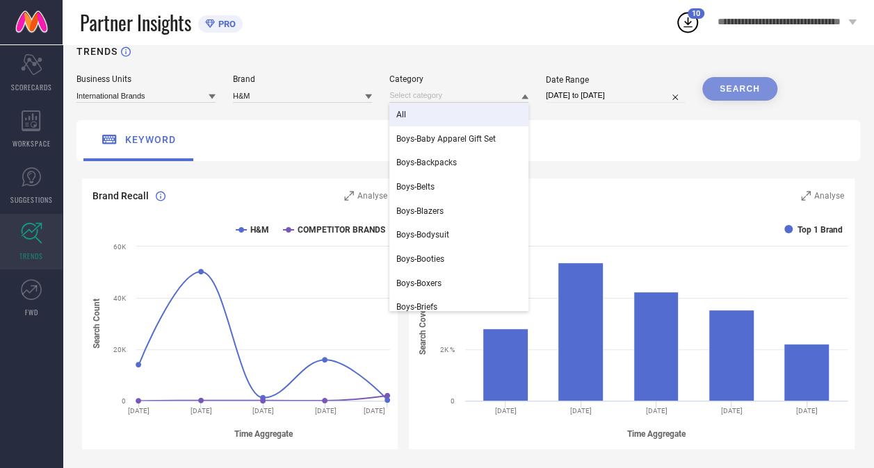
click at [411, 113] on div "All" at bounding box center [458, 115] width 139 height 24
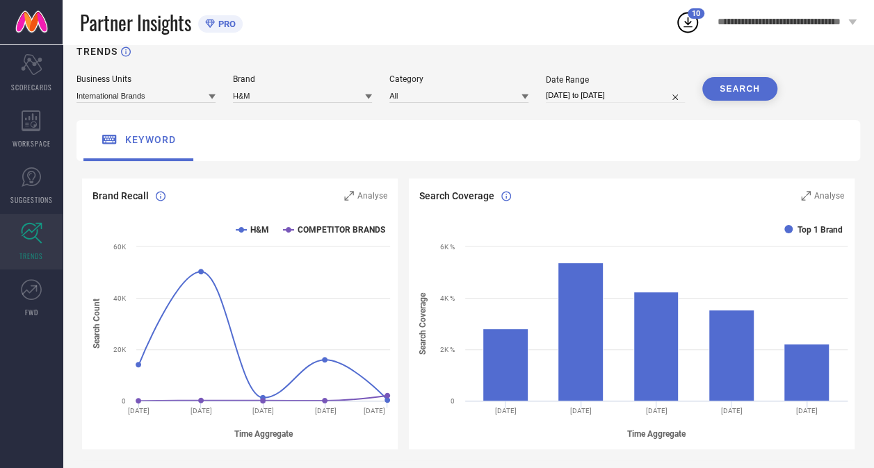
click at [753, 83] on button "SEARCH" at bounding box center [739, 89] width 75 height 24
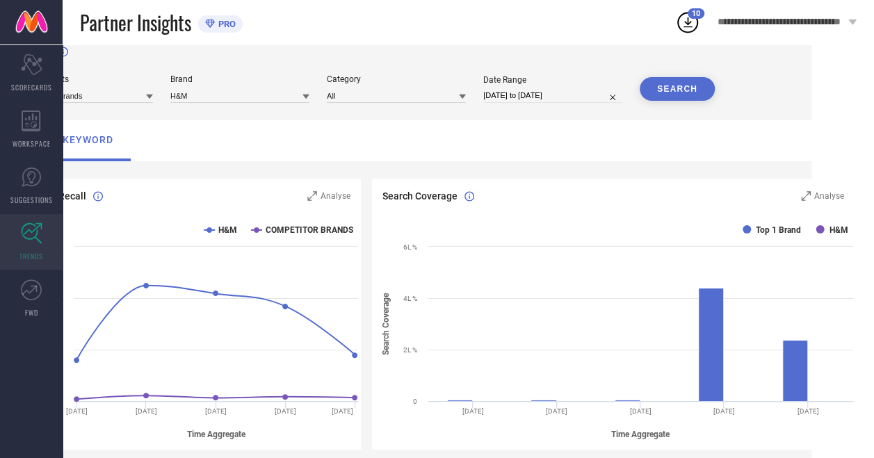
scroll to position [19, 70]
click at [822, 228] on rect at bounding box center [616, 331] width 488 height 236
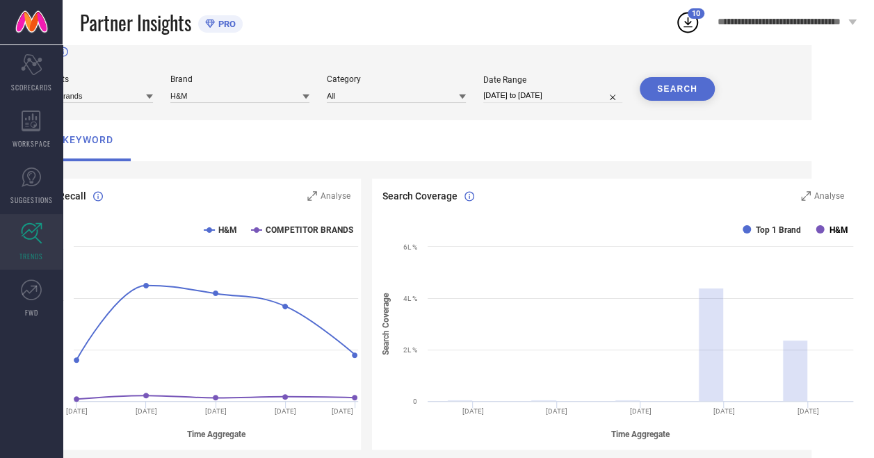
click at [815, 231] on rect at bounding box center [819, 229] width 8 height 8
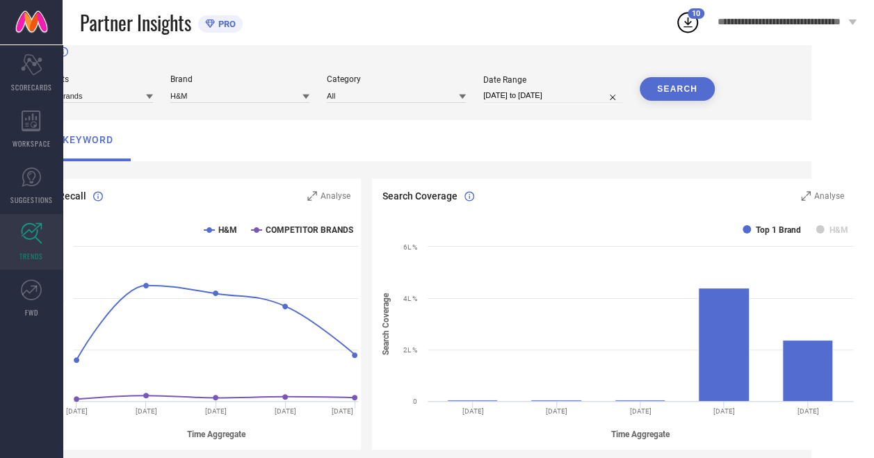
click at [815, 231] on rect at bounding box center [819, 229] width 8 height 8
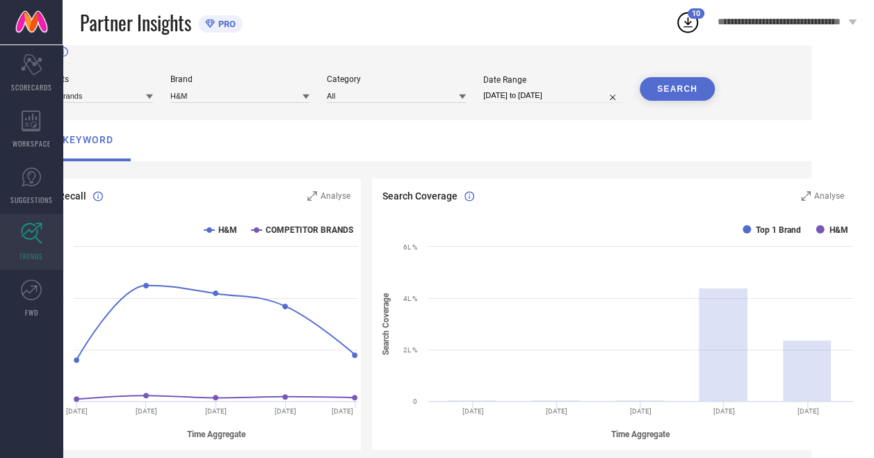
click at [815, 231] on rect at bounding box center [819, 229] width 8 height 8
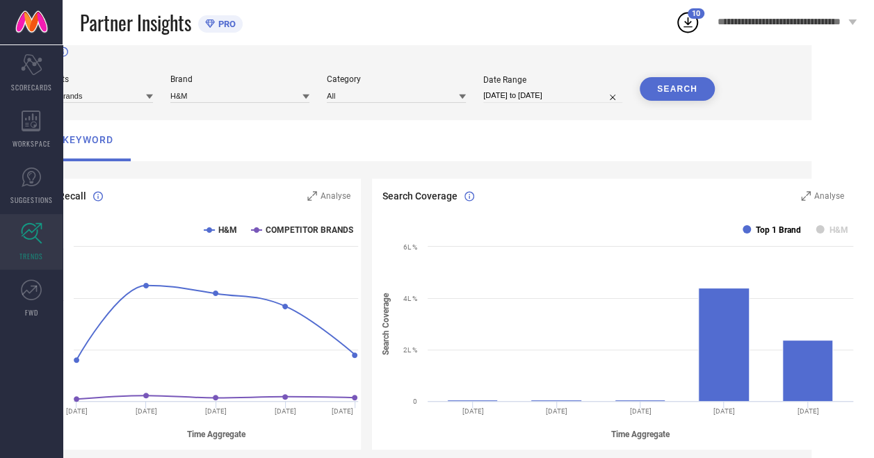
click at [745, 231] on rect at bounding box center [746, 229] width 8 height 8
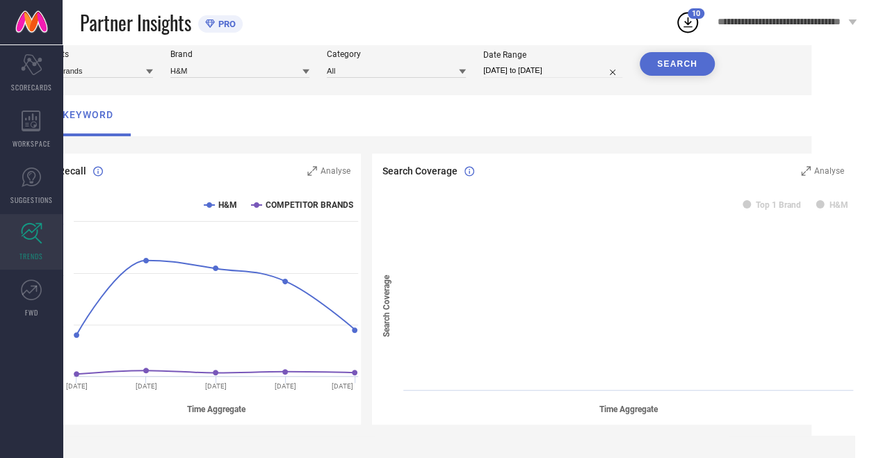
scroll to position [50, 70]
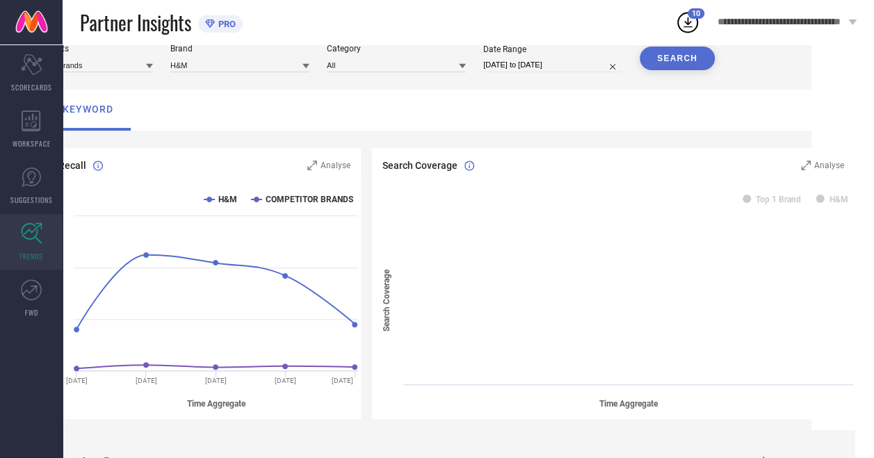
click at [738, 201] on rect at bounding box center [616, 301] width 488 height 236
click at [756, 197] on text "Top 1 Brand" at bounding box center [778, 200] width 45 height 10
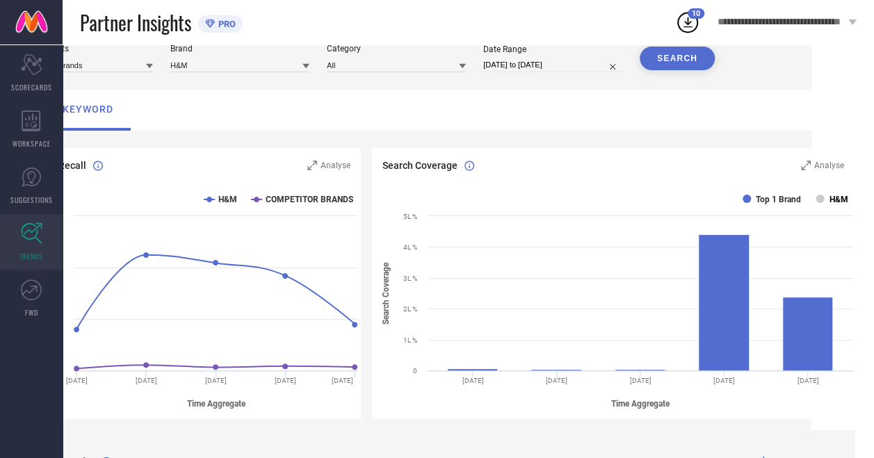
click at [815, 199] on rect at bounding box center [819, 199] width 8 height 8
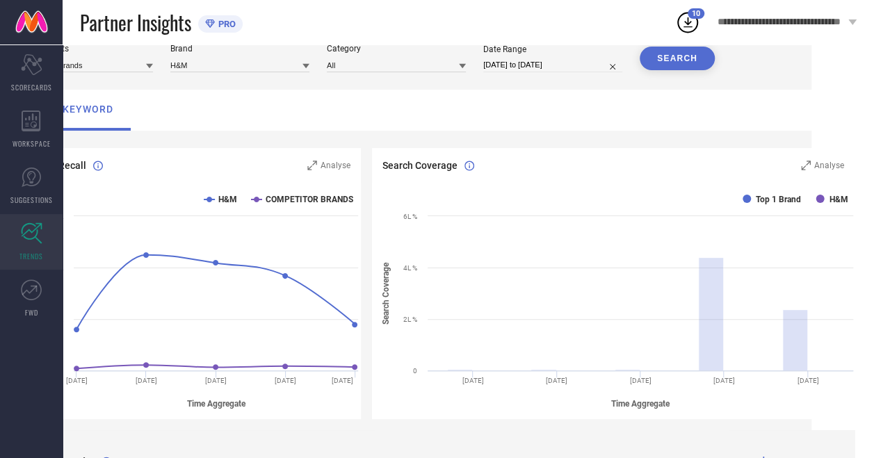
click at [815, 199] on rect at bounding box center [819, 199] width 8 height 8
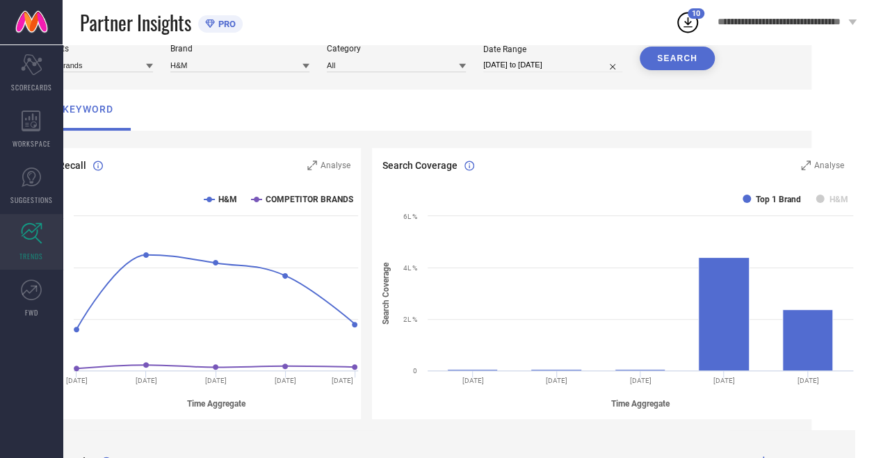
click at [815, 199] on rect at bounding box center [819, 199] width 8 height 8
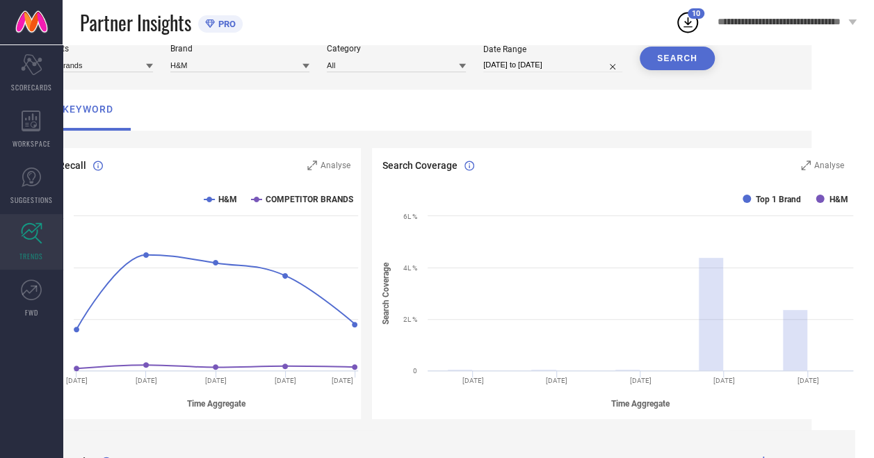
click at [815, 199] on rect at bounding box center [819, 199] width 8 height 8
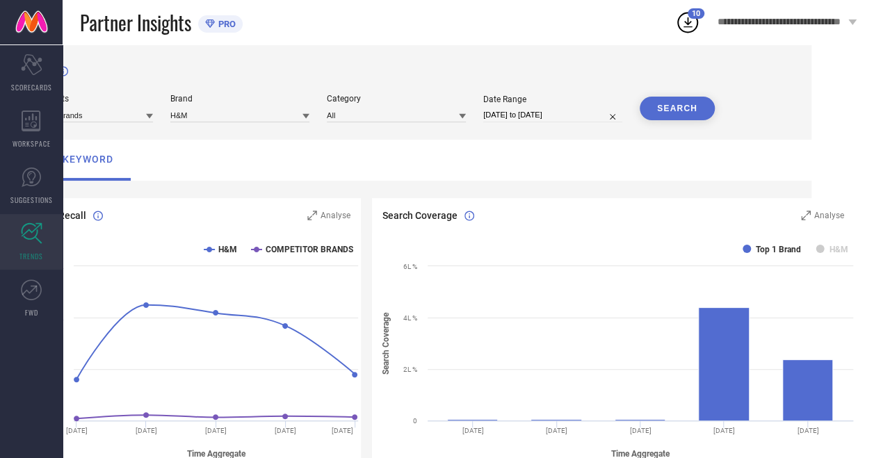
scroll to position [0, 72]
click at [822, 246] on rect at bounding box center [616, 351] width 488 height 236
click at [829, 248] on text "H&M" at bounding box center [838, 250] width 19 height 10
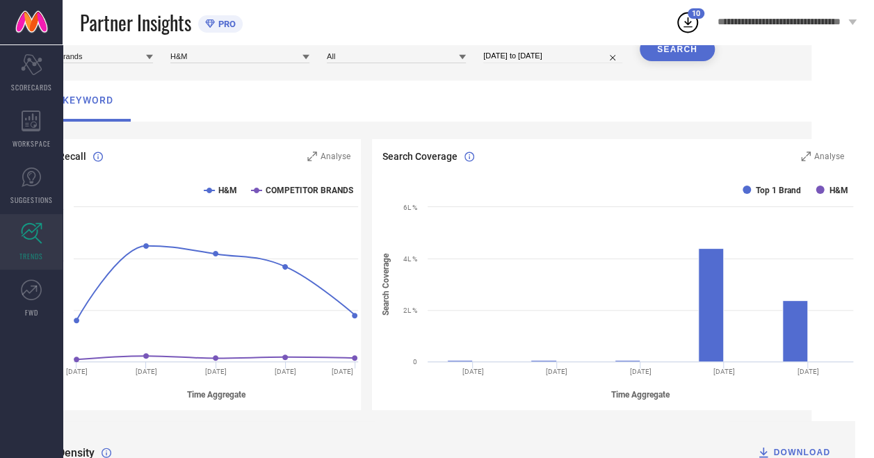
scroll to position [61, 72]
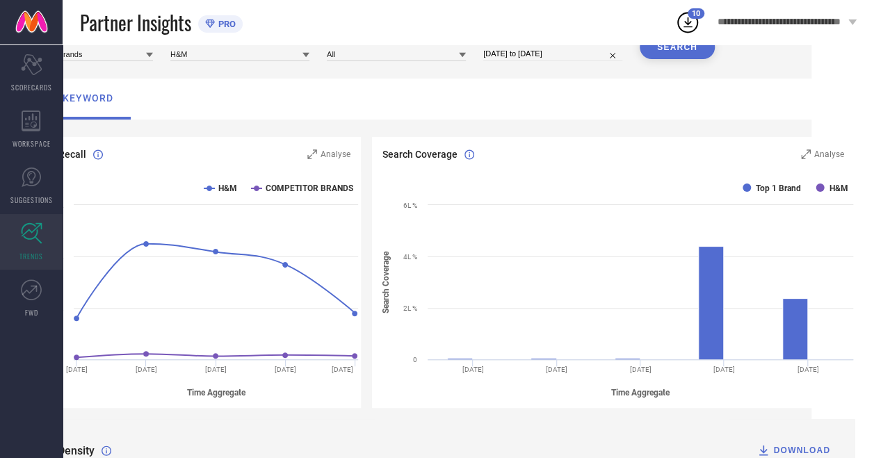
click at [745, 392] on rect at bounding box center [616, 290] width 488 height 236
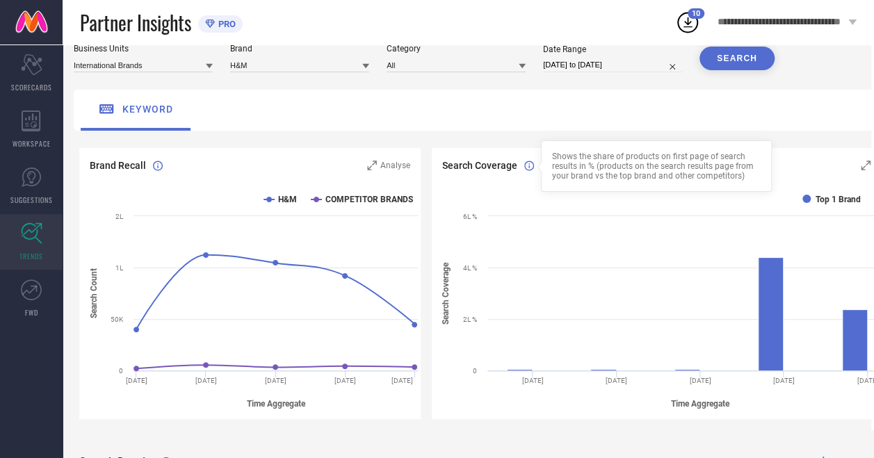
scroll to position [50, 0]
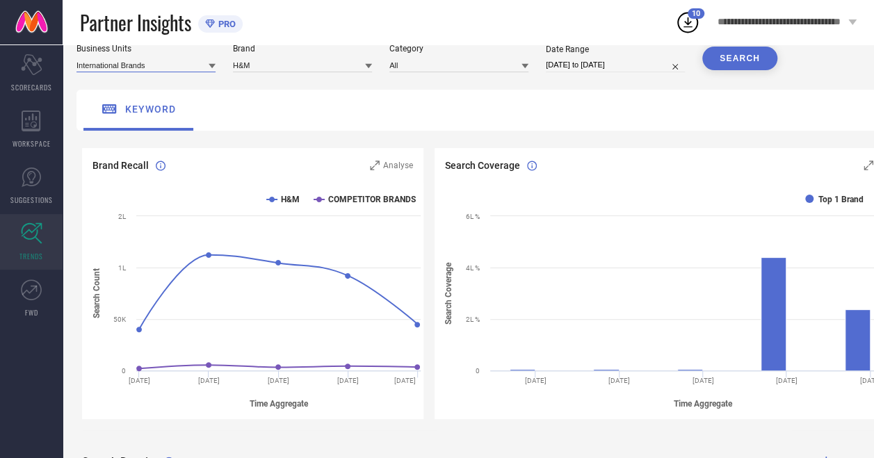
click at [195, 65] on input at bounding box center [145, 65] width 139 height 15
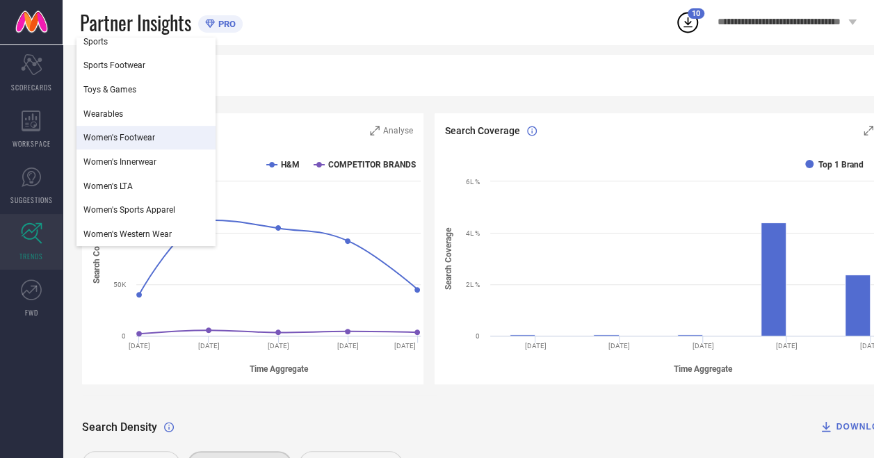
scroll to position [87, 0]
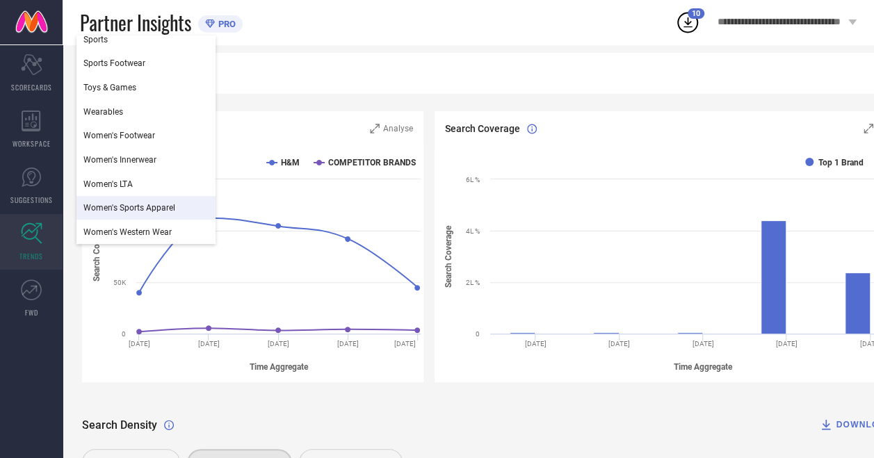
click at [170, 211] on span "Women's Sports Apparel" at bounding box center [129, 208] width 92 height 10
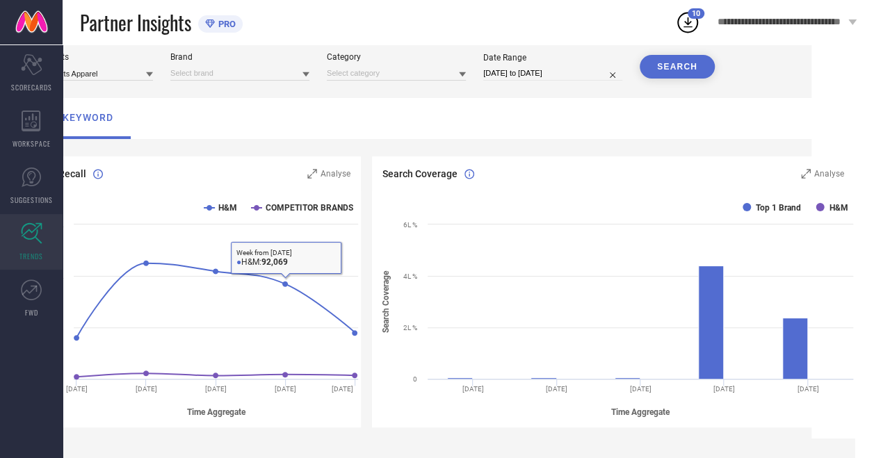
scroll to position [35, 72]
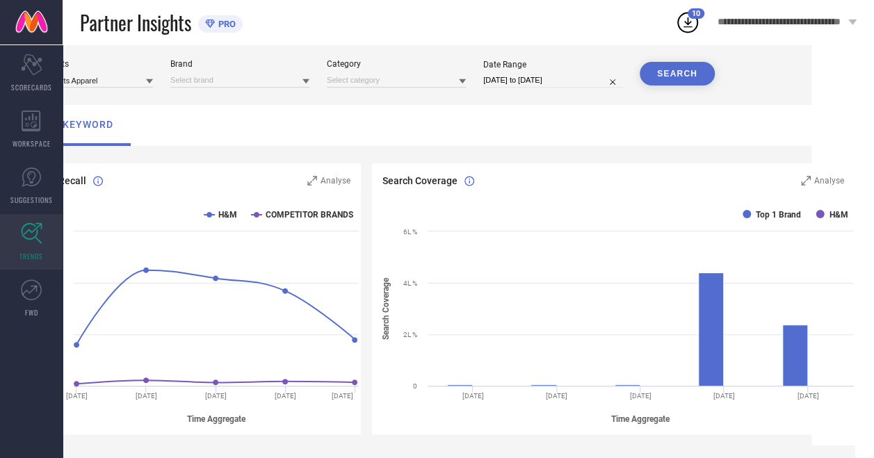
click at [628, 76] on div "Business Units Women's Sports Apparel Brand Category Date Range [DATE] to [DATE…" at bounding box center [437, 73] width 846 height 28
click at [651, 75] on button "SEARCH" at bounding box center [676, 74] width 75 height 24
click at [196, 81] on input at bounding box center [239, 80] width 139 height 15
click at [200, 97] on div "H&M" at bounding box center [239, 100] width 139 height 24
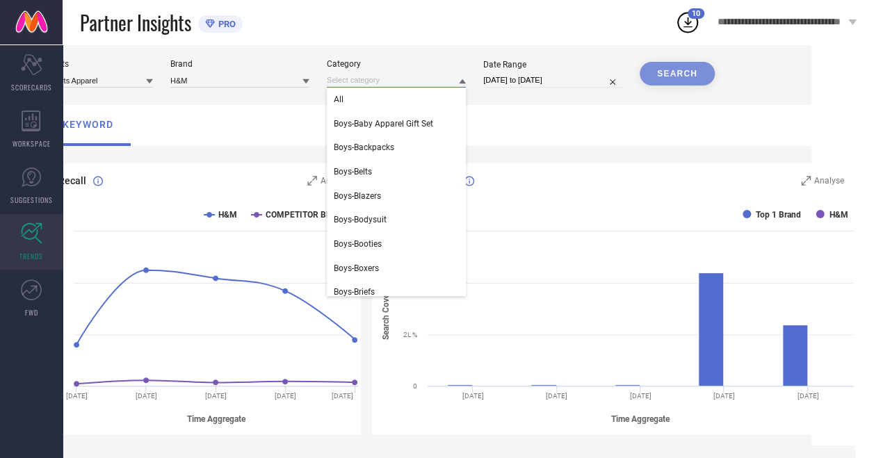
click at [338, 79] on input at bounding box center [396, 80] width 139 height 15
click at [352, 106] on div "All" at bounding box center [396, 100] width 139 height 24
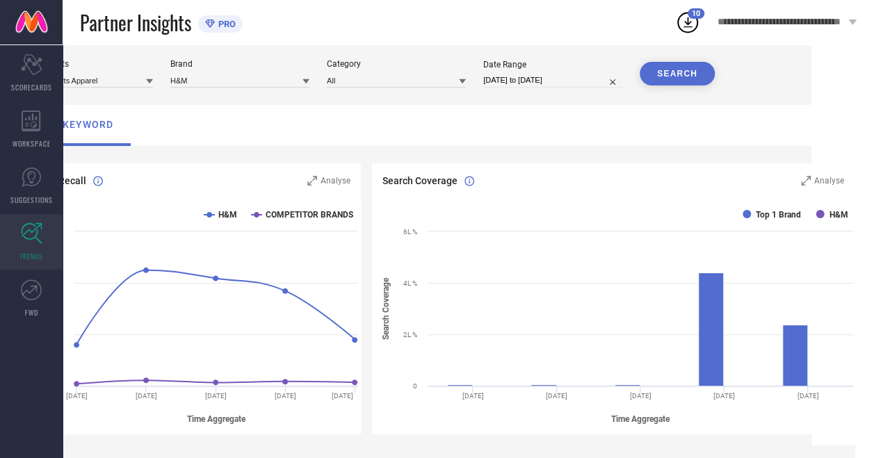
click at [673, 77] on button "SEARCH" at bounding box center [676, 74] width 75 height 24
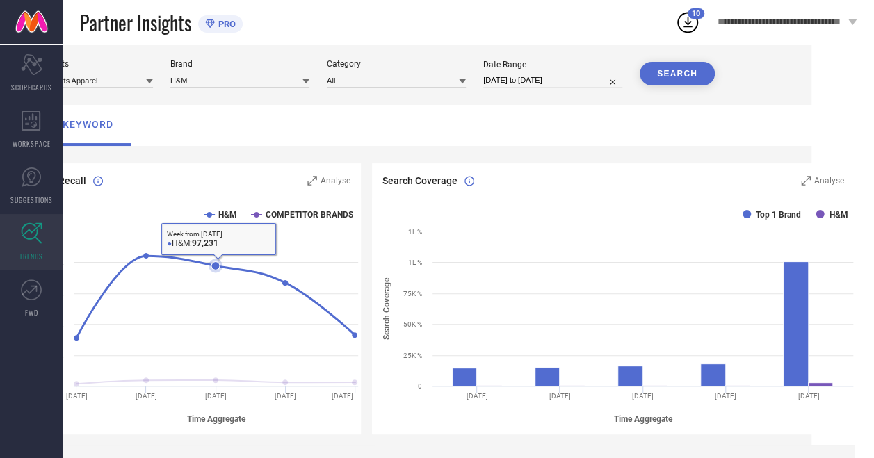
scroll to position [35, 0]
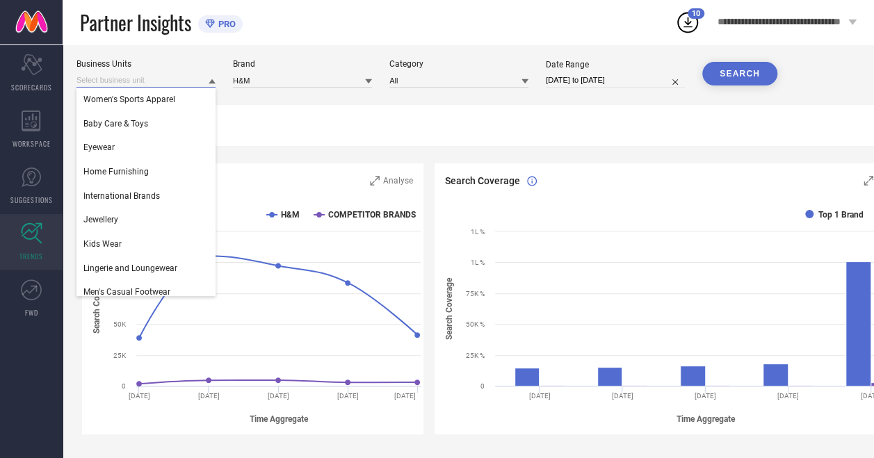
click at [197, 79] on input at bounding box center [145, 80] width 139 height 15
click at [183, 196] on div "International Brands" at bounding box center [145, 196] width 139 height 24
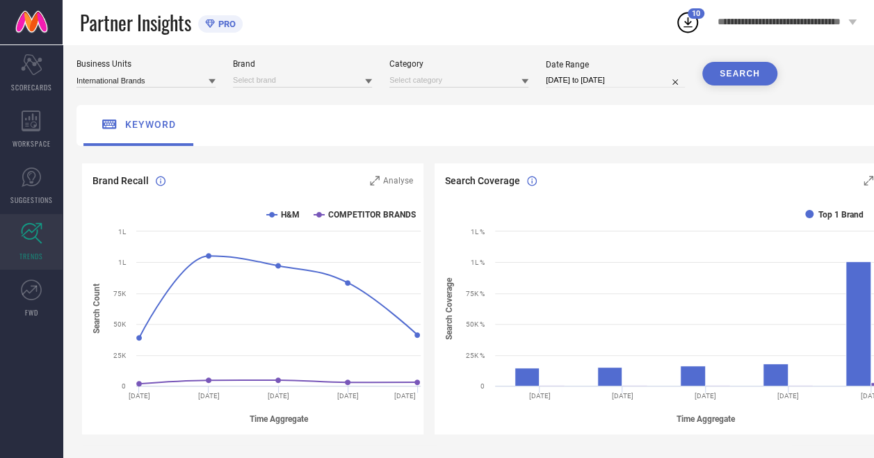
click at [340, 74] on div at bounding box center [302, 80] width 139 height 15
click at [334, 101] on div "H&M" at bounding box center [302, 100] width 139 height 24
click at [431, 65] on div "Category" at bounding box center [458, 64] width 139 height 10
click at [434, 76] on input at bounding box center [458, 80] width 139 height 15
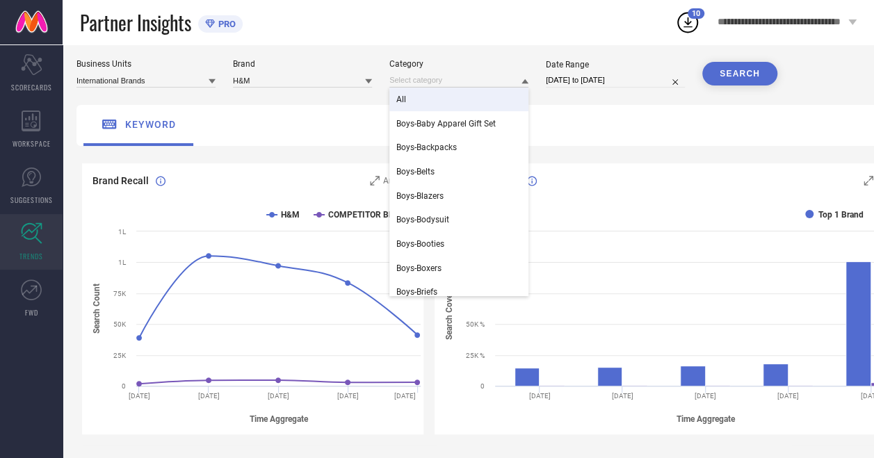
click at [435, 102] on div "All" at bounding box center [458, 100] width 139 height 24
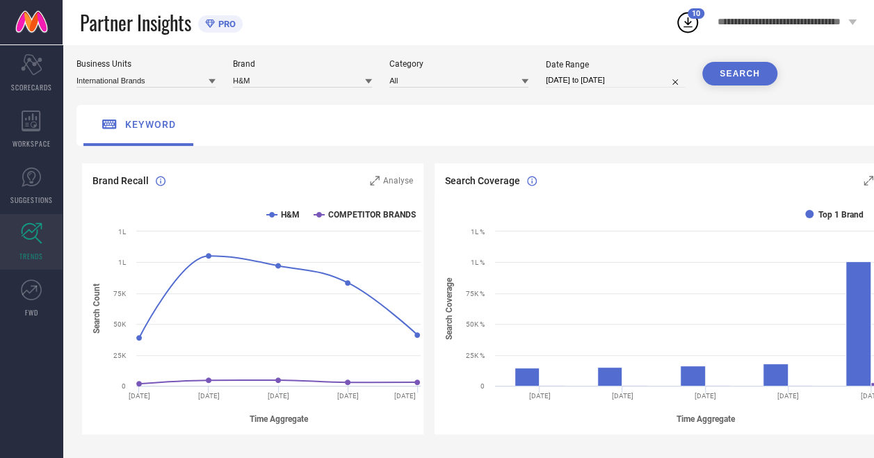
click at [752, 67] on button "SEARCH" at bounding box center [739, 74] width 75 height 24
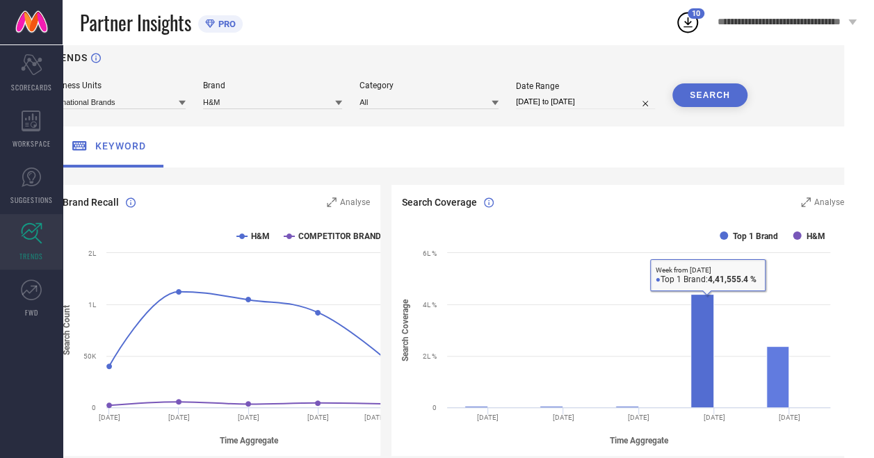
scroll to position [13, 0]
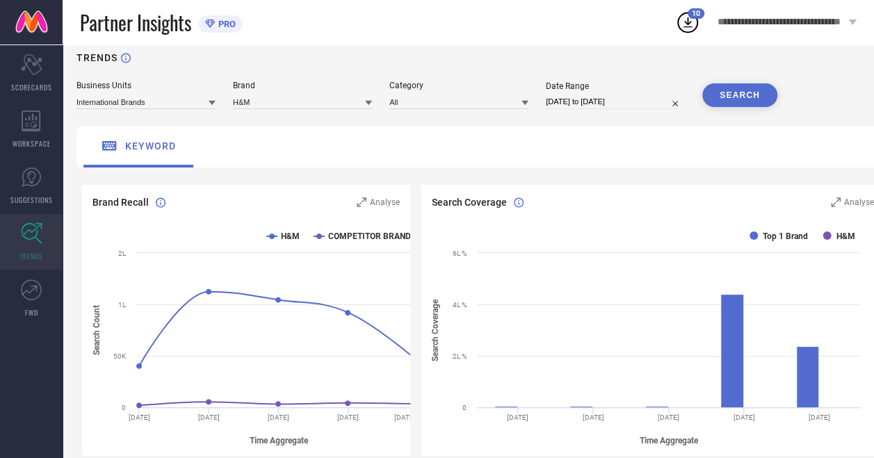
click at [168, 93] on div "Business Units International Brands" at bounding box center [145, 95] width 139 height 28
click at [168, 104] on input at bounding box center [145, 102] width 139 height 15
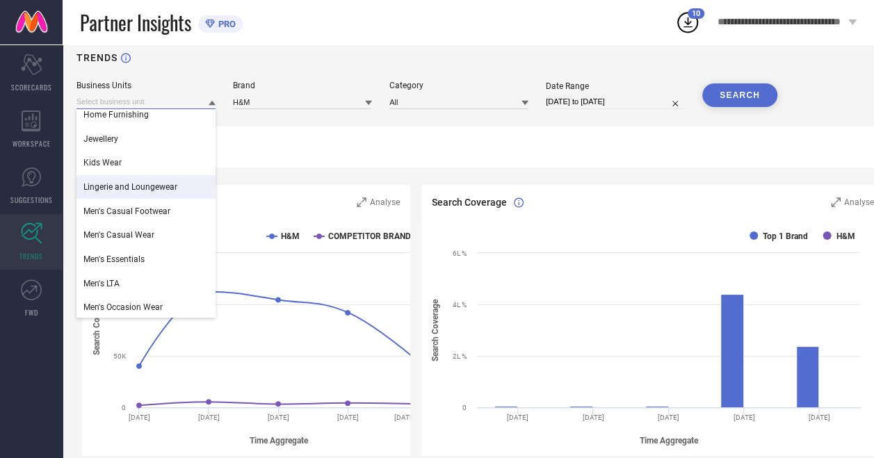
scroll to position [87, 0]
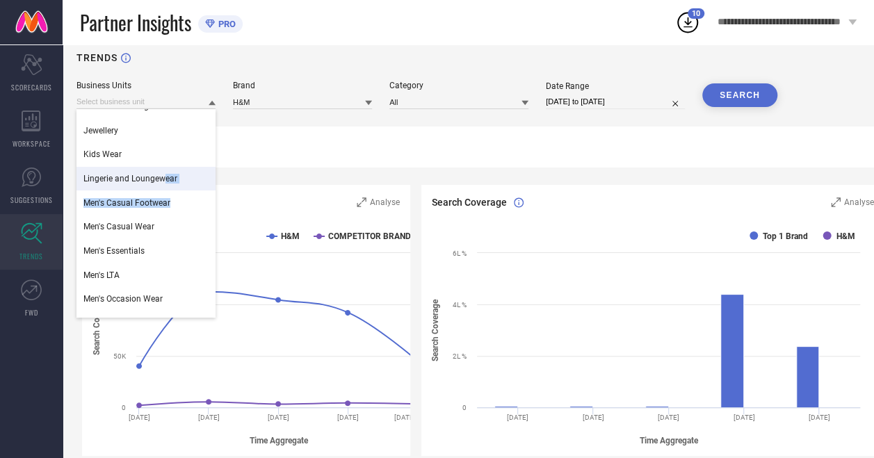
drag, startPoint x: 170, startPoint y: 193, endPoint x: 164, endPoint y: 180, distance: 13.7
click at [164, 180] on div "International Brands Baby Care & Toys Eyewear Home Furnishing Jewellery Kids We…" at bounding box center [145, 287] width 139 height 530
click at [164, 180] on span "Lingerie and Loungewear" at bounding box center [130, 179] width 94 height 10
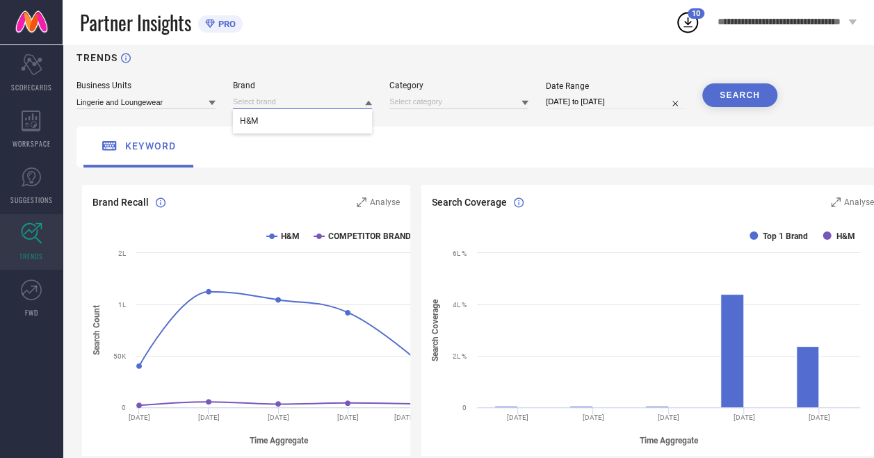
click at [354, 104] on input at bounding box center [302, 102] width 139 height 15
click at [348, 126] on div "H&M" at bounding box center [302, 121] width 139 height 24
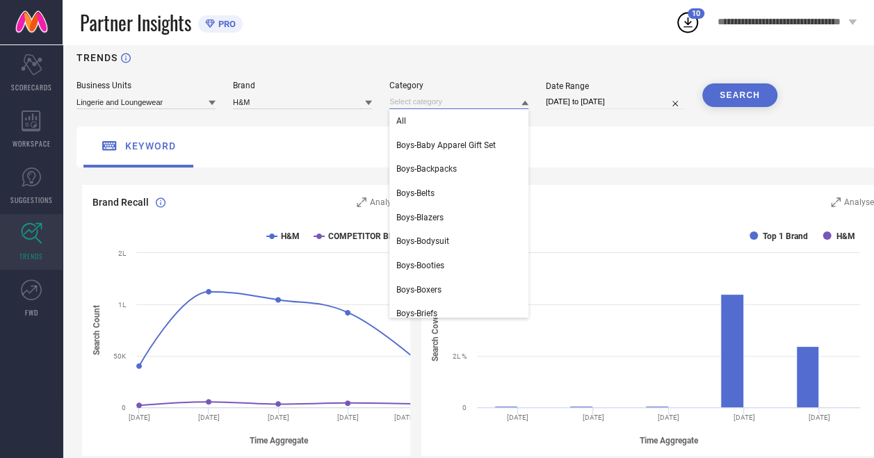
click at [436, 101] on input at bounding box center [458, 102] width 139 height 15
click at [436, 119] on div "All" at bounding box center [458, 121] width 139 height 24
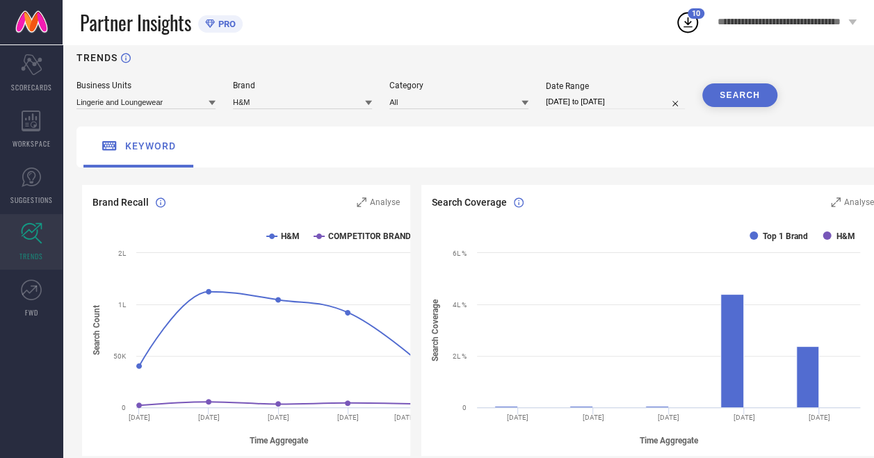
click at [710, 91] on button "SEARCH" at bounding box center [739, 95] width 75 height 24
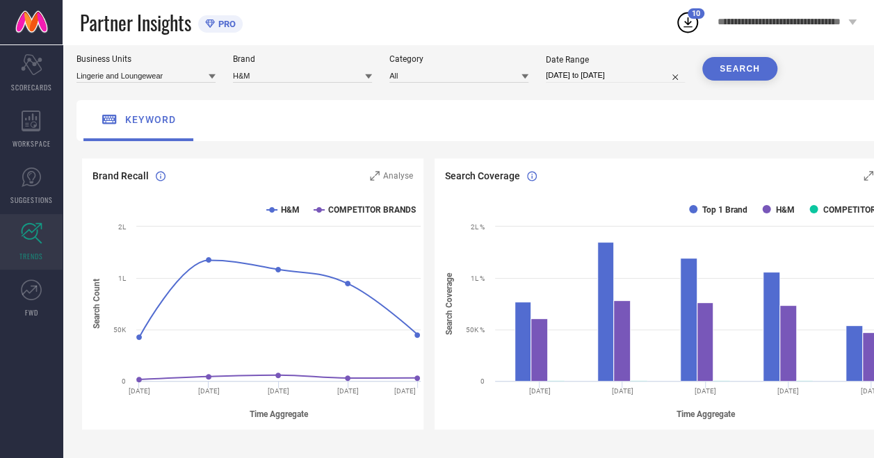
scroll to position [0, 0]
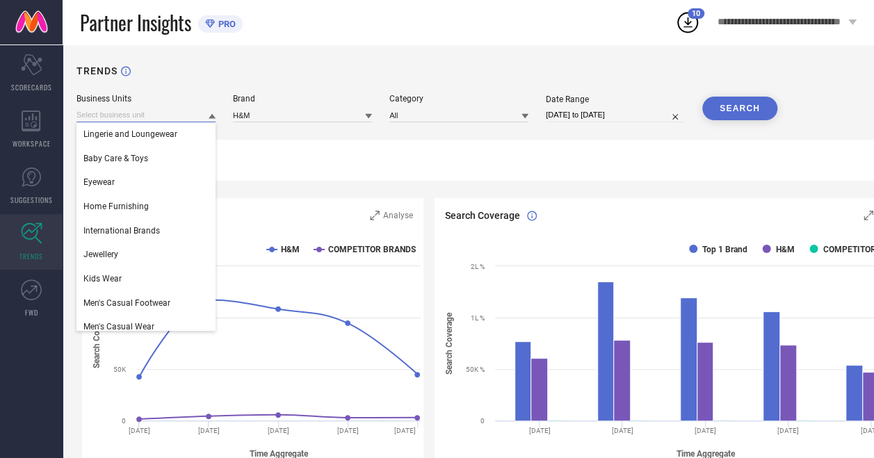
click at [185, 113] on input at bounding box center [145, 115] width 139 height 15
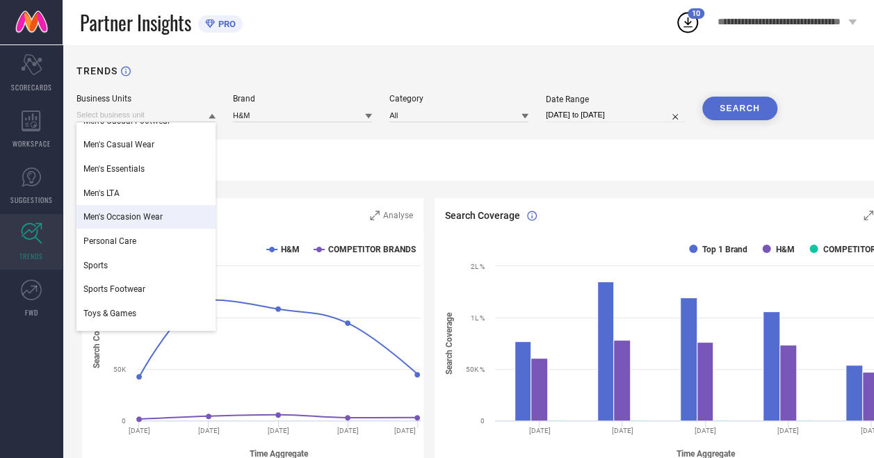
click at [172, 220] on div "Men's Occasion Wear" at bounding box center [145, 217] width 139 height 24
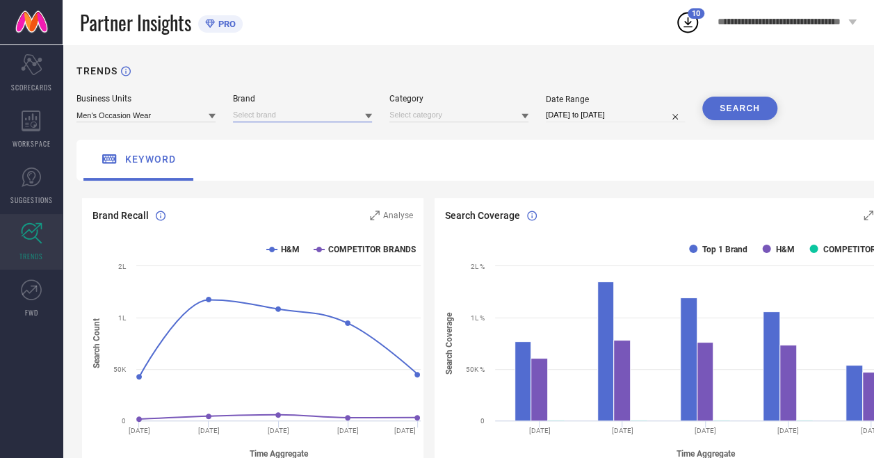
click at [323, 121] on input at bounding box center [302, 115] width 139 height 15
click at [323, 146] on div "H&M" at bounding box center [302, 134] width 139 height 24
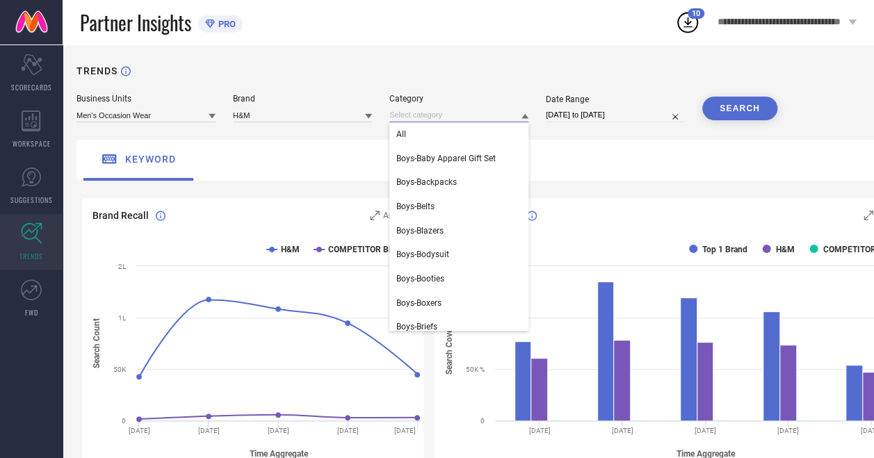
click at [430, 108] on input at bounding box center [458, 115] width 139 height 15
click at [434, 129] on div "All" at bounding box center [458, 134] width 139 height 24
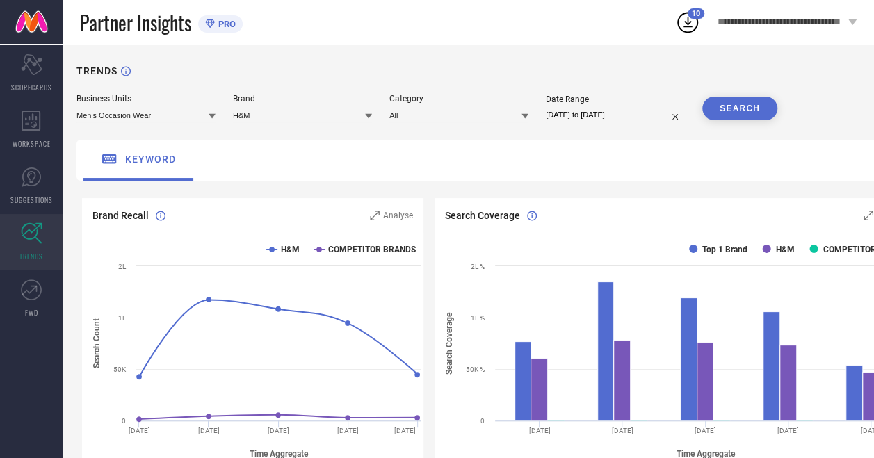
click at [737, 107] on button "SEARCH" at bounding box center [739, 109] width 75 height 24
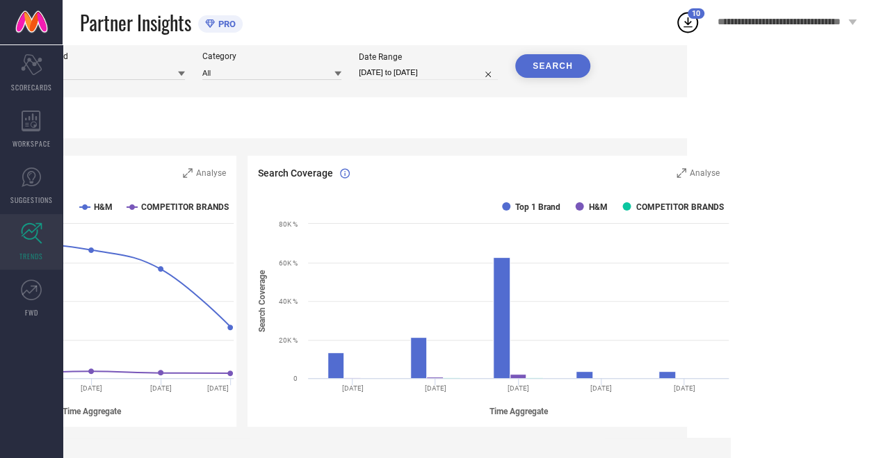
scroll to position [42, 0]
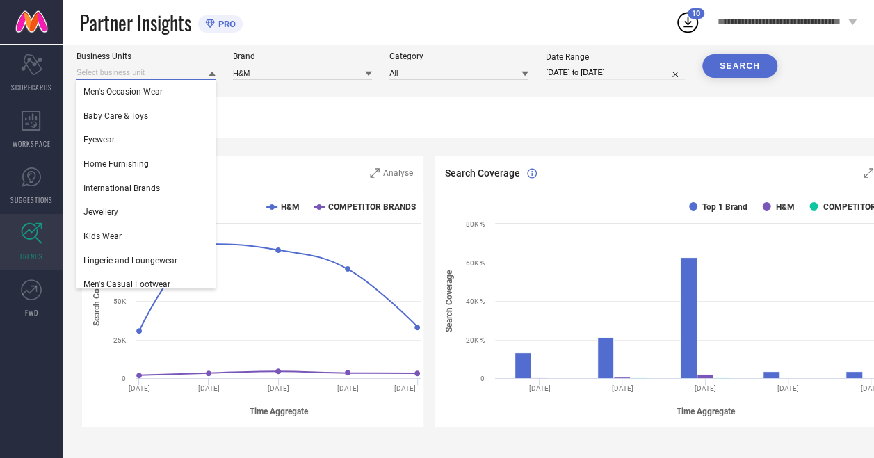
click at [164, 74] on input at bounding box center [145, 72] width 139 height 15
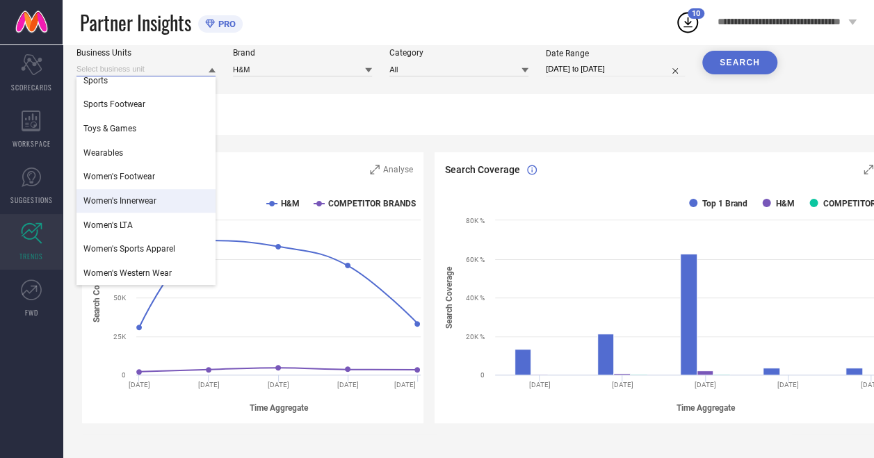
scroll to position [47, 0]
click at [163, 210] on div "Women's Innerwear" at bounding box center [145, 200] width 139 height 24
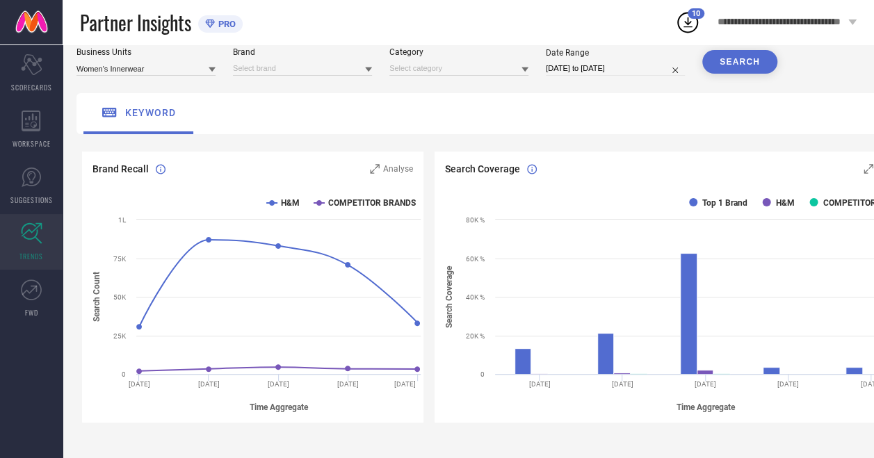
scroll to position [47, 72]
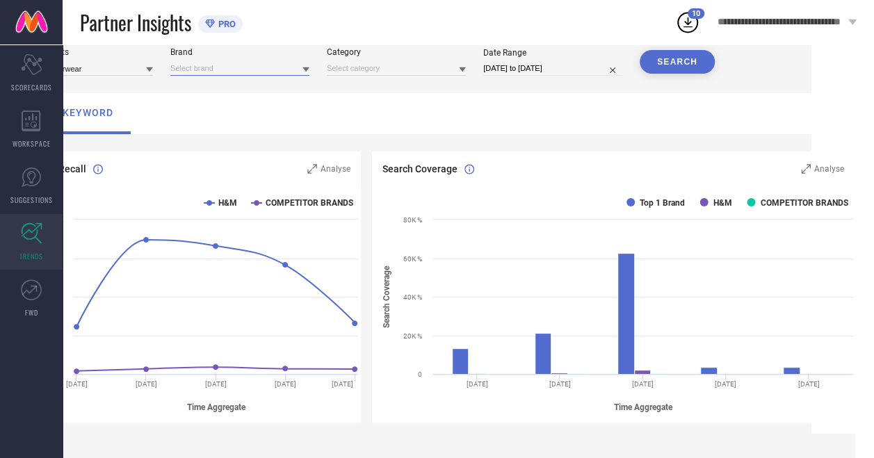
click at [247, 70] on input at bounding box center [239, 68] width 139 height 15
click at [241, 90] on div "H&M" at bounding box center [239, 88] width 139 height 24
click at [307, 74] on div "Business Units Women's Innerwear Brand H&M Category Date Range [DATE] to [DATE]…" at bounding box center [437, 61] width 846 height 28
click at [327, 71] on input at bounding box center [396, 68] width 139 height 15
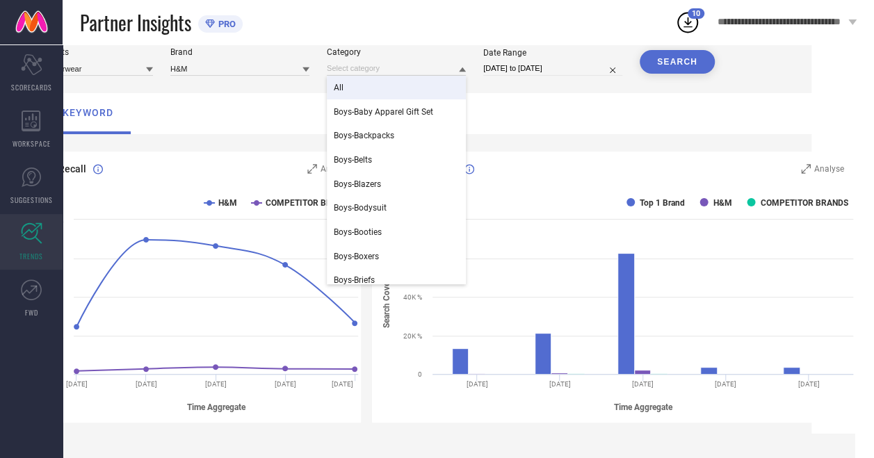
click at [340, 89] on div "All" at bounding box center [396, 88] width 139 height 24
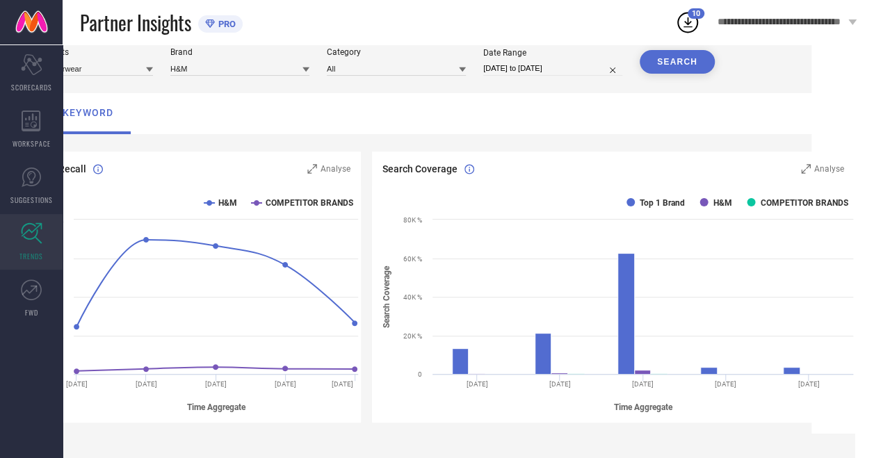
click at [645, 63] on button "SEARCH" at bounding box center [676, 62] width 75 height 24
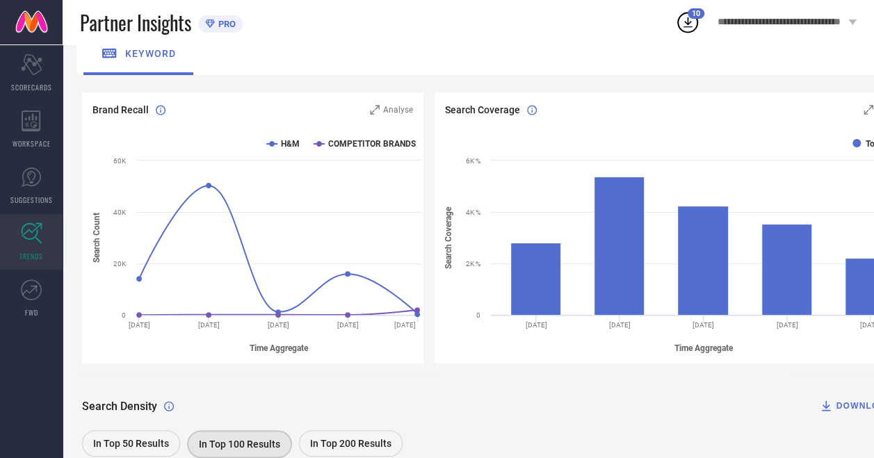
scroll to position [0, 0]
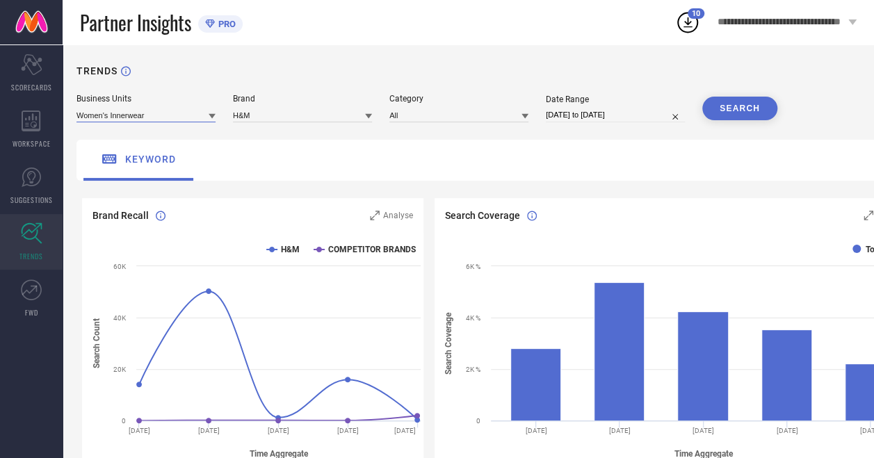
click at [172, 120] on input at bounding box center [145, 115] width 139 height 15
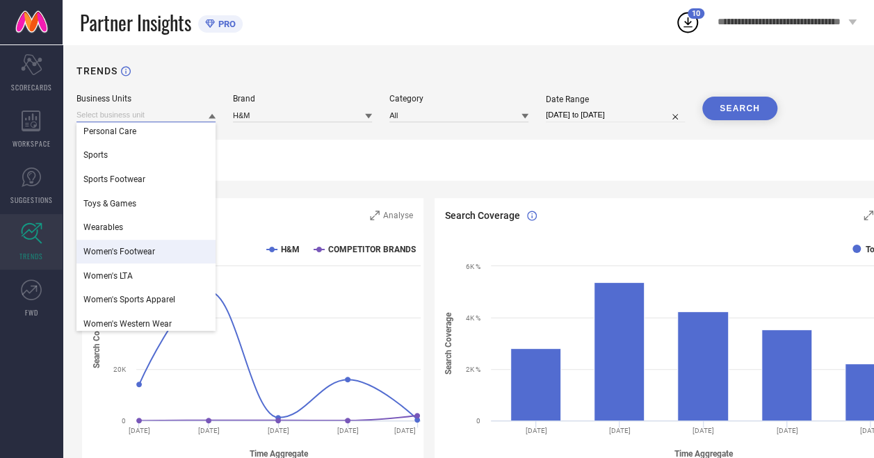
scroll to position [321, 0]
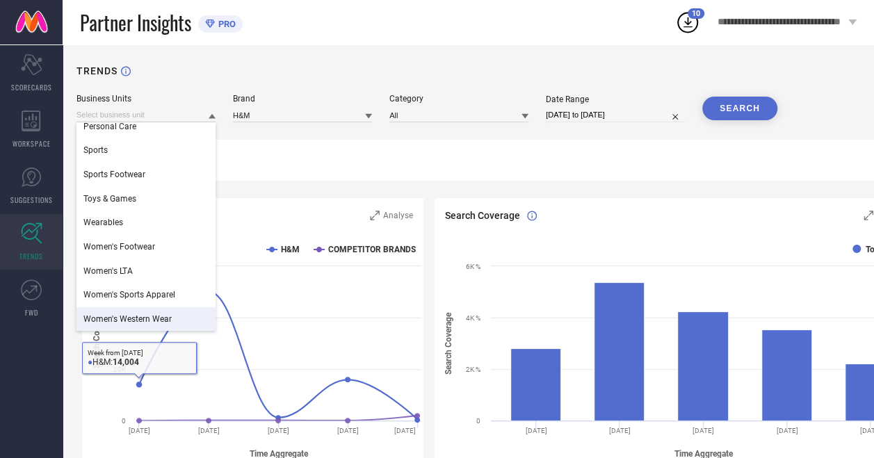
click at [164, 318] on span "Women's Western Wear" at bounding box center [127, 319] width 88 height 10
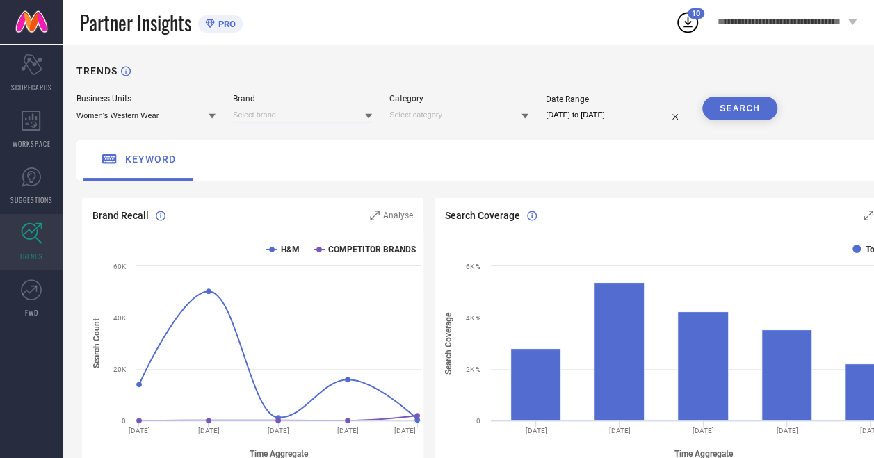
click at [338, 114] on input at bounding box center [302, 115] width 139 height 15
click at [338, 136] on div "H&M" at bounding box center [302, 134] width 139 height 24
click at [443, 117] on input at bounding box center [458, 115] width 139 height 15
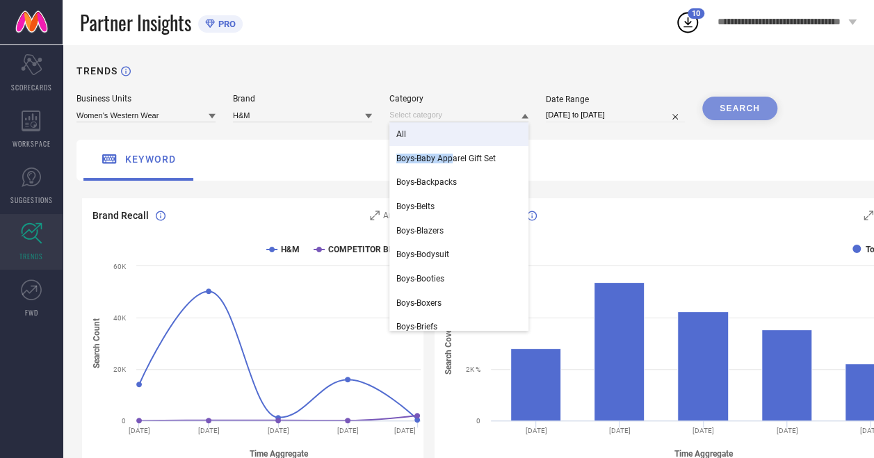
drag, startPoint x: 452, startPoint y: 147, endPoint x: 445, endPoint y: 130, distance: 18.7
click at [445, 130] on div "All" at bounding box center [458, 134] width 139 height 24
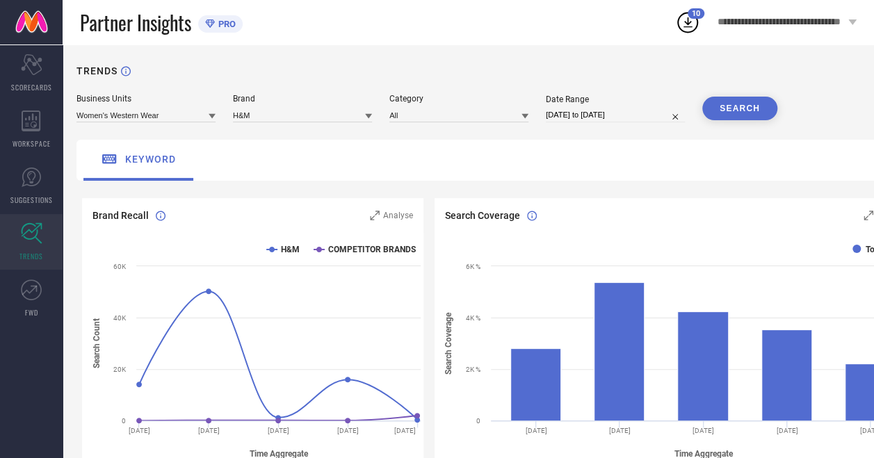
click at [748, 101] on button "SEARCH" at bounding box center [739, 109] width 75 height 24
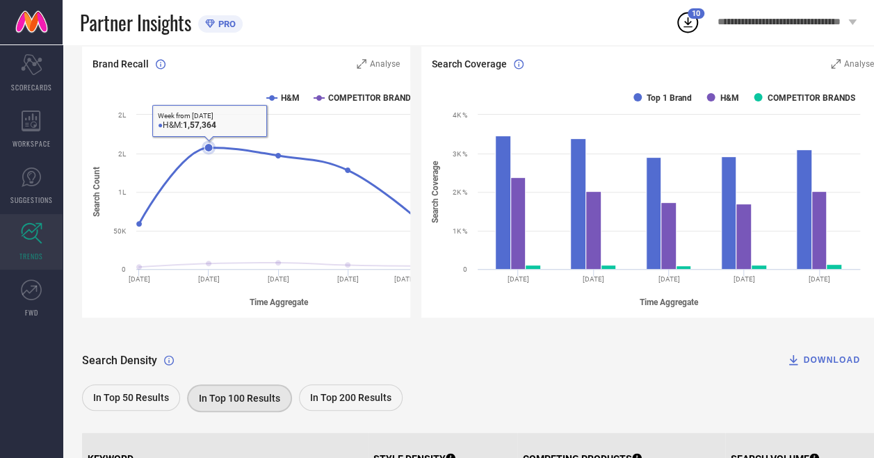
scroll to position [0, 0]
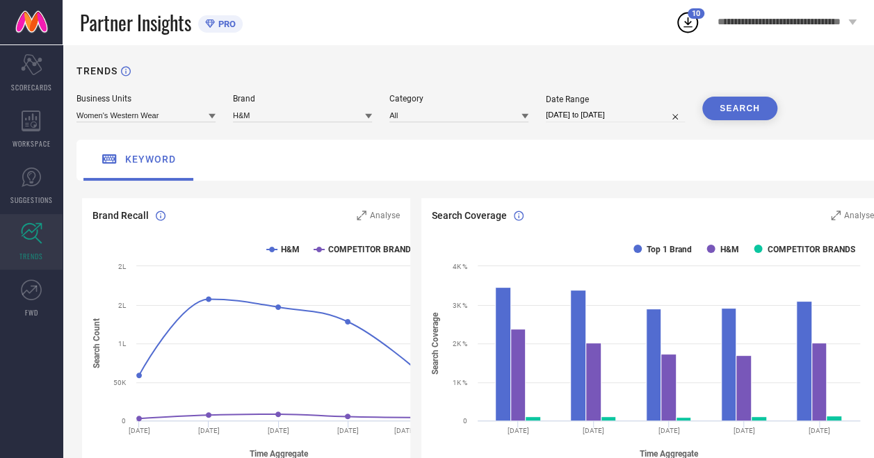
click at [129, 106] on div "Business Units Women's Western Wear" at bounding box center [145, 108] width 139 height 28
click at [130, 122] on input at bounding box center [145, 115] width 139 height 15
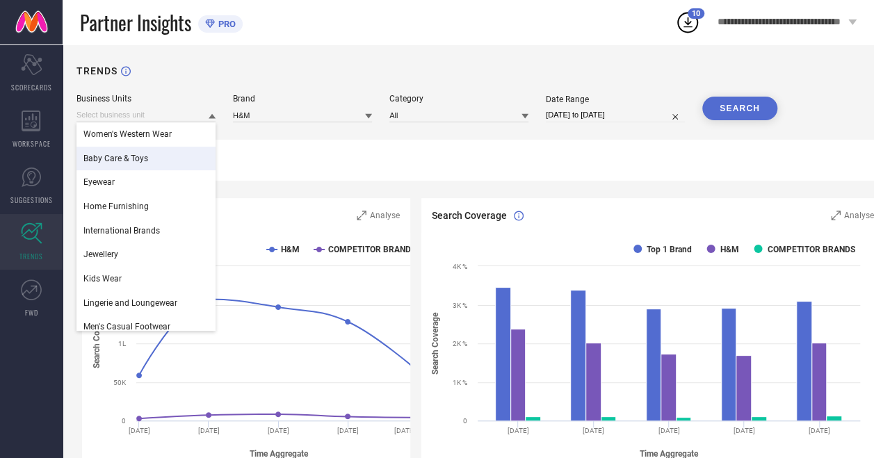
click at [149, 157] on div "Baby Care & Toys" at bounding box center [145, 159] width 139 height 24
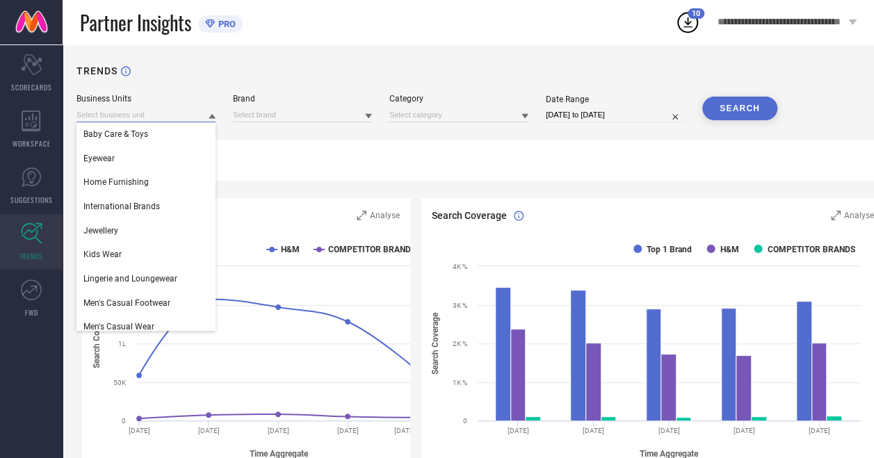
click at [177, 112] on input at bounding box center [145, 115] width 139 height 15
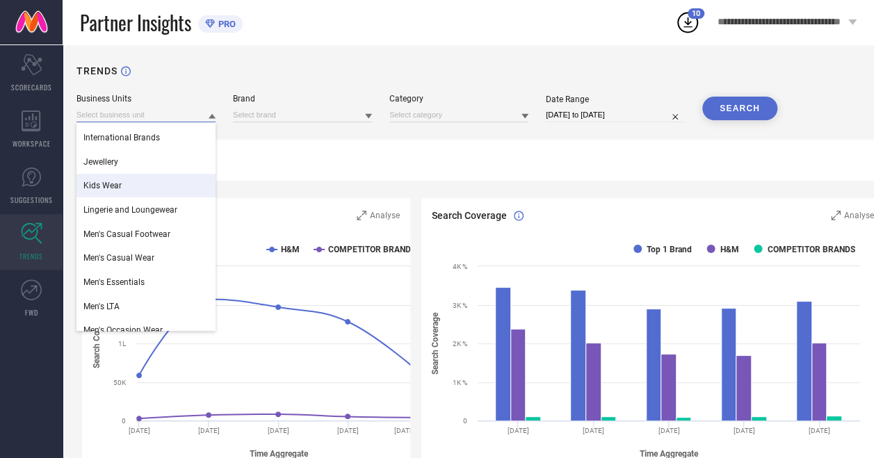
scroll to position [70, 0]
click at [140, 190] on div "Kids Wear" at bounding box center [145, 184] width 139 height 24
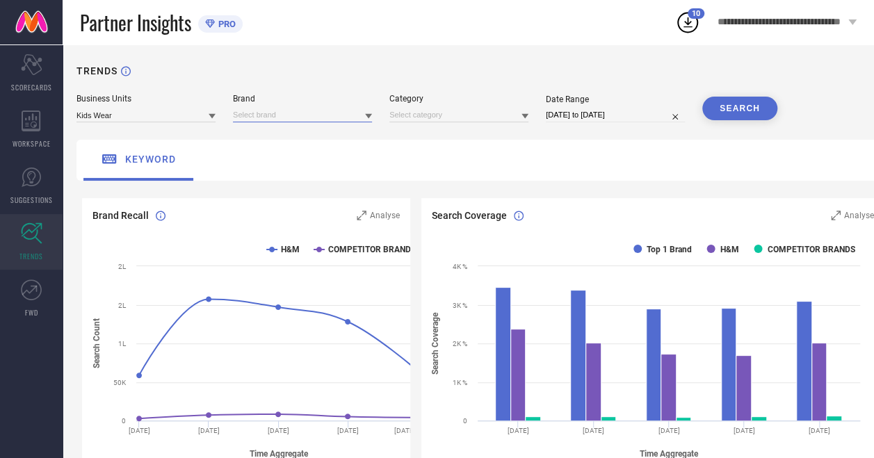
click at [306, 111] on input at bounding box center [302, 115] width 139 height 15
click at [302, 137] on div "H&M" at bounding box center [302, 134] width 139 height 24
click at [443, 111] on input at bounding box center [458, 115] width 139 height 15
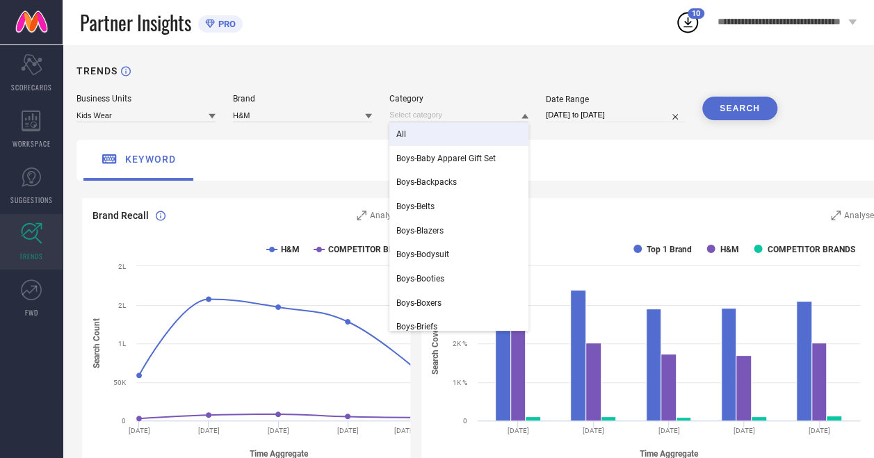
click at [441, 132] on div "All" at bounding box center [458, 134] width 139 height 24
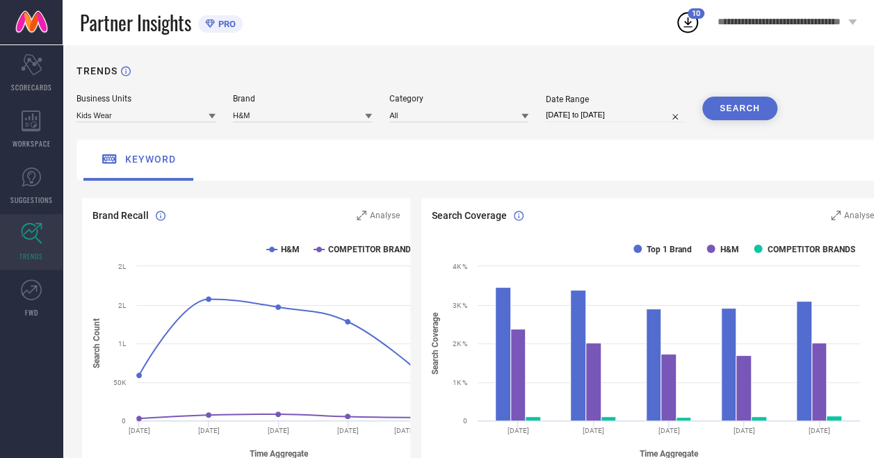
click at [758, 108] on button "SEARCH" at bounding box center [739, 109] width 75 height 24
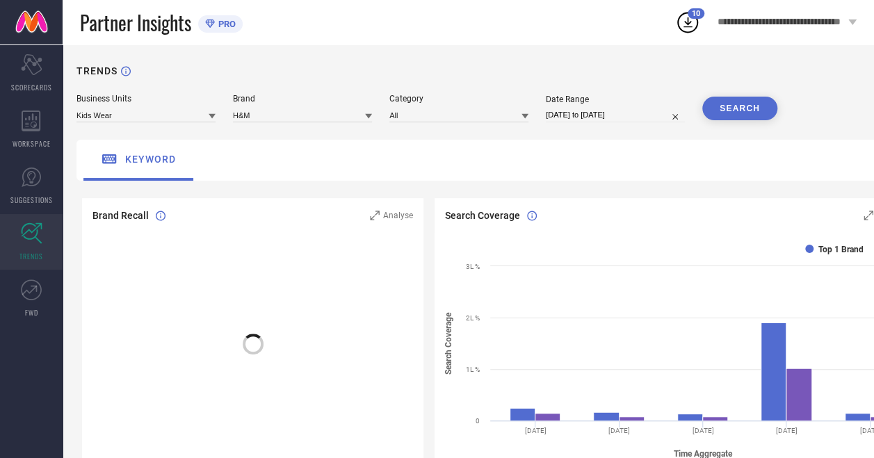
click at [758, 108] on button "SEARCH" at bounding box center [739, 109] width 75 height 24
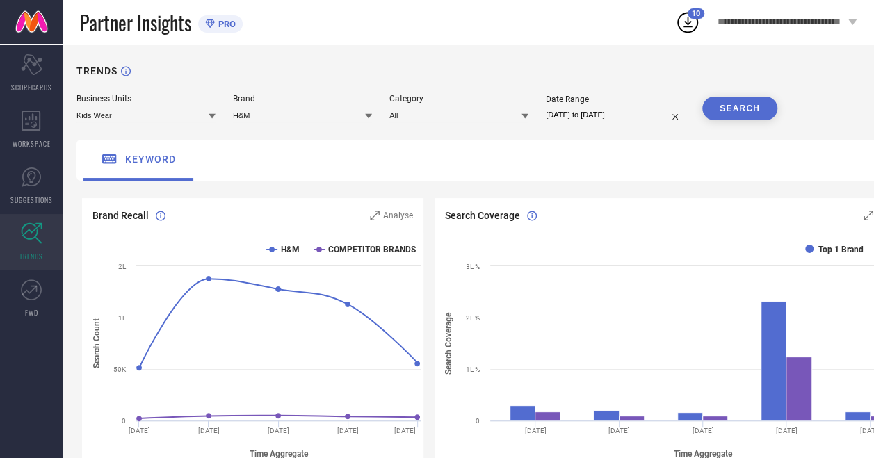
scroll to position [0, 72]
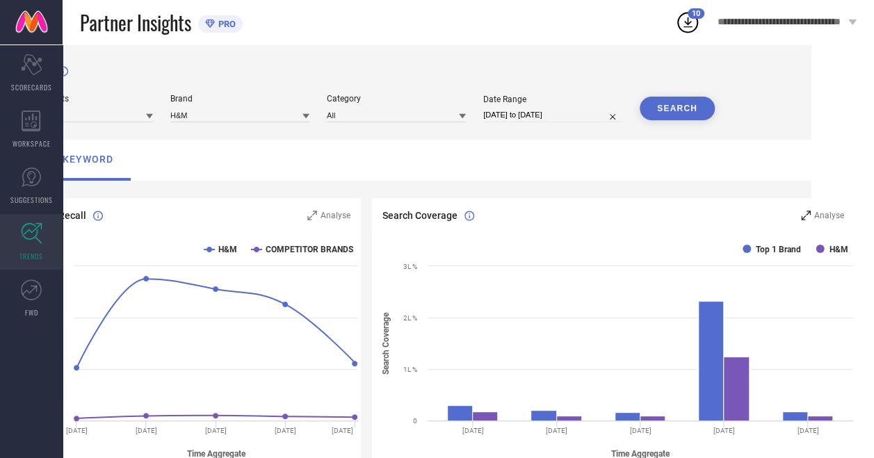
click at [809, 211] on div "Analyse" at bounding box center [822, 216] width 43 height 14
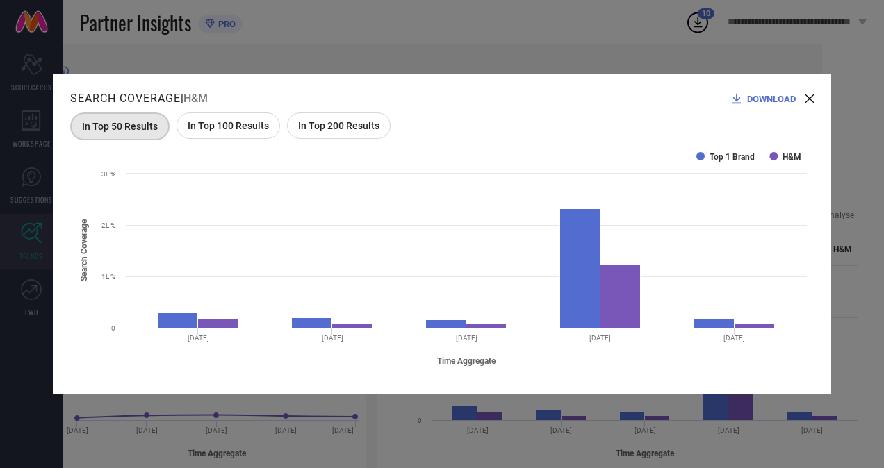
click at [755, 83] on div "Search Coverage | H&M DOWNLOAD In Top 50 Results In Top 100 Results In Top 200 …" at bounding box center [442, 234] width 778 height 320
click at [758, 95] on span "DOWNLOAD" at bounding box center [771, 99] width 49 height 10
click at [537, 58] on div "Search Coverage | H&M DOWNLOAD In Top 50 Results In Top 100 Results In Top 200 …" at bounding box center [442, 234] width 884 height 468
click at [808, 93] on div "DOWNLOAD" at bounding box center [772, 99] width 84 height 14
click at [814, 102] on div "Search Coverage | H&M DOWNLOAD In Top 50 Results In Top 100 Results In Top 200 …" at bounding box center [442, 234] width 778 height 320
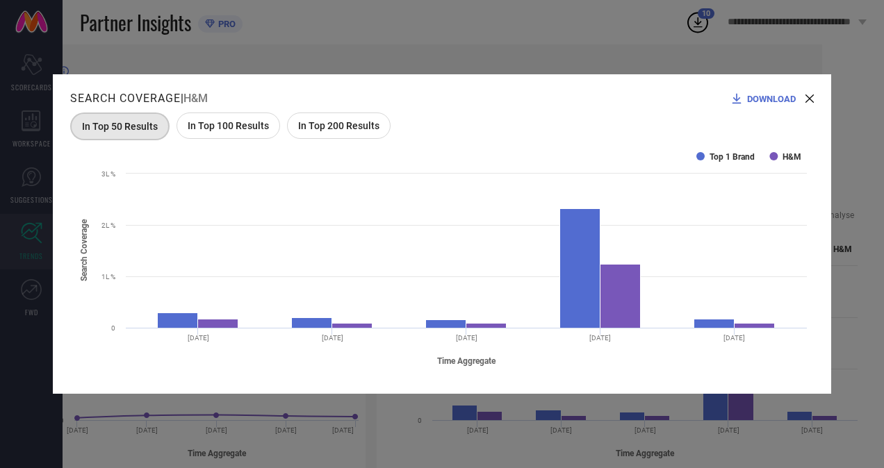
click at [809, 96] on icon at bounding box center [810, 99] width 8 height 8
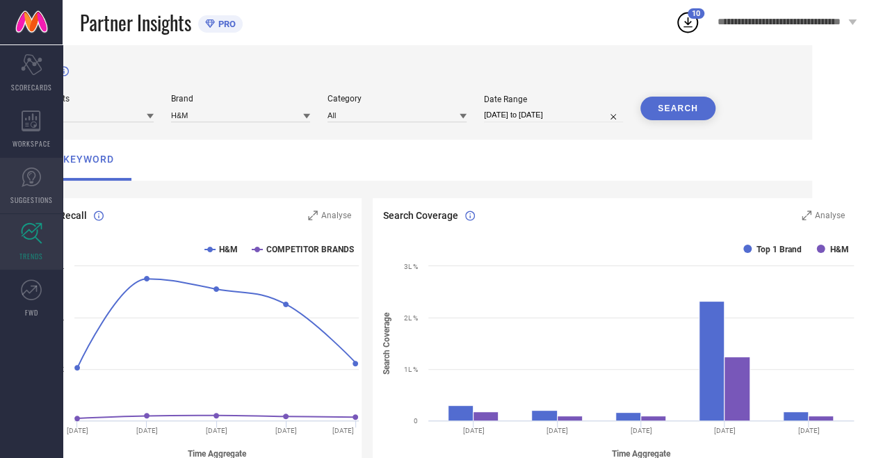
click at [11, 189] on link "SUGGESTIONS" at bounding box center [31, 186] width 63 height 56
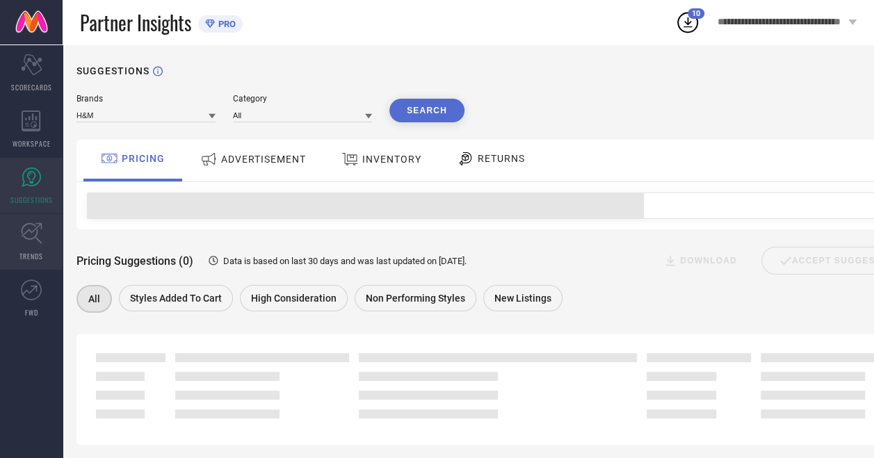
click at [38, 221] on link "TRENDS" at bounding box center [31, 242] width 63 height 56
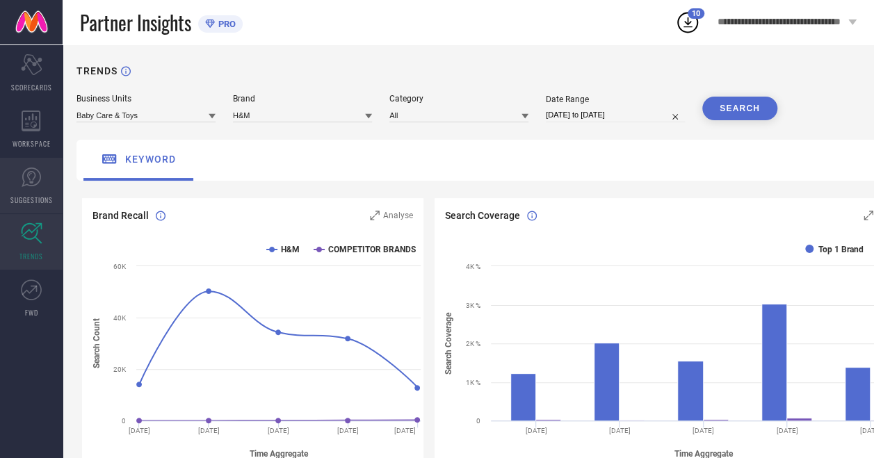
click at [24, 192] on link "SUGGESTIONS" at bounding box center [31, 186] width 63 height 56
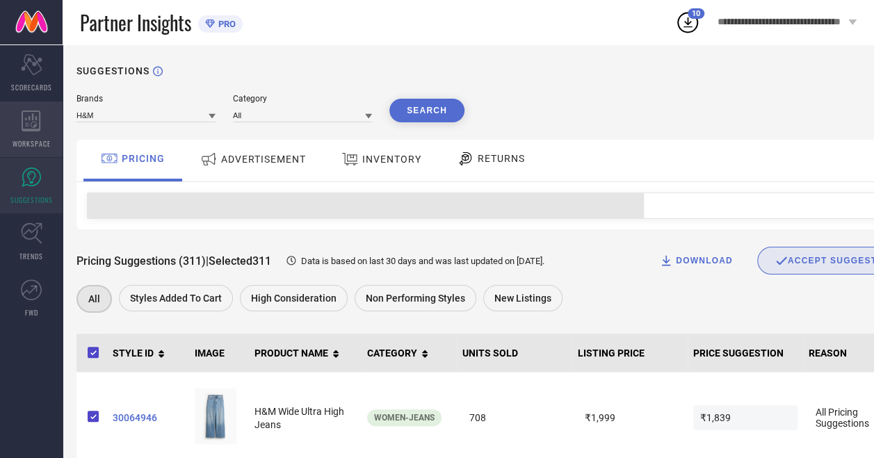
click at [44, 132] on div "WORKSPACE" at bounding box center [31, 129] width 63 height 56
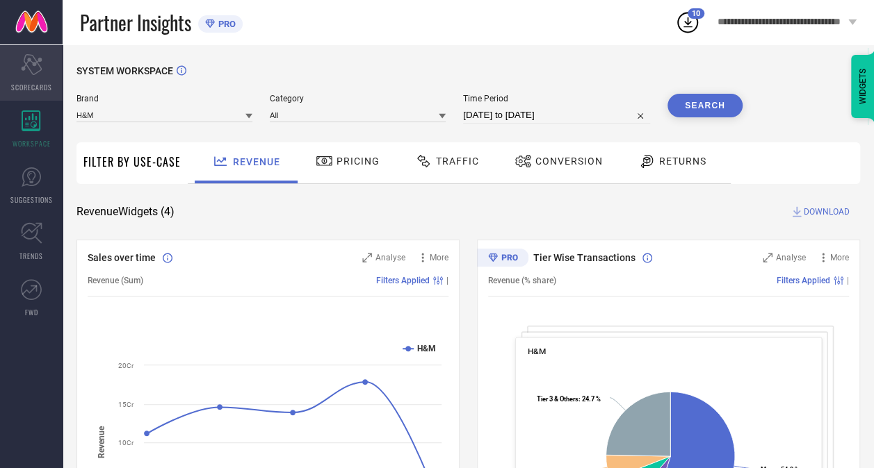
click at [48, 66] on div "Scorecard SCORECARDS" at bounding box center [31, 73] width 63 height 56
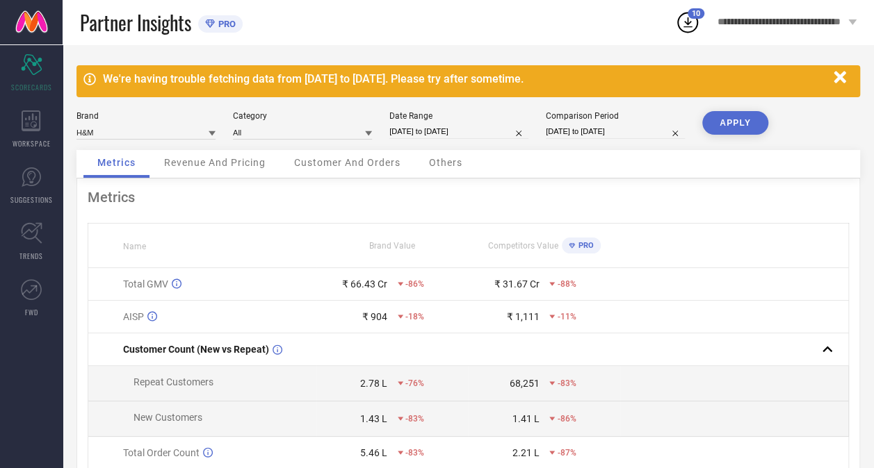
click at [837, 74] on icon "button" at bounding box center [839, 77] width 12 height 12
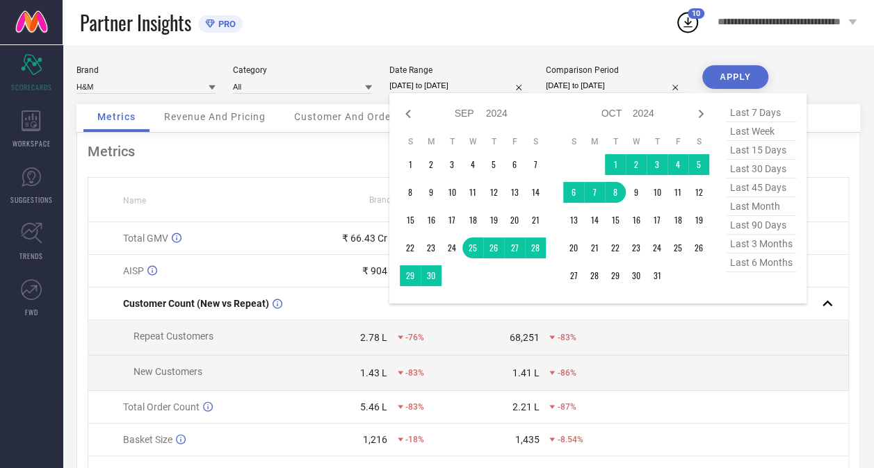
click at [475, 86] on input "[DATE] to [DATE]" at bounding box center [458, 86] width 139 height 15
click at [706, 113] on icon at bounding box center [700, 114] width 17 height 17
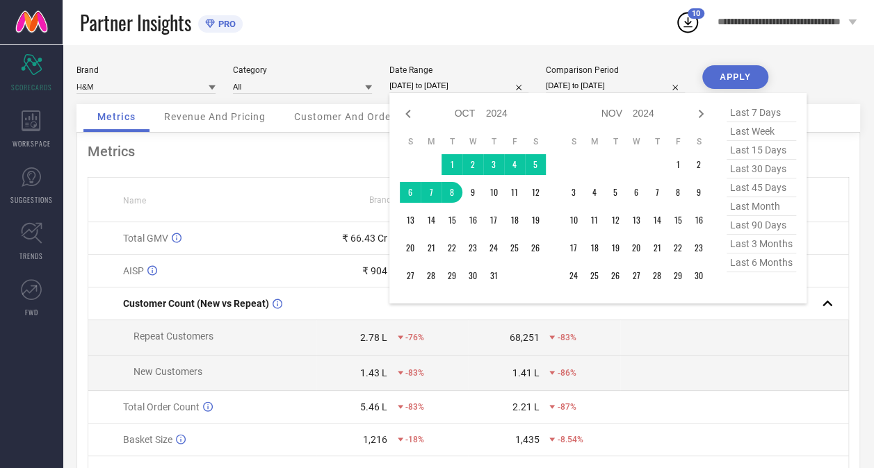
click at [706, 113] on icon at bounding box center [700, 114] width 17 height 17
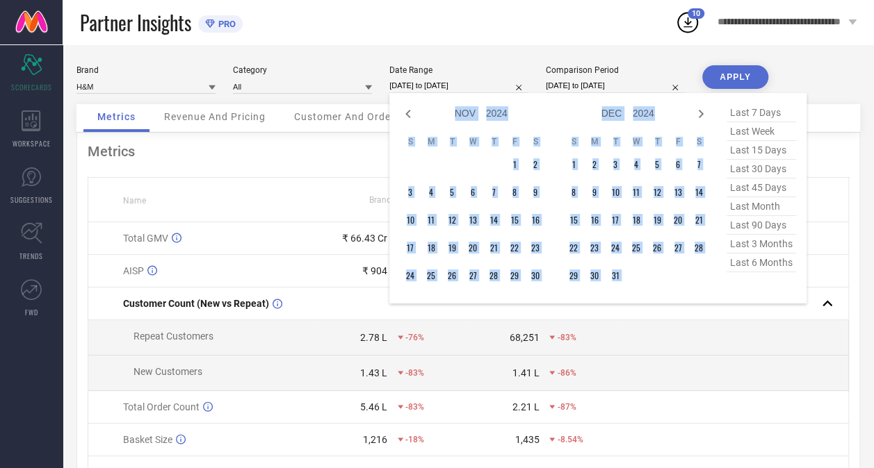
click at [706, 113] on icon at bounding box center [700, 114] width 17 height 17
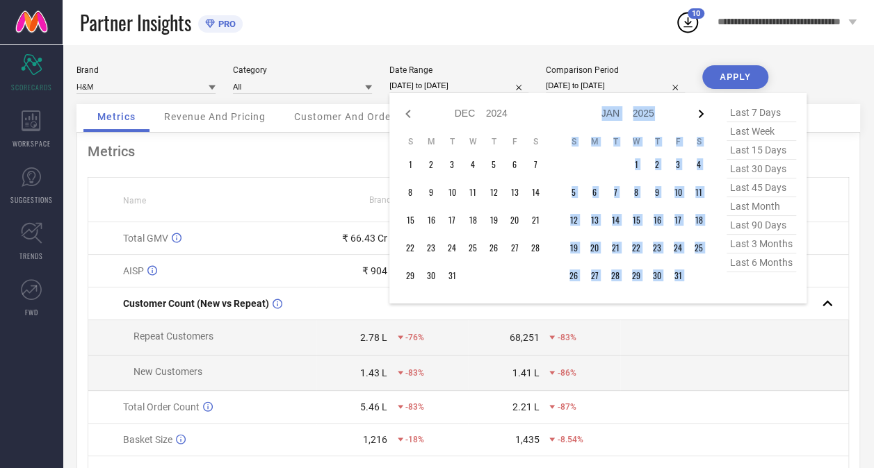
click at [706, 113] on icon at bounding box center [700, 114] width 17 height 17
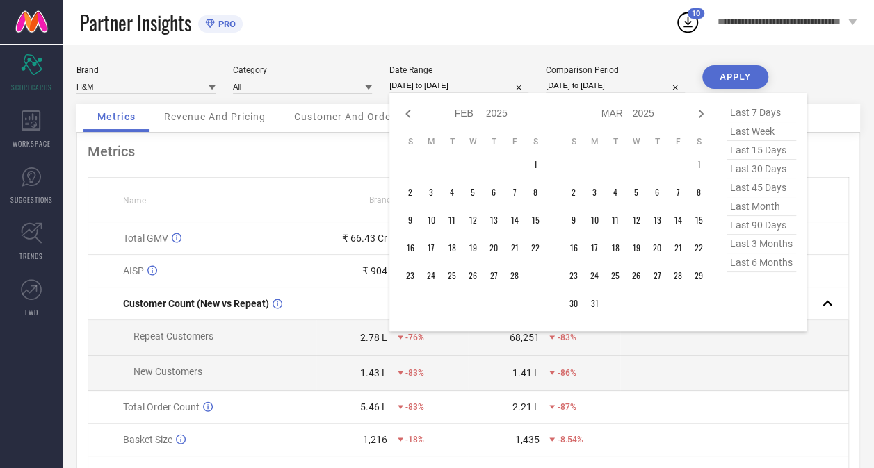
click at [397, 114] on div "Jan Feb Mar Apr May Jun [DATE] Aug Sep Oct Nov [DATE] 2016 2017 2018 2019 2020 …" at bounding box center [597, 212] width 417 height 238
click at [407, 115] on icon at bounding box center [408, 114] width 17 height 17
click at [411, 165] on td "1" at bounding box center [410, 164] width 21 height 21
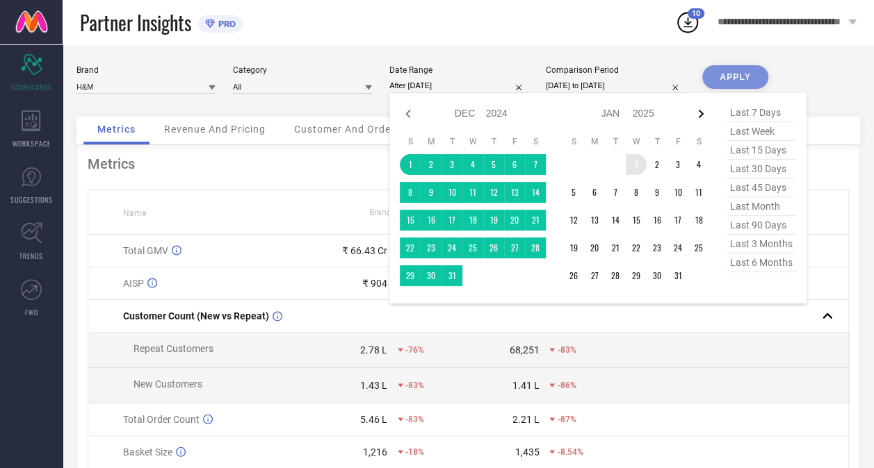
click at [705, 111] on icon at bounding box center [700, 114] width 17 height 17
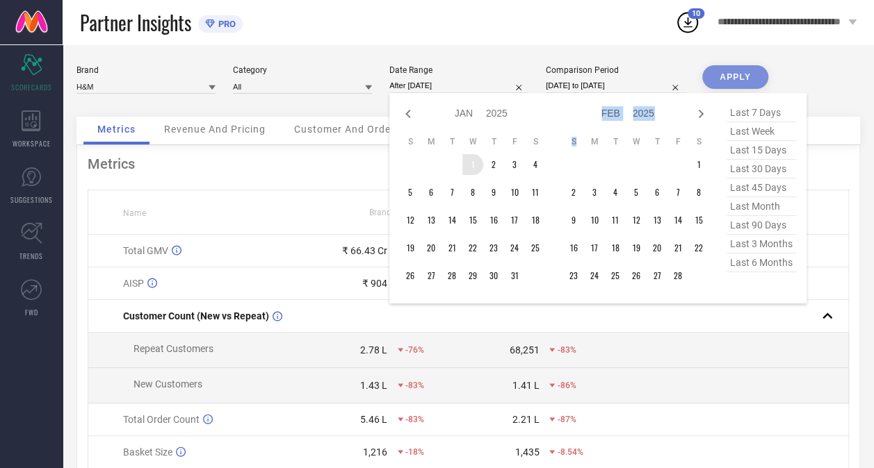
click at [705, 111] on icon at bounding box center [700, 114] width 17 height 17
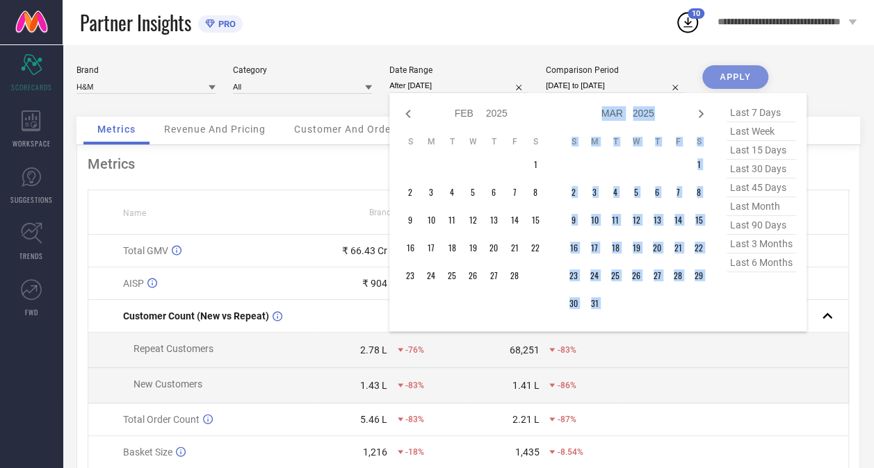
click at [705, 111] on icon at bounding box center [700, 114] width 17 height 17
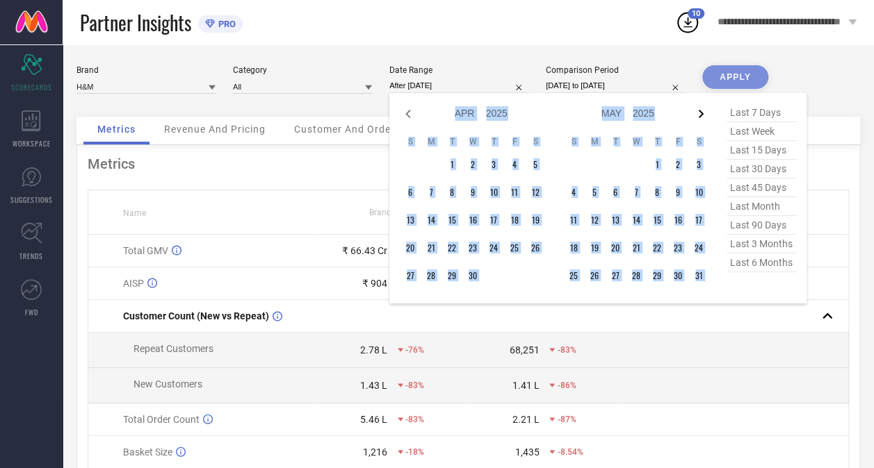
click at [705, 111] on icon at bounding box center [700, 114] width 17 height 17
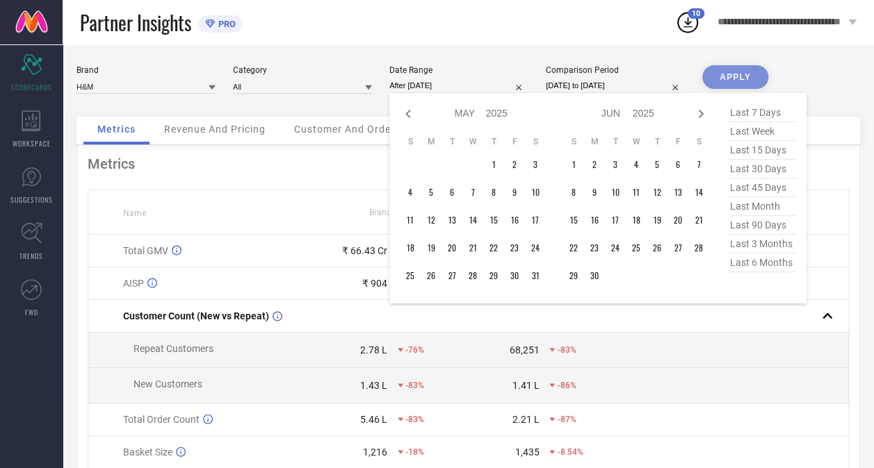
click at [705, 111] on icon at bounding box center [700, 114] width 17 height 17
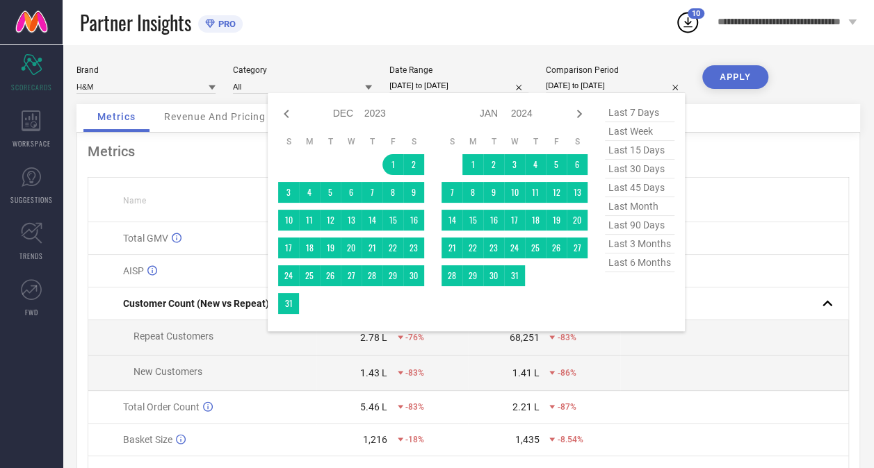
click at [567, 86] on input "[DATE] to [DATE]" at bounding box center [615, 86] width 139 height 15
click at [278, 106] on div "Jan Feb Mar Apr May Jun [DATE] Aug Sep Oct Nov [DATE] 2014 2015 2016 2017 2018 …" at bounding box center [476, 212] width 417 height 238
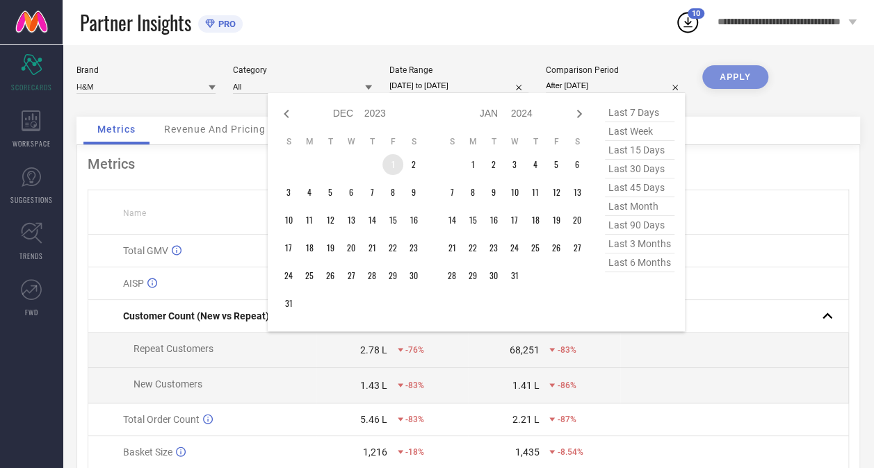
click at [398, 166] on td "1" at bounding box center [392, 164] width 21 height 21
click at [578, 113] on icon at bounding box center [579, 114] width 17 height 17
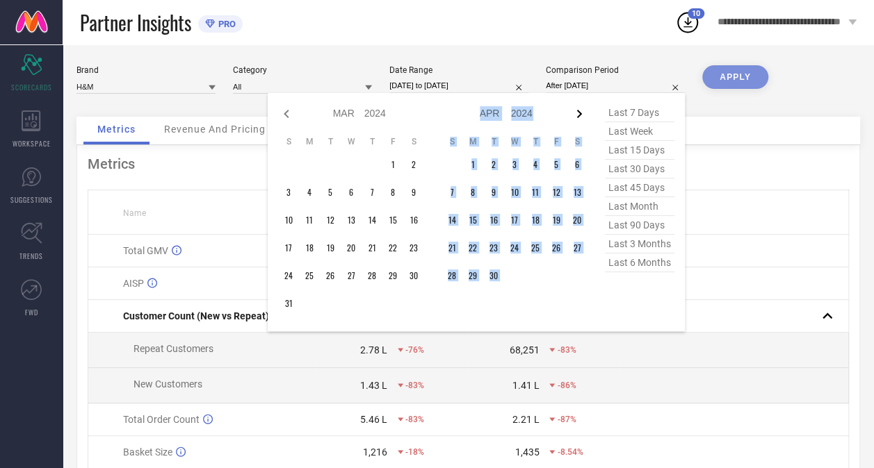
click at [578, 113] on icon at bounding box center [579, 114] width 17 height 17
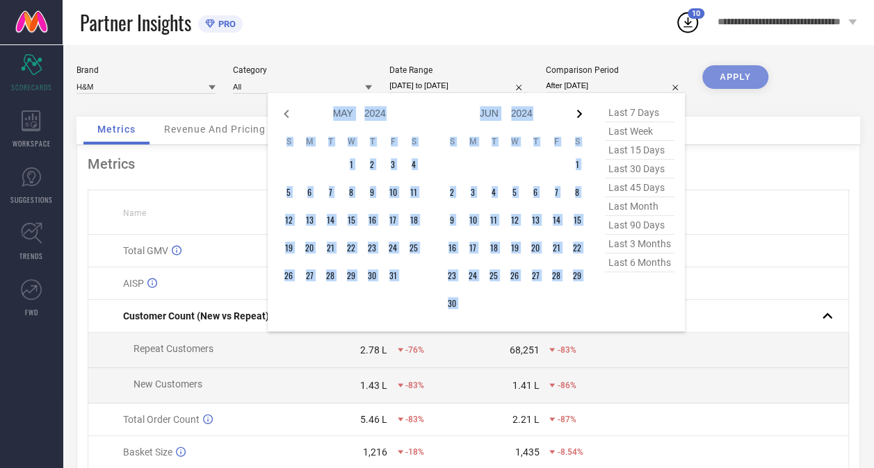
click at [578, 113] on icon at bounding box center [579, 114] width 17 height 17
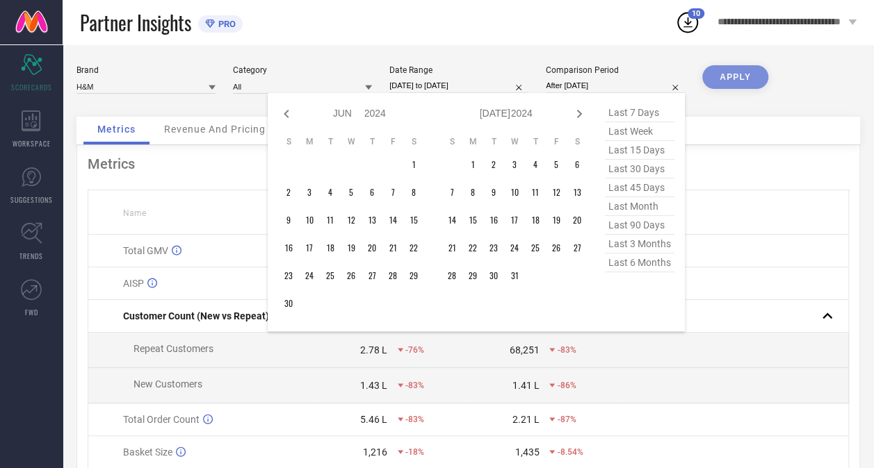
click at [578, 113] on icon at bounding box center [579, 114] width 17 height 17
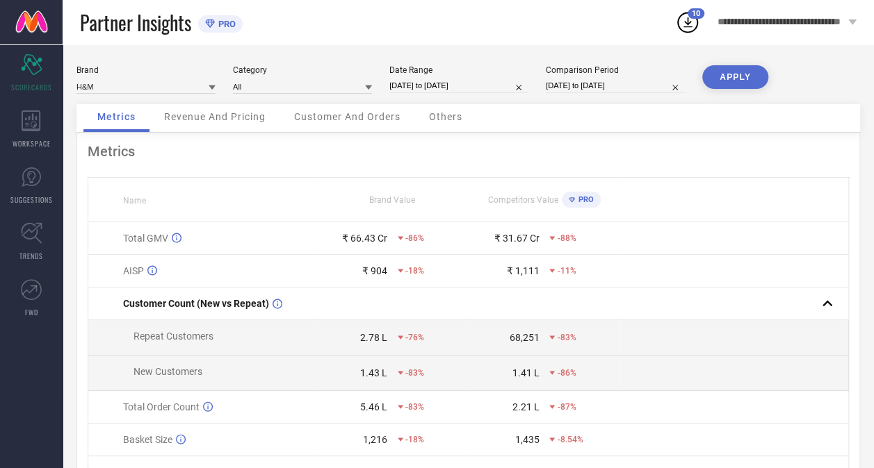
click at [728, 76] on button "APPLY" at bounding box center [735, 77] width 66 height 24
click at [201, 121] on span "Revenue And Pricing" at bounding box center [214, 116] width 101 height 11
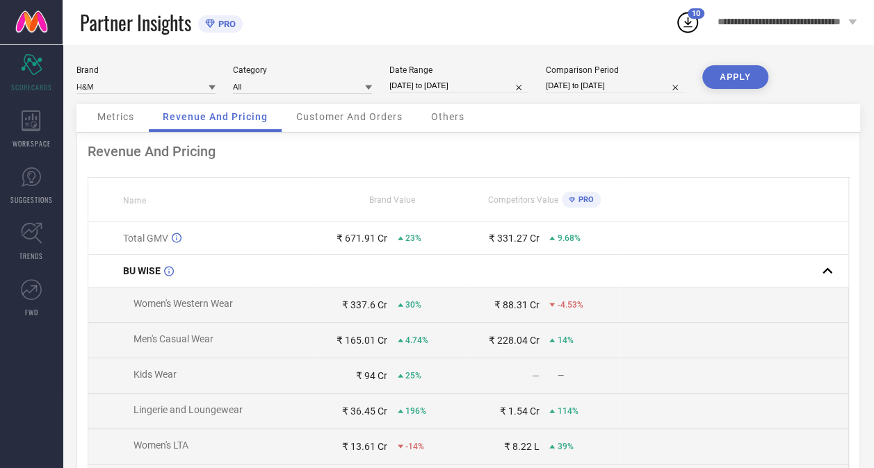
click at [370, 114] on span "Customer And Orders" at bounding box center [349, 116] width 106 height 11
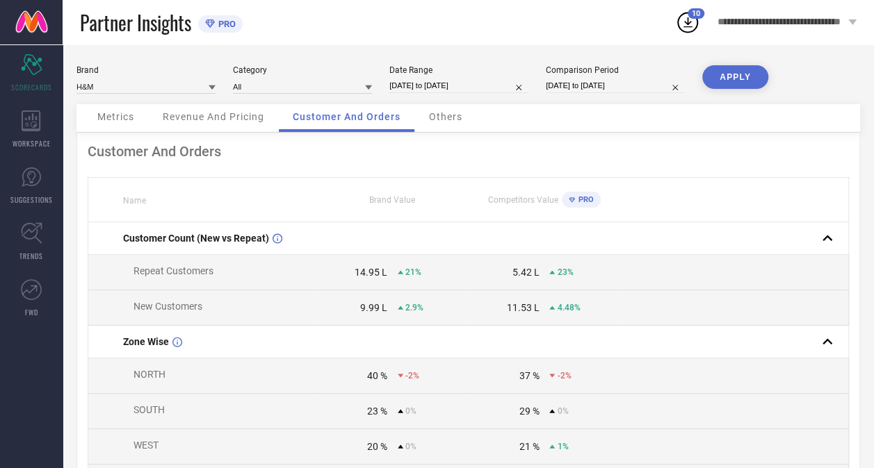
click at [453, 108] on div "Others" at bounding box center [445, 118] width 61 height 28
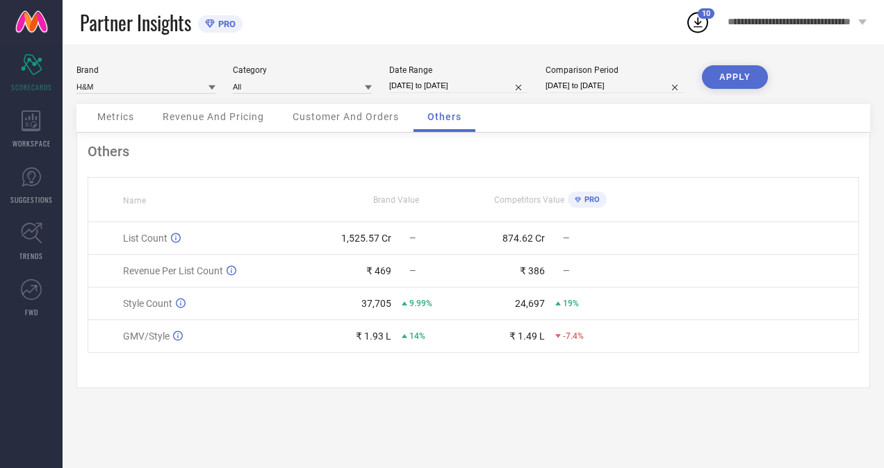
click at [855, 248] on td at bounding box center [743, 238] width 231 height 33
click at [364, 118] on span "Customer And Orders" at bounding box center [346, 116] width 106 height 11
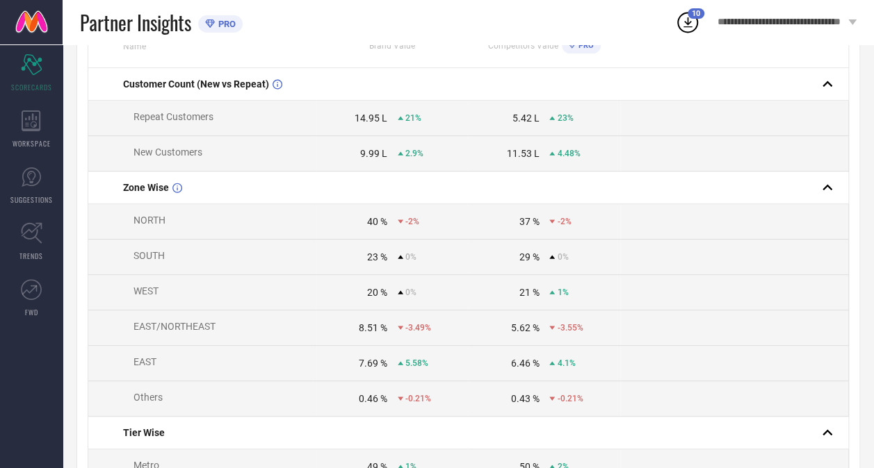
scroll to position [153, 0]
click at [792, 146] on td at bounding box center [734, 155] width 228 height 35
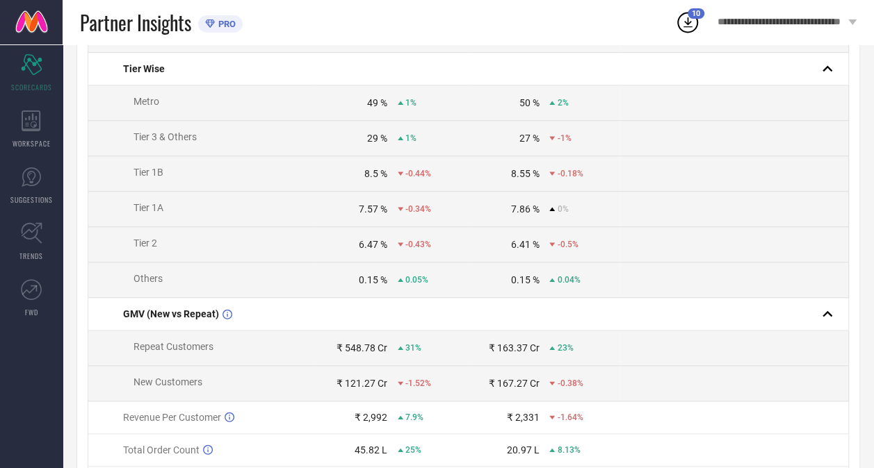
scroll to position [521, 0]
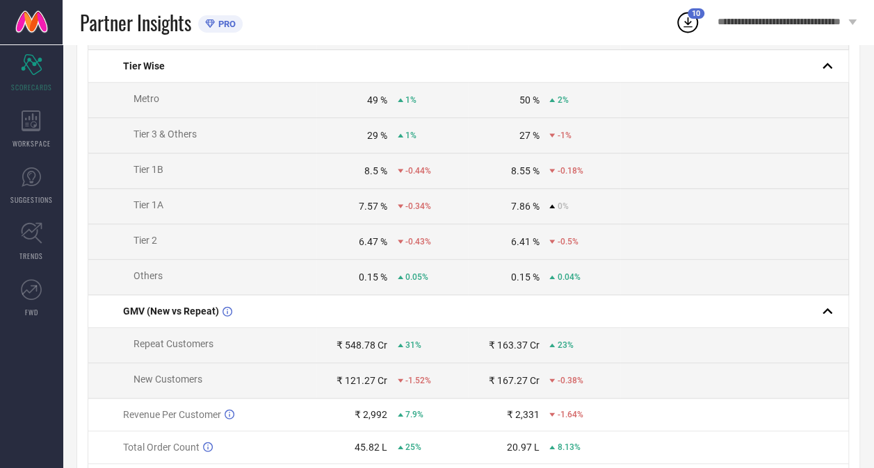
click at [762, 179] on td at bounding box center [734, 171] width 228 height 35
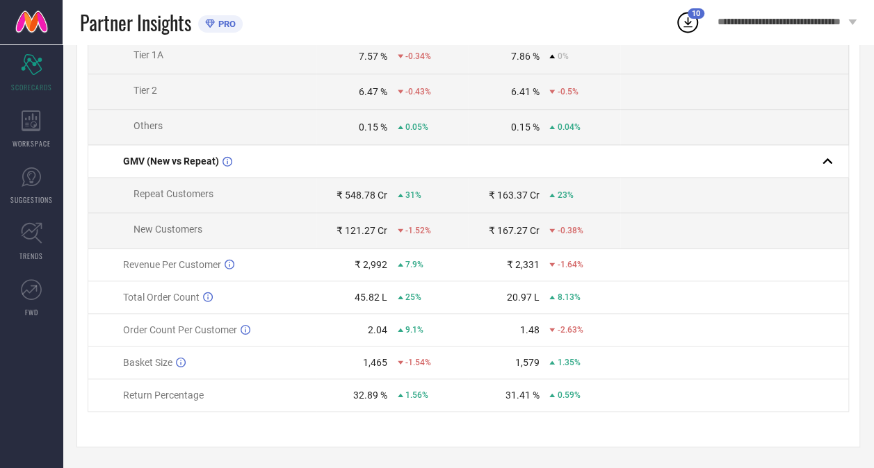
scroll to position [678, 0]
click at [780, 335] on td at bounding box center [734, 330] width 228 height 33
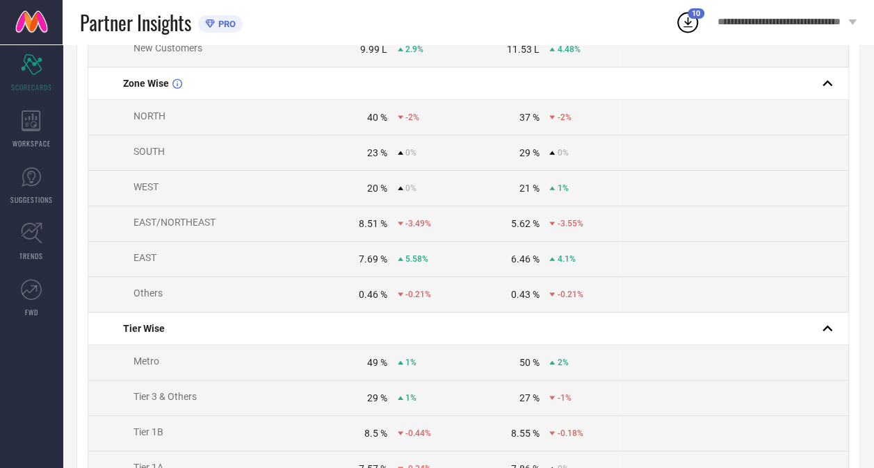
scroll to position [0, 0]
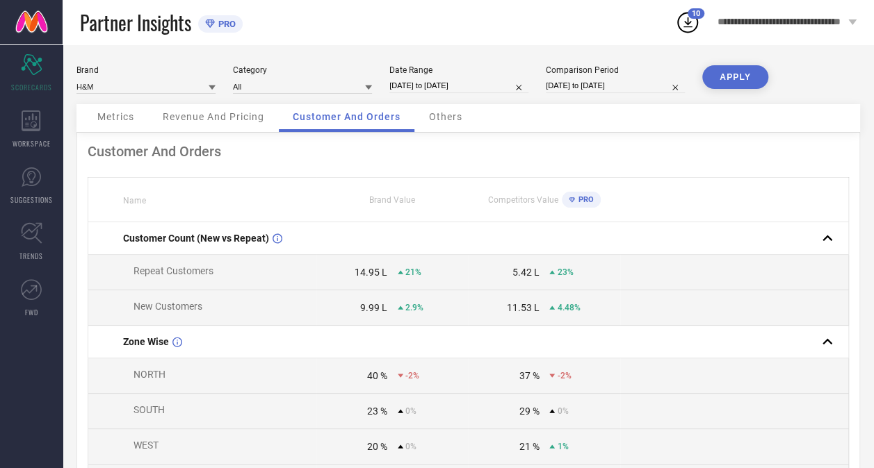
click at [240, 118] on span "Revenue And Pricing" at bounding box center [213, 116] width 101 height 11
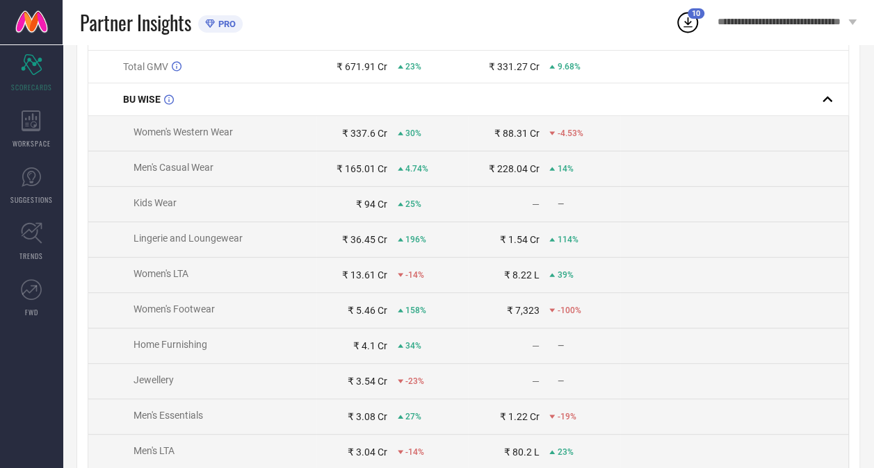
scroll to position [173, 0]
click at [790, 124] on td at bounding box center [734, 132] width 228 height 35
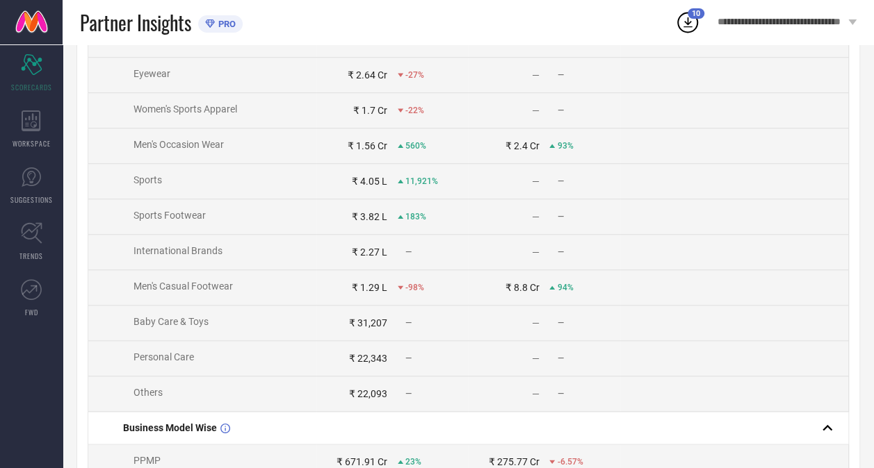
scroll to position [585, 0]
click at [290, 7] on div "Partner Insights PRO" at bounding box center [377, 22] width 595 height 44
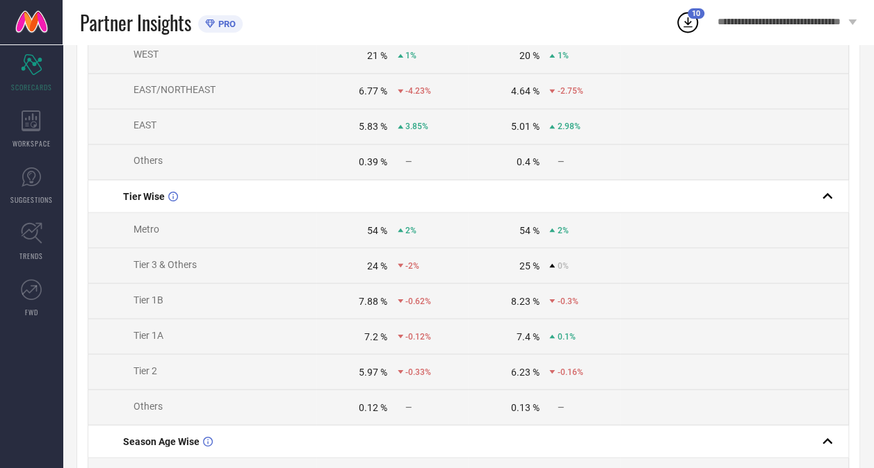
scroll to position [1130, 0]
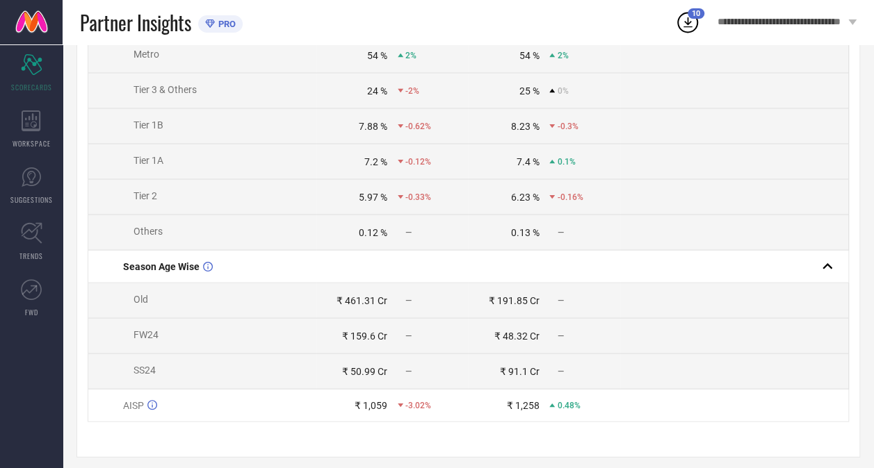
scroll to position [1326, 0]
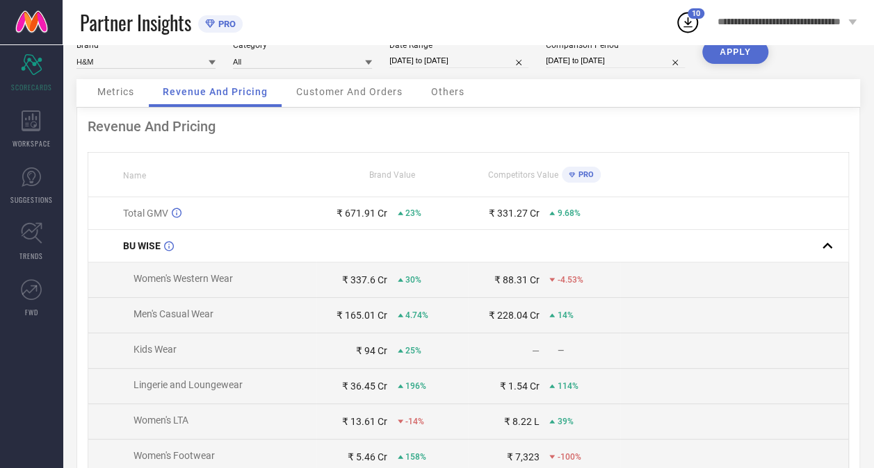
click at [119, 99] on div "Metrics" at bounding box center [115, 93] width 65 height 28
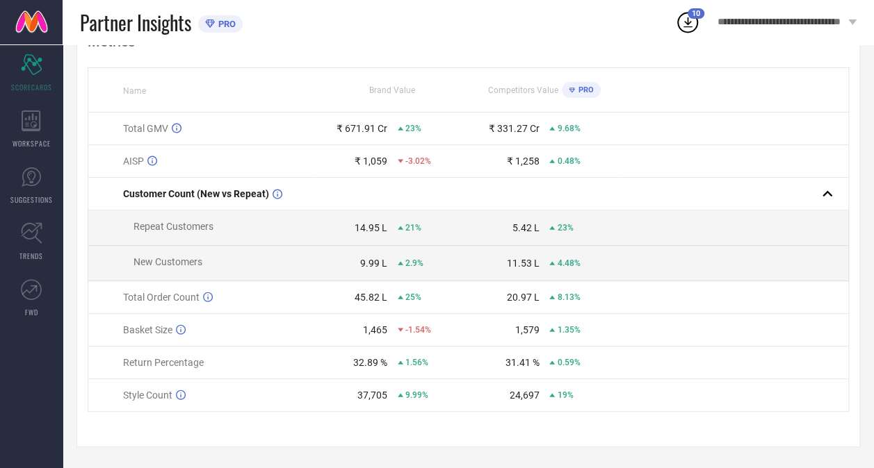
scroll to position [0, 0]
